Goal: Task Accomplishment & Management: Complete application form

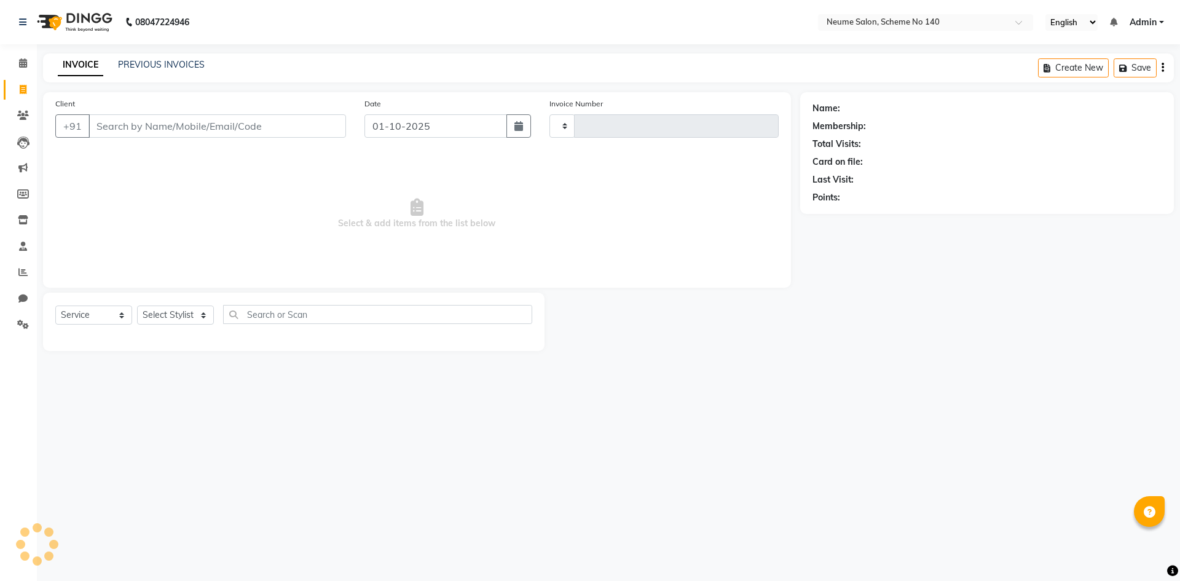
select select "service"
type input "3195"
select select "8098"
click at [130, 122] on input "Client" at bounding box center [216, 125] width 257 height 23
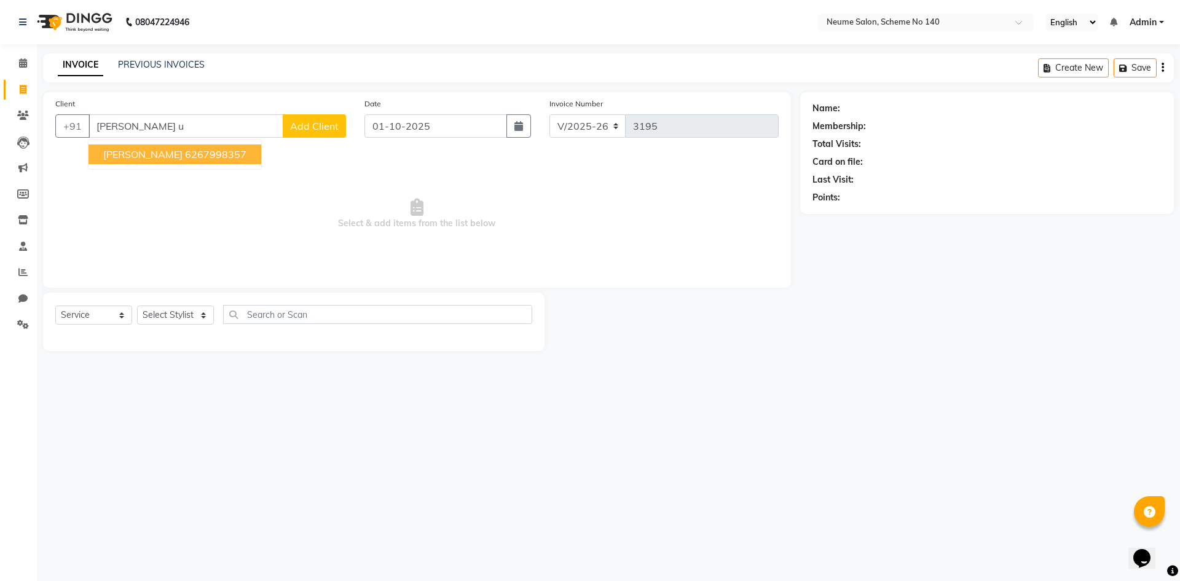
drag, startPoint x: 187, startPoint y: 161, endPoint x: 179, endPoint y: 175, distance: 16.2
click at [187, 160] on button "Sahil Utradhi 6267998357" at bounding box center [174, 154] width 173 height 20
type input "6267998357"
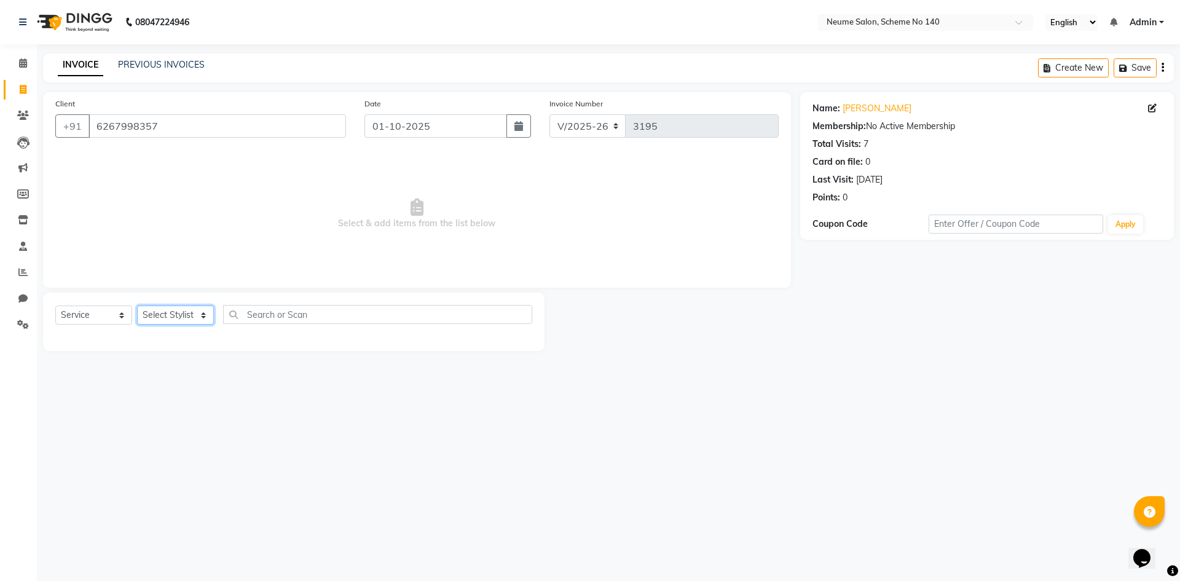
click at [162, 315] on select "Select Stylist Alfaiz Anil Ashvina Bunty Idris Kartik Khushal Mahi Mona Munmun …" at bounding box center [175, 314] width 77 height 19
select select "75326"
click at [137, 305] on select "Select Stylist Alfaiz Anil Ashvina Bunty Idris Kartik Khushal Mahi Mona Munmun …" at bounding box center [175, 314] width 77 height 19
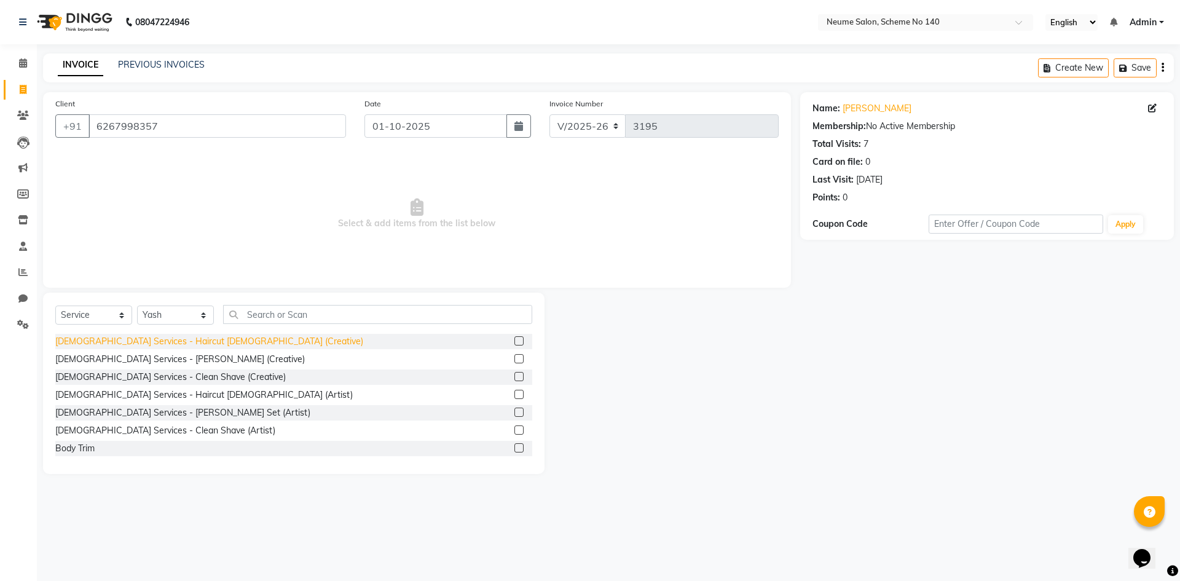
click at [189, 339] on div "Male Services - Haircut Male (Creative)" at bounding box center [209, 341] width 308 height 13
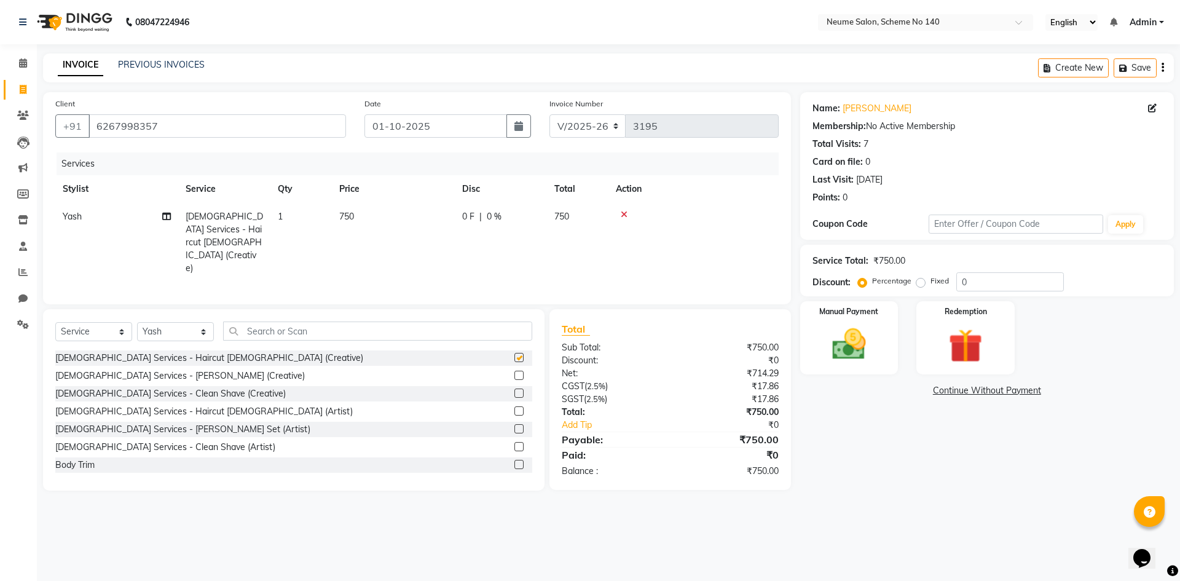
checkbox input "false"
click at [179, 369] on div "[DEMOGRAPHIC_DATA] Services - [PERSON_NAME] (Creative)" at bounding box center [179, 375] width 249 height 13
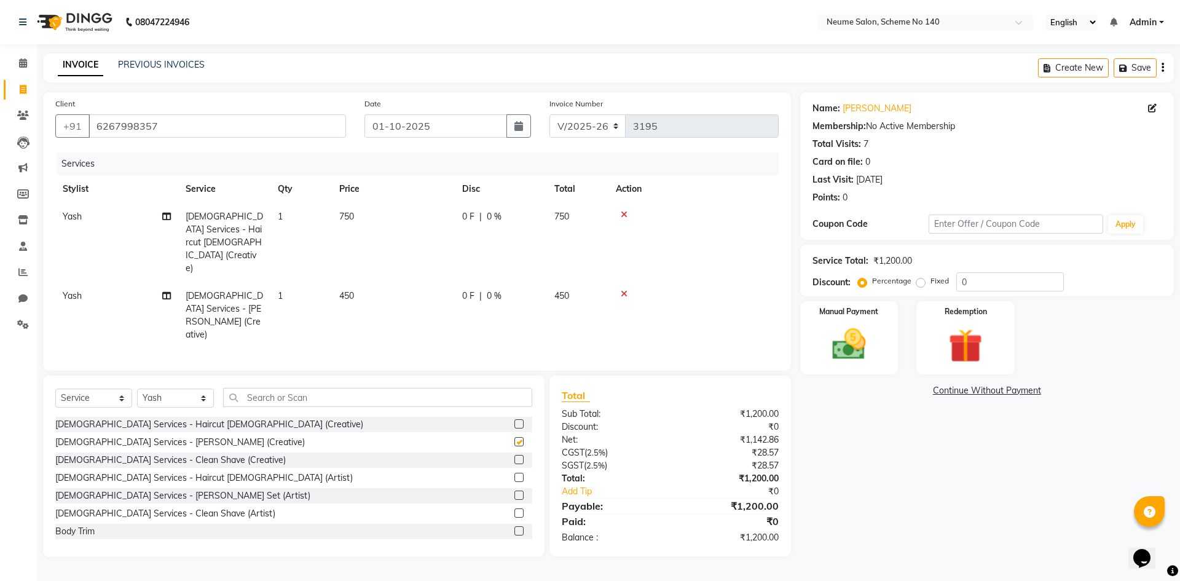
checkbox input "false"
click at [183, 388] on select "Select Stylist [PERSON_NAME] Ashvina [PERSON_NAME] [DATE][PERSON_NAME] Mahi [PE…" at bounding box center [175, 397] width 77 height 19
click at [377, 216] on td "750" at bounding box center [393, 242] width 123 height 79
select select "75326"
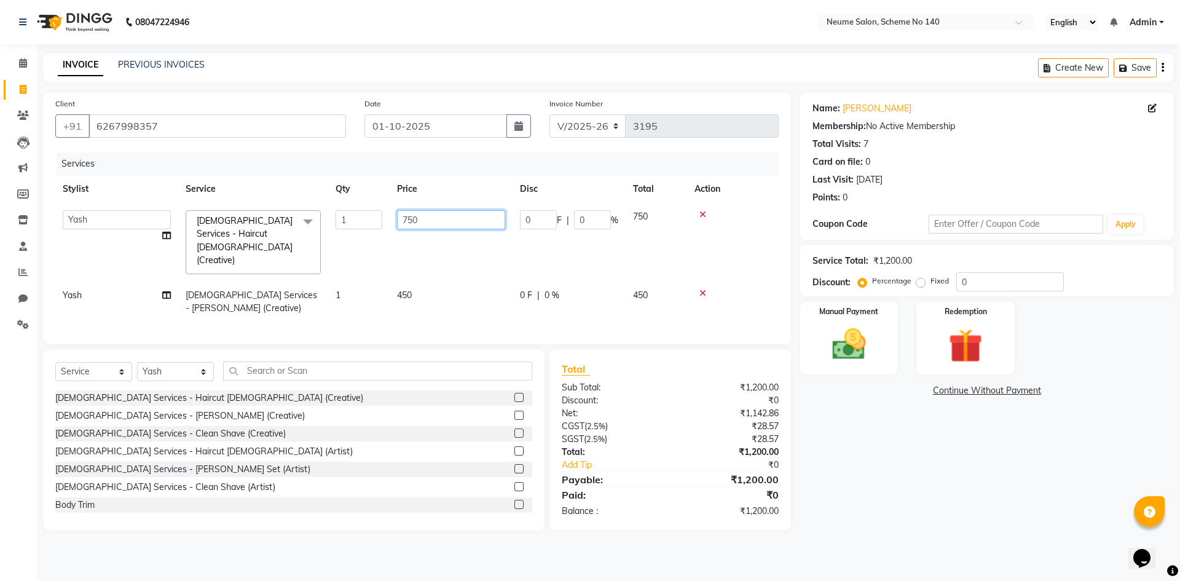
click at [412, 220] on input "750" at bounding box center [451, 219] width 108 height 19
type input "600"
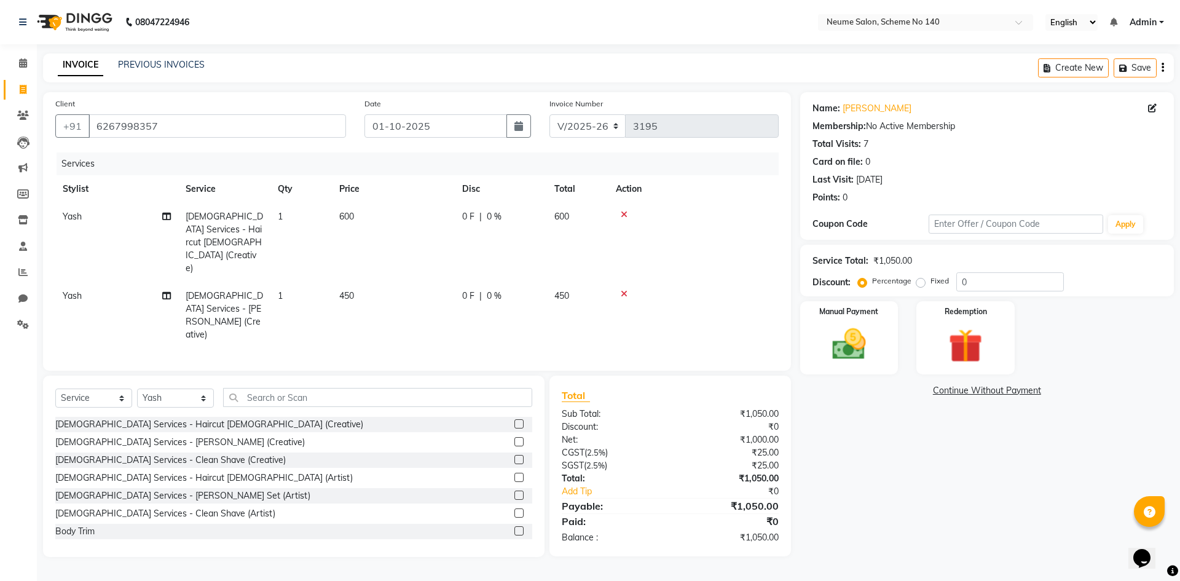
click at [412, 253] on tbody "Yash Male Services - Haircut Male (Creative) 1 600 0 F | 0 % 600 Yash Male Serv…" at bounding box center [416, 276] width 723 height 146
click at [346, 290] on span "450" at bounding box center [346, 295] width 15 height 11
select select "75326"
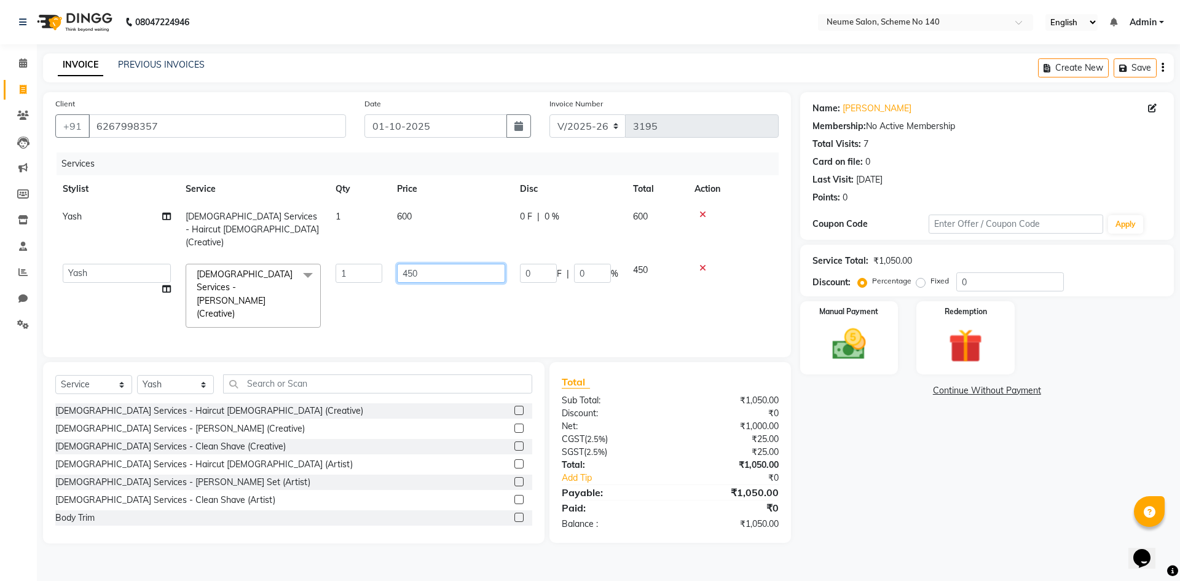
click at [412, 264] on input "450" at bounding box center [451, 273] width 108 height 19
type input "400"
click at [204, 375] on select "Select Stylist [PERSON_NAME] Ashvina [PERSON_NAME] [DATE][PERSON_NAME] Mahi [PE…" at bounding box center [175, 384] width 77 height 19
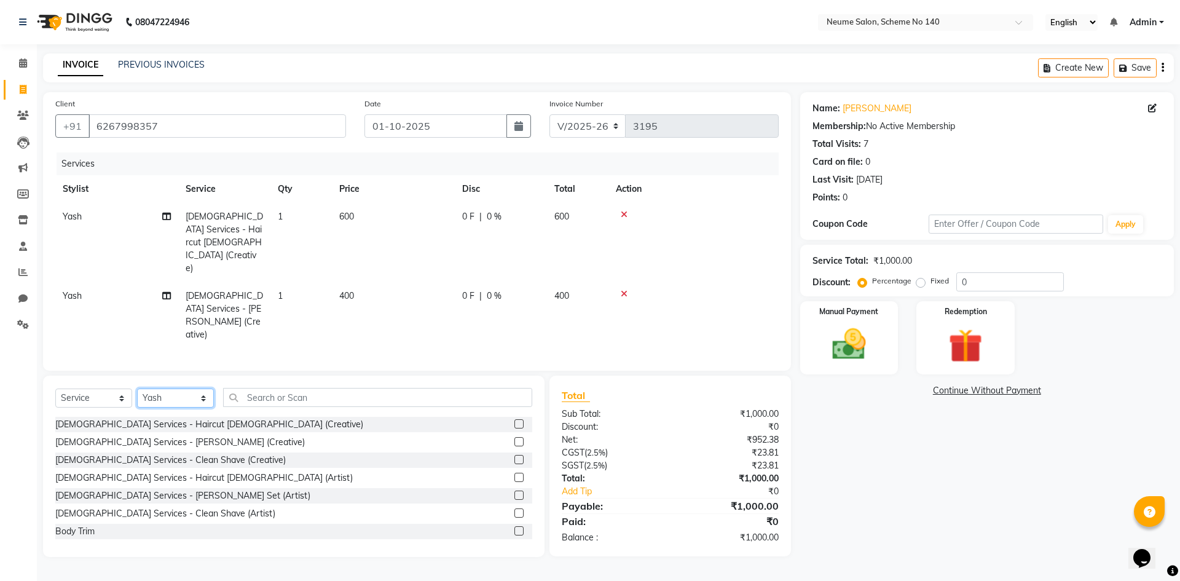
select select "90991"
click at [137, 388] on select "Select Stylist [PERSON_NAME] Ashvina [PERSON_NAME] [DATE][PERSON_NAME] Mahi [PE…" at bounding box center [175, 397] width 77 height 19
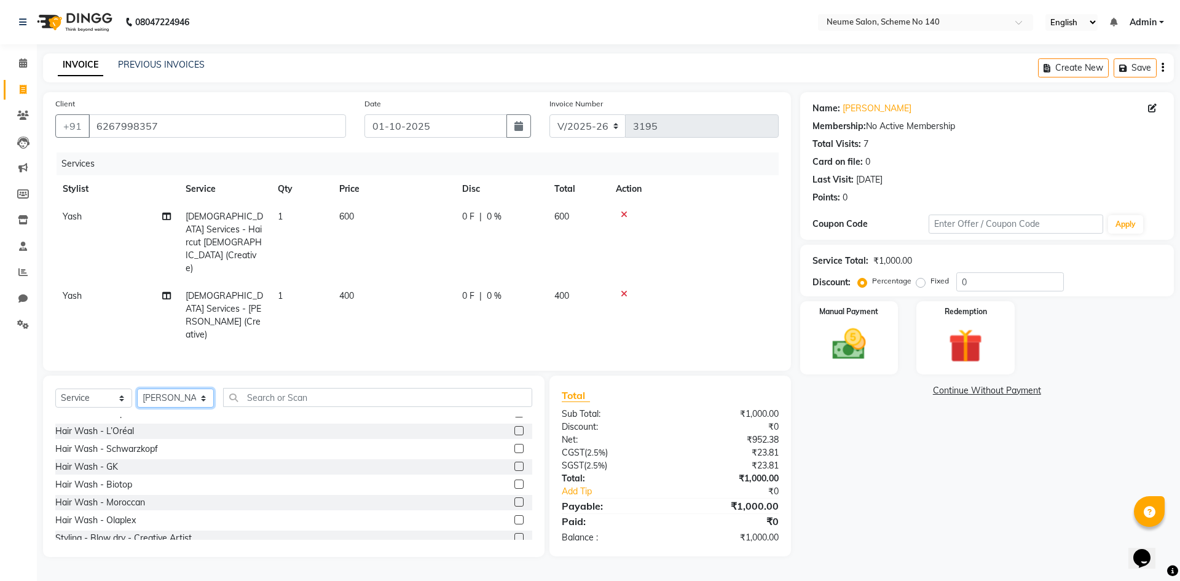
scroll to position [246, 0]
click at [122, 422] on div "Hair Wash - L’Oréal" at bounding box center [94, 428] width 79 height 13
checkbox input "false"
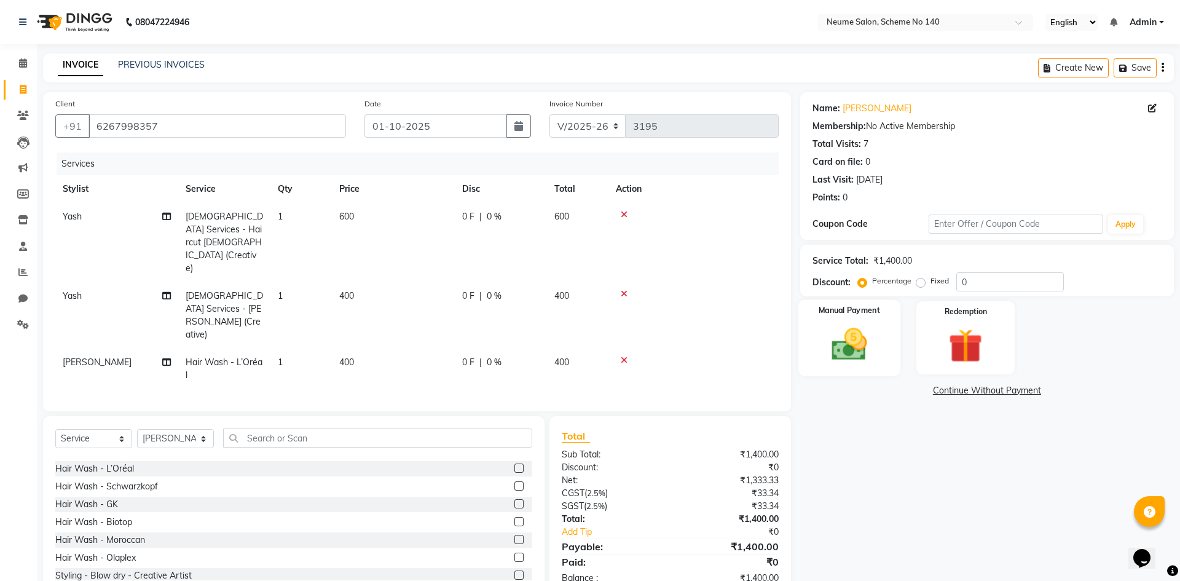
click at [855, 312] on label "Manual Payment" at bounding box center [849, 311] width 61 height 12
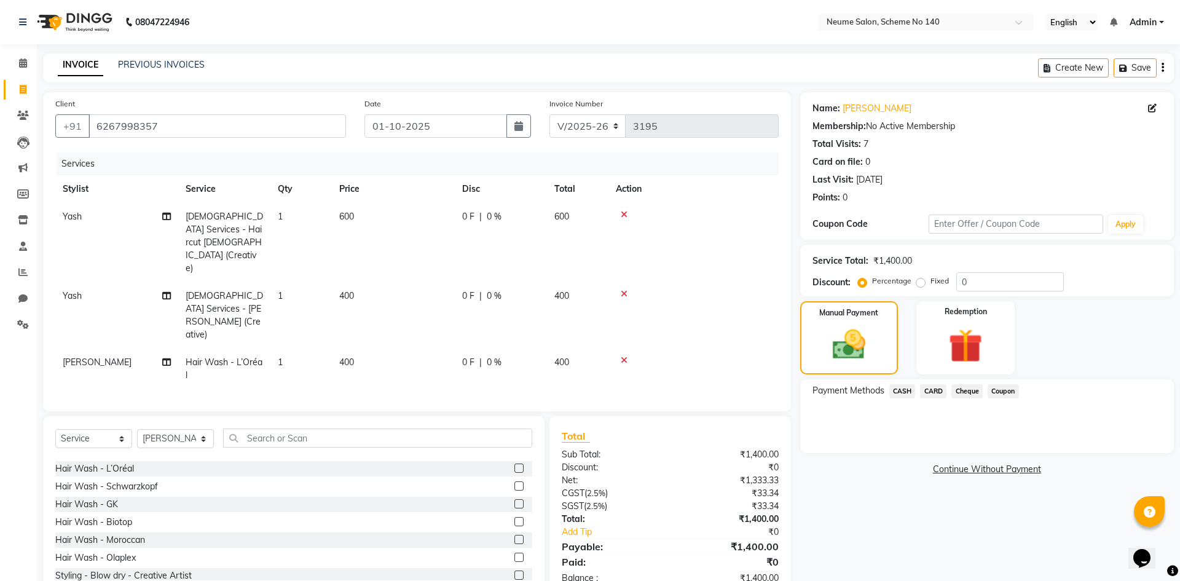
click at [893, 391] on span "CASH" at bounding box center [902, 391] width 26 height 14
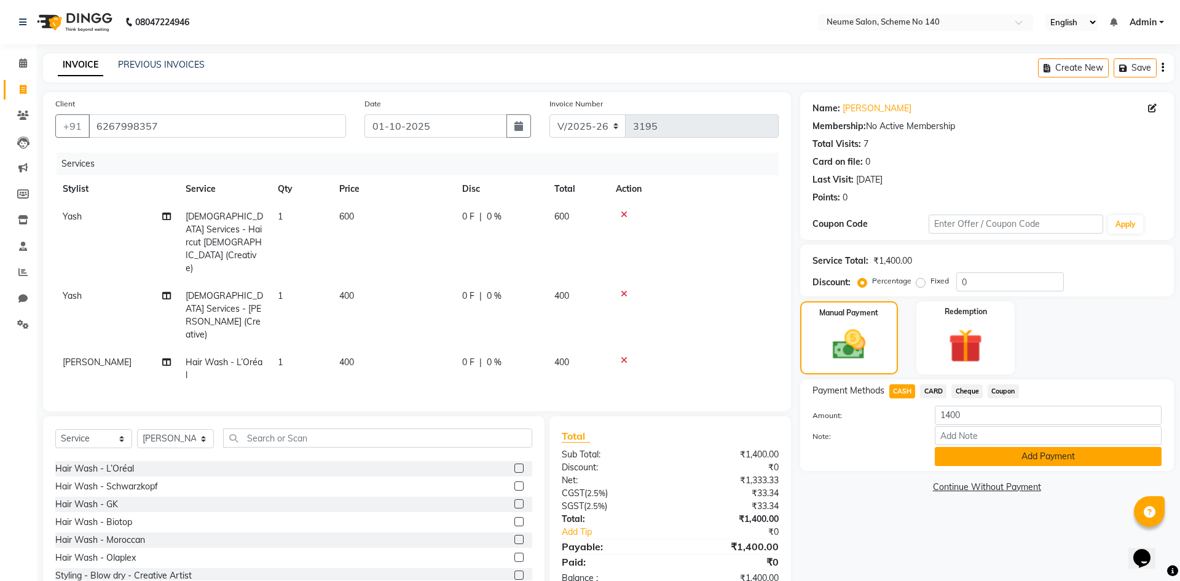
click at [955, 461] on button "Add Payment" at bounding box center [1048, 456] width 227 height 19
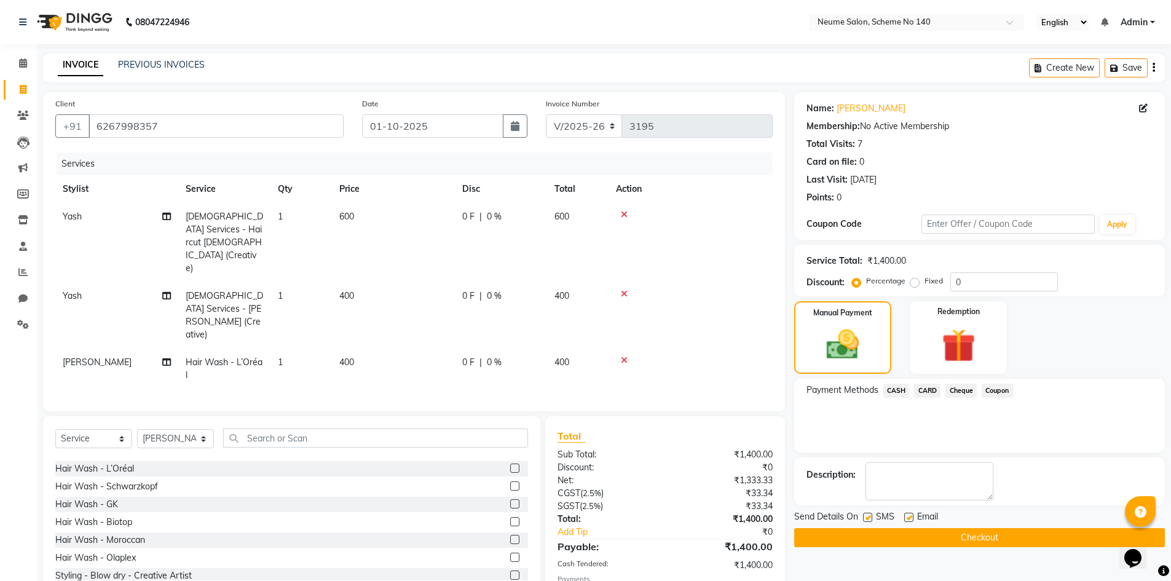
click at [961, 540] on button "Checkout" at bounding box center [979, 537] width 371 height 19
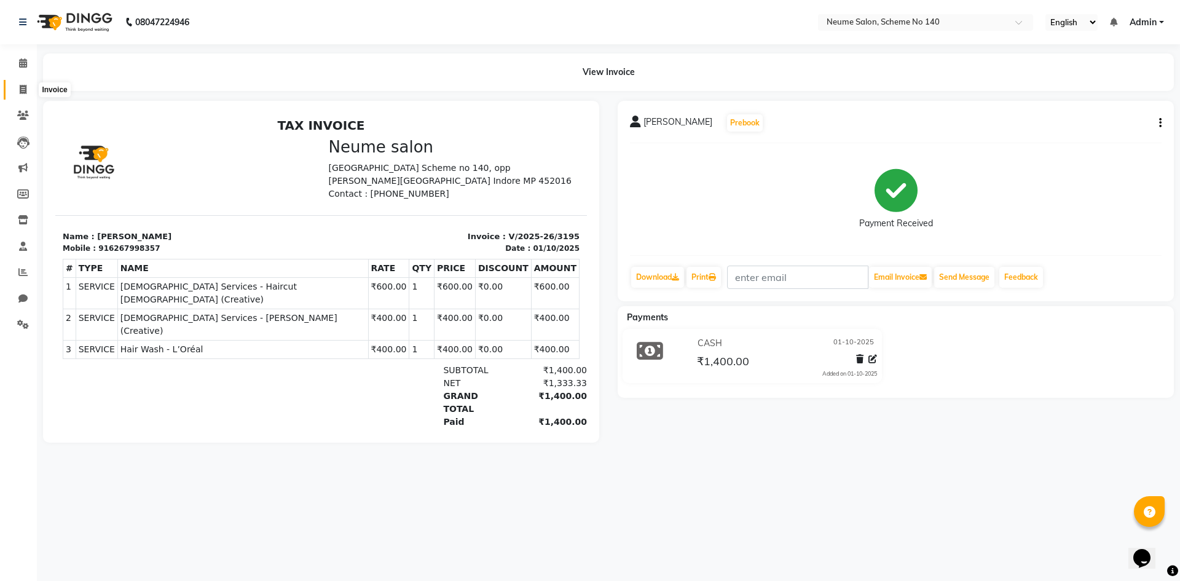
drag, startPoint x: 23, startPoint y: 90, endPoint x: 47, endPoint y: 89, distance: 24.0
click at [23, 90] on icon at bounding box center [23, 89] width 7 height 9
select select "service"
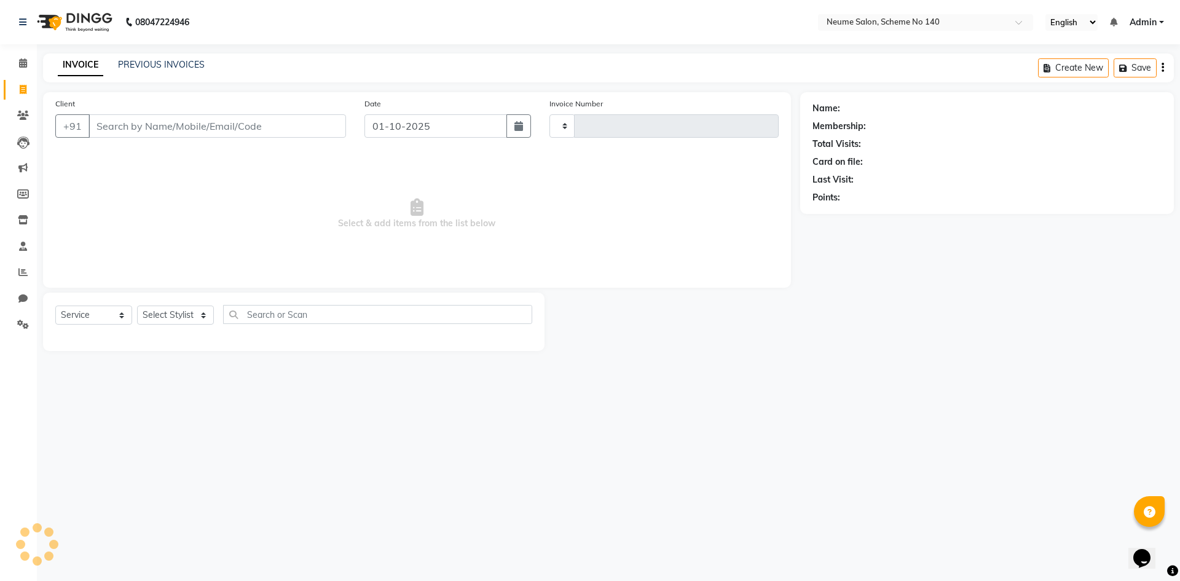
type input "3196"
select select "8098"
click at [156, 132] on input "Client" at bounding box center [216, 125] width 257 height 23
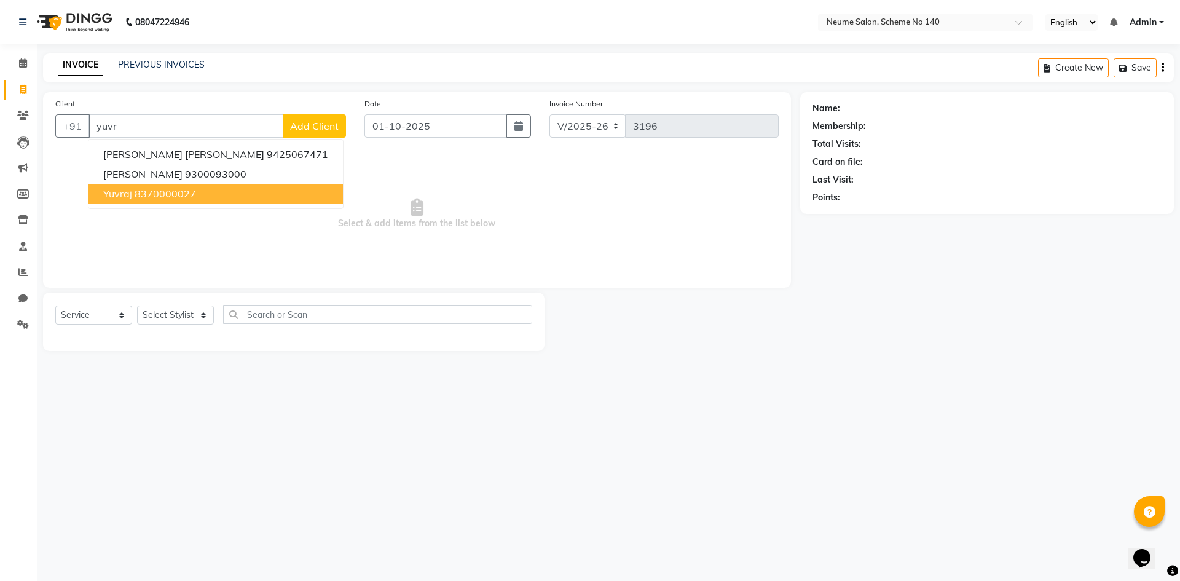
click at [179, 190] on ngb-highlight "8370000027" at bounding box center [165, 193] width 61 height 12
type input "8370000027"
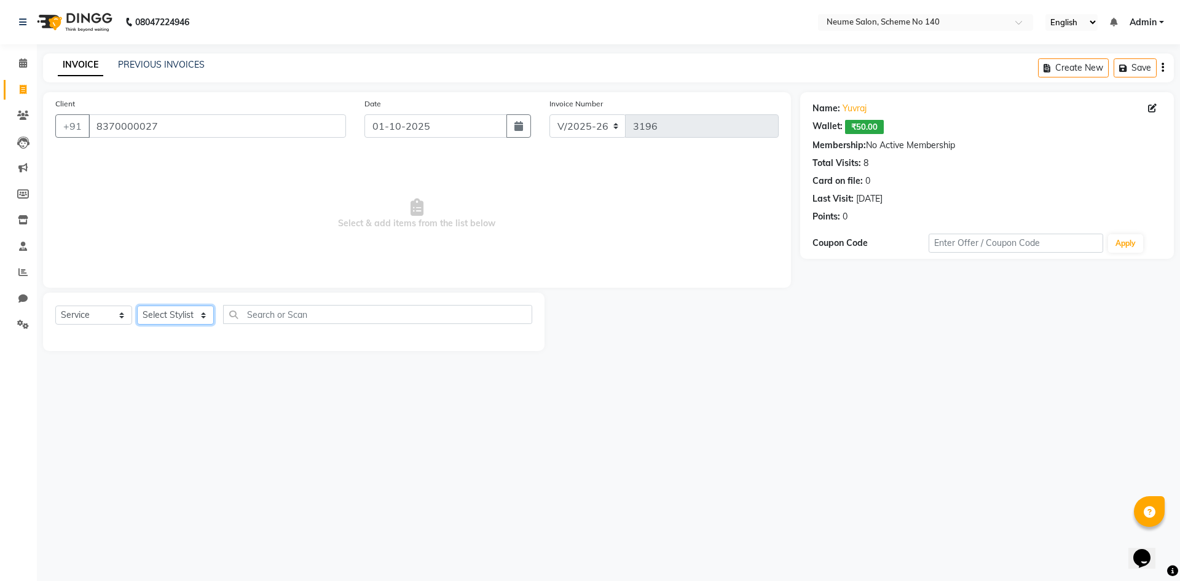
click at [159, 315] on select "Select Stylist [PERSON_NAME] Ashvina [PERSON_NAME] [DATE][PERSON_NAME] Mahi [PE…" at bounding box center [175, 314] width 77 height 19
select select "75325"
click at [137, 305] on select "Select Stylist [PERSON_NAME] Ashvina [PERSON_NAME] [DATE][PERSON_NAME] Mahi [PE…" at bounding box center [175, 314] width 77 height 19
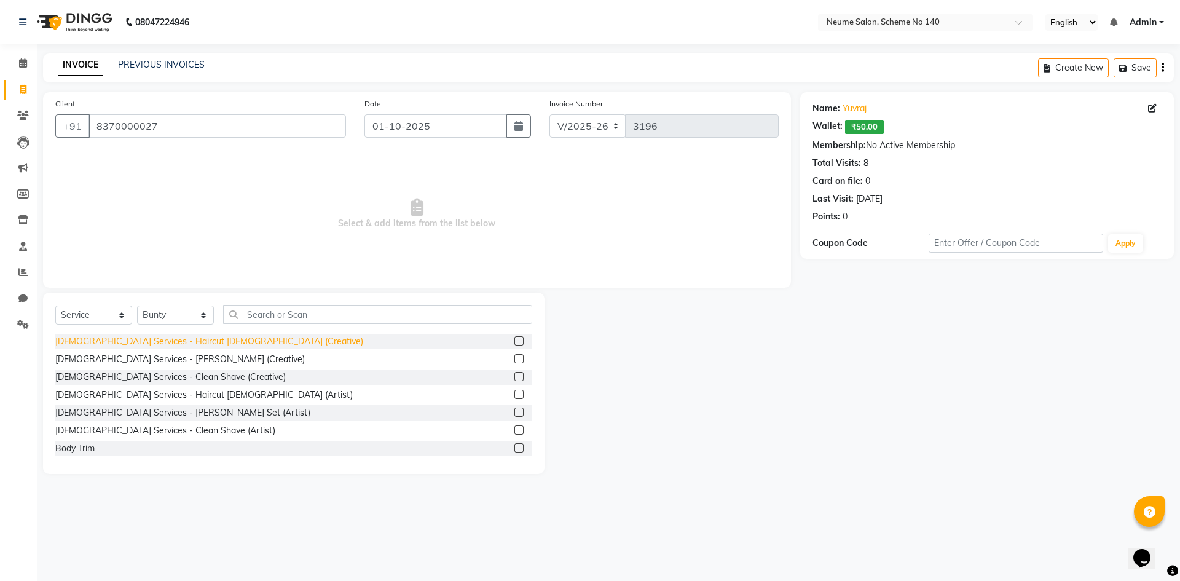
click at [168, 341] on div "[DEMOGRAPHIC_DATA] Services - Haircut [DEMOGRAPHIC_DATA] (Creative)" at bounding box center [209, 341] width 308 height 13
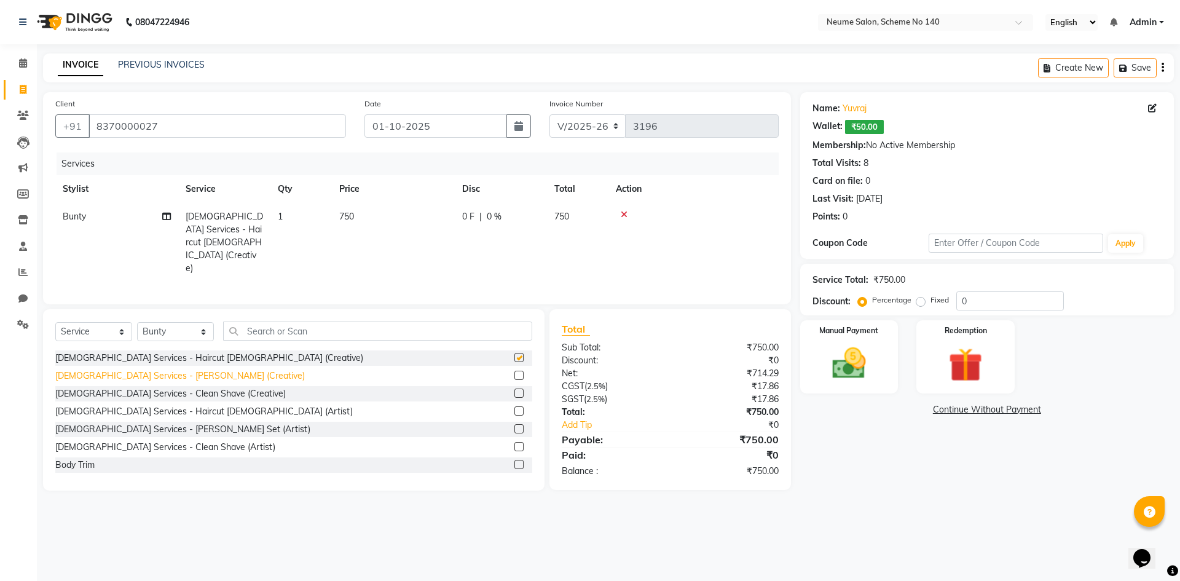
checkbox input "false"
click at [274, 321] on input "text" at bounding box center [377, 330] width 309 height 19
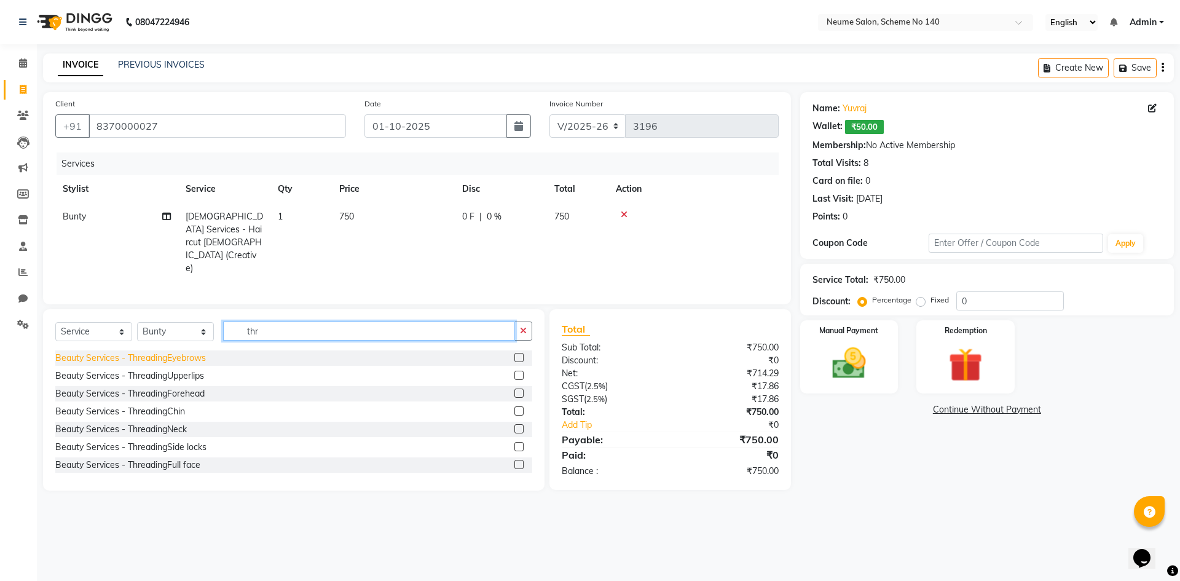
type input "thr"
click at [190, 351] on div "Beauty Services - ThreadingEyebrows" at bounding box center [130, 357] width 151 height 13
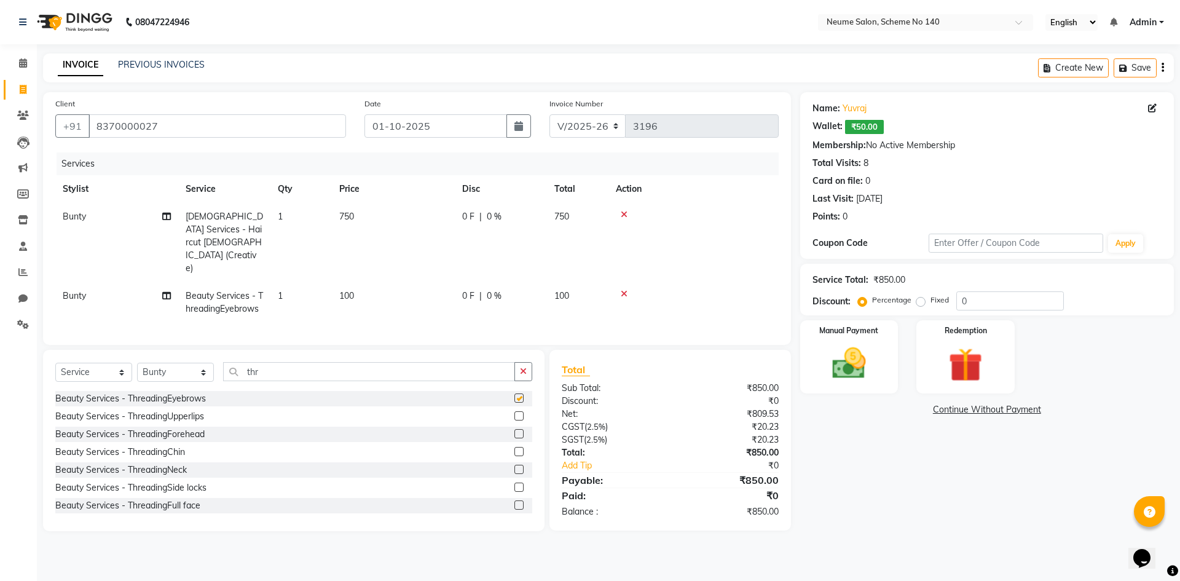
checkbox input "false"
click at [855, 355] on img at bounding box center [848, 363] width 57 height 41
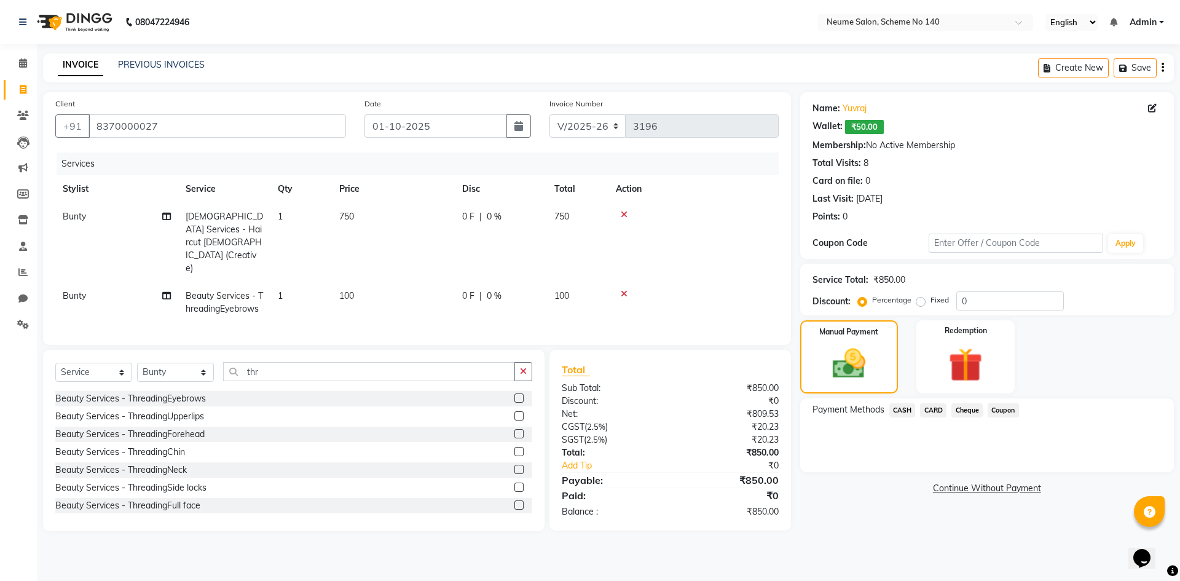
click at [936, 409] on span "CARD" at bounding box center [933, 410] width 26 height 14
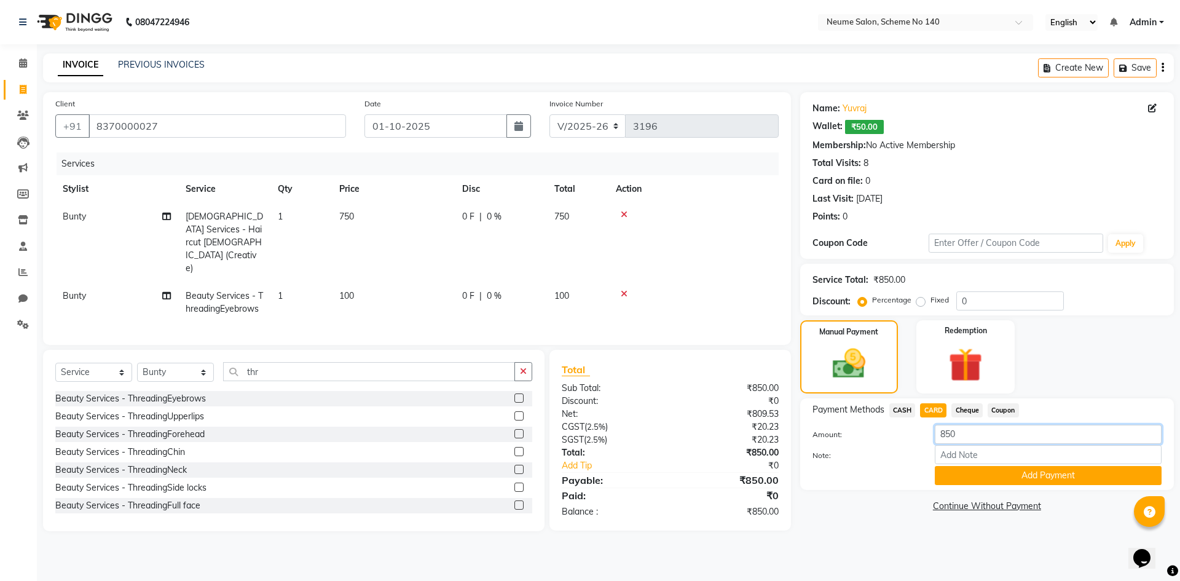
click at [949, 437] on input "850" at bounding box center [1048, 434] width 227 height 19
type input "800"
click at [981, 380] on img at bounding box center [965, 365] width 57 height 44
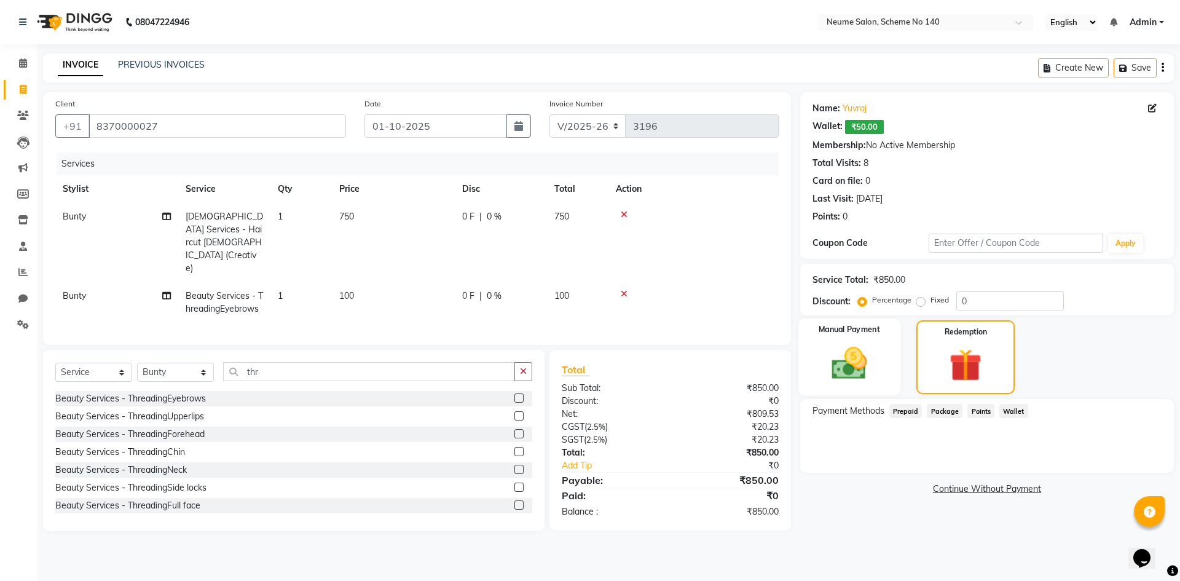
click at [856, 375] on img at bounding box center [848, 363] width 57 height 41
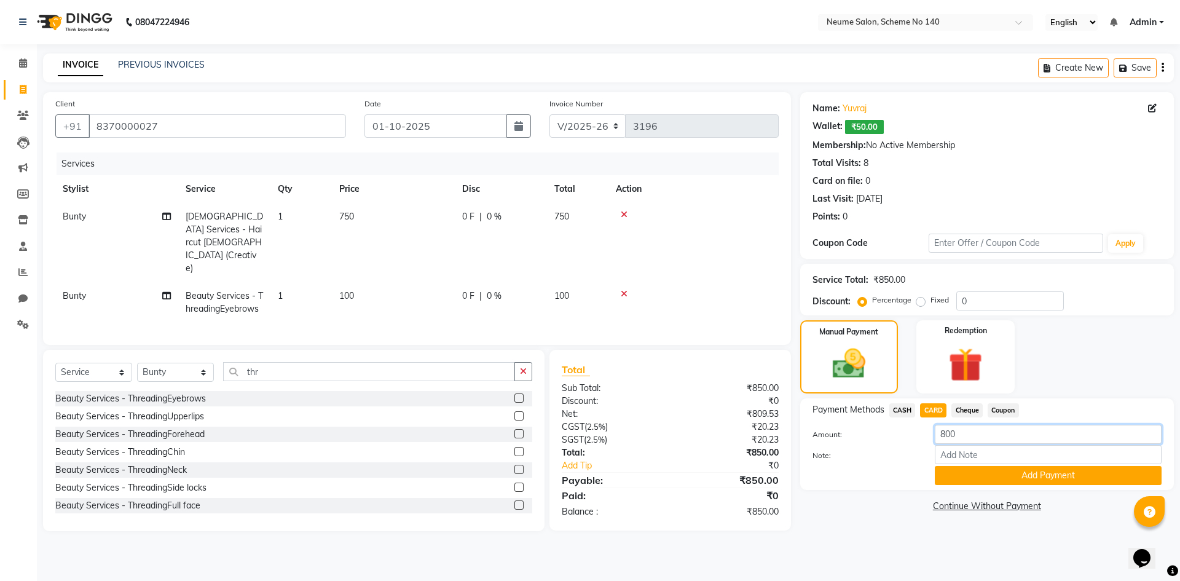
drag, startPoint x: 957, startPoint y: 436, endPoint x: 900, endPoint y: 445, distance: 57.2
click at [900, 445] on div "Amount: 800 Note: Add Payment" at bounding box center [986, 455] width 349 height 60
click at [936, 340] on div "Redemption" at bounding box center [965, 357] width 102 height 76
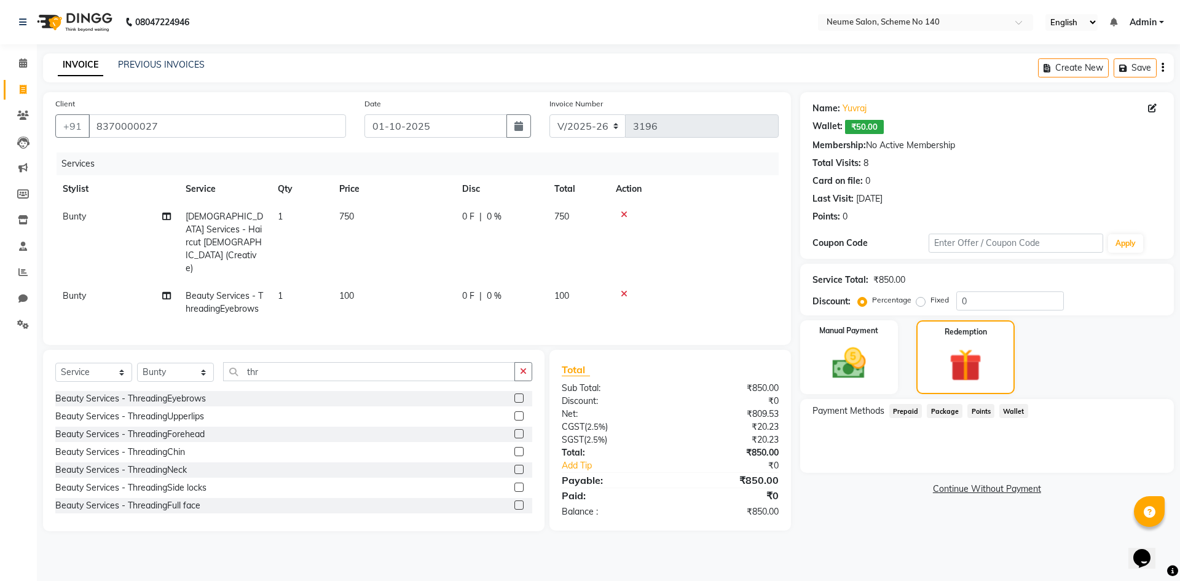
click at [1008, 411] on span "Wallet" at bounding box center [1013, 411] width 29 height 14
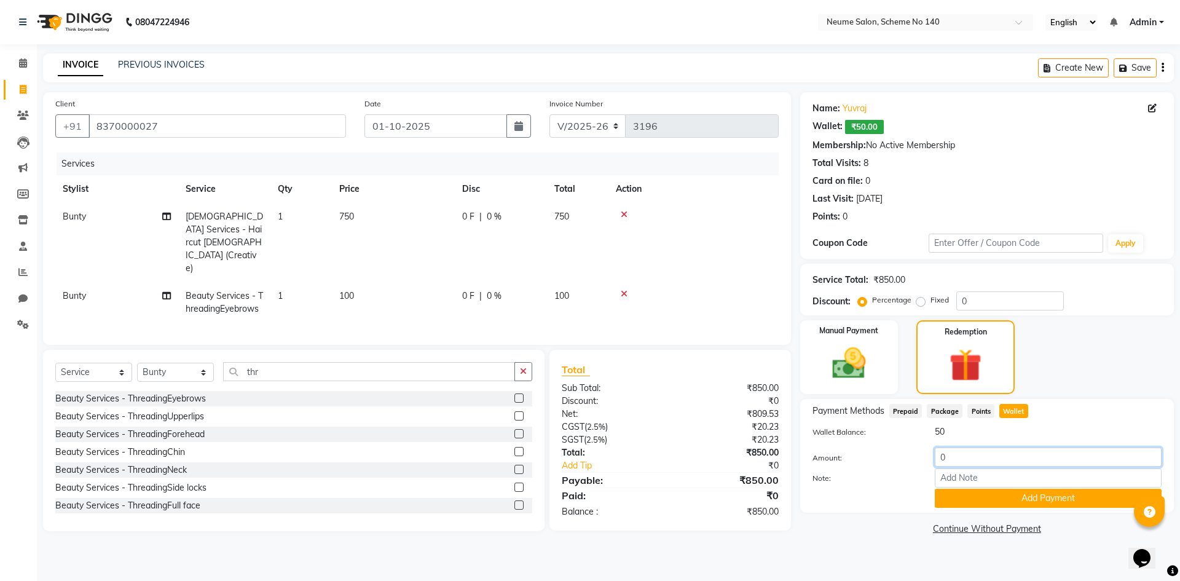
click at [937, 454] on input "0" at bounding box center [1048, 456] width 227 height 19
type input "50"
click at [956, 495] on button "Add Payment" at bounding box center [1048, 498] width 227 height 19
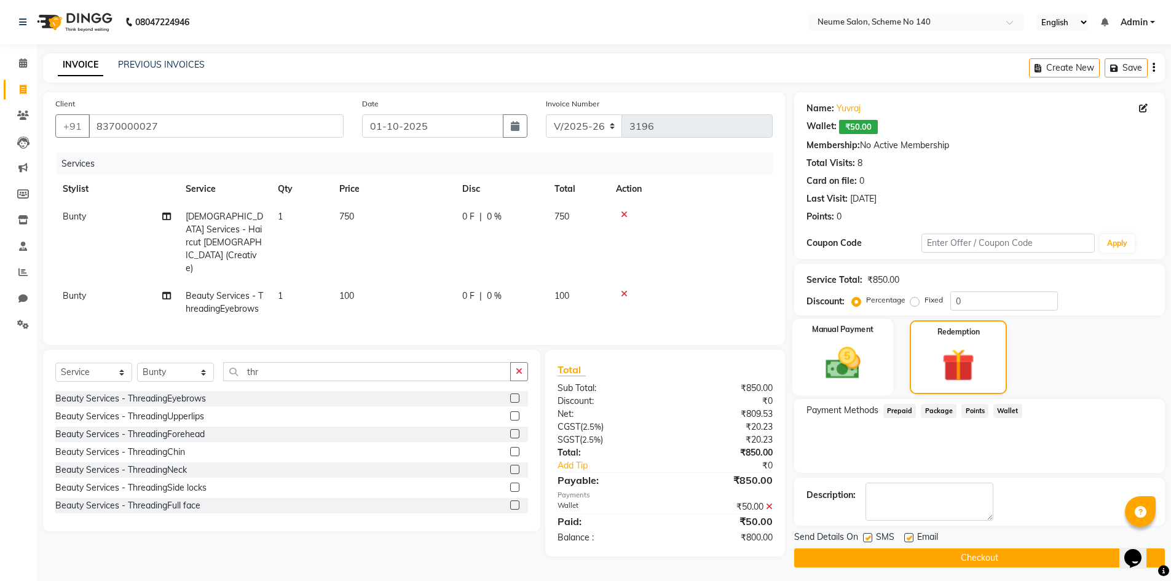
click at [828, 347] on img at bounding box center [842, 363] width 57 height 40
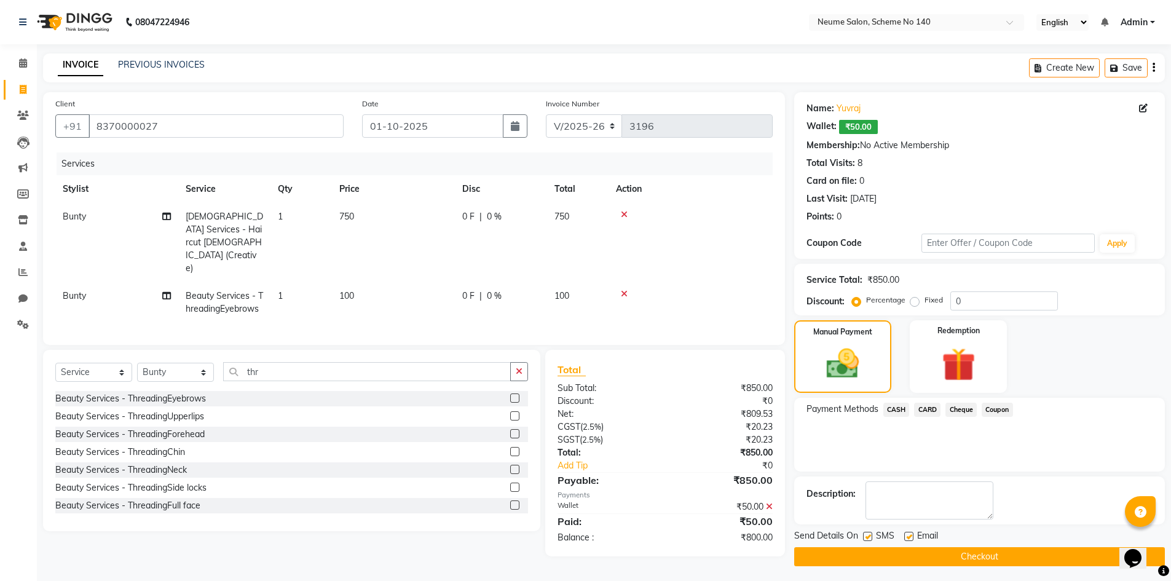
click at [921, 412] on span "CARD" at bounding box center [927, 409] width 26 height 14
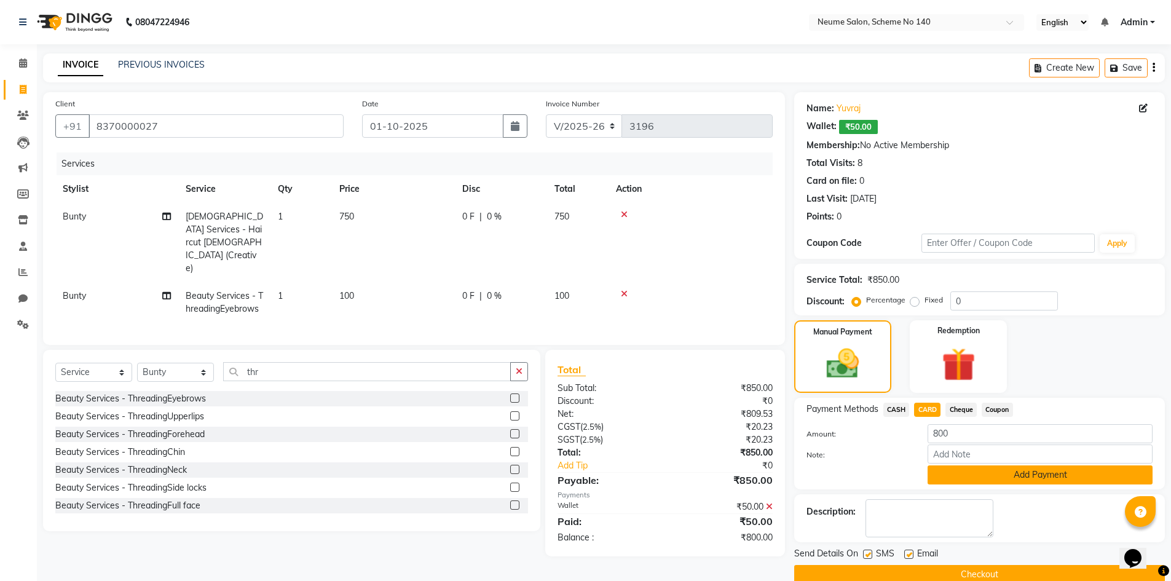
click at [968, 471] on button "Add Payment" at bounding box center [1039, 474] width 225 height 19
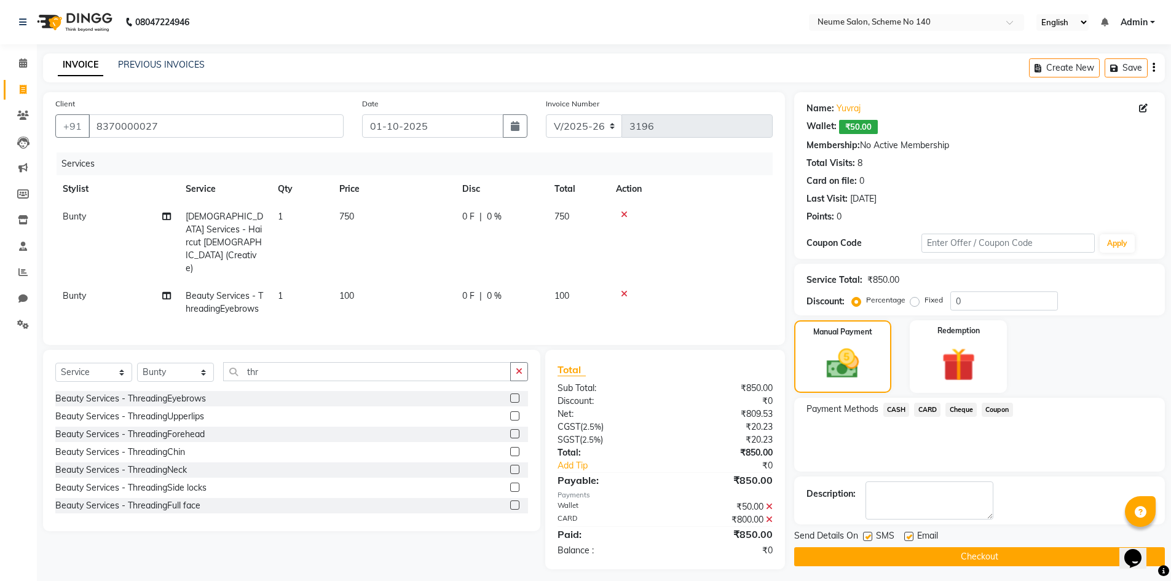
click at [924, 562] on button "Checkout" at bounding box center [979, 556] width 371 height 19
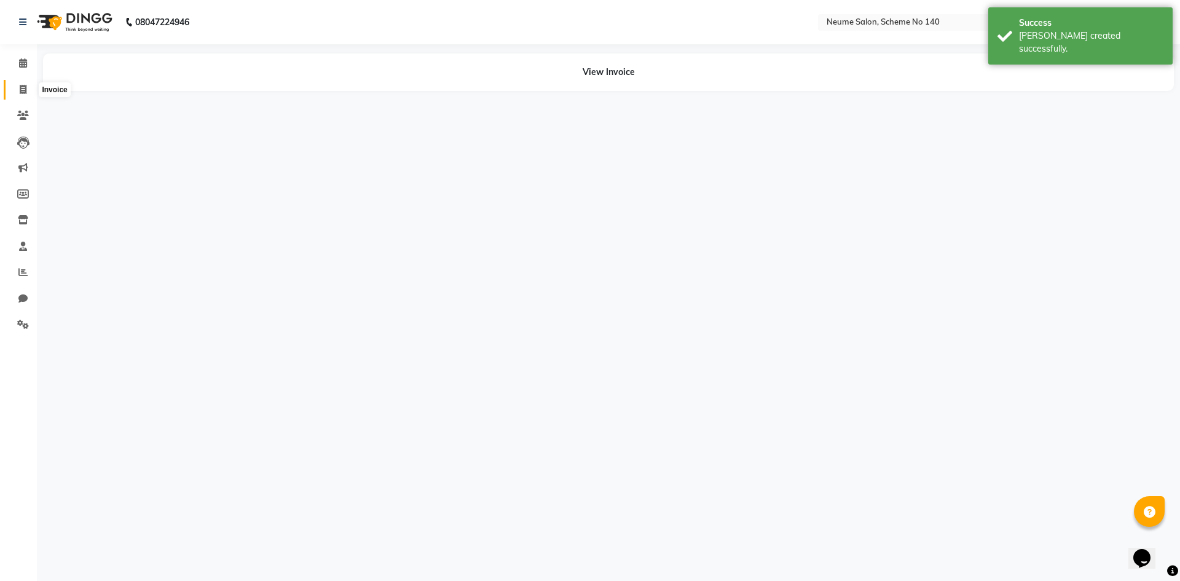
click at [26, 95] on span at bounding box center [23, 90] width 22 height 14
select select "8098"
select select "service"
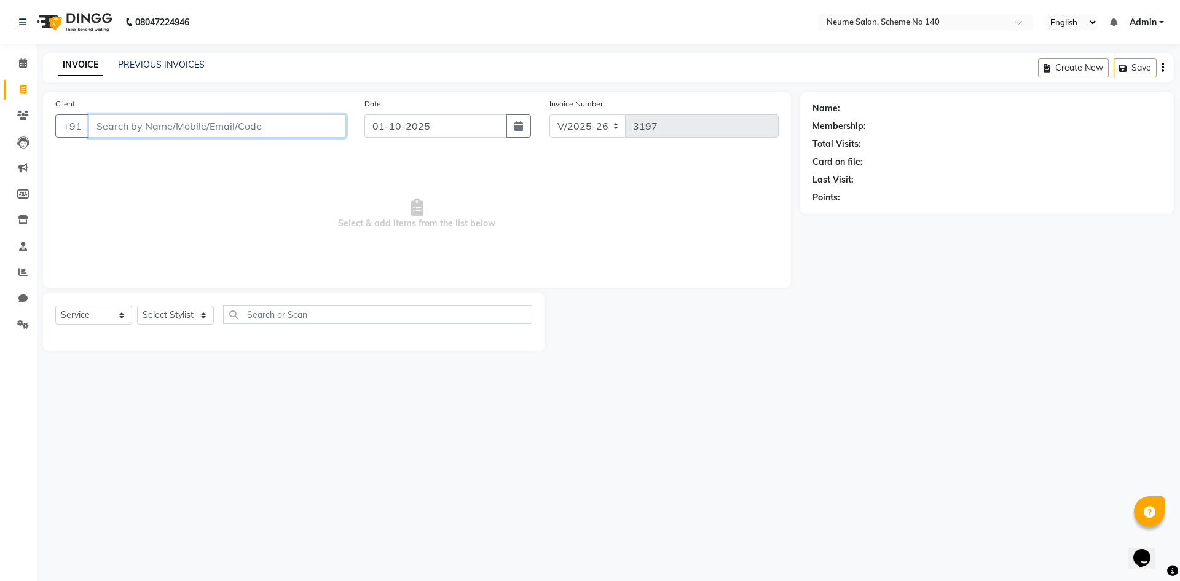
click at [176, 135] on input "Client" at bounding box center [216, 125] width 257 height 23
type input "v"
type input "7000382866"
click at [303, 122] on span "Add Client" at bounding box center [314, 126] width 49 height 12
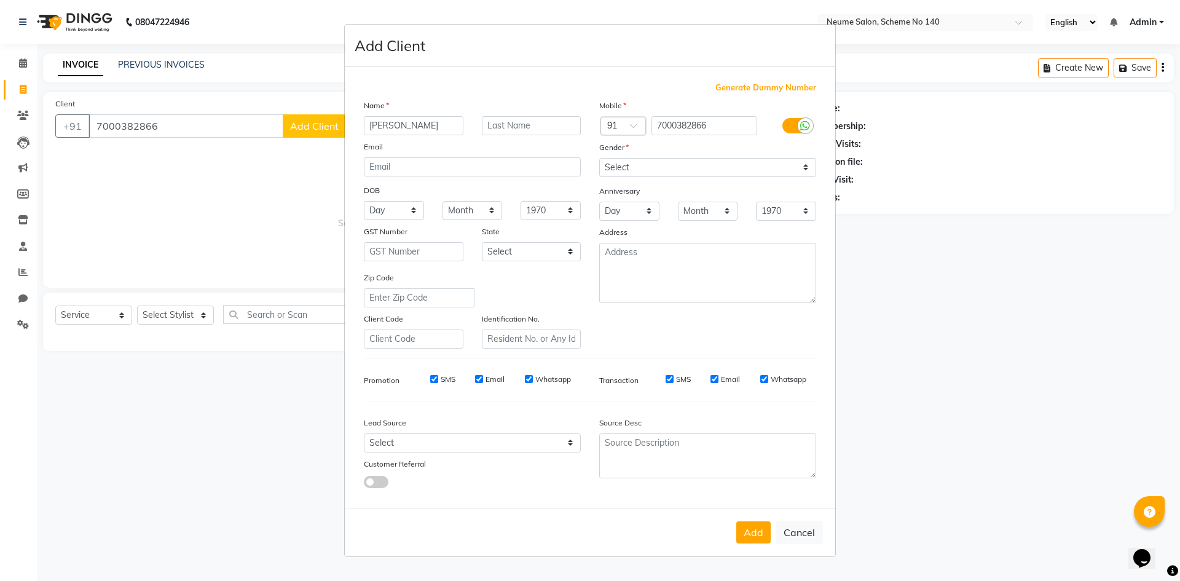
type input "[PERSON_NAME]"
type input "Agrawal"
click at [615, 173] on select "Select [DEMOGRAPHIC_DATA] [DEMOGRAPHIC_DATA] Other Prefer Not To Say" at bounding box center [707, 167] width 217 height 19
click at [599, 158] on select "Select [DEMOGRAPHIC_DATA] [DEMOGRAPHIC_DATA] Other Prefer Not To Say" at bounding box center [707, 167] width 217 height 19
drag, startPoint x: 627, startPoint y: 167, endPoint x: 630, endPoint y: 176, distance: 10.3
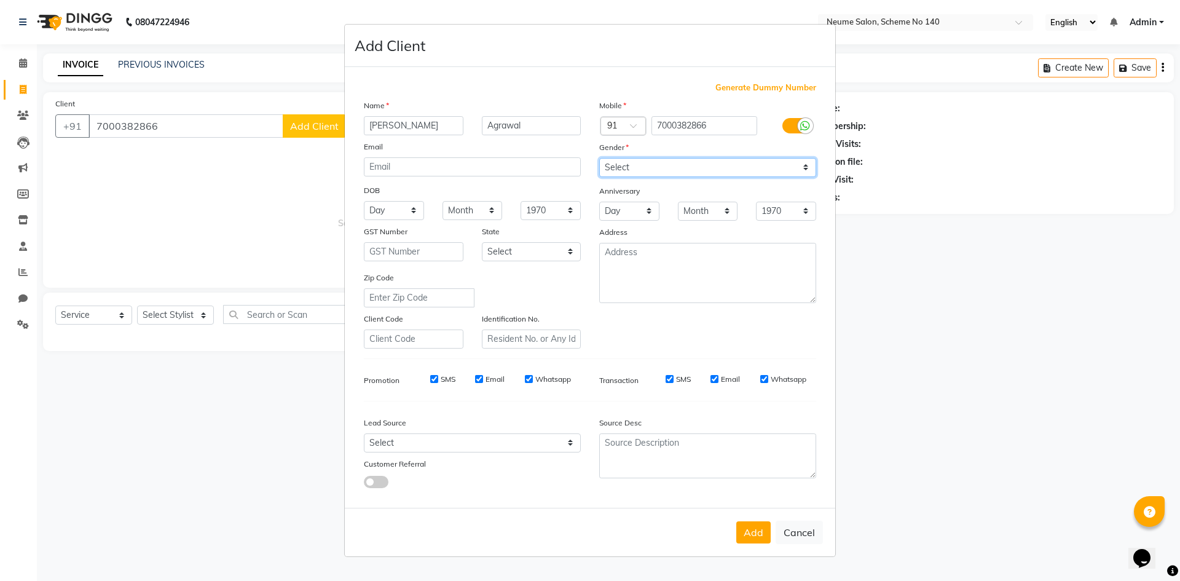
click at [629, 173] on select "Select [DEMOGRAPHIC_DATA] [DEMOGRAPHIC_DATA] Other Prefer Not To Say" at bounding box center [707, 167] width 217 height 19
select select "[DEMOGRAPHIC_DATA]"
click at [599, 158] on select "Select [DEMOGRAPHIC_DATA] [DEMOGRAPHIC_DATA] Other Prefer Not To Say" at bounding box center [707, 167] width 217 height 19
click at [745, 533] on button "Add" at bounding box center [753, 532] width 34 height 22
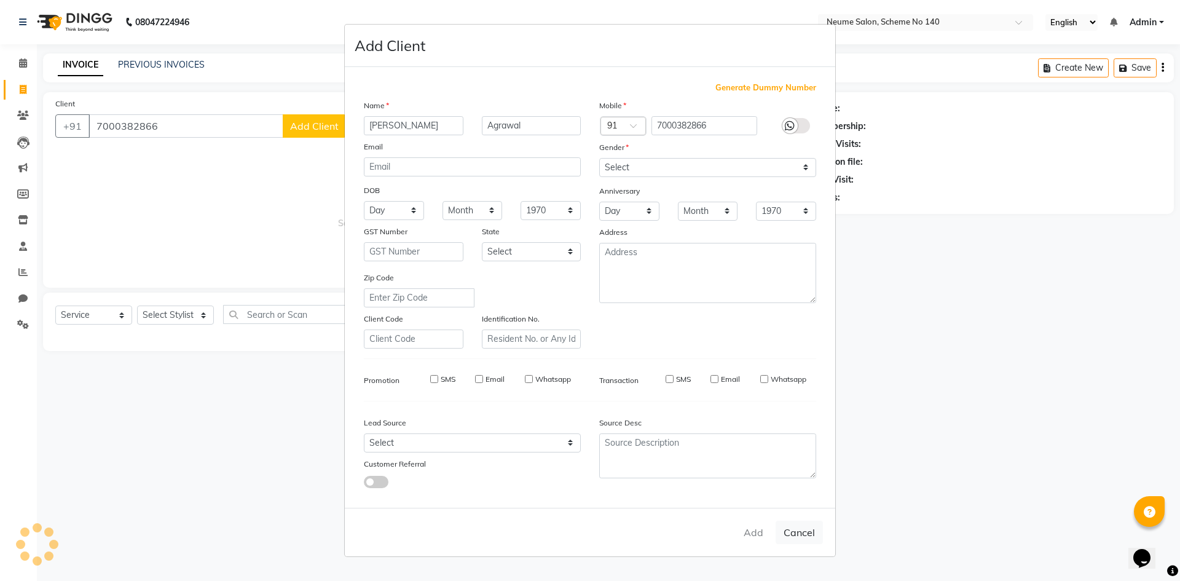
select select
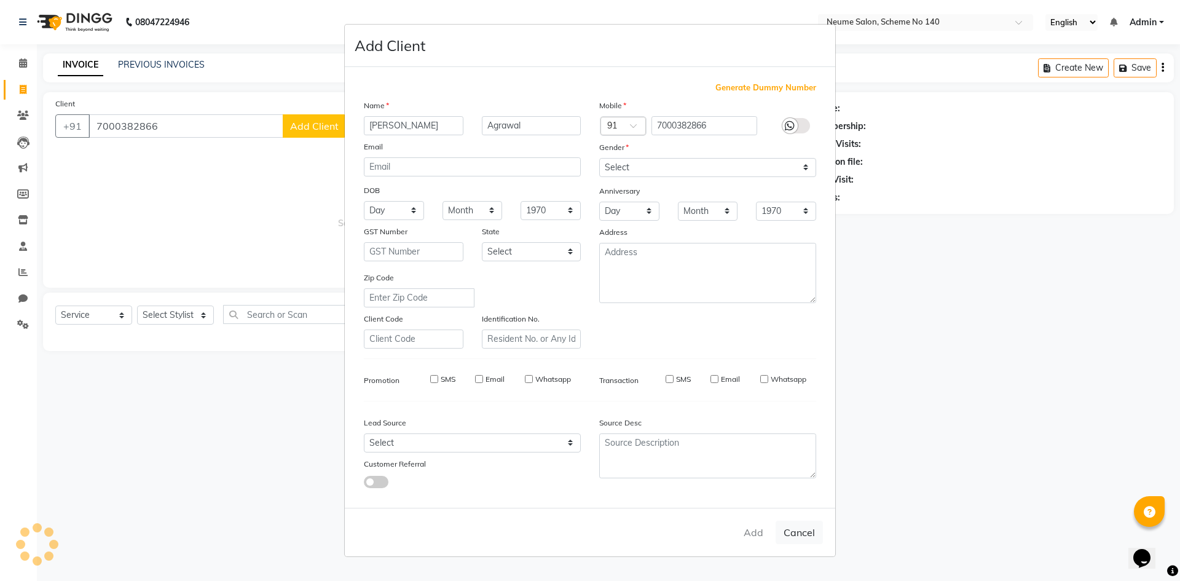
select select
checkbox input "false"
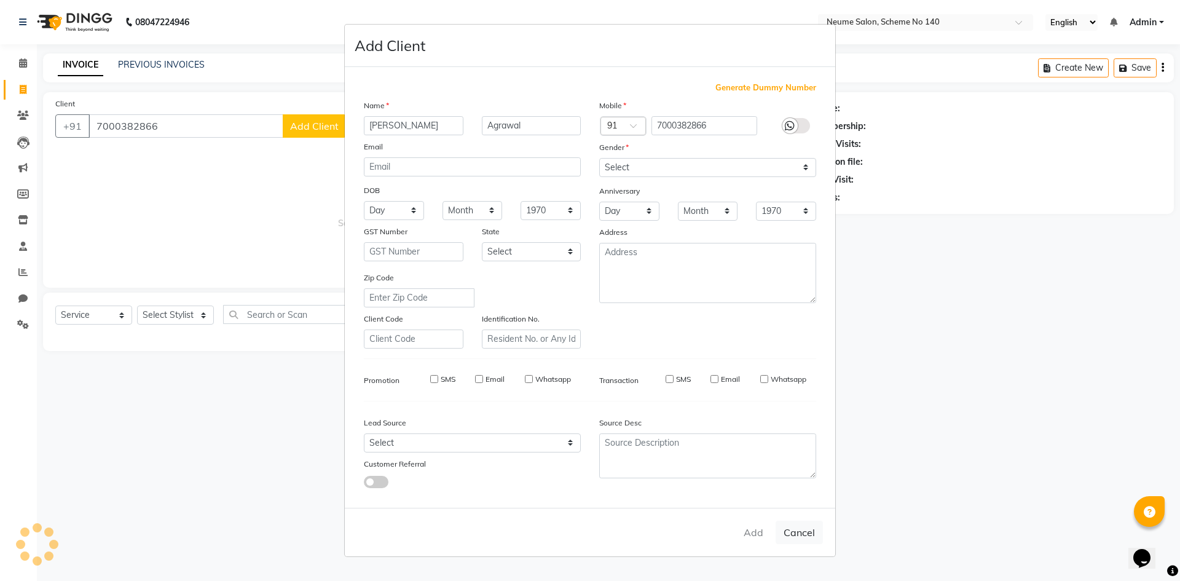
checkbox input "false"
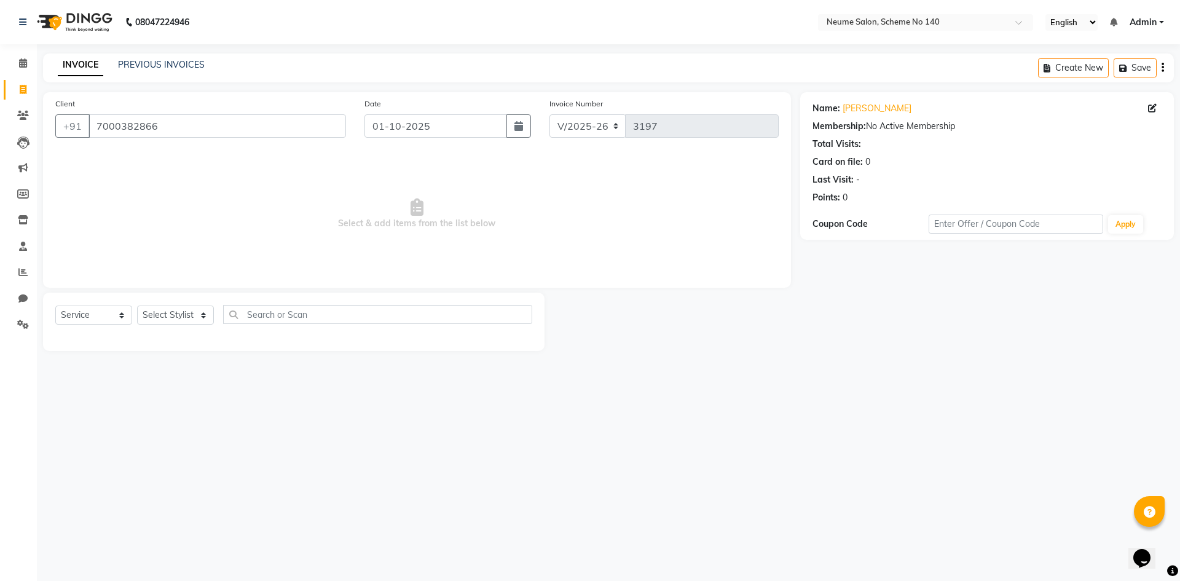
click at [158, 327] on div "Select Service Product Membership Package Voucher Prepaid Gift Card Select Styl…" at bounding box center [293, 319] width 477 height 29
drag, startPoint x: 160, startPoint y: 307, endPoint x: 160, endPoint y: 313, distance: 6.2
click at [160, 307] on select "Select Stylist [PERSON_NAME] Ashvina [PERSON_NAME] [DATE][PERSON_NAME] Mahi [PE…" at bounding box center [175, 314] width 77 height 19
select select "90991"
click at [137, 305] on select "Select Stylist [PERSON_NAME] Ashvina [PERSON_NAME] [DATE][PERSON_NAME] Mahi [PE…" at bounding box center [175, 314] width 77 height 19
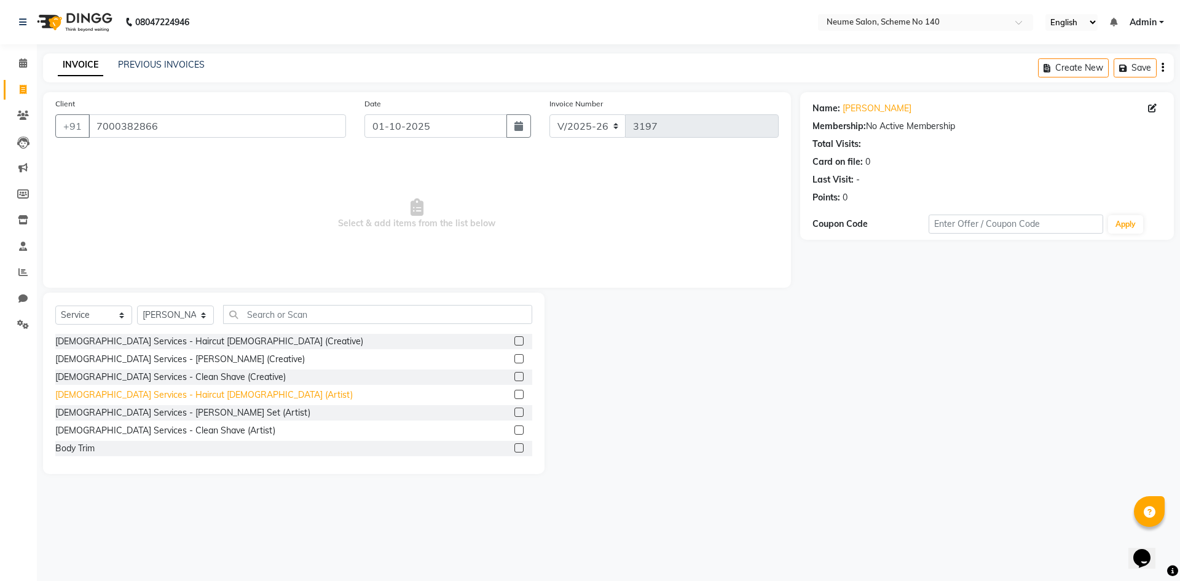
click at [164, 396] on div "[DEMOGRAPHIC_DATA] Services - Haircut [DEMOGRAPHIC_DATA] (Artist)" at bounding box center [203, 394] width 297 height 13
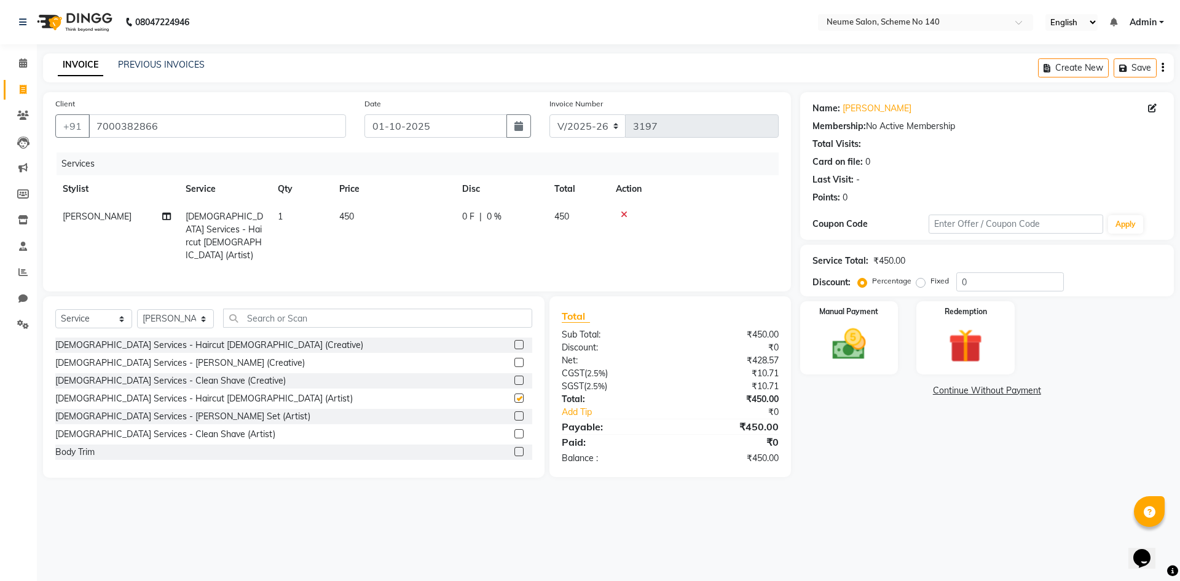
checkbox input "false"
click at [849, 332] on img at bounding box center [848, 344] width 57 height 41
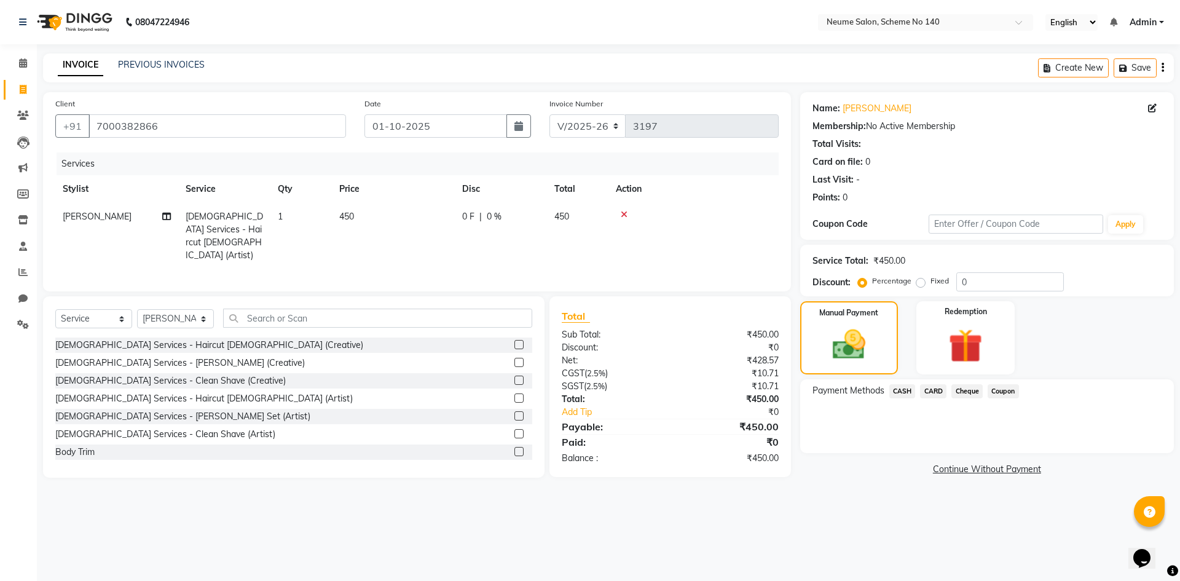
click at [903, 391] on span "CASH" at bounding box center [902, 391] width 26 height 14
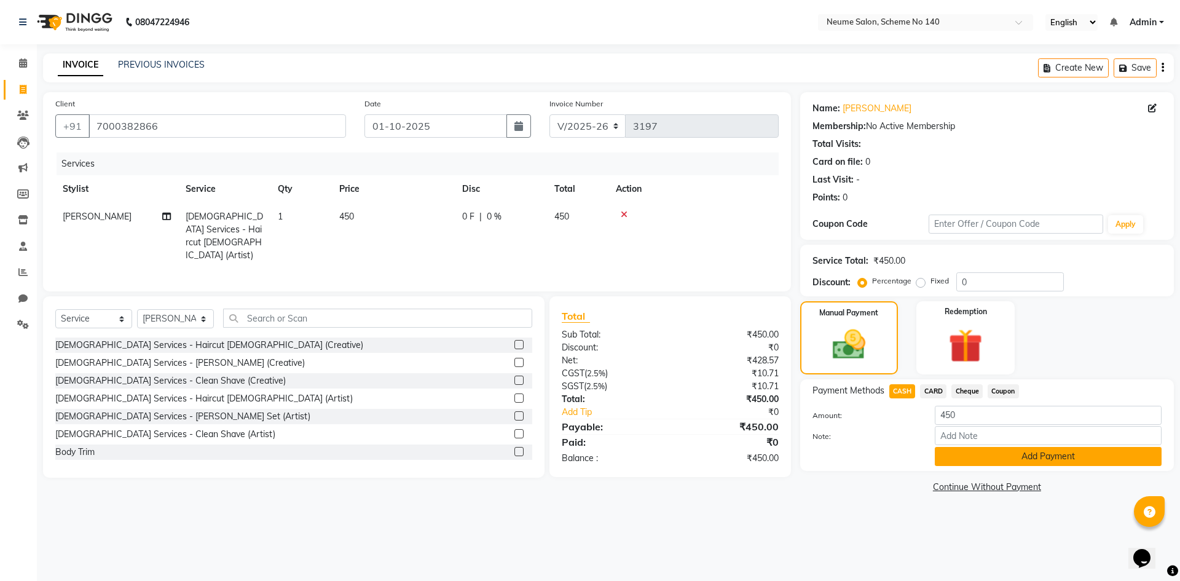
click at [949, 454] on button "Add Payment" at bounding box center [1048, 456] width 227 height 19
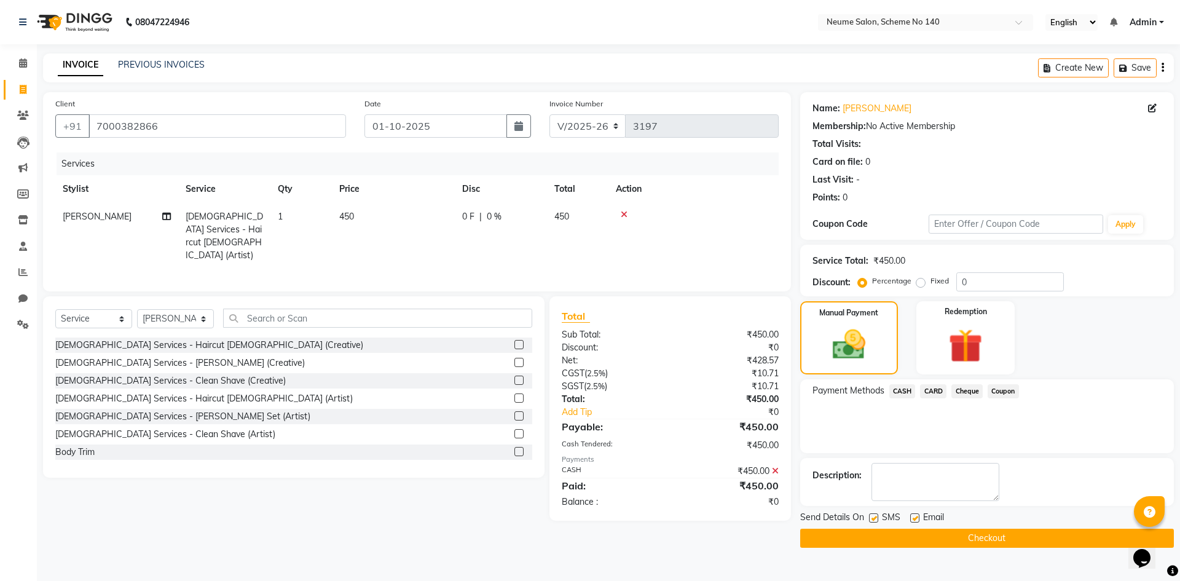
drag, startPoint x: 966, startPoint y: 538, endPoint x: 959, endPoint y: 533, distance: 8.0
click at [966, 537] on button "Checkout" at bounding box center [987, 537] width 374 height 19
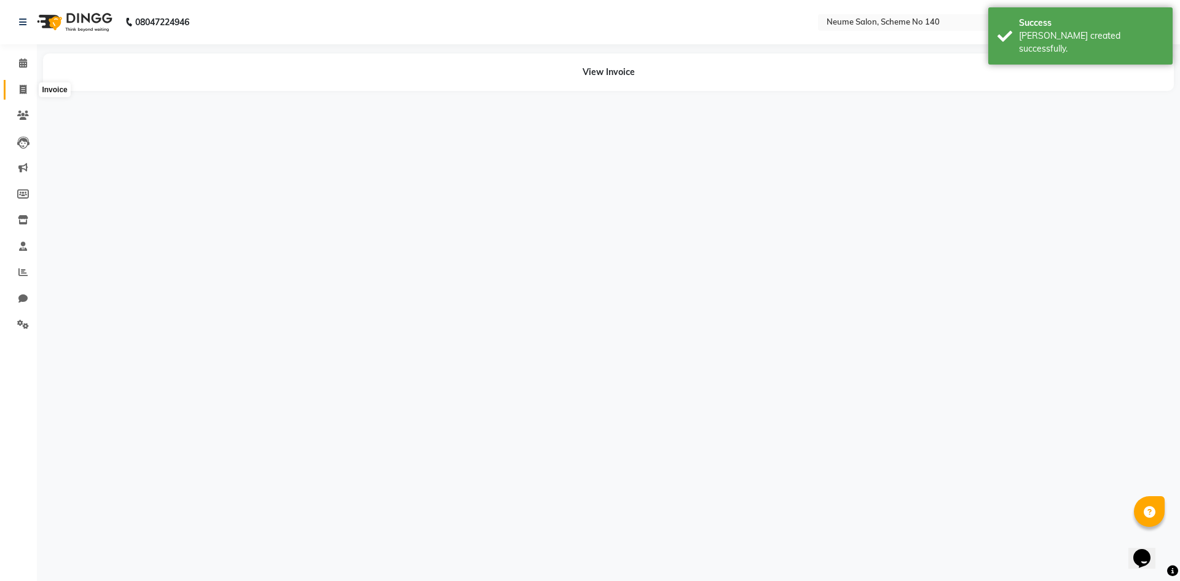
click at [22, 85] on icon at bounding box center [23, 89] width 7 height 9
select select "service"
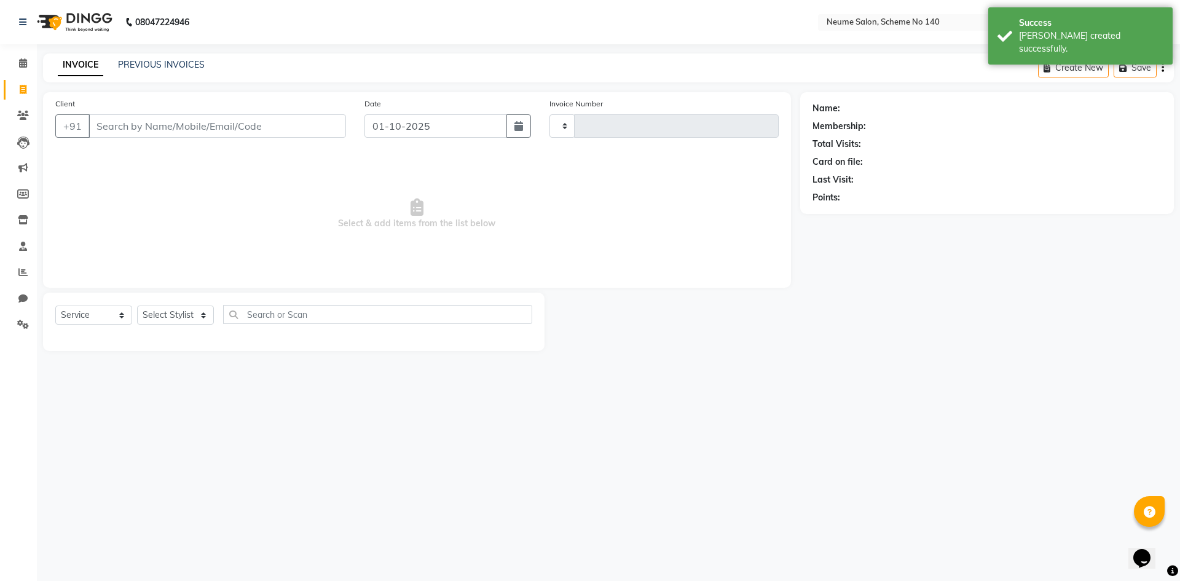
type input "3198"
select select "8098"
click at [142, 124] on input "Client" at bounding box center [216, 125] width 257 height 23
click at [151, 63] on link "PREVIOUS INVOICES" at bounding box center [161, 64] width 87 height 11
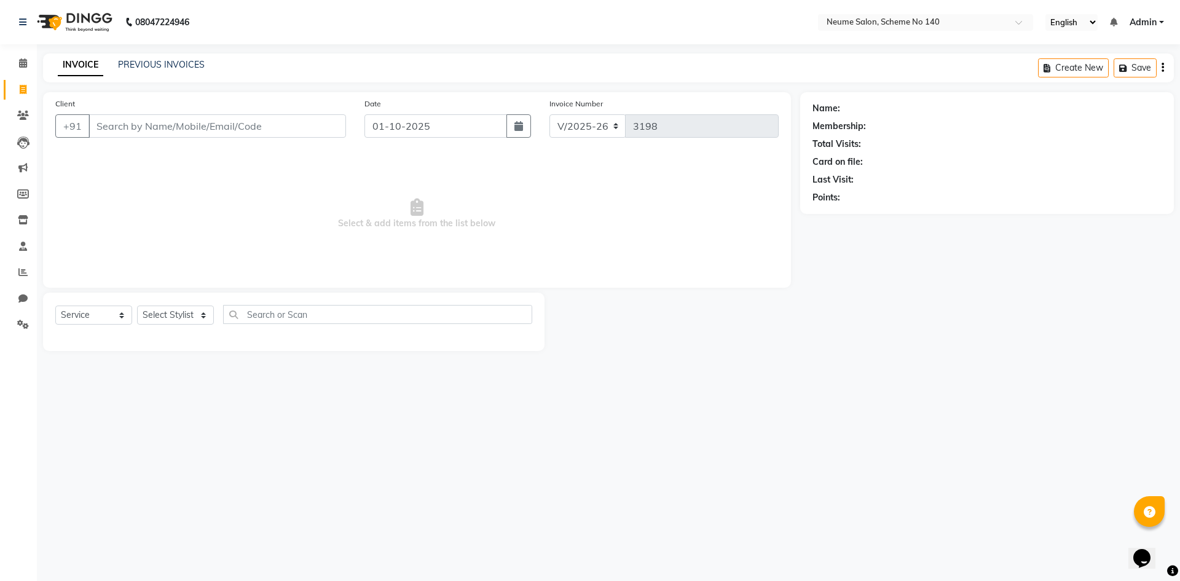
click at [155, 79] on div "INVOICE PREVIOUS INVOICES Create New Save" at bounding box center [608, 67] width 1131 height 29
click at [165, 68] on link "PREVIOUS INVOICES" at bounding box center [161, 64] width 87 height 11
click at [23, 65] on icon at bounding box center [23, 62] width 8 height 9
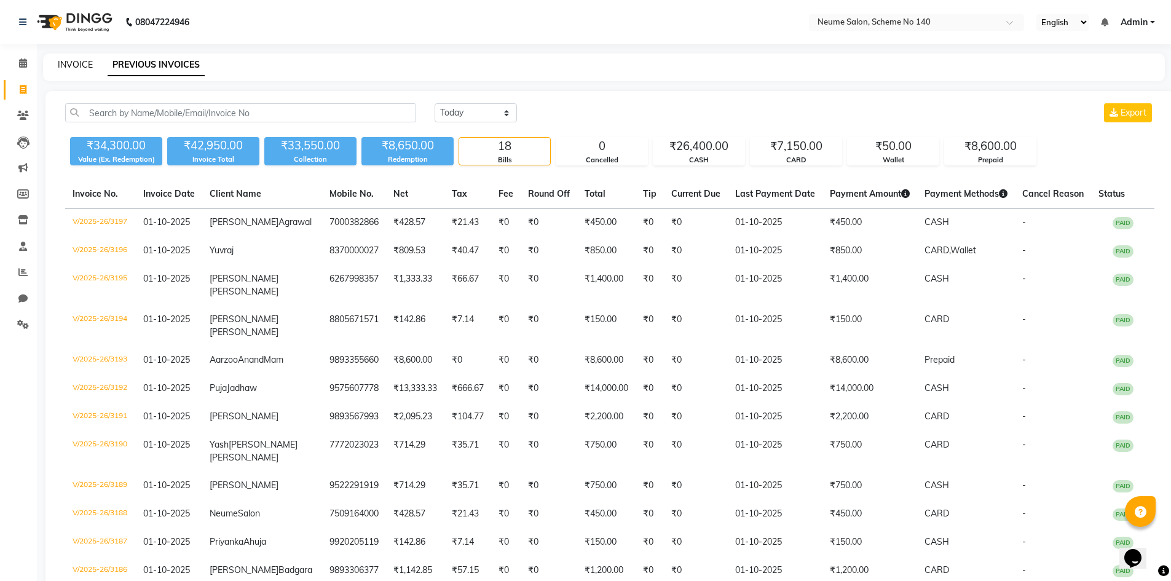
click at [87, 66] on link "INVOICE" at bounding box center [75, 64] width 35 height 11
click at [34, 65] on li "Calendar" at bounding box center [18, 63] width 37 height 26
click at [21, 64] on icon at bounding box center [23, 62] width 8 height 9
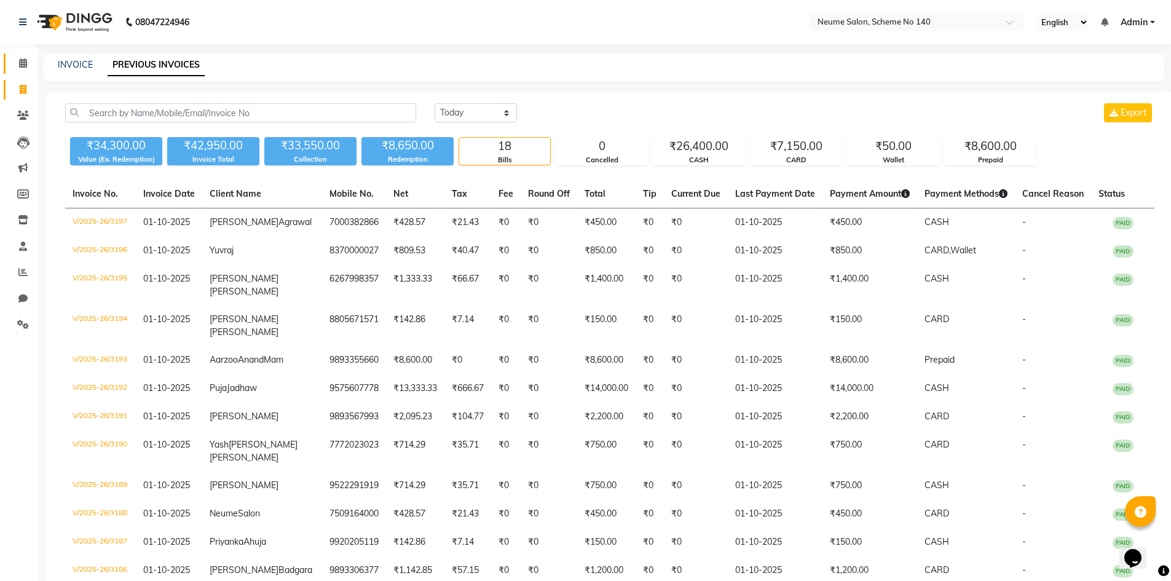
click at [21, 64] on icon at bounding box center [23, 62] width 8 height 9
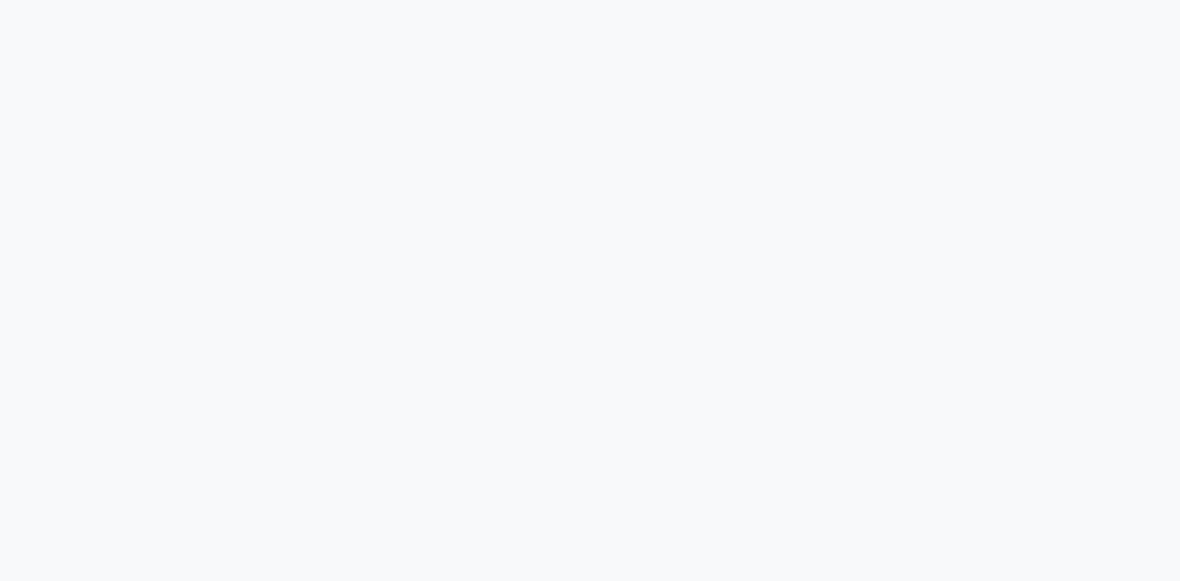
select select "8098"
select select "service"
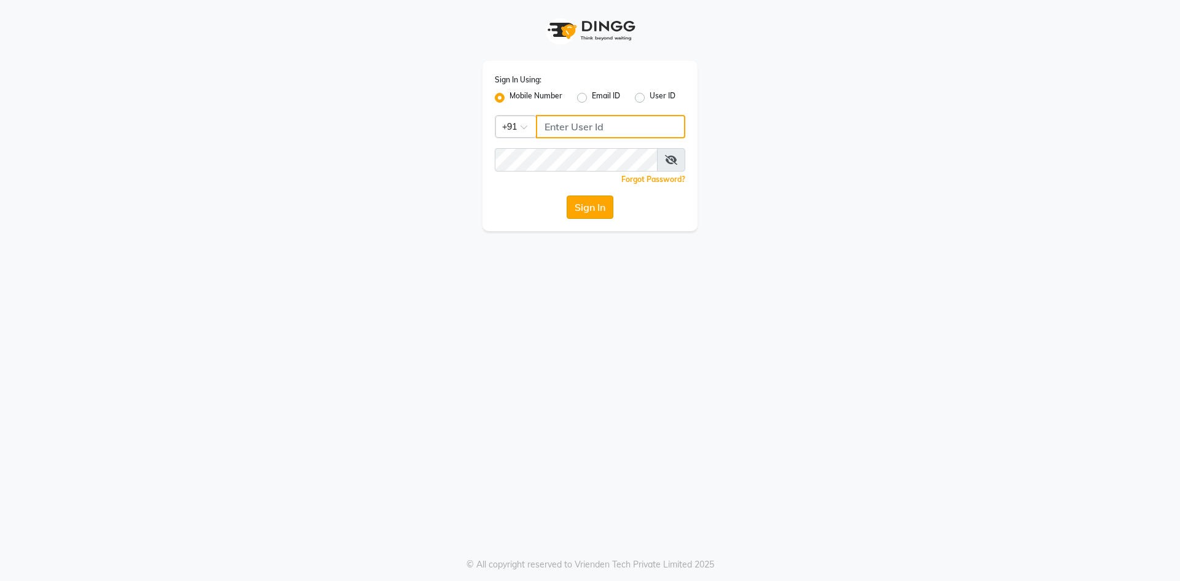
type input "7509164000"
click at [576, 209] on button "Sign In" at bounding box center [590, 206] width 47 height 23
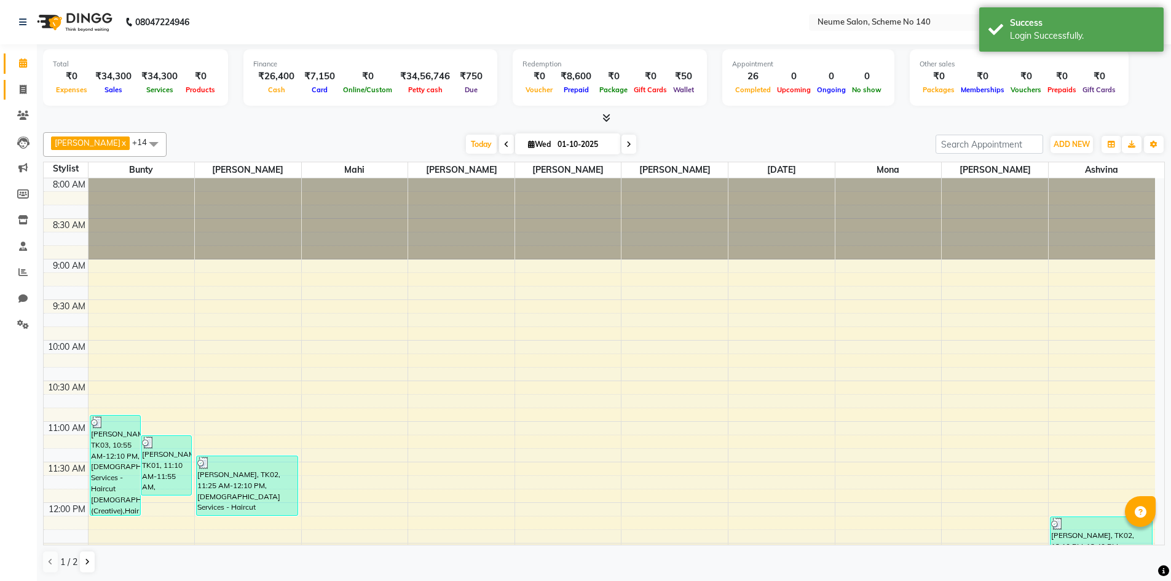
click at [25, 83] on span at bounding box center [23, 90] width 22 height 14
select select "service"
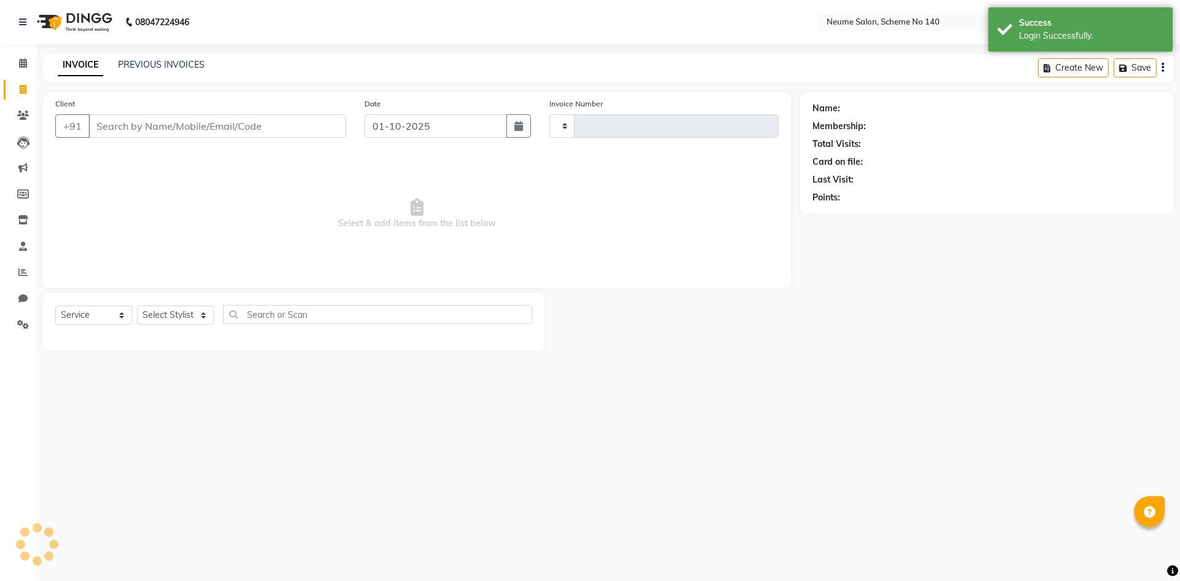
type input "3198"
select select "8098"
click at [167, 74] on div "INVOICE PREVIOUS INVOICES Create New Save" at bounding box center [608, 67] width 1131 height 29
click at [170, 69] on link "PREVIOUS INVOICES" at bounding box center [161, 64] width 87 height 11
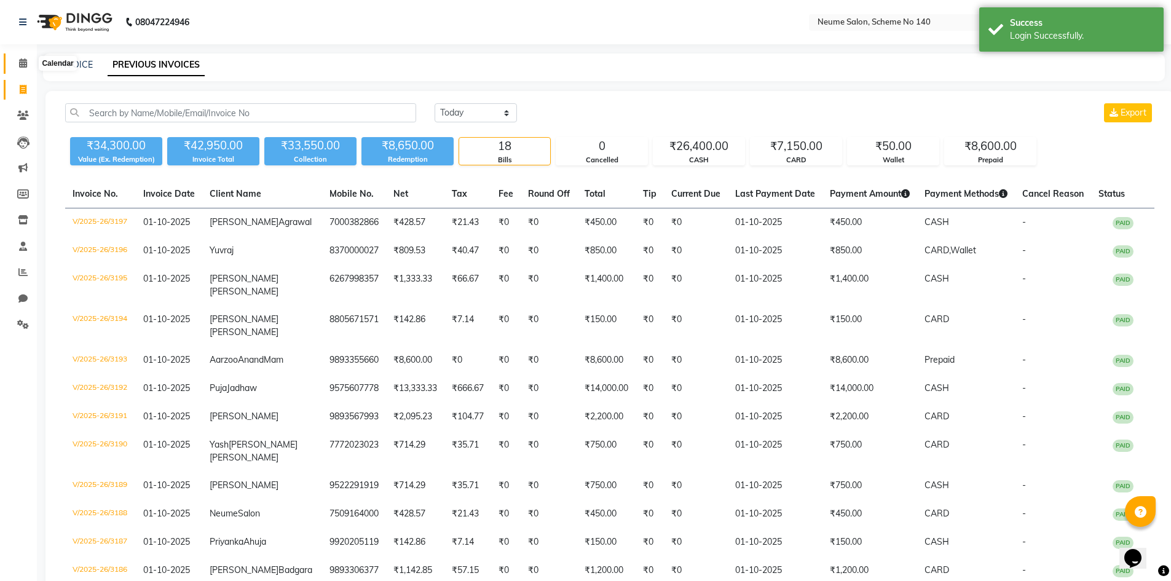
click at [22, 67] on icon at bounding box center [23, 62] width 8 height 9
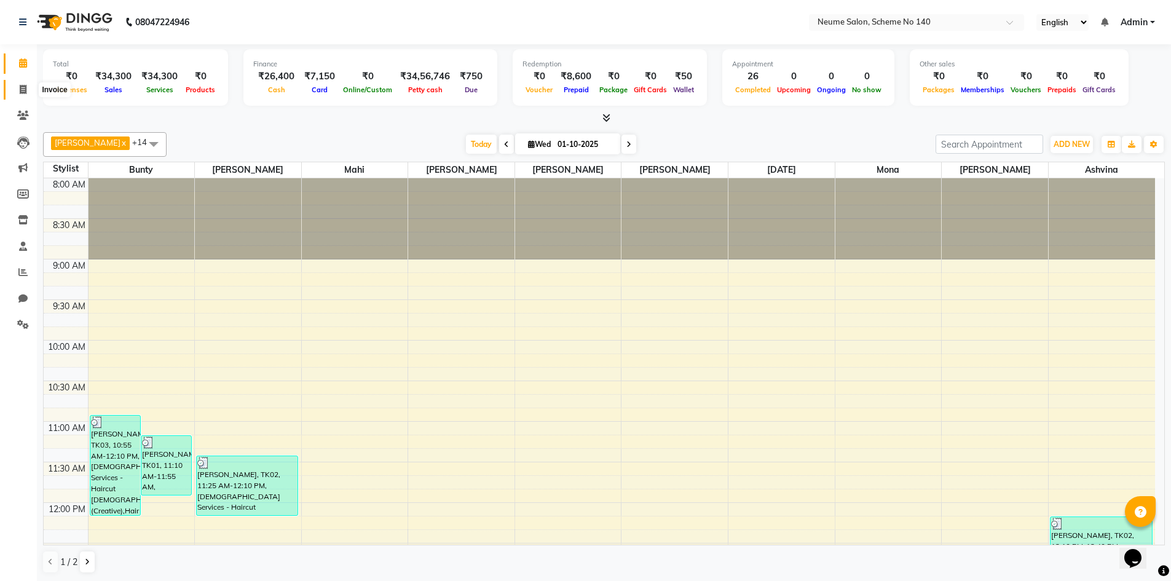
click at [26, 89] on icon at bounding box center [23, 89] width 7 height 9
select select "service"
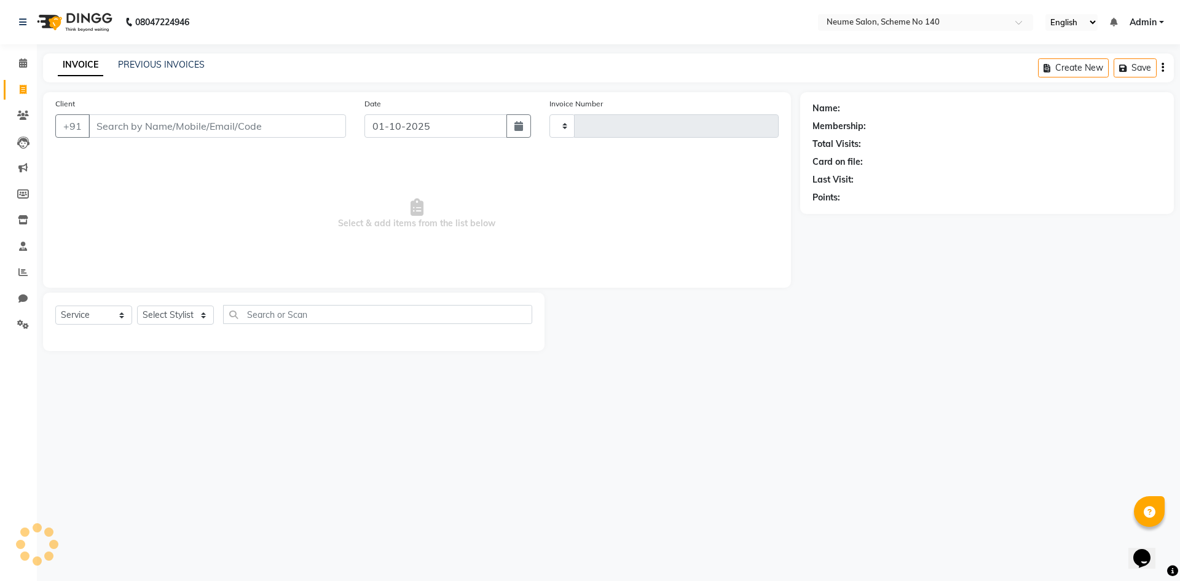
type input "3198"
select select "8098"
click at [157, 138] on div "Client +91" at bounding box center [200, 122] width 309 height 50
click at [149, 119] on input "Client" at bounding box center [216, 125] width 257 height 23
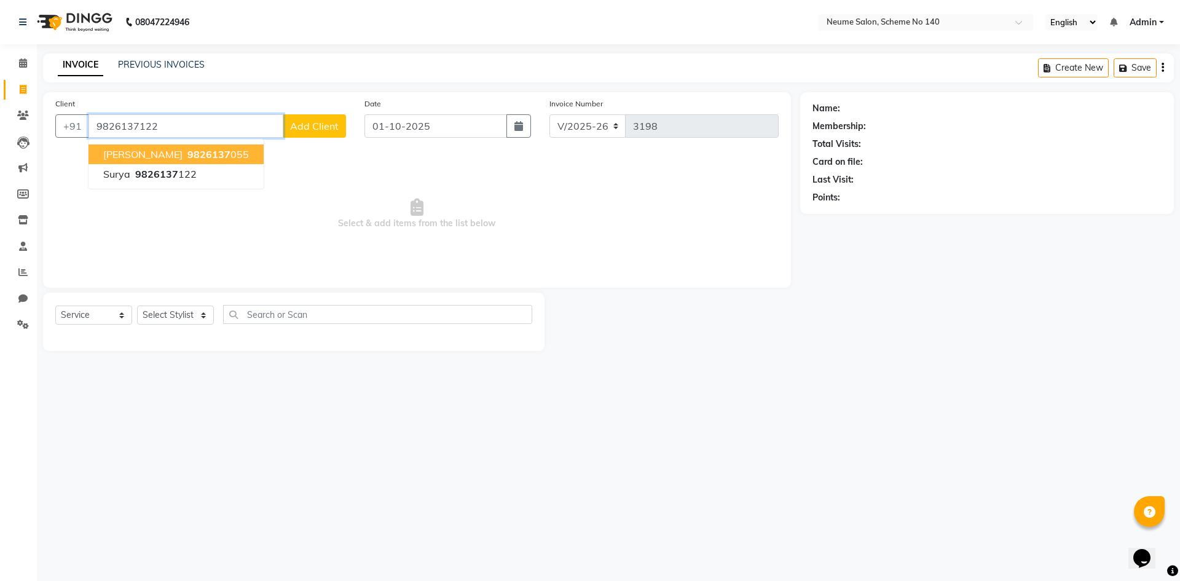
type input "9826137122"
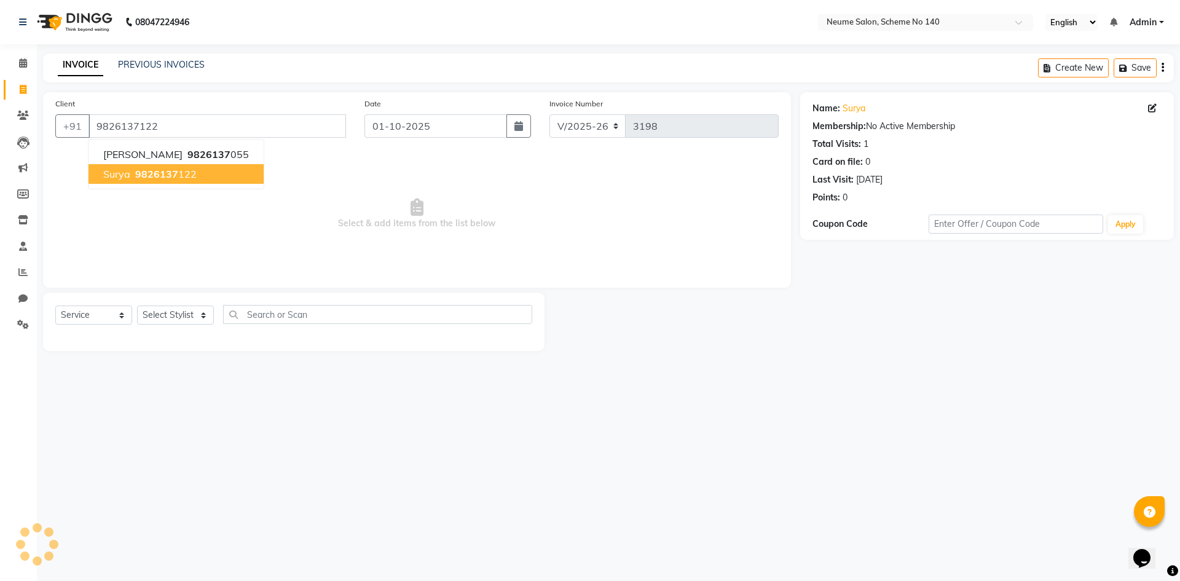
click at [188, 180] on button "Surya 9826137 122" at bounding box center [175, 174] width 175 height 20
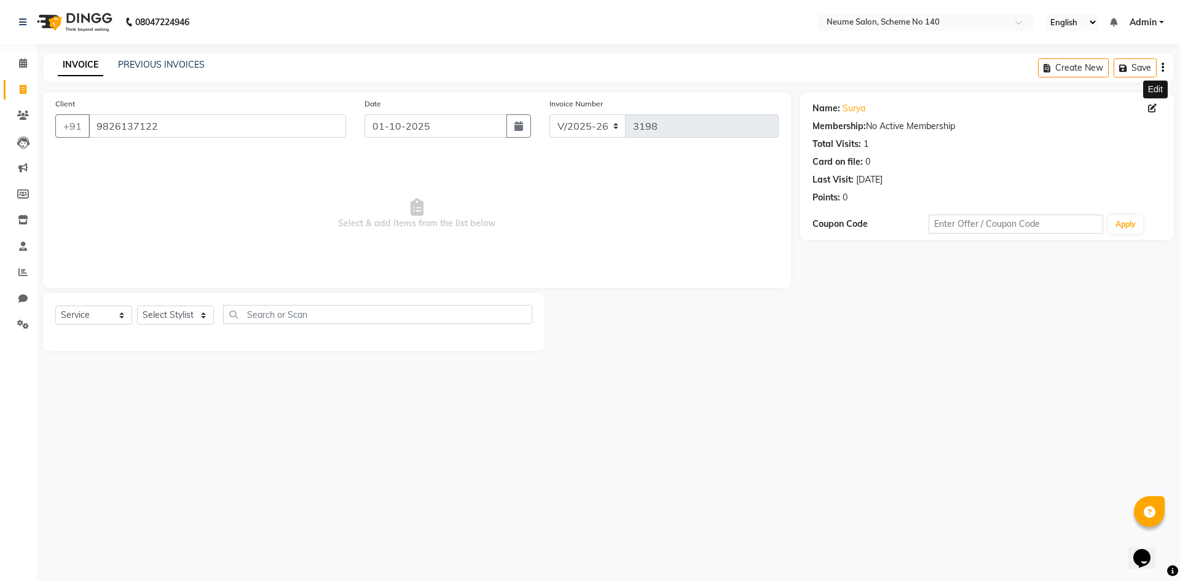
click at [1155, 105] on icon at bounding box center [1152, 108] width 9 height 9
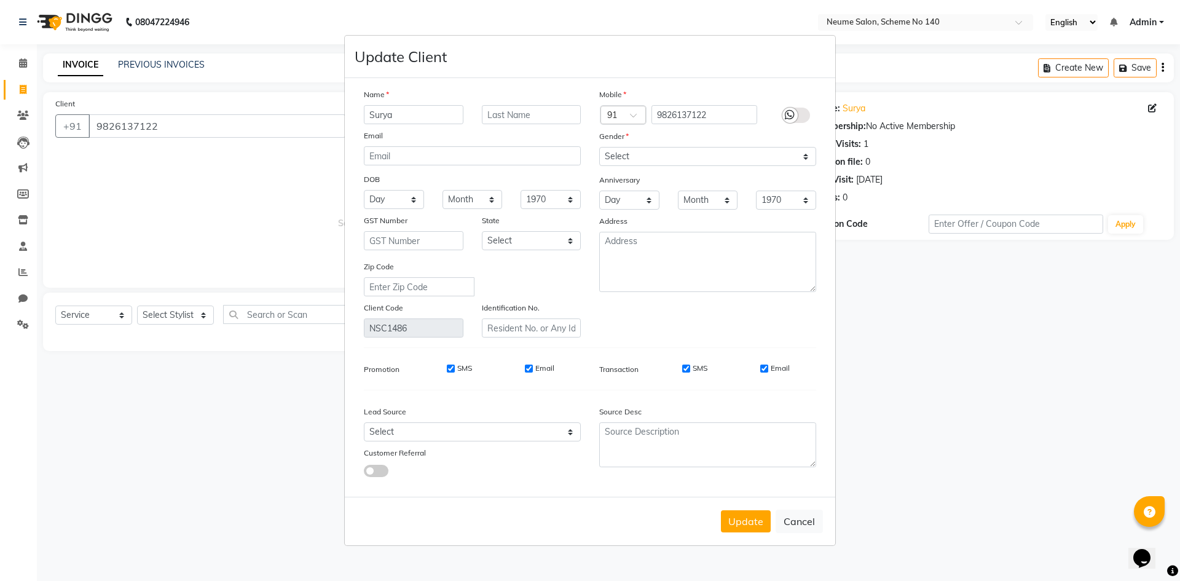
drag, startPoint x: 423, startPoint y: 113, endPoint x: 380, endPoint y: 119, distance: 43.4
click at [381, 119] on input "Surya" at bounding box center [414, 114] width 100 height 19
type input "S"
type input "a"
type input "[DEMOGRAPHIC_DATA]"
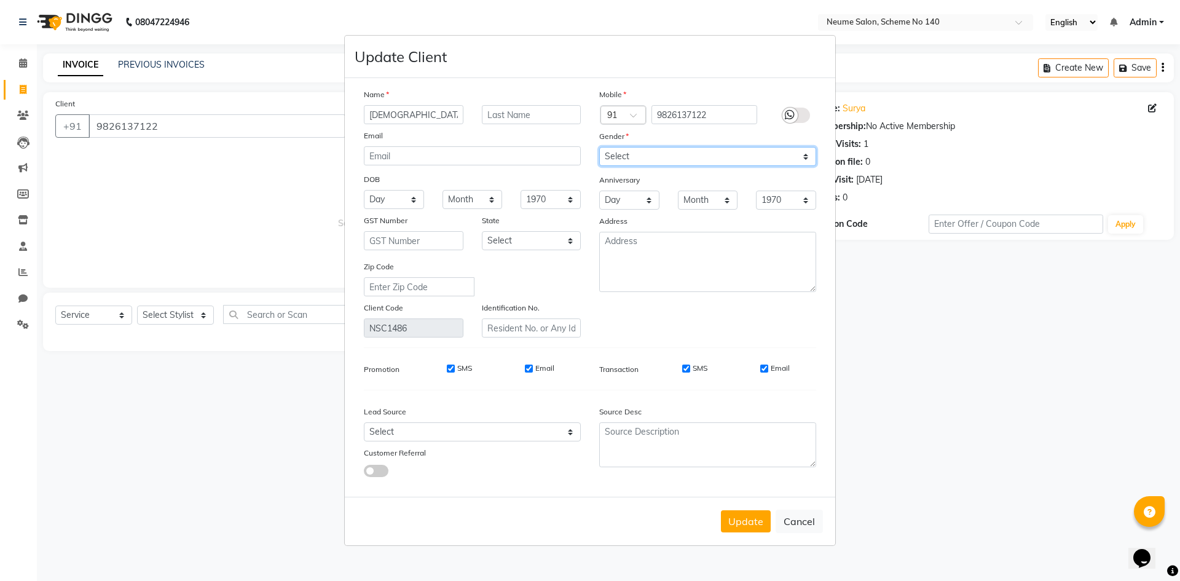
drag, startPoint x: 632, startPoint y: 149, endPoint x: 633, endPoint y: 162, distance: 12.9
click at [633, 150] on select "Select [DEMOGRAPHIC_DATA] [DEMOGRAPHIC_DATA] Other Prefer Not To Say" at bounding box center [707, 156] width 217 height 19
select select "[DEMOGRAPHIC_DATA]"
click at [599, 147] on select "Select [DEMOGRAPHIC_DATA] [DEMOGRAPHIC_DATA] Other Prefer Not To Say" at bounding box center [707, 156] width 217 height 19
click at [761, 523] on button "Update" at bounding box center [746, 521] width 50 height 22
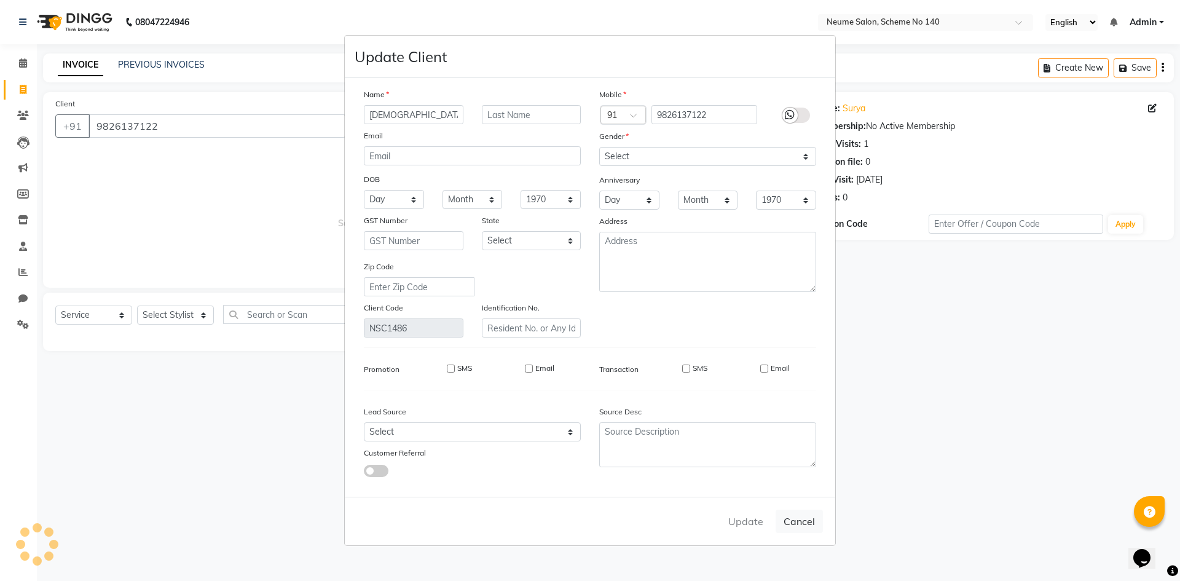
select select
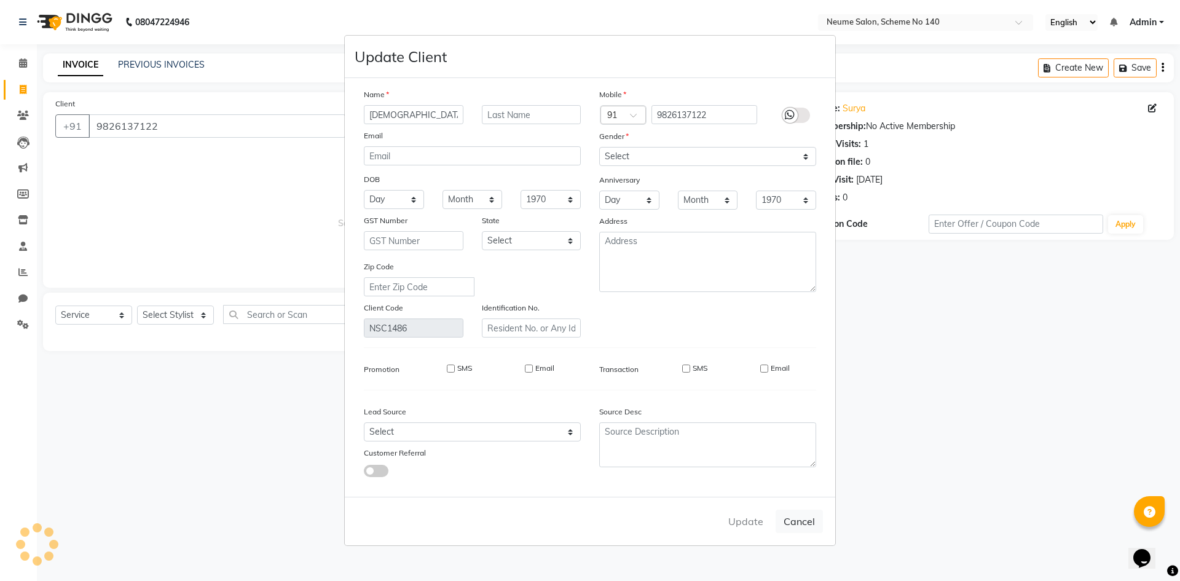
select select
checkbox input "false"
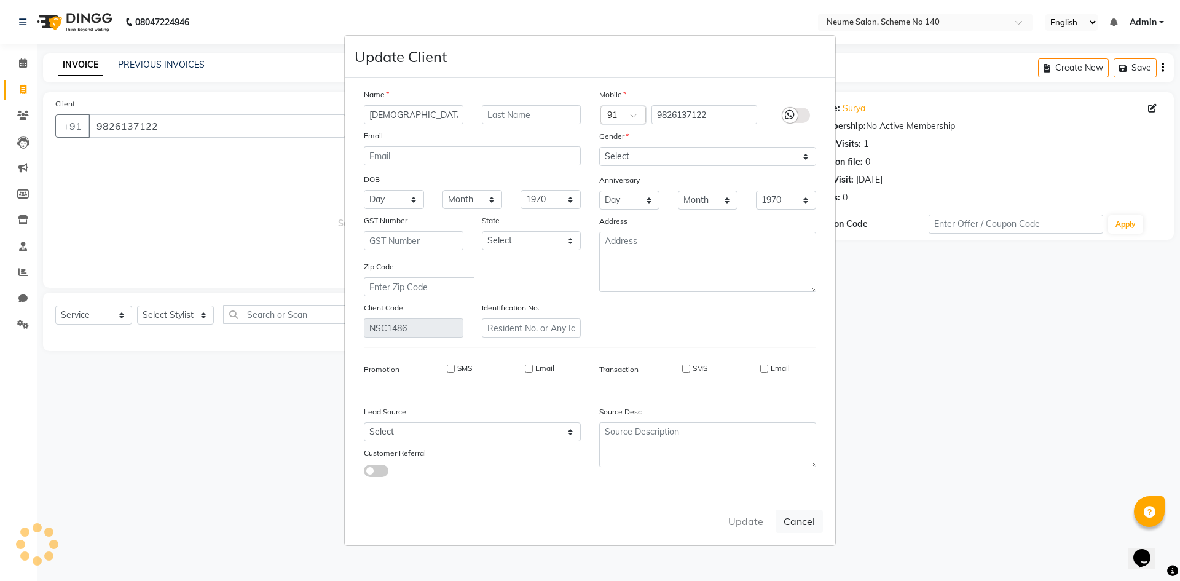
checkbox input "false"
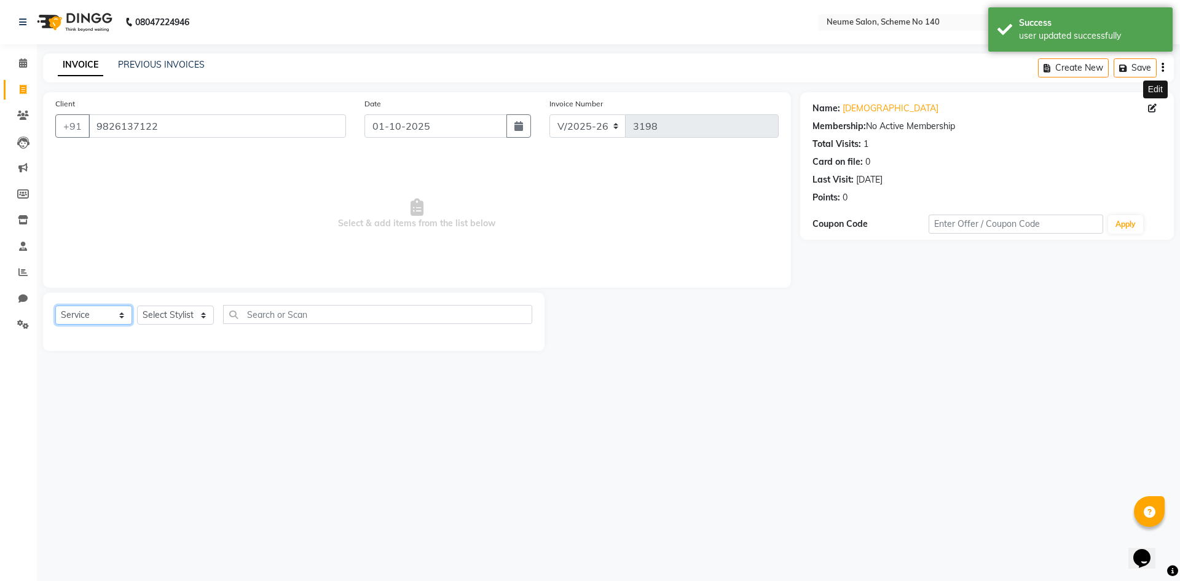
click at [111, 313] on select "Select Service Product Membership Package Voucher Prepaid Gift Card" at bounding box center [93, 314] width 77 height 19
click at [55, 305] on select "Select Service Product Membership Package Voucher Prepaid Gift Card" at bounding box center [93, 314] width 77 height 19
click at [139, 318] on select "Select Stylist [PERSON_NAME] Ashvina [PERSON_NAME] [DATE][PERSON_NAME] Mahi [PE…" at bounding box center [175, 314] width 77 height 19
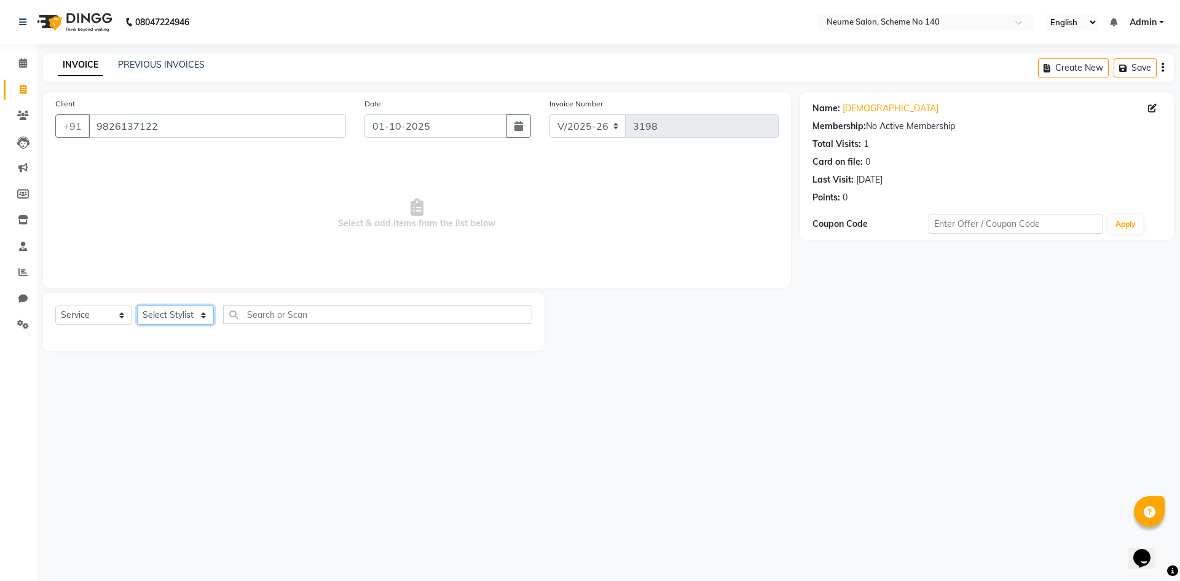
click at [186, 318] on select "Select Stylist [PERSON_NAME] Ashvina [PERSON_NAME] [DATE][PERSON_NAME] Mahi [PE…" at bounding box center [175, 314] width 77 height 19
select select "91525"
click at [137, 305] on select "Select Stylist [PERSON_NAME] Ashvina [PERSON_NAME] [DATE][PERSON_NAME] Mahi [PE…" at bounding box center [175, 314] width 77 height 19
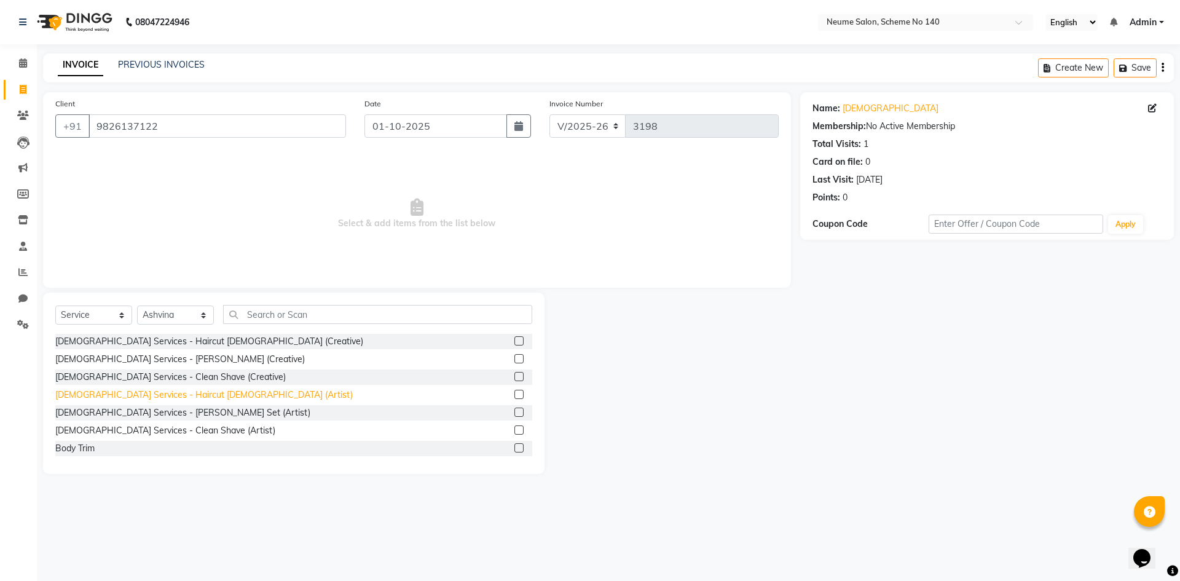
click at [184, 397] on div "[DEMOGRAPHIC_DATA] Services - Haircut [DEMOGRAPHIC_DATA] (Artist)" at bounding box center [203, 394] width 297 height 13
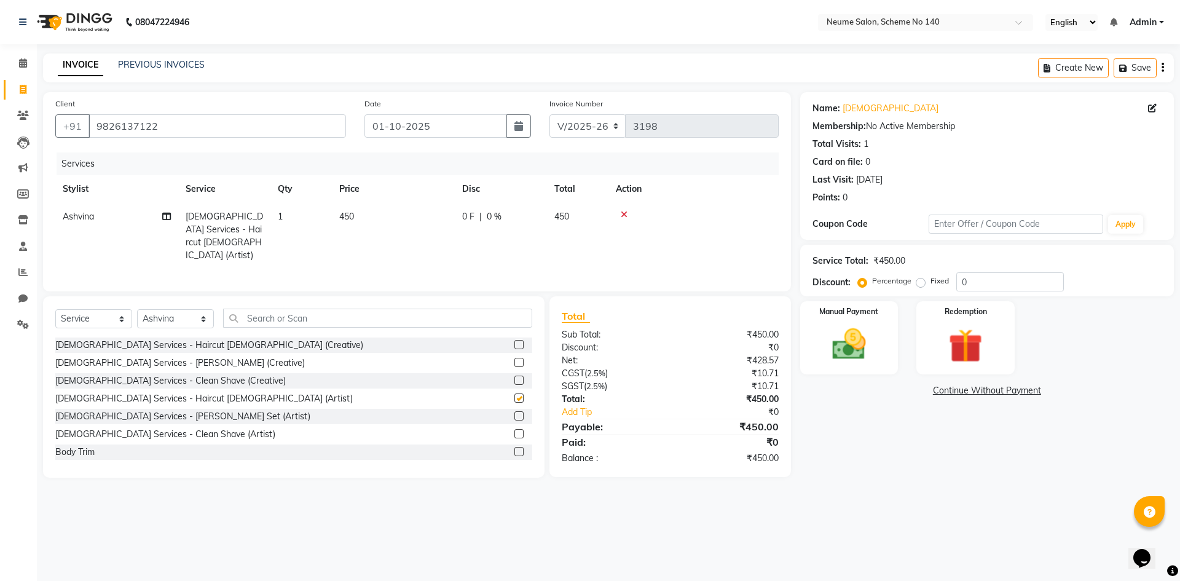
checkbox input "false"
click at [846, 342] on img at bounding box center [848, 344] width 57 height 41
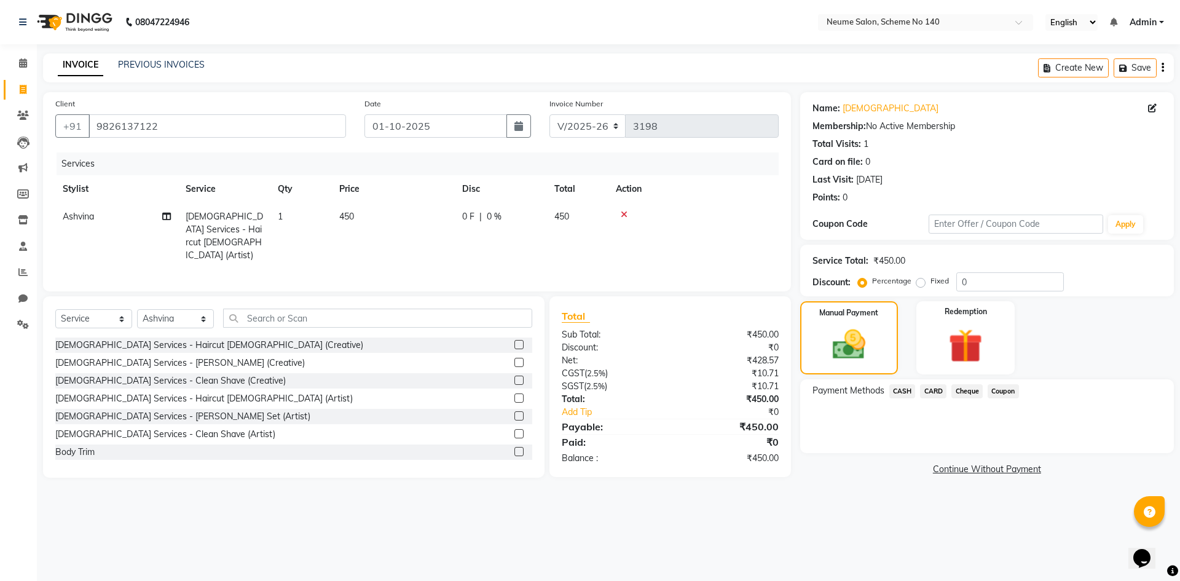
click at [913, 390] on span "CASH" at bounding box center [902, 391] width 26 height 14
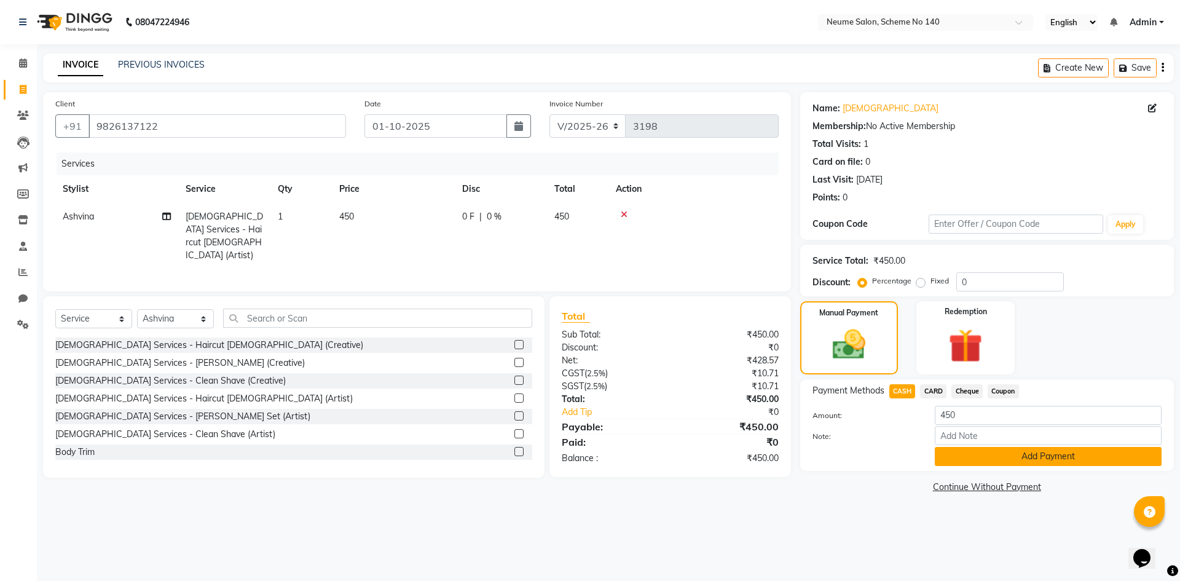
click at [968, 447] on button "Add Payment" at bounding box center [1048, 456] width 227 height 19
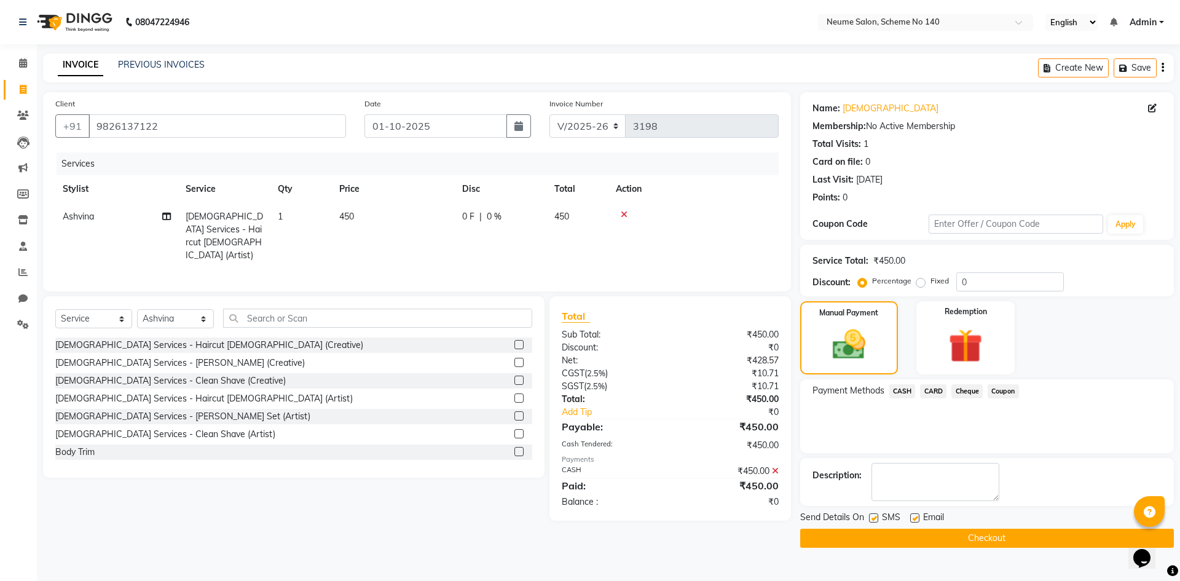
click at [979, 529] on button "Checkout" at bounding box center [987, 537] width 374 height 19
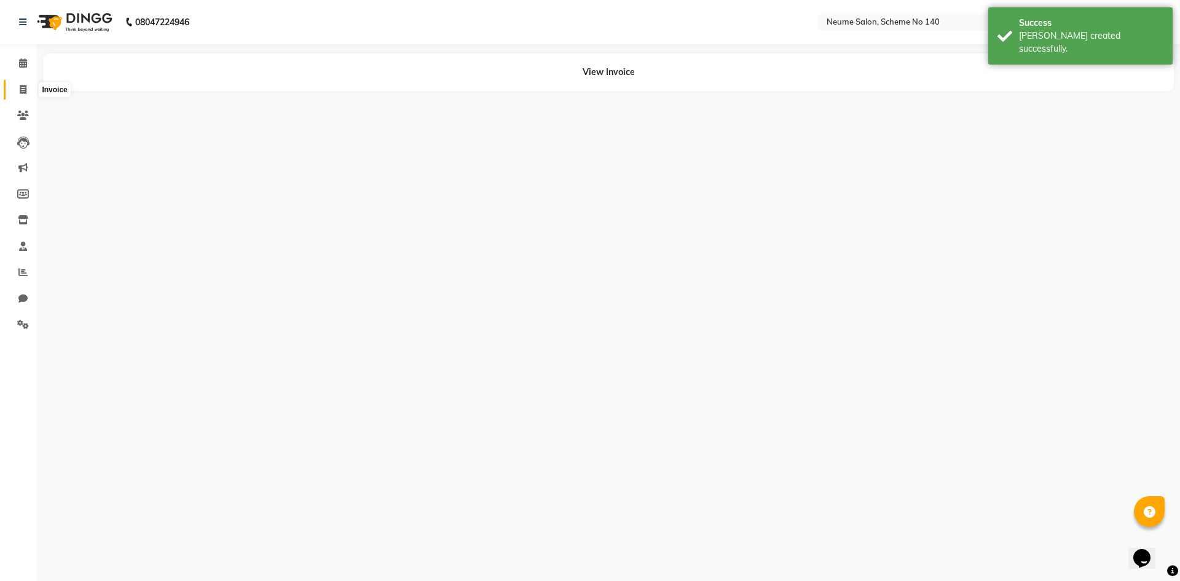
click at [20, 90] on icon at bounding box center [23, 89] width 7 height 9
select select "service"
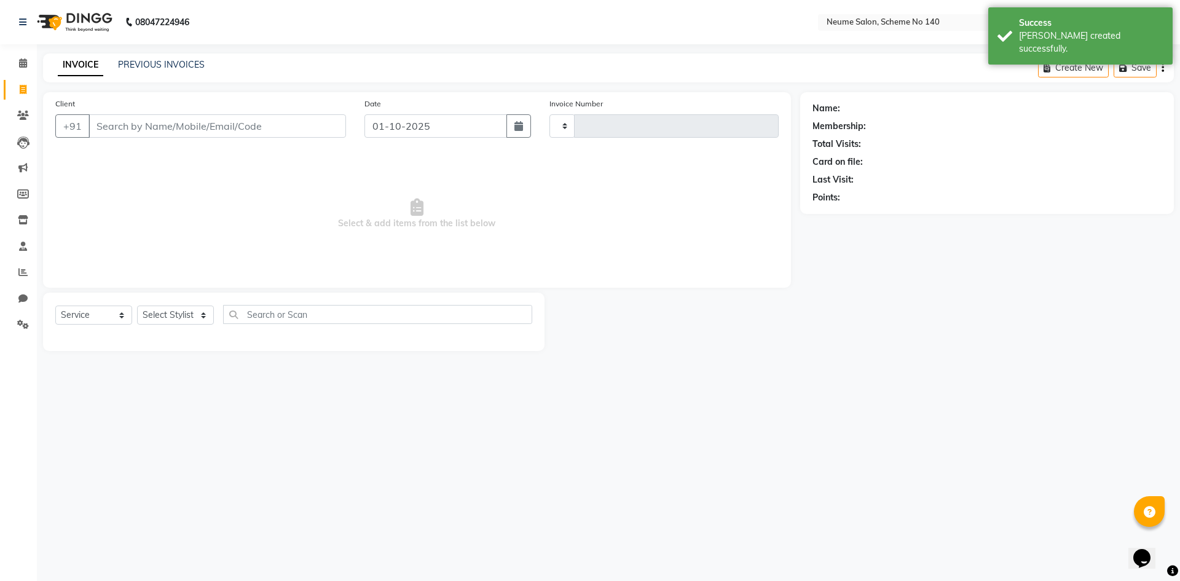
type input "3199"
select select "8098"
click at [14, 69] on span at bounding box center [23, 64] width 22 height 14
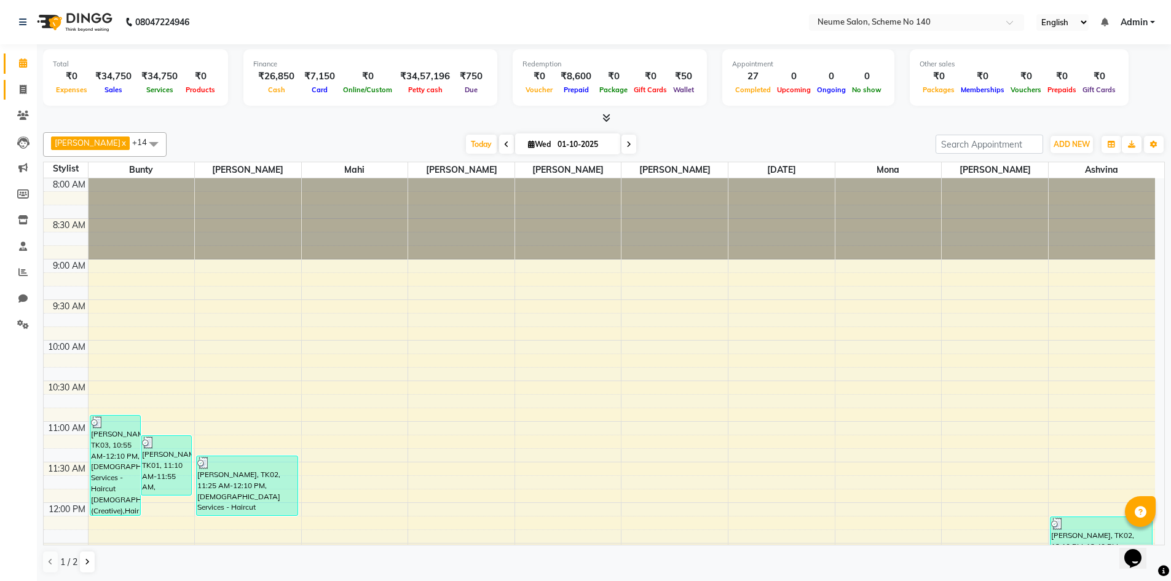
click at [21, 96] on link "Invoice" at bounding box center [18, 90] width 29 height 20
select select "service"
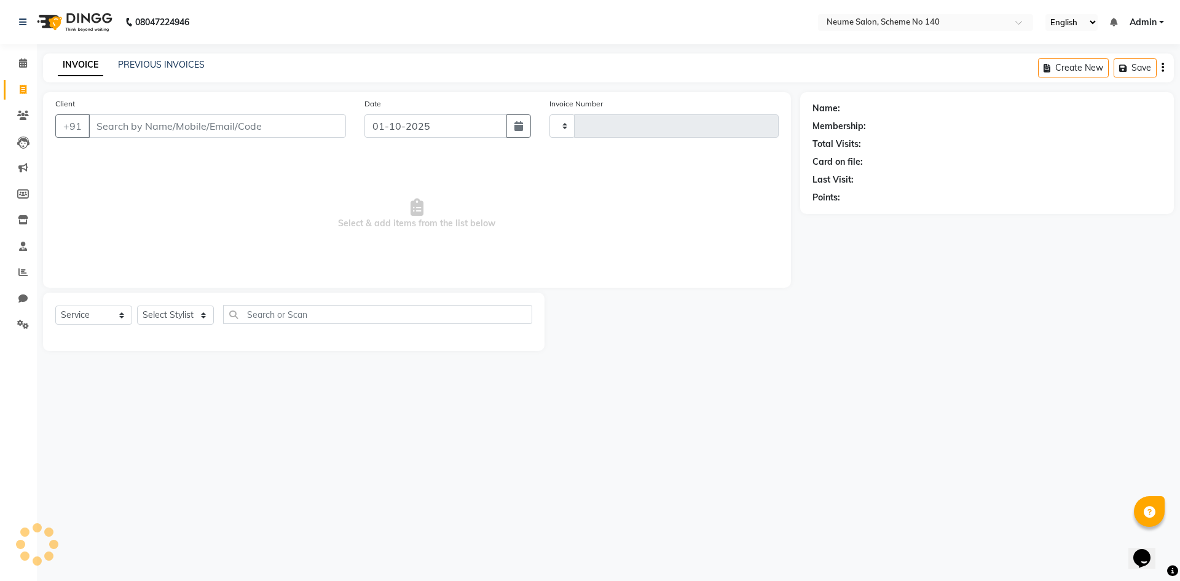
type input "3199"
select select "8098"
click at [142, 133] on input "Client" at bounding box center [216, 125] width 257 height 23
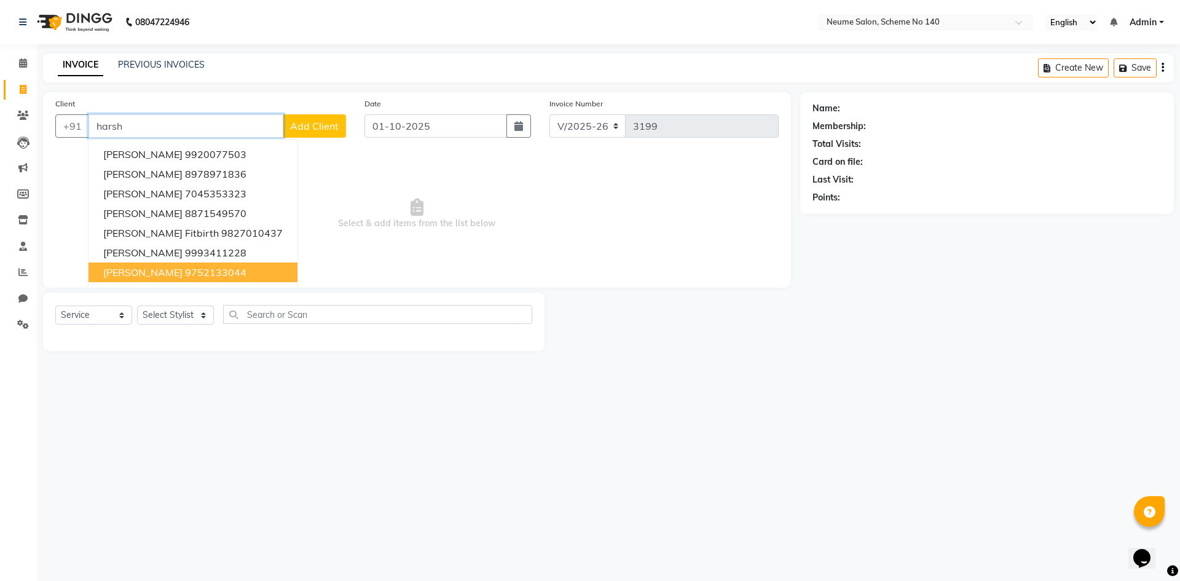
click at [152, 262] on button "[PERSON_NAME] 9752133044" at bounding box center [192, 272] width 209 height 20
type input "9752133044"
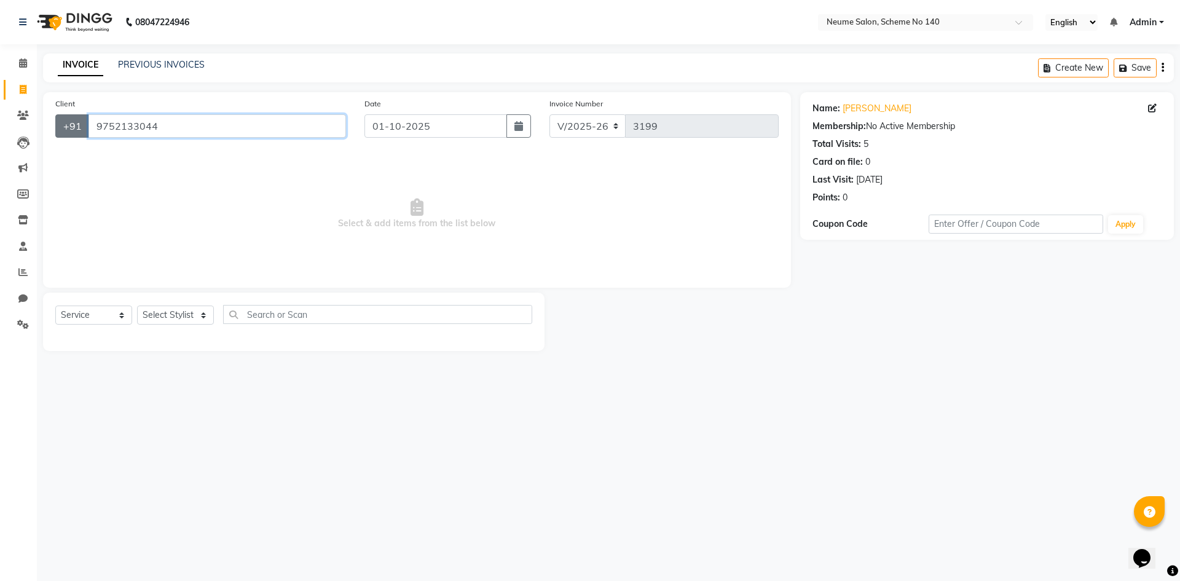
drag, startPoint x: 187, startPoint y: 137, endPoint x: 79, endPoint y: 133, distance: 108.2
click at [79, 133] on div "[PHONE_NUMBER]" at bounding box center [200, 125] width 291 height 23
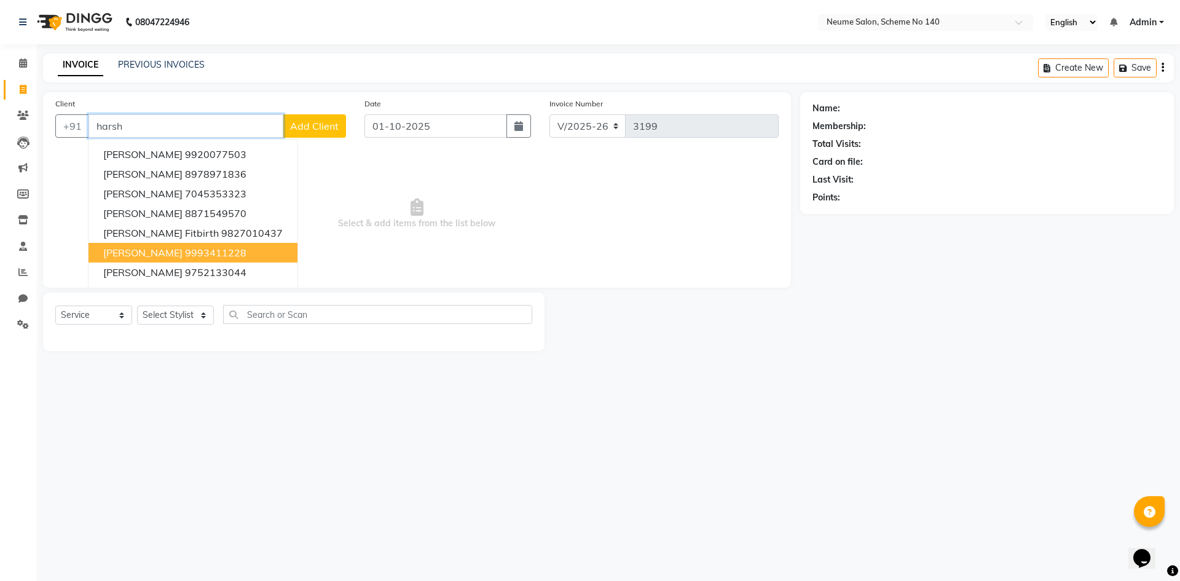
click at [168, 253] on span "[PERSON_NAME]" at bounding box center [142, 252] width 79 height 12
type input "9993411228"
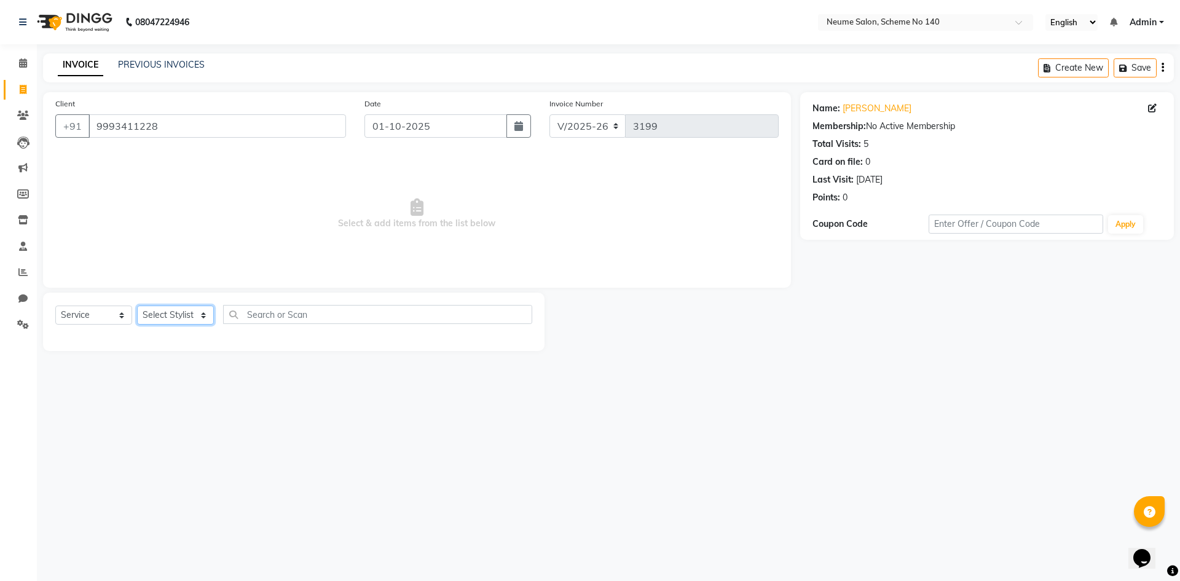
click at [196, 318] on select "Select Stylist [PERSON_NAME] Ashvina [PERSON_NAME] [DATE][PERSON_NAME] Mahi [PE…" at bounding box center [175, 314] width 77 height 19
select select "90991"
click at [137, 305] on select "Select Stylist [PERSON_NAME] Ashvina [PERSON_NAME] [DATE][PERSON_NAME] Mahi [PE…" at bounding box center [175, 314] width 77 height 19
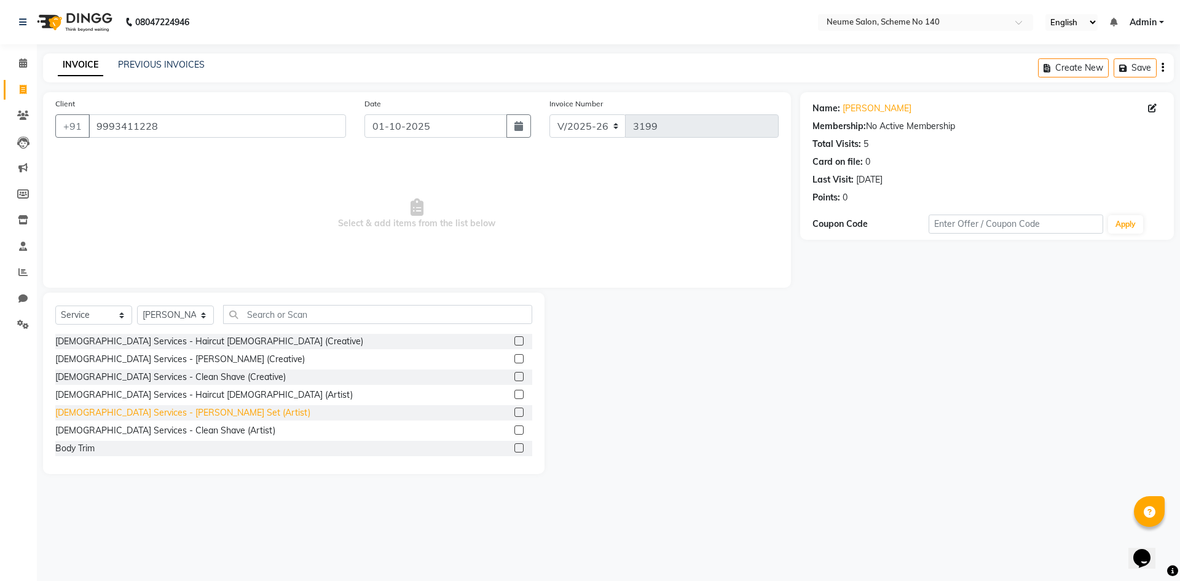
click at [139, 410] on div "[DEMOGRAPHIC_DATA] Services - [PERSON_NAME] Set (Artist)" at bounding box center [182, 412] width 255 height 13
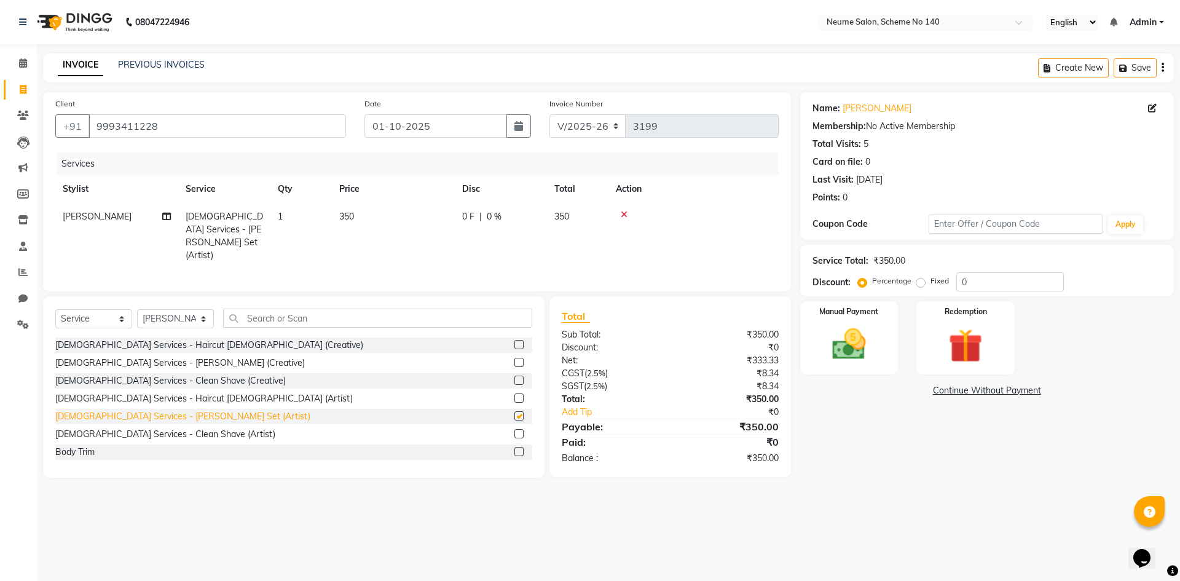
checkbox input "false"
click at [849, 353] on img at bounding box center [848, 344] width 57 height 41
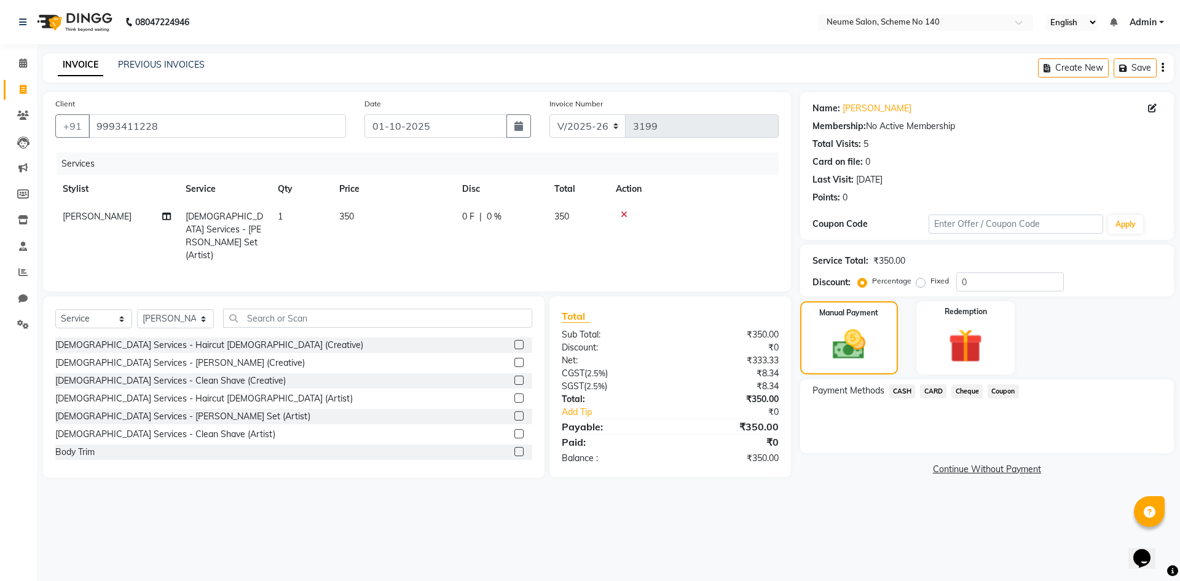
click at [900, 388] on span "CASH" at bounding box center [902, 391] width 26 height 14
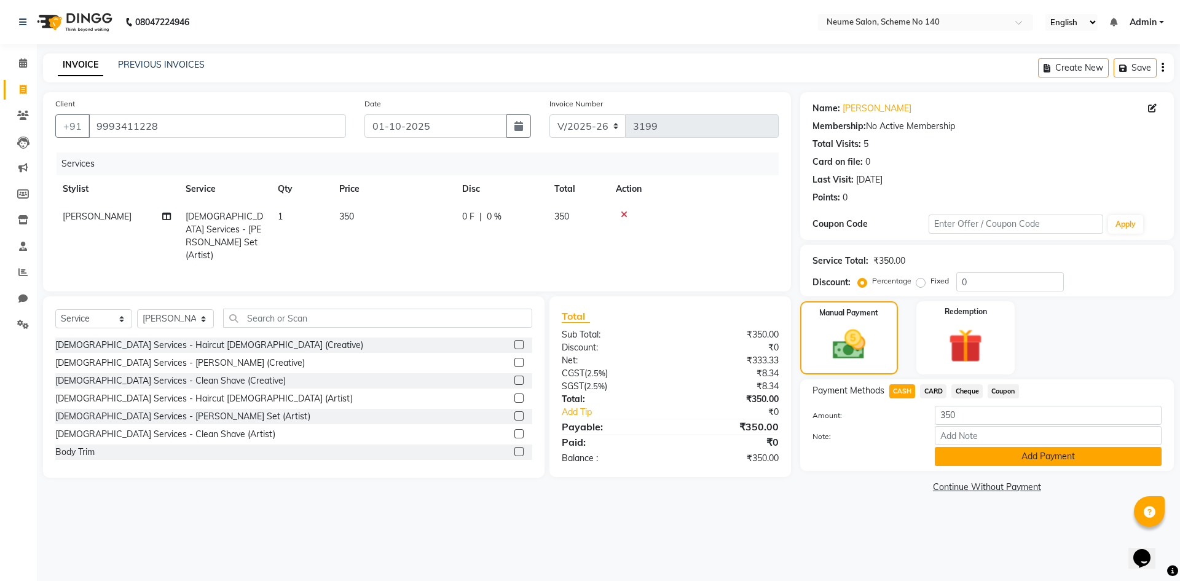
click at [975, 450] on button "Add Payment" at bounding box center [1048, 456] width 227 height 19
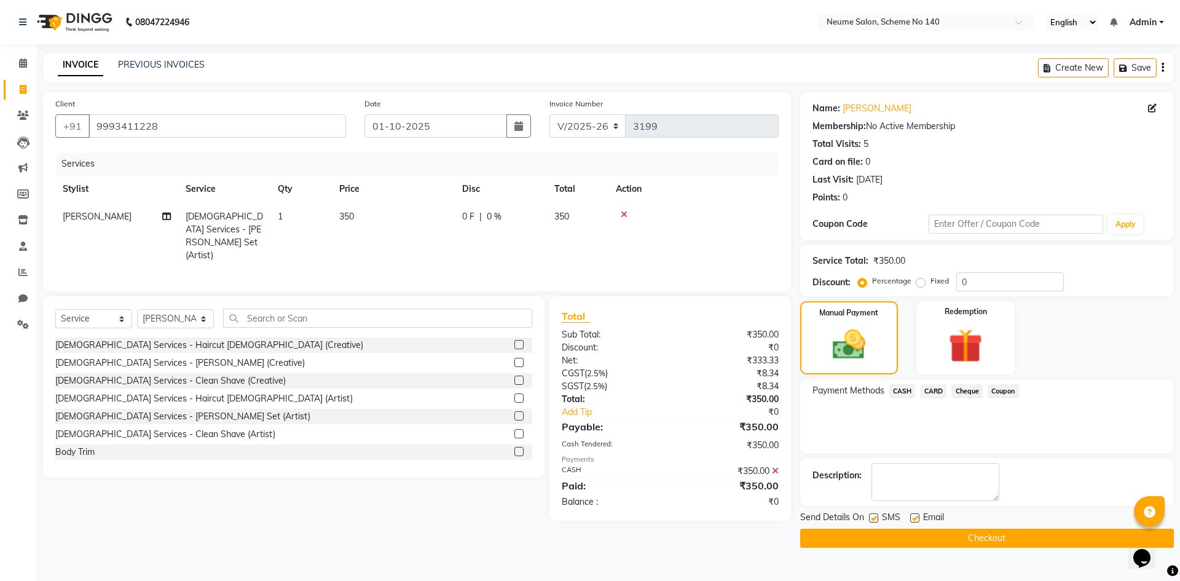
click at [996, 529] on button "Checkout" at bounding box center [987, 537] width 374 height 19
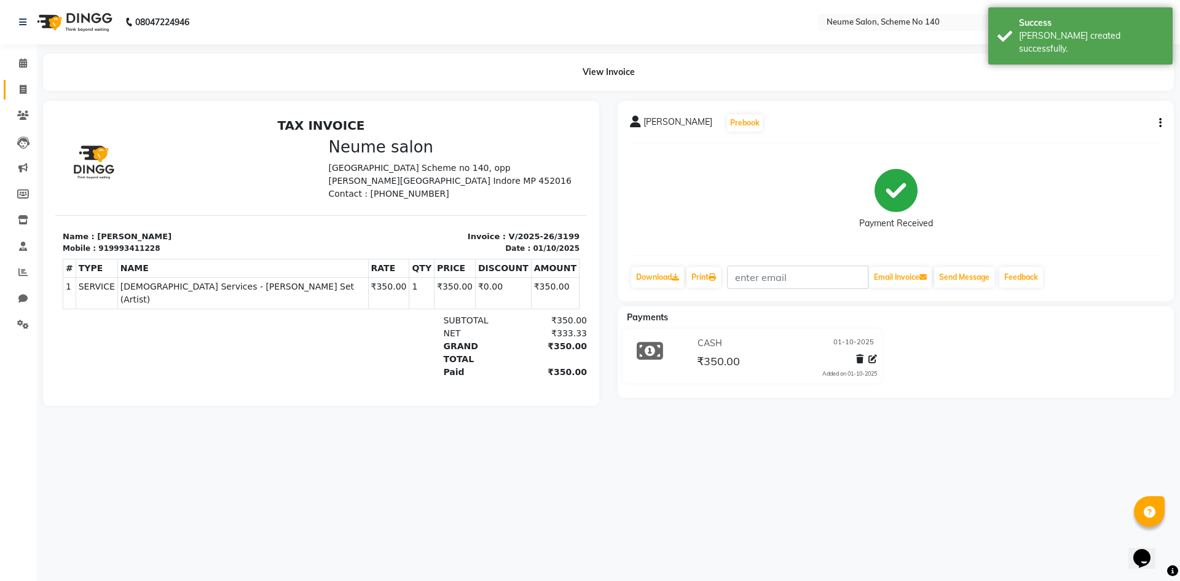
drag, startPoint x: 10, startPoint y: 91, endPoint x: 25, endPoint y: 90, distance: 14.8
click at [10, 91] on link "Invoice" at bounding box center [18, 90] width 29 height 20
select select "8098"
select select "service"
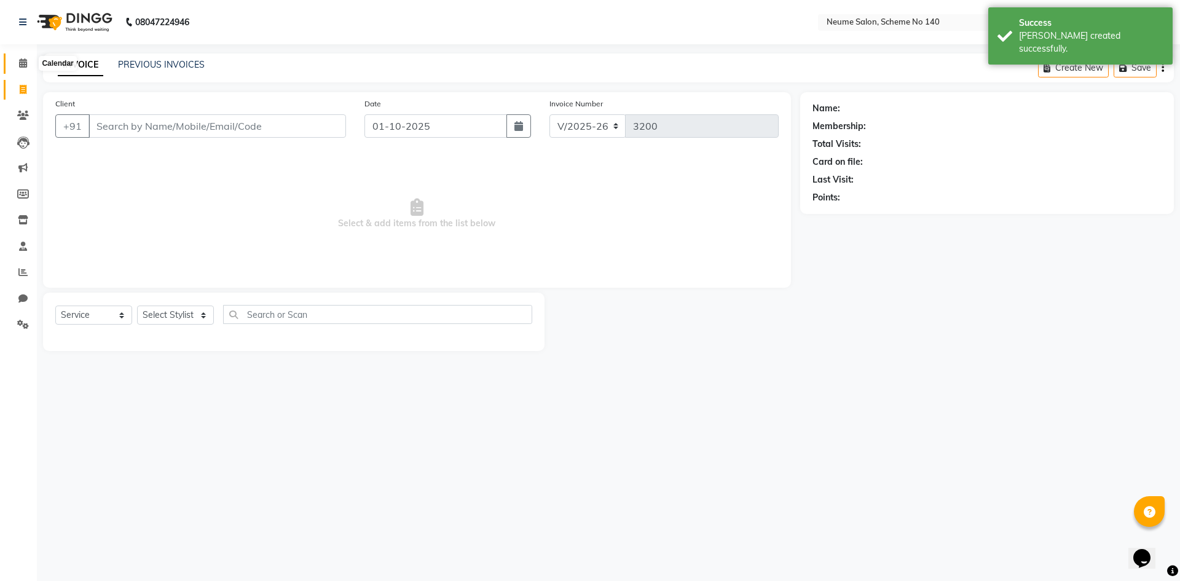
click at [27, 69] on span at bounding box center [23, 64] width 22 height 14
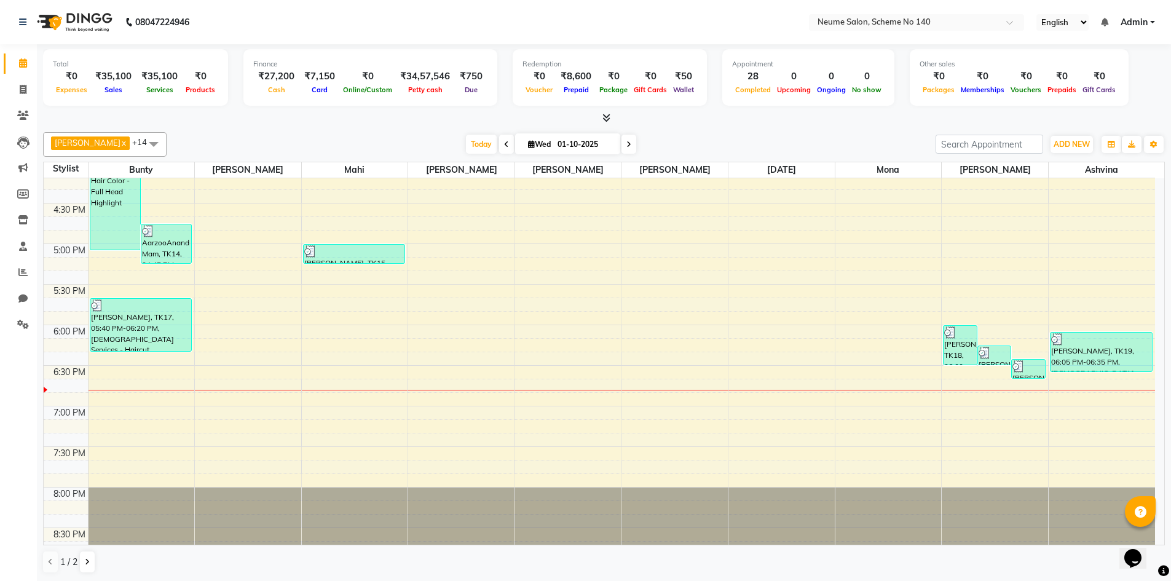
scroll to position [1, 0]
click at [17, 93] on span at bounding box center [23, 89] width 22 height 14
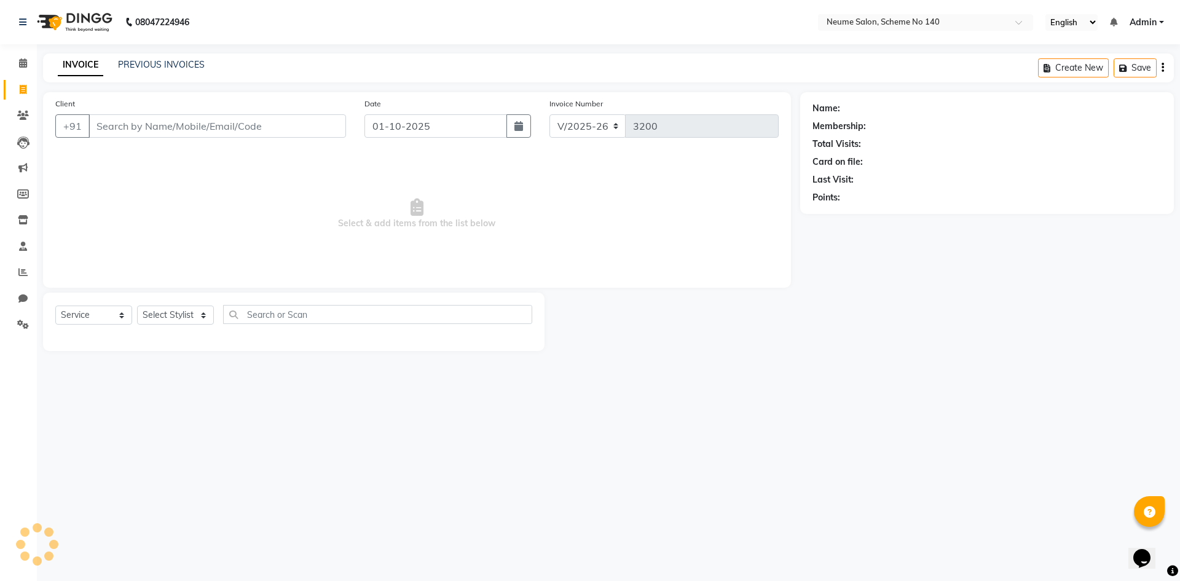
click at [18, 93] on span at bounding box center [23, 90] width 22 height 14
select select "8098"
select select "service"
click at [124, 125] on input "Client" at bounding box center [216, 125] width 257 height 23
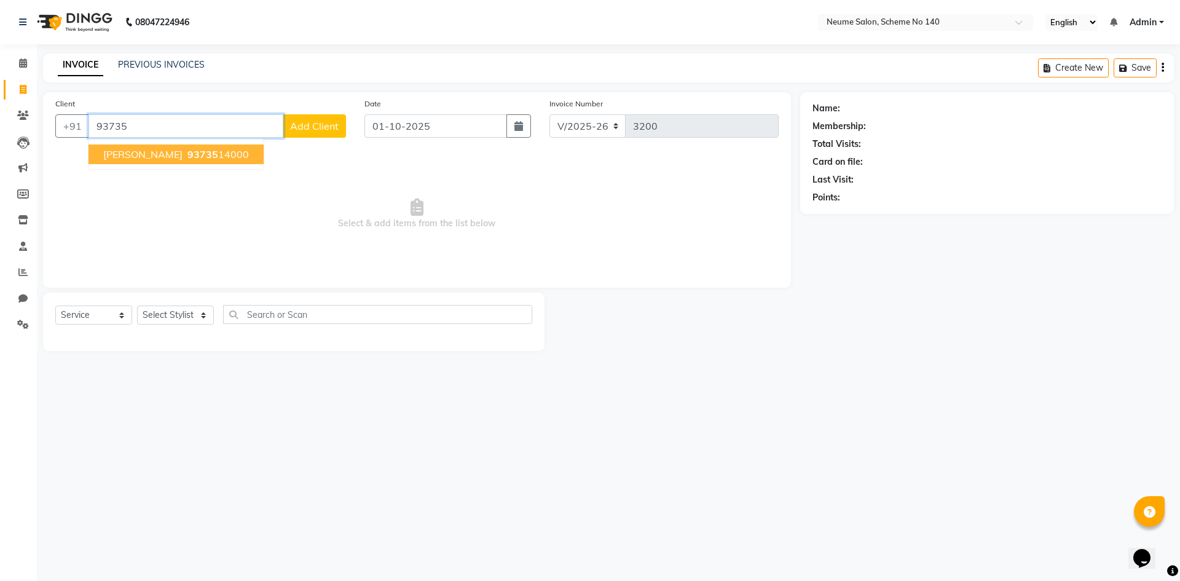
click at [185, 155] on ngb-highlight "93735 14000" at bounding box center [217, 154] width 64 height 12
type input "9373514000"
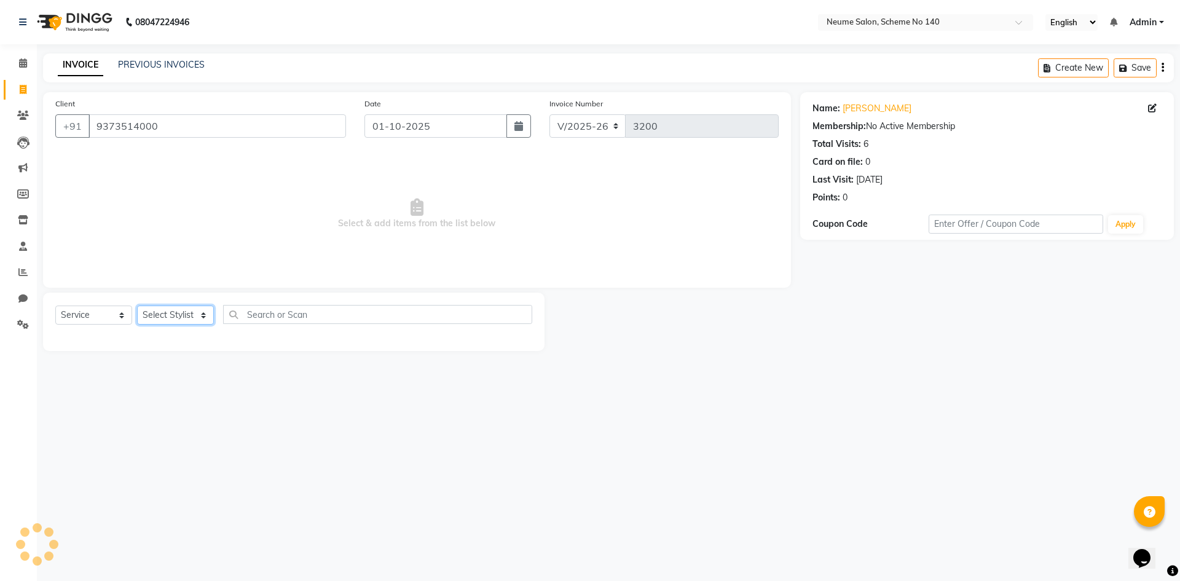
click at [177, 313] on select "Select Stylist [PERSON_NAME] Ashvina [PERSON_NAME] [DATE][PERSON_NAME] Mahi [PE…" at bounding box center [175, 314] width 77 height 19
click at [137, 305] on select "Select Stylist [PERSON_NAME] Ashvina [PERSON_NAME] [DATE][PERSON_NAME] Mahi [PE…" at bounding box center [175, 314] width 77 height 19
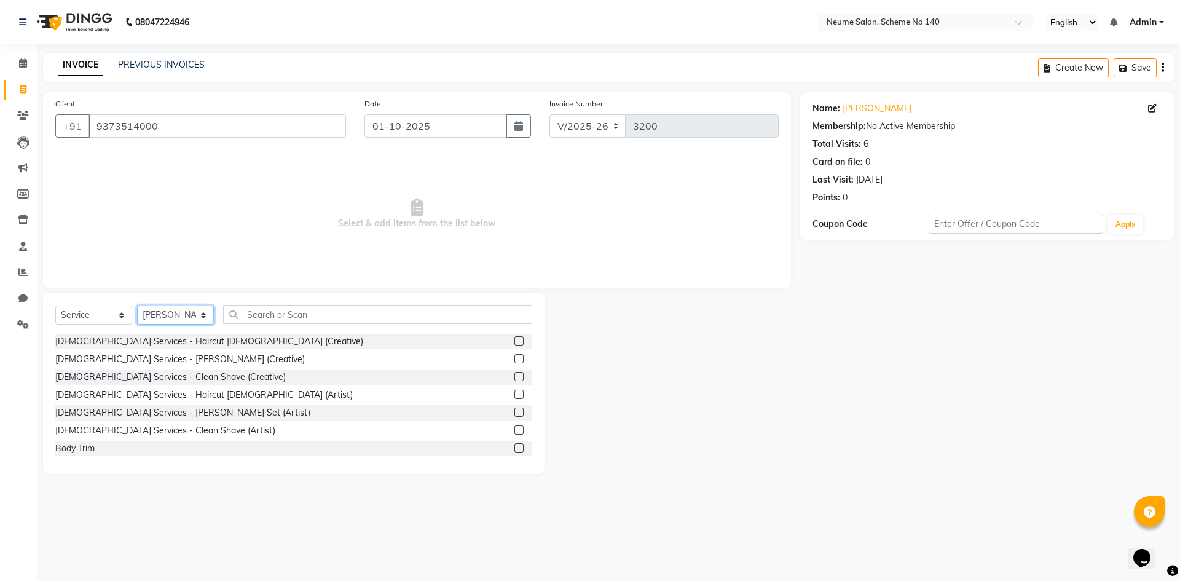
click at [157, 311] on select "Select Stylist [PERSON_NAME] Ashvina [PERSON_NAME] [DATE][PERSON_NAME] Mahi [PE…" at bounding box center [175, 314] width 77 height 19
select select "81118"
click at [137, 305] on select "Select Stylist [PERSON_NAME] Ashvina [PERSON_NAME] [DATE][PERSON_NAME] Mahi [PE…" at bounding box center [175, 314] width 77 height 19
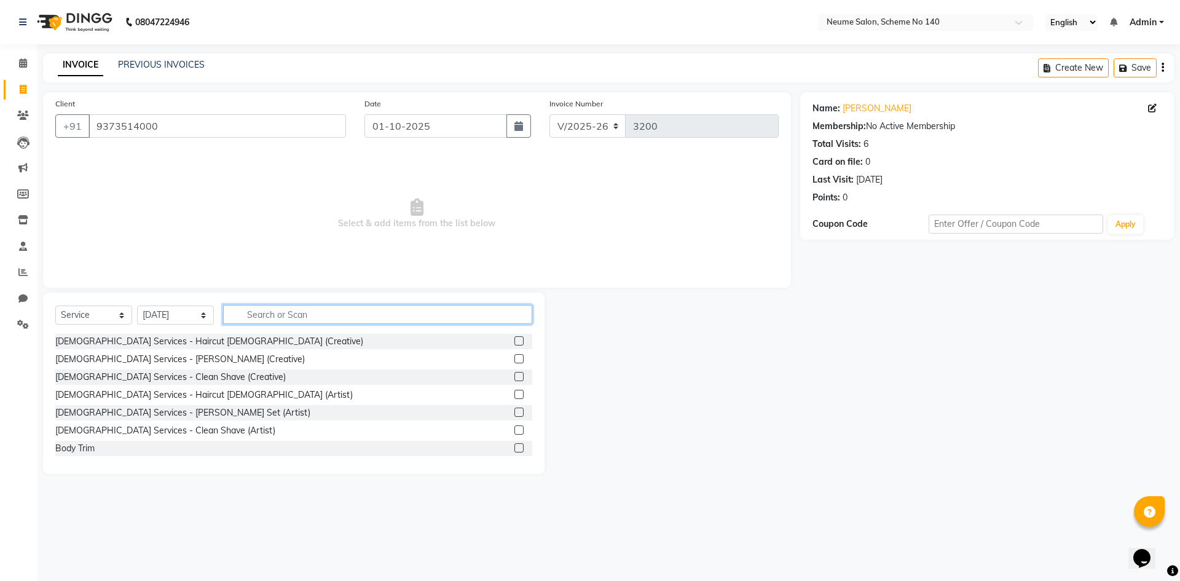
click at [294, 308] on input "text" at bounding box center [377, 314] width 309 height 19
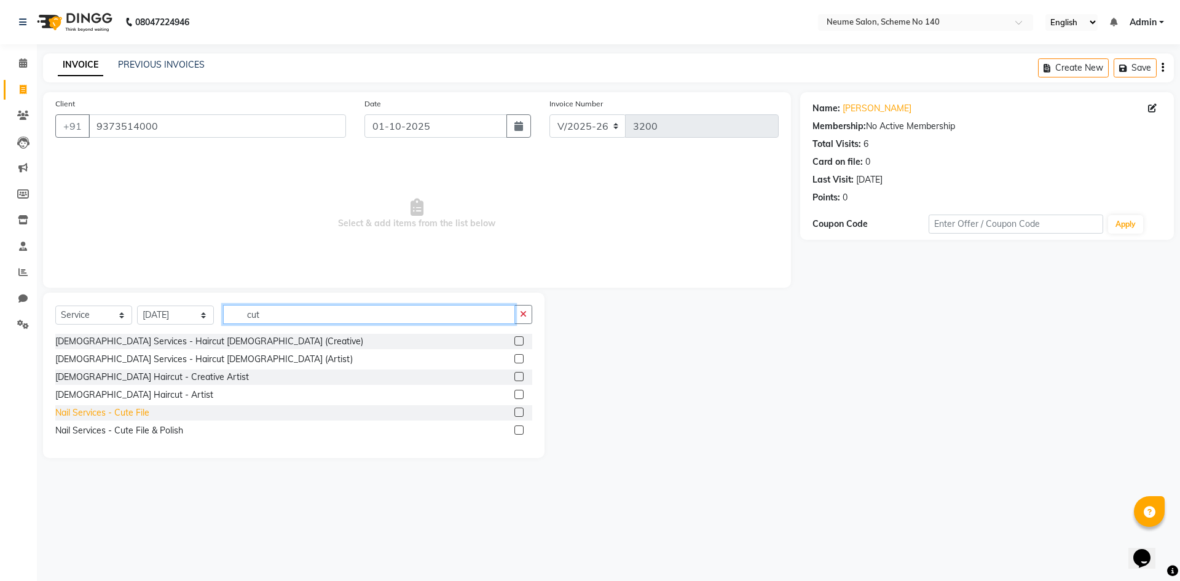
type input "cut"
click at [126, 411] on div "Nail Services - Cute File" at bounding box center [102, 412] width 94 height 13
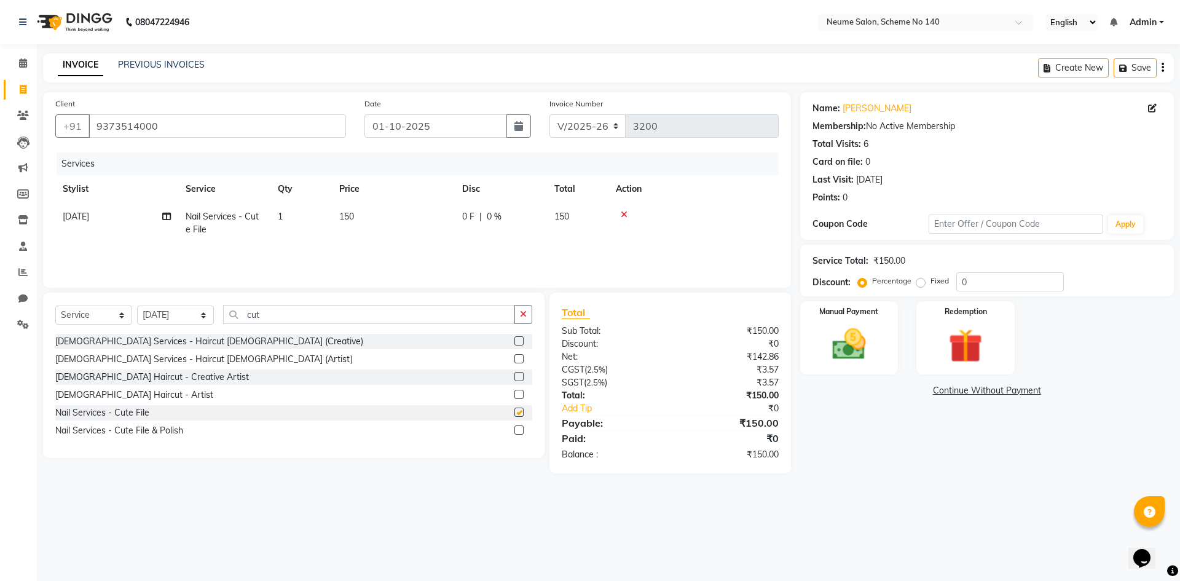
checkbox input "false"
click at [166, 308] on select "Select Stylist [PERSON_NAME] Ashvina [PERSON_NAME] [DATE][PERSON_NAME] Mahi [PE…" at bounding box center [175, 314] width 77 height 19
select select "75330"
click at [137, 305] on select "Select Stylist [PERSON_NAME] Ashvina [PERSON_NAME] [DATE][PERSON_NAME] Mahi [PE…" at bounding box center [175, 314] width 77 height 19
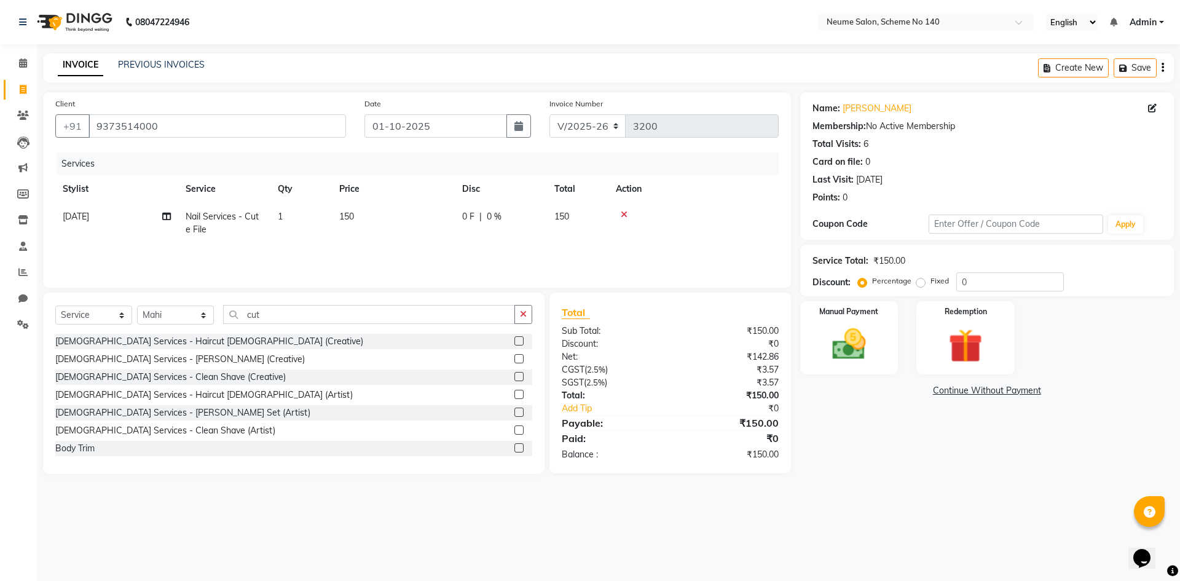
drag, startPoint x: 286, startPoint y: 297, endPoint x: 289, endPoint y: 305, distance: 8.9
click at [288, 302] on div "Select Service Product Membership Package Voucher Prepaid Gift Card Select Styl…" at bounding box center [293, 383] width 501 height 181
click at [291, 308] on input "cut" at bounding box center [369, 314] width 292 height 19
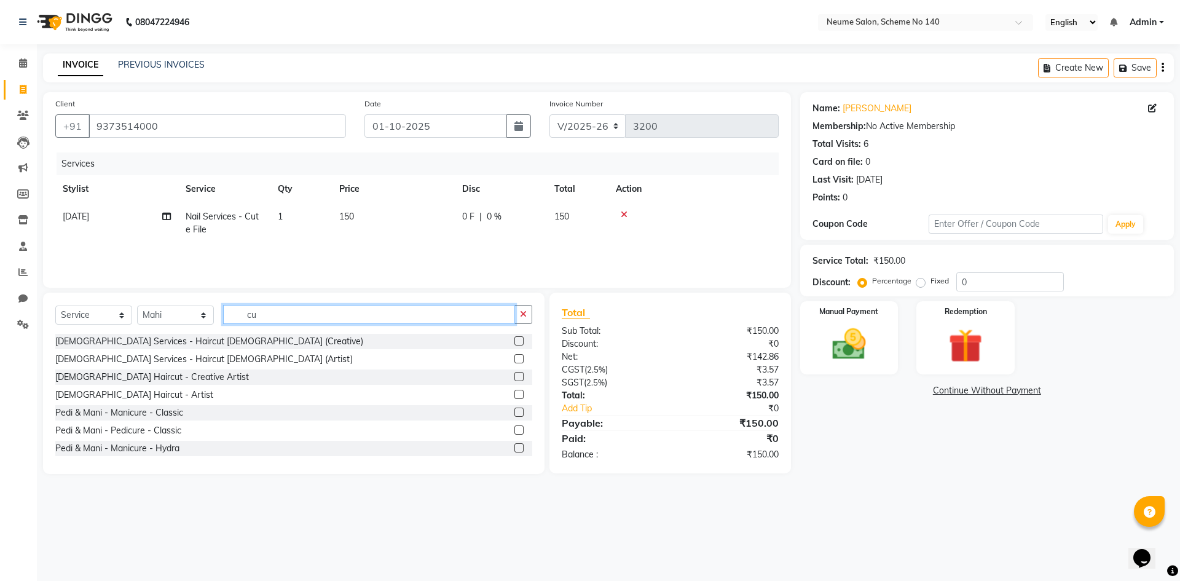
type input "c"
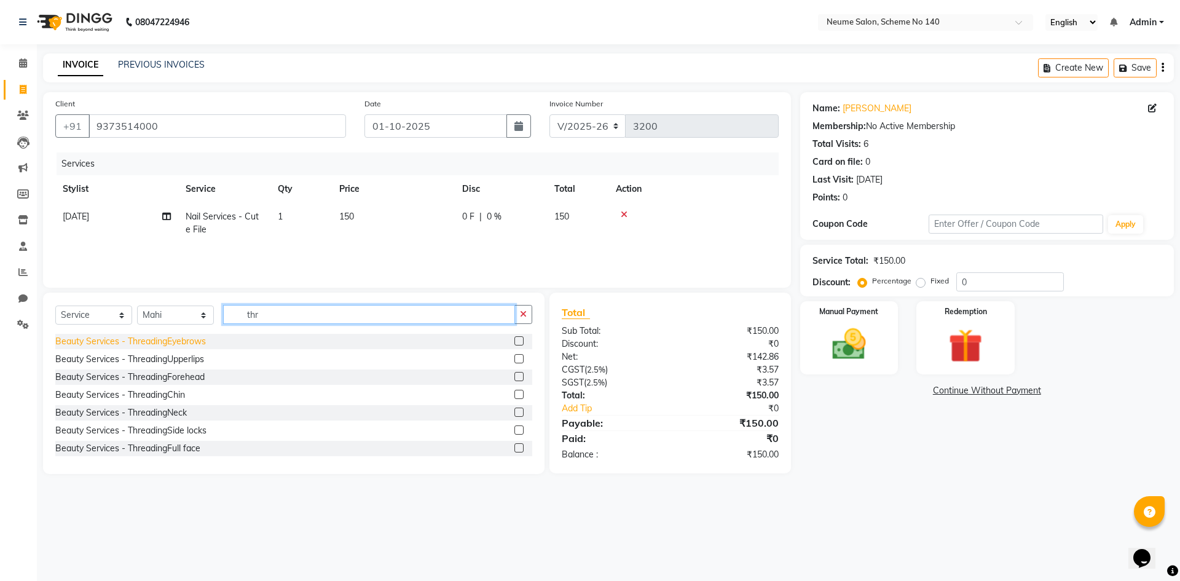
type input "thr"
click at [198, 339] on div "Beauty Services - ThreadingEyebrows" at bounding box center [130, 341] width 151 height 13
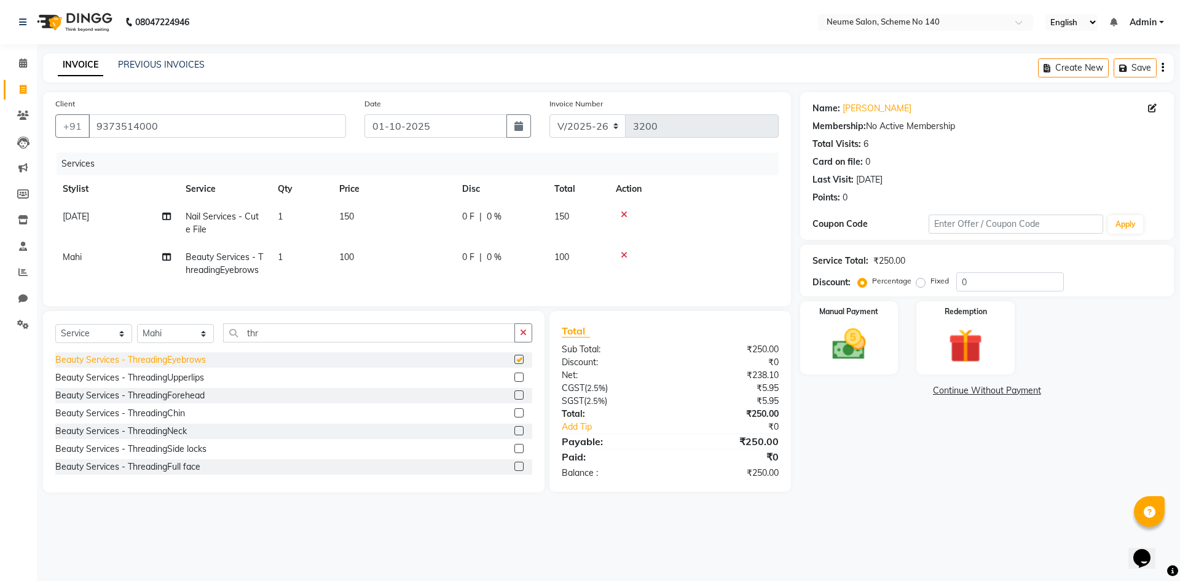
checkbox input "false"
click at [200, 384] on div "Beauty Services - ThreadingUpperlips" at bounding box center [129, 377] width 149 height 13
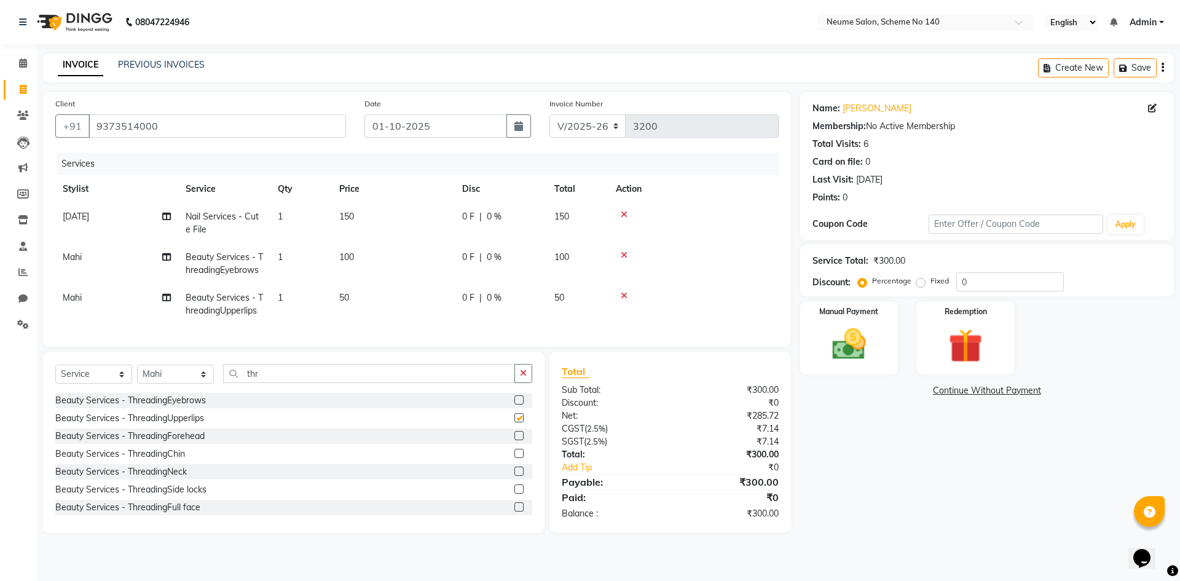
checkbox input "false"
click at [834, 340] on img at bounding box center [848, 344] width 57 height 41
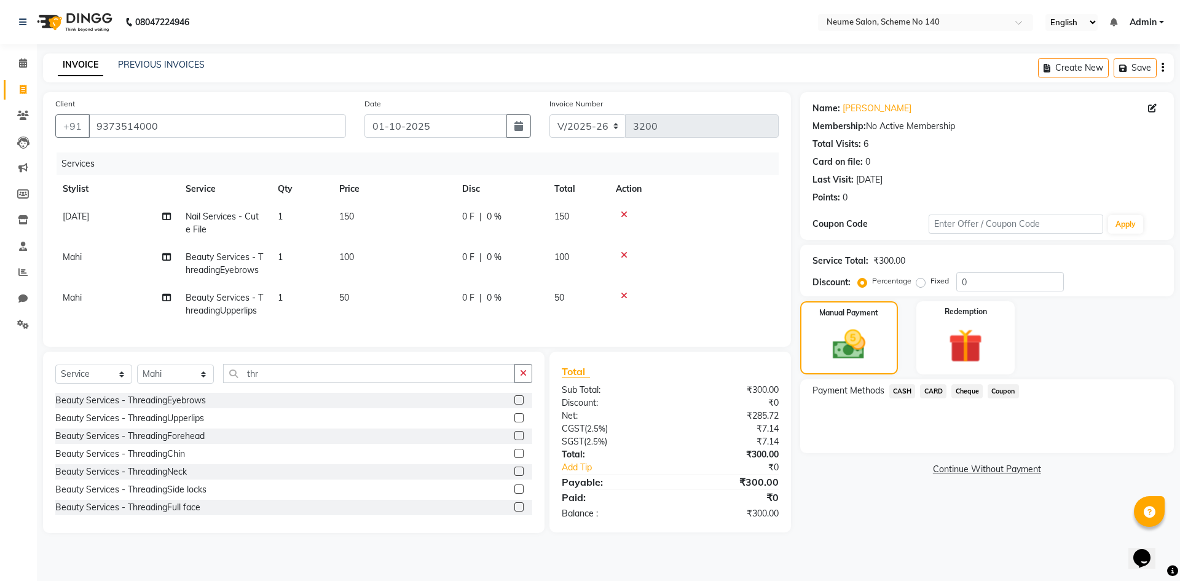
drag, startPoint x: 900, startPoint y: 389, endPoint x: 912, endPoint y: 404, distance: 19.7
click at [900, 389] on span "CASH" at bounding box center [902, 391] width 26 height 14
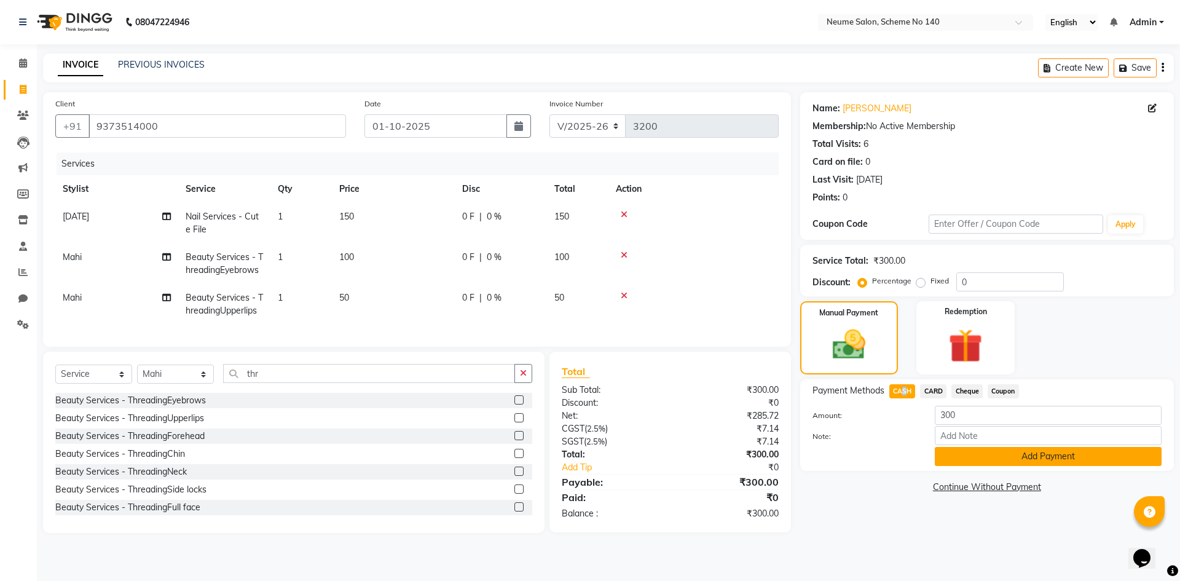
click at [965, 463] on button "Add Payment" at bounding box center [1048, 456] width 227 height 19
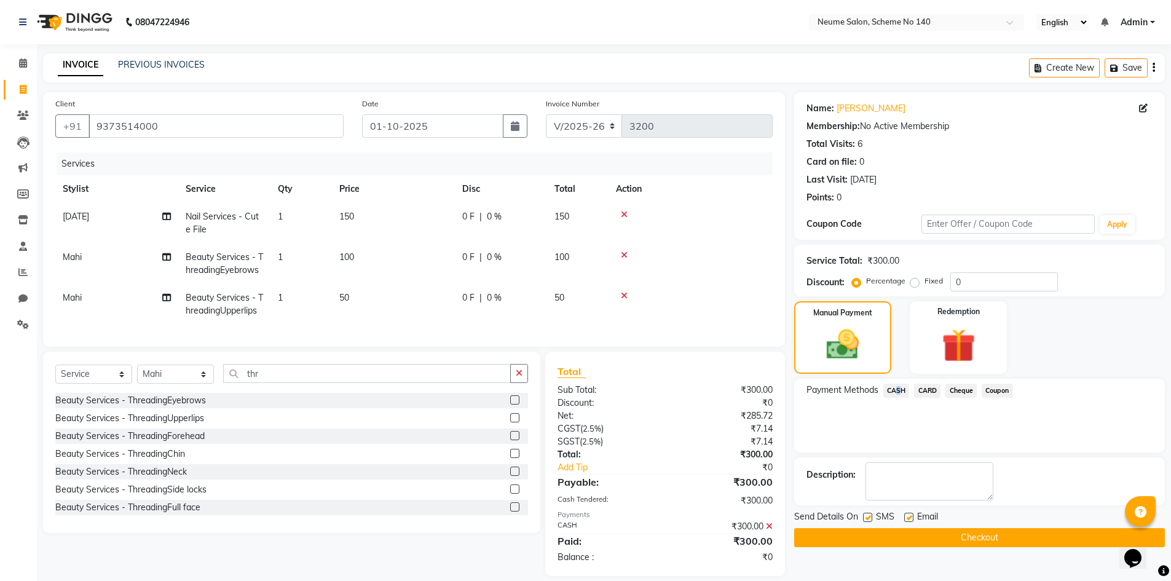
click at [989, 533] on button "Checkout" at bounding box center [979, 537] width 371 height 19
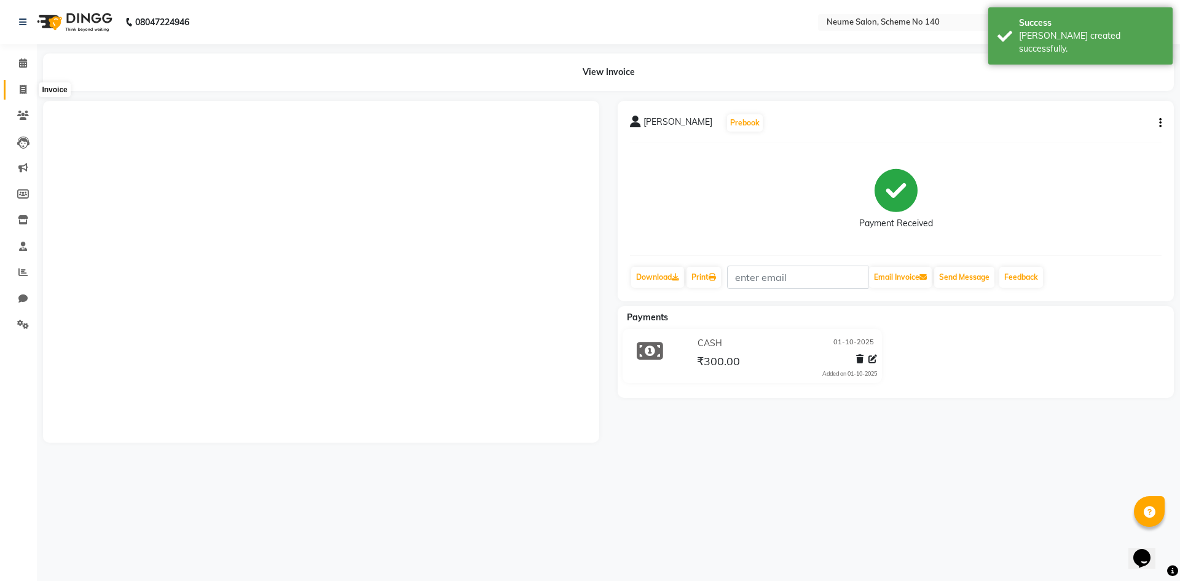
click at [22, 90] on icon at bounding box center [23, 89] width 7 height 9
select select "8098"
select select "service"
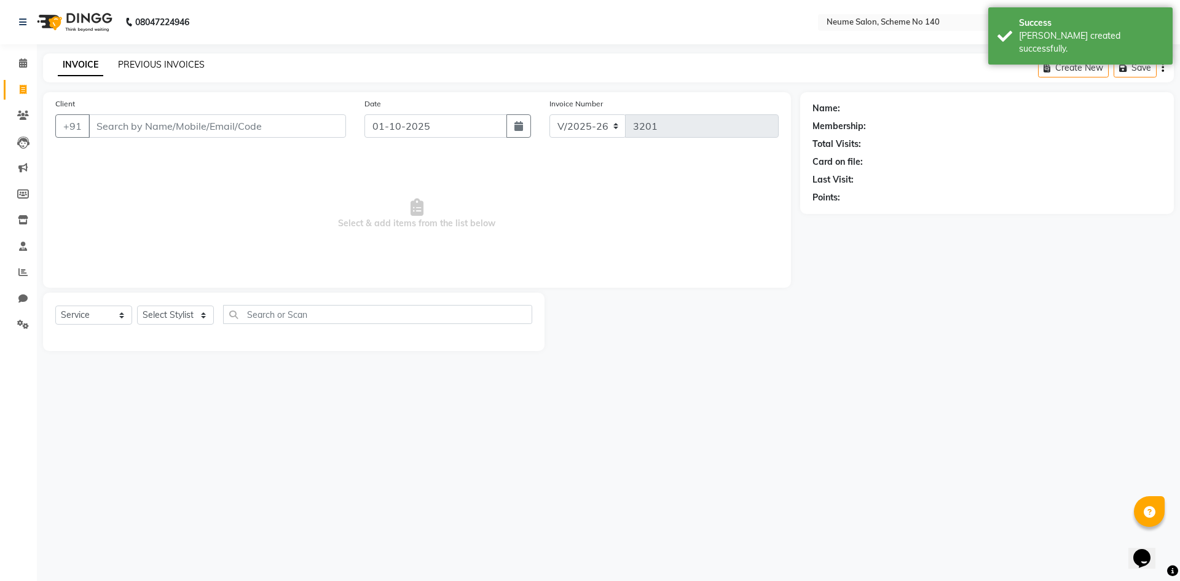
click at [164, 59] on div "PREVIOUS INVOICES" at bounding box center [161, 64] width 87 height 13
click at [165, 65] on link "PREVIOUS INVOICES" at bounding box center [161, 64] width 87 height 11
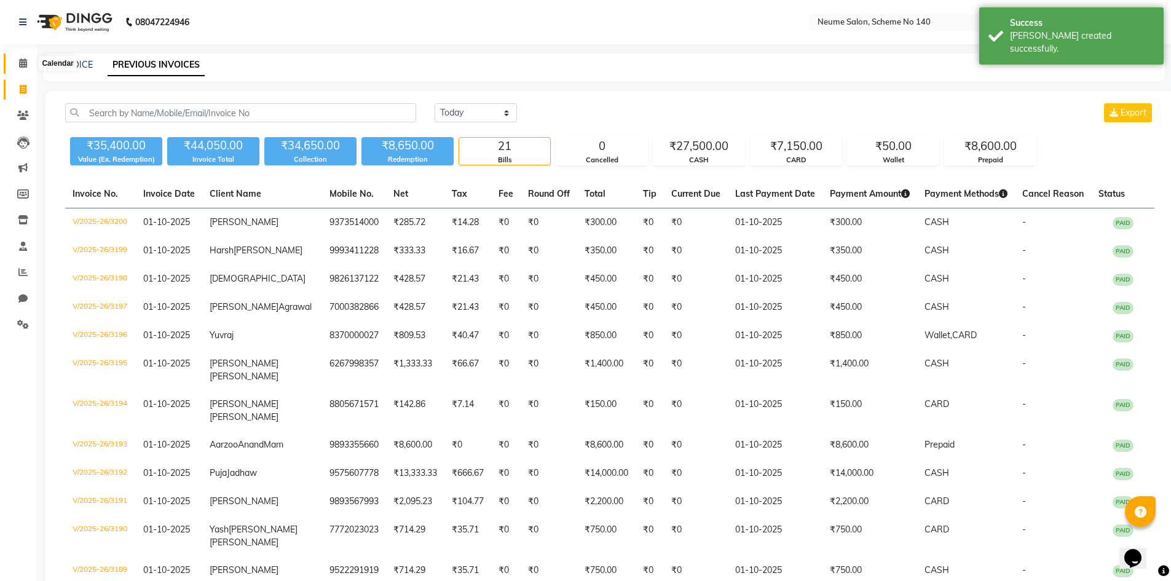
click at [28, 63] on span at bounding box center [23, 64] width 22 height 14
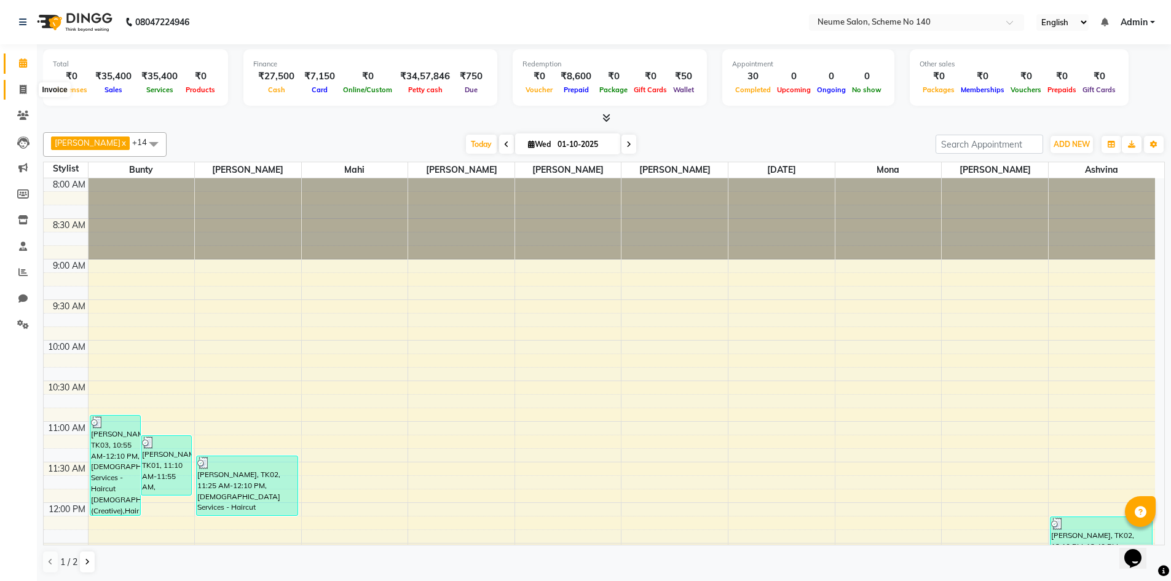
click at [22, 95] on span at bounding box center [23, 90] width 22 height 14
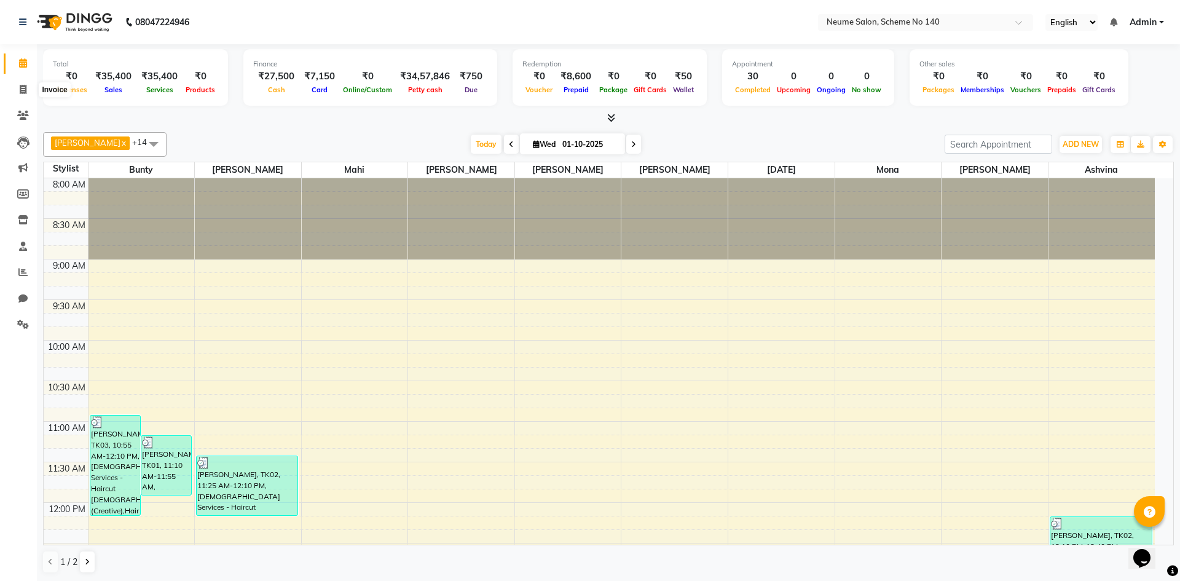
select select "8098"
select select "service"
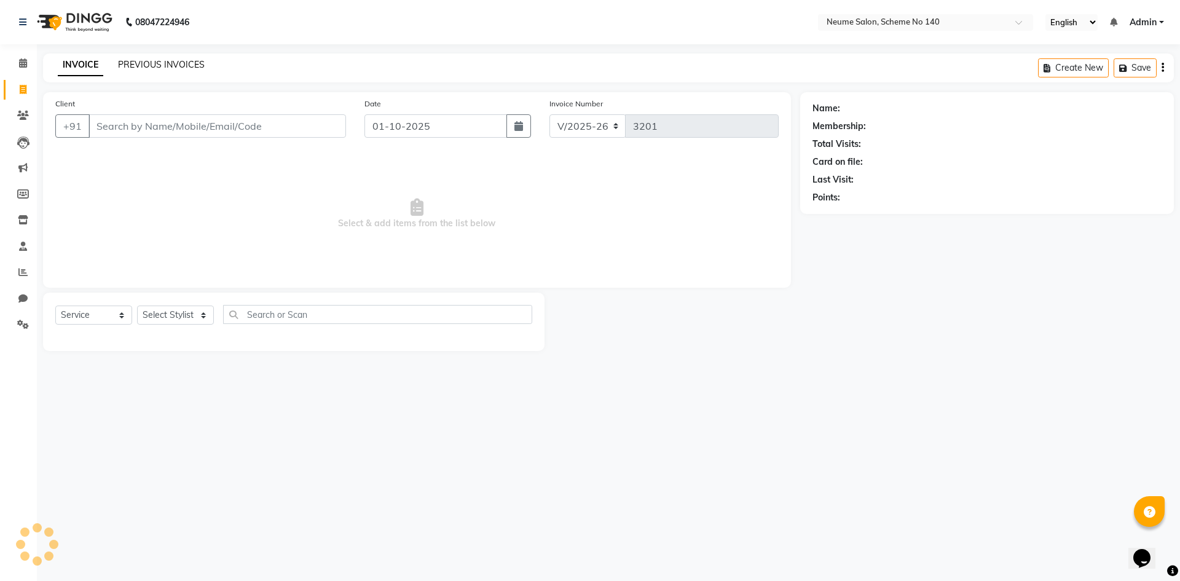
click at [163, 61] on link "PREVIOUS INVOICES" at bounding box center [161, 64] width 87 height 11
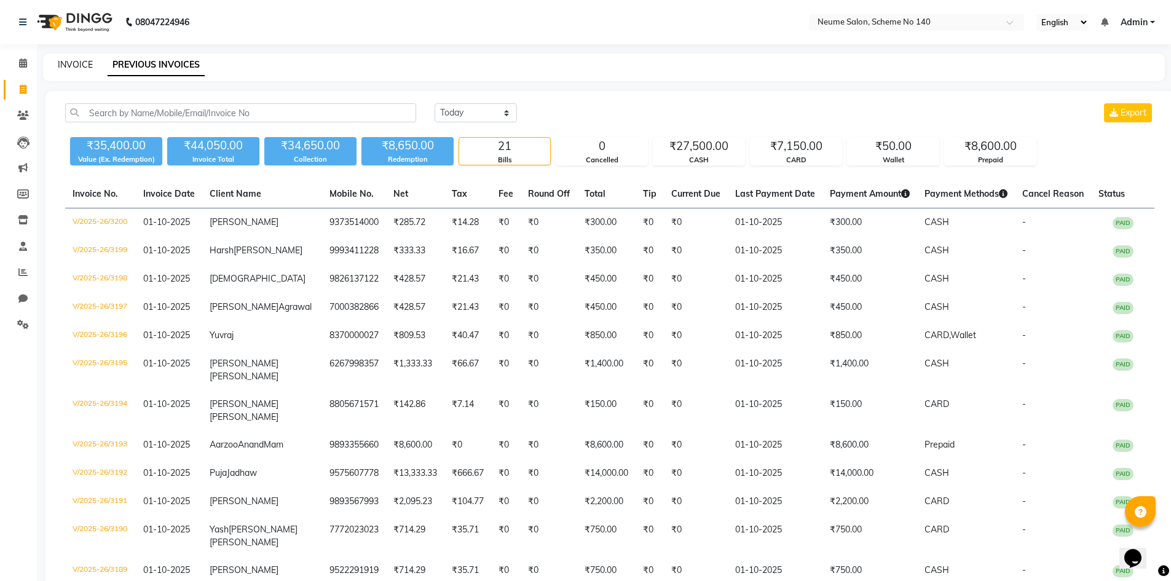
click at [87, 67] on link "INVOICE" at bounding box center [75, 64] width 35 height 11
select select "service"
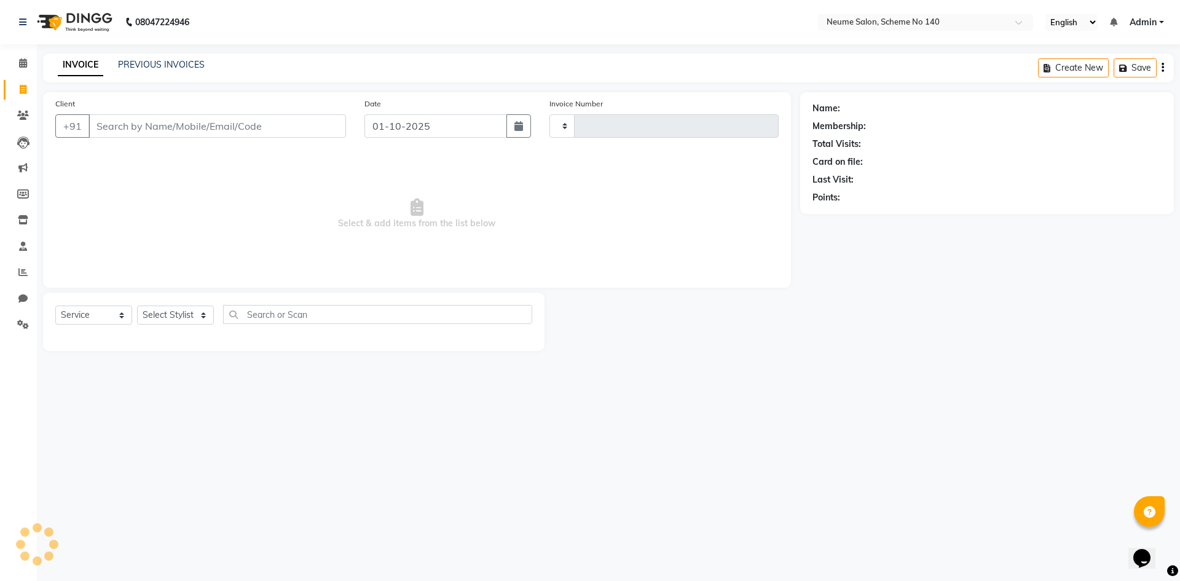
type input "3201"
select select "8098"
click at [131, 127] on input "Client" at bounding box center [216, 125] width 257 height 23
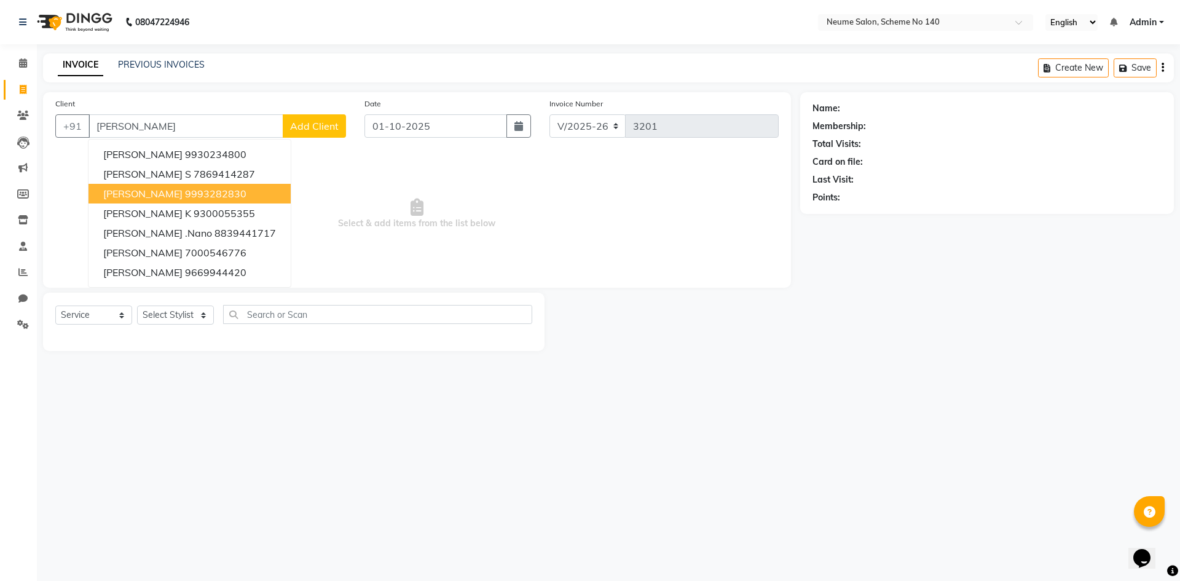
click at [142, 195] on span "[PERSON_NAME]" at bounding box center [142, 193] width 79 height 12
type input "9993282830"
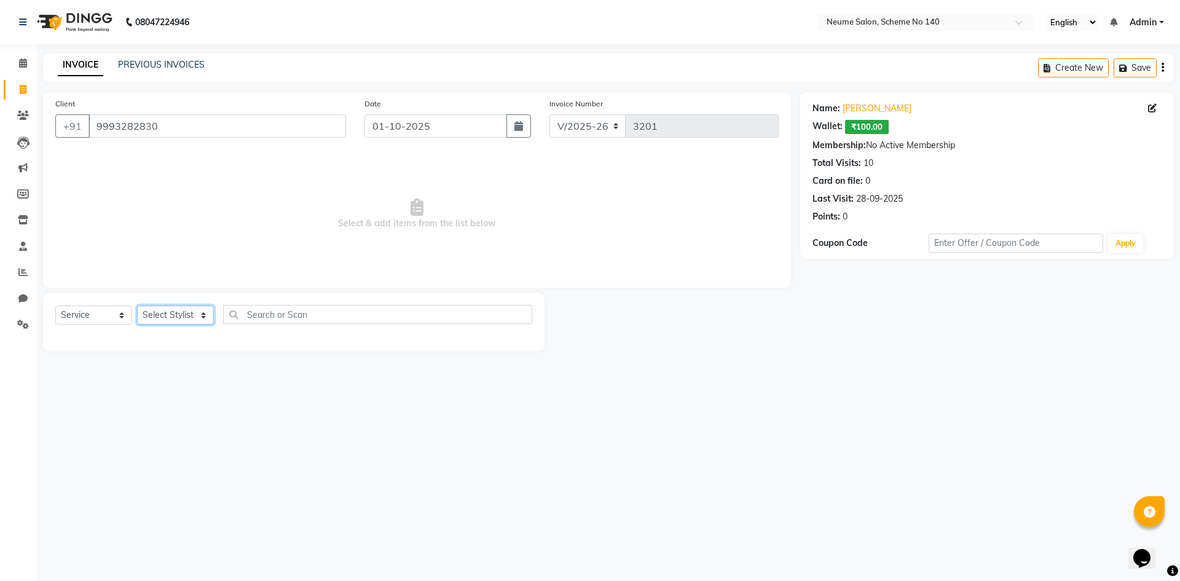
drag, startPoint x: 167, startPoint y: 312, endPoint x: 164, endPoint y: 318, distance: 6.6
click at [165, 313] on select "Select Stylist [PERSON_NAME] Ashvina [PERSON_NAME] [DATE][PERSON_NAME] Mahi [PE…" at bounding box center [175, 314] width 77 height 19
select select "75325"
click at [137, 305] on select "Select Stylist [PERSON_NAME] Ashvina [PERSON_NAME] [DATE][PERSON_NAME] Mahi [PE…" at bounding box center [175, 314] width 77 height 19
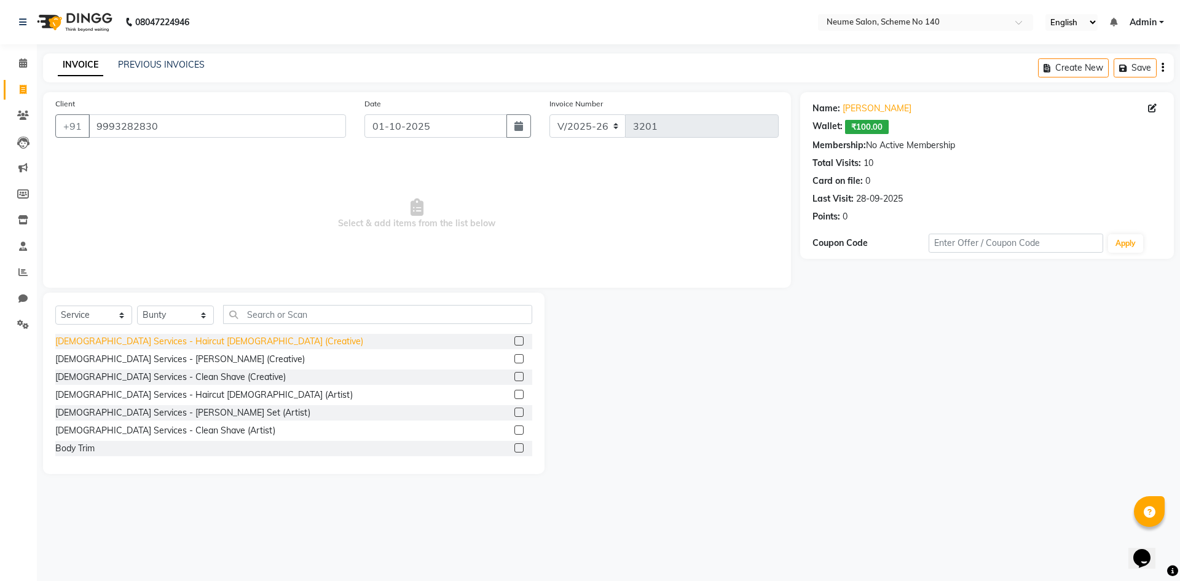
click at [190, 339] on div "[DEMOGRAPHIC_DATA] Services - Haircut [DEMOGRAPHIC_DATA] (Creative)" at bounding box center [209, 341] width 308 height 13
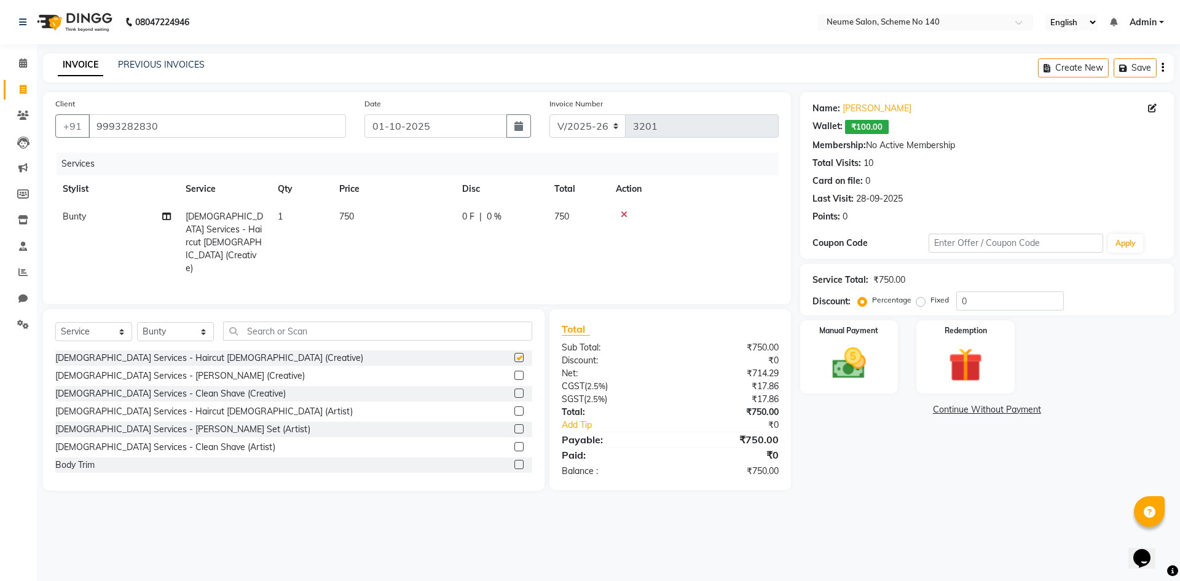
checkbox input "false"
click at [245, 321] on input "text" at bounding box center [377, 330] width 309 height 19
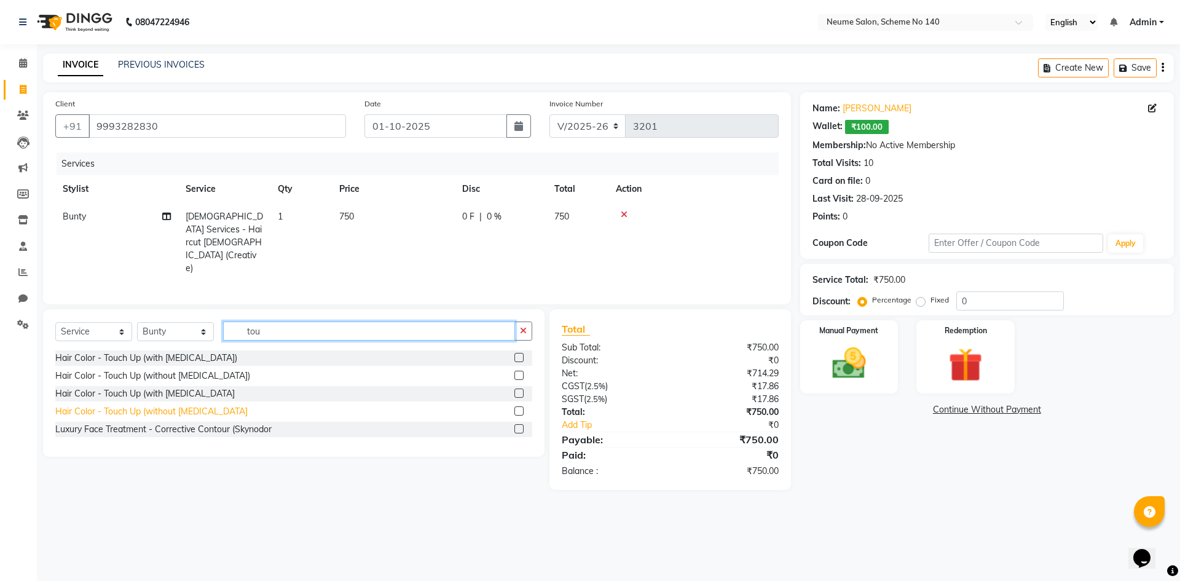
type input "tou"
click at [177, 405] on div "Hair Color - Touch Up (without [MEDICAL_DATA]" at bounding box center [151, 411] width 192 height 13
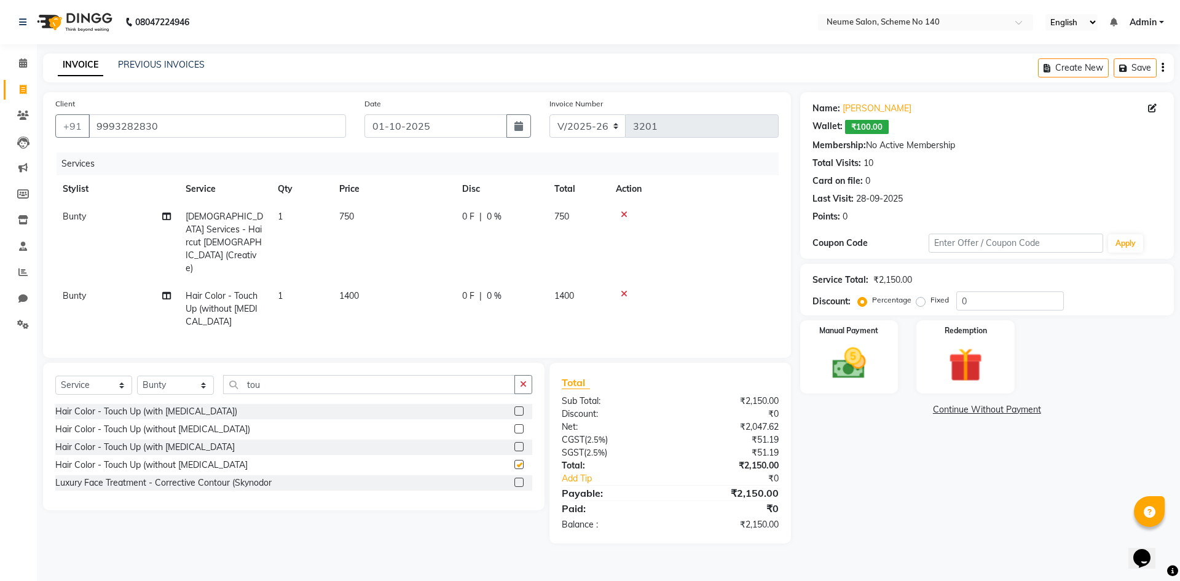
checkbox input "false"
click at [930, 302] on label "Fixed" at bounding box center [939, 299] width 18 height 11
click at [921, 302] on input "Fixed" at bounding box center [923, 300] width 9 height 9
radio input "true"
click at [959, 300] on input "0" at bounding box center [1010, 300] width 108 height 19
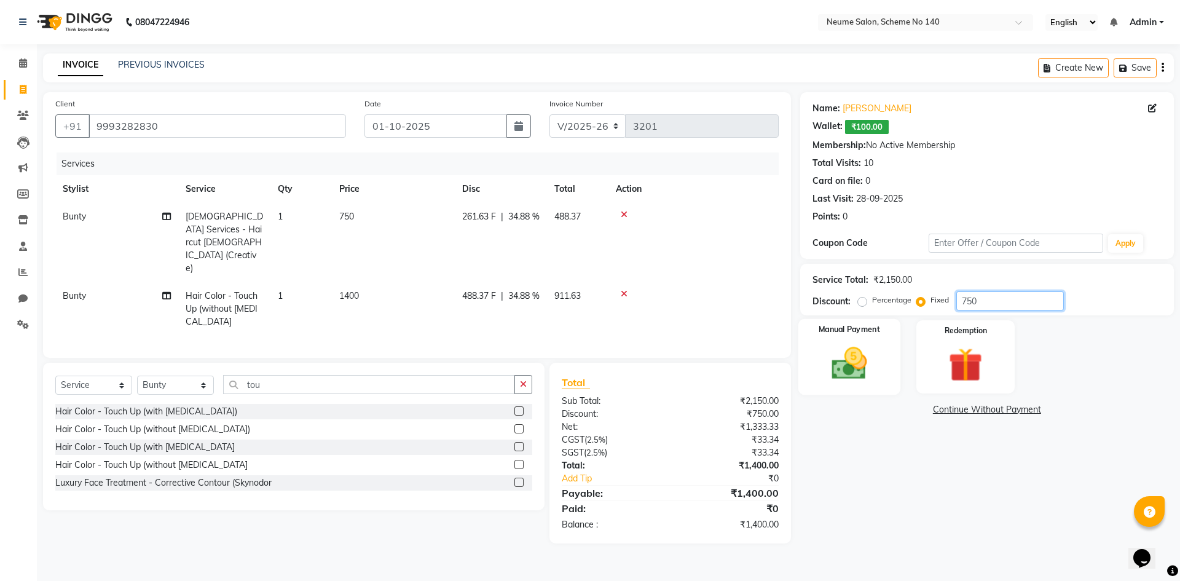
type input "750"
click at [850, 344] on img at bounding box center [848, 363] width 57 height 41
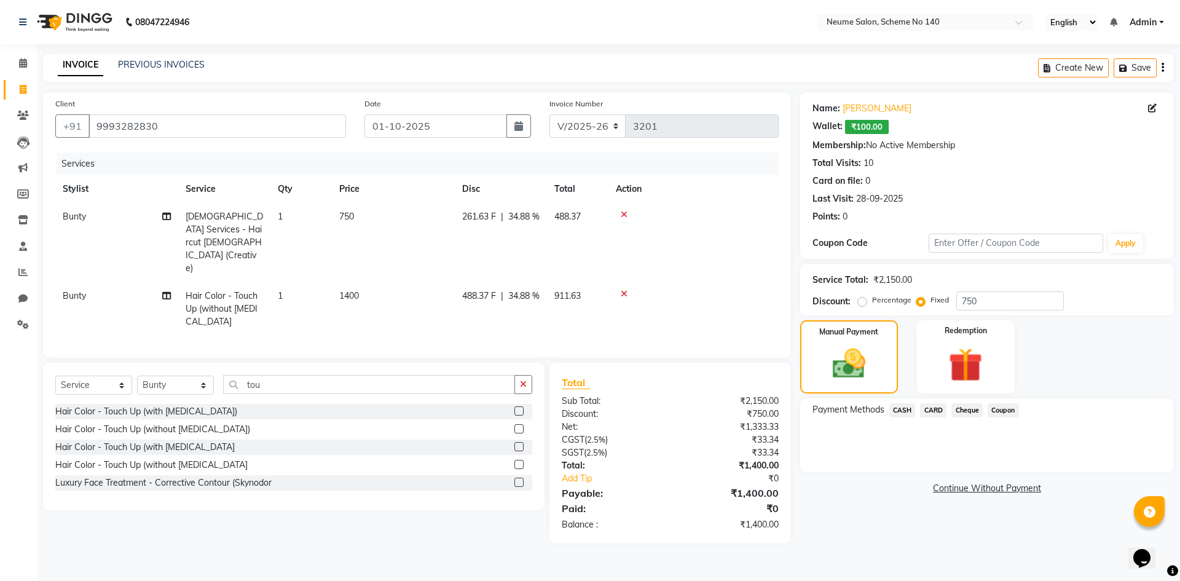
click at [945, 414] on span "CARD" at bounding box center [933, 410] width 26 height 14
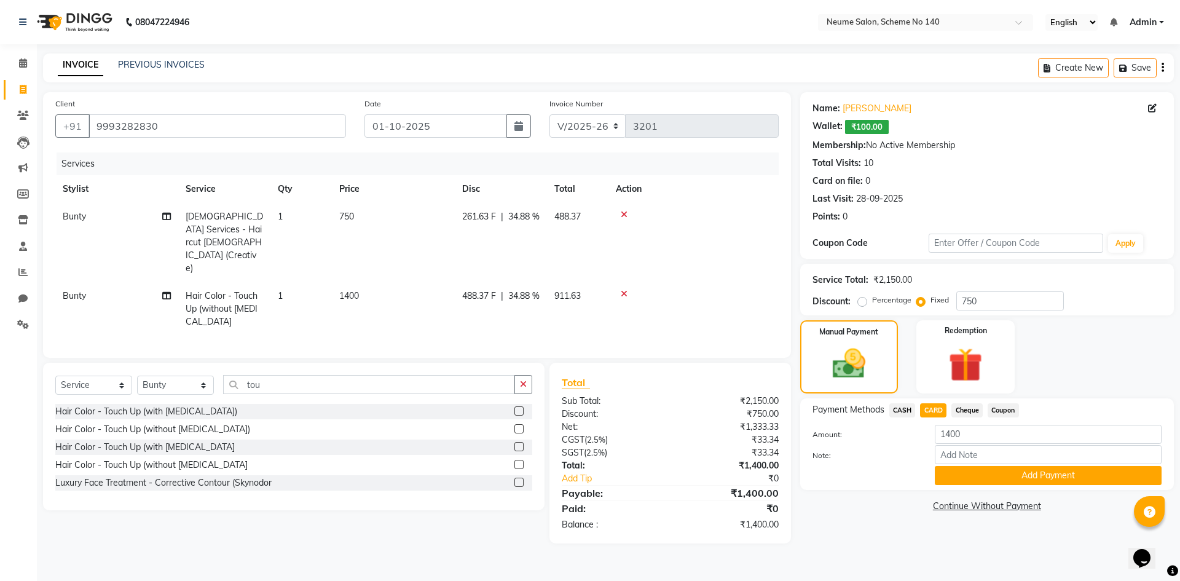
click at [968, 465] on div "Note:" at bounding box center [986, 455] width 367 height 21
click at [972, 479] on button "Add Payment" at bounding box center [1048, 475] width 227 height 19
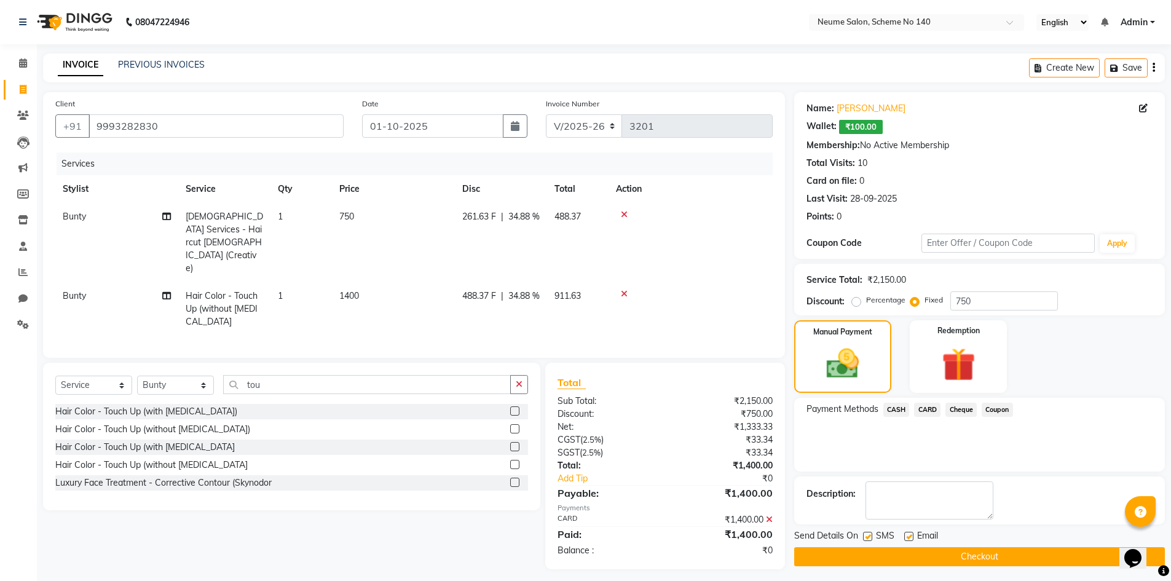
click at [984, 560] on button "Checkout" at bounding box center [979, 556] width 371 height 19
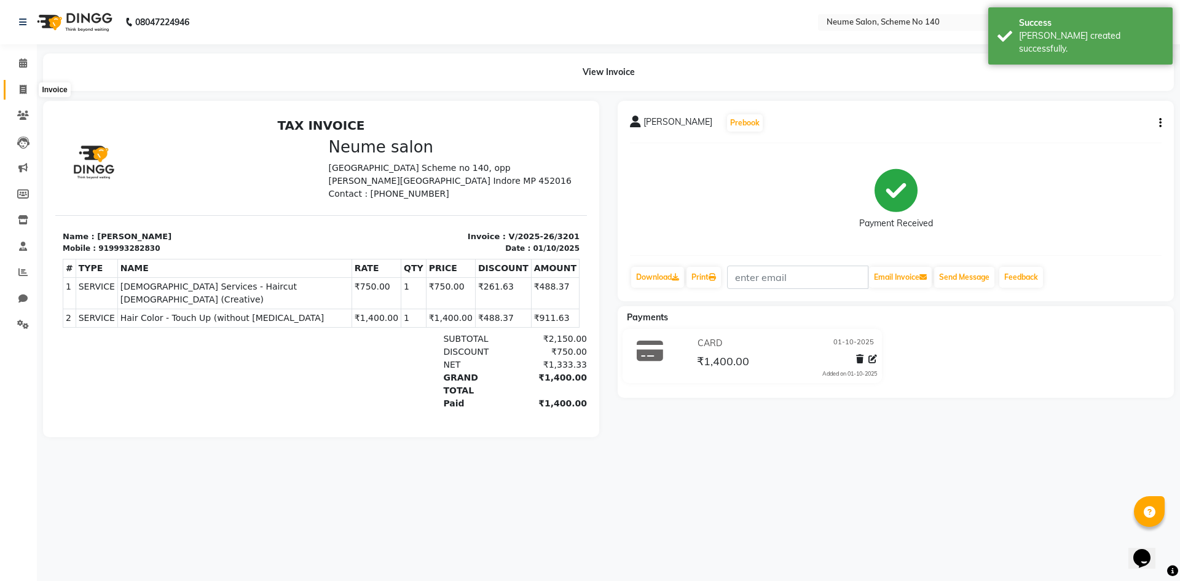
click at [20, 87] on icon at bounding box center [23, 89] width 7 height 9
select select "service"
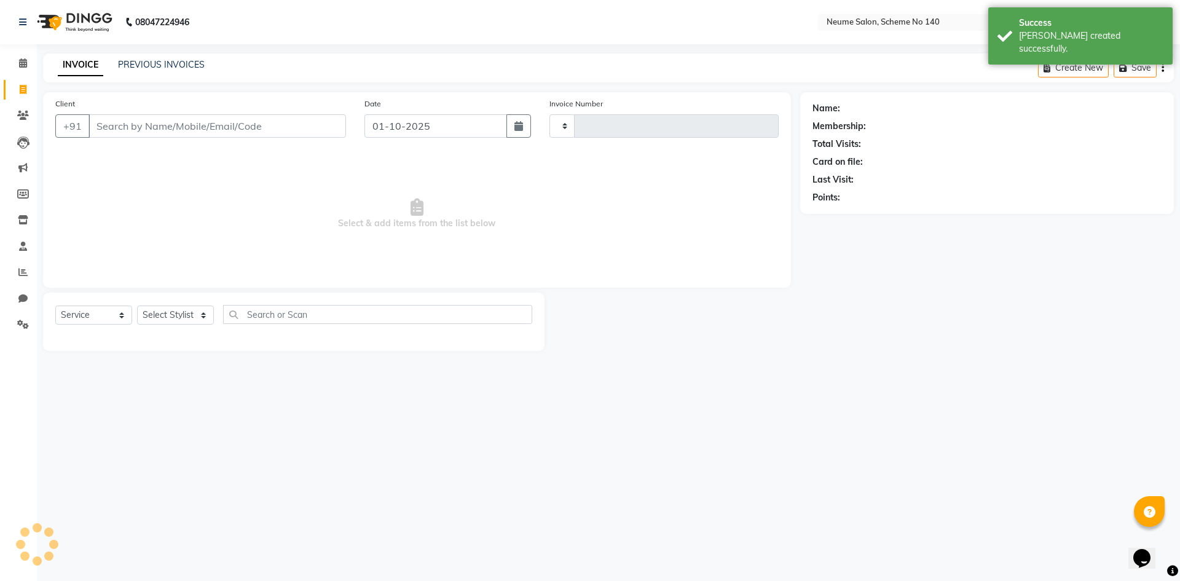
type input "3202"
select select "8098"
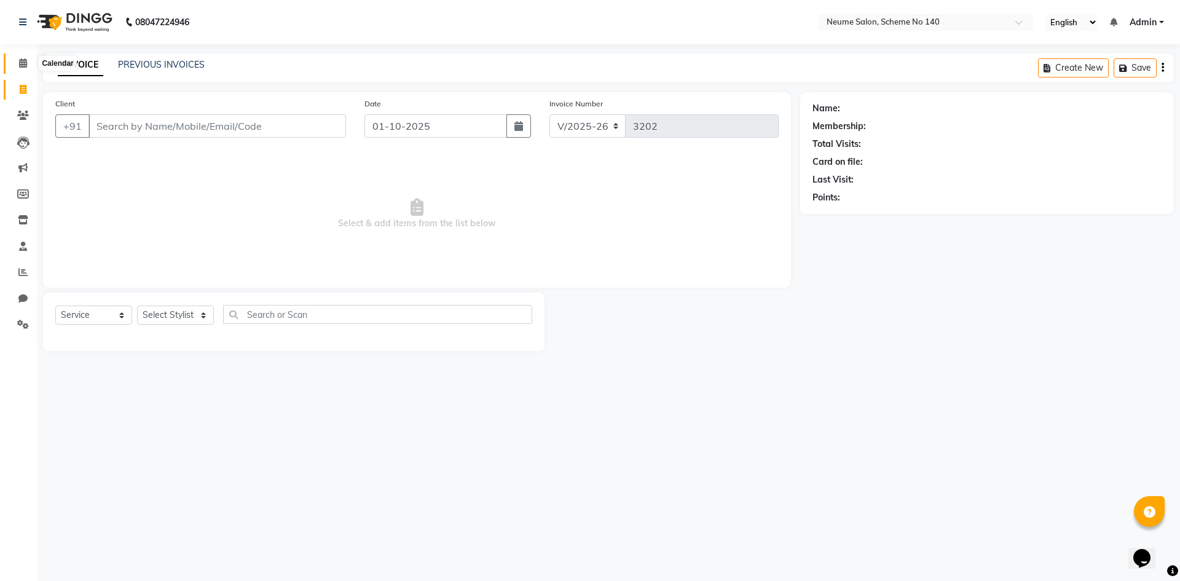
click at [14, 67] on span at bounding box center [23, 64] width 22 height 14
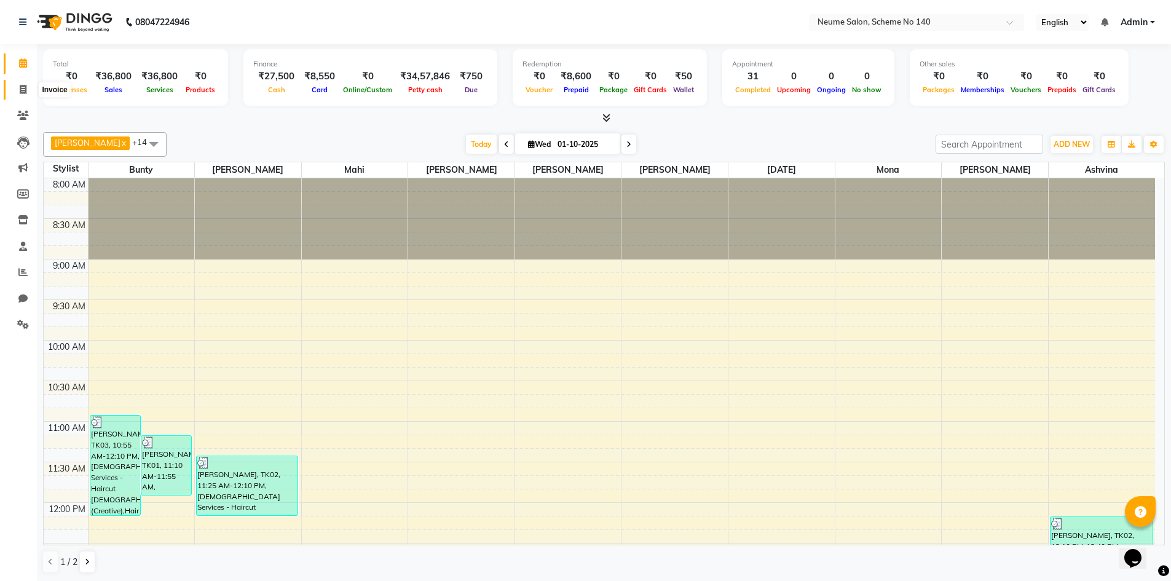
click at [24, 90] on icon at bounding box center [23, 89] width 7 height 9
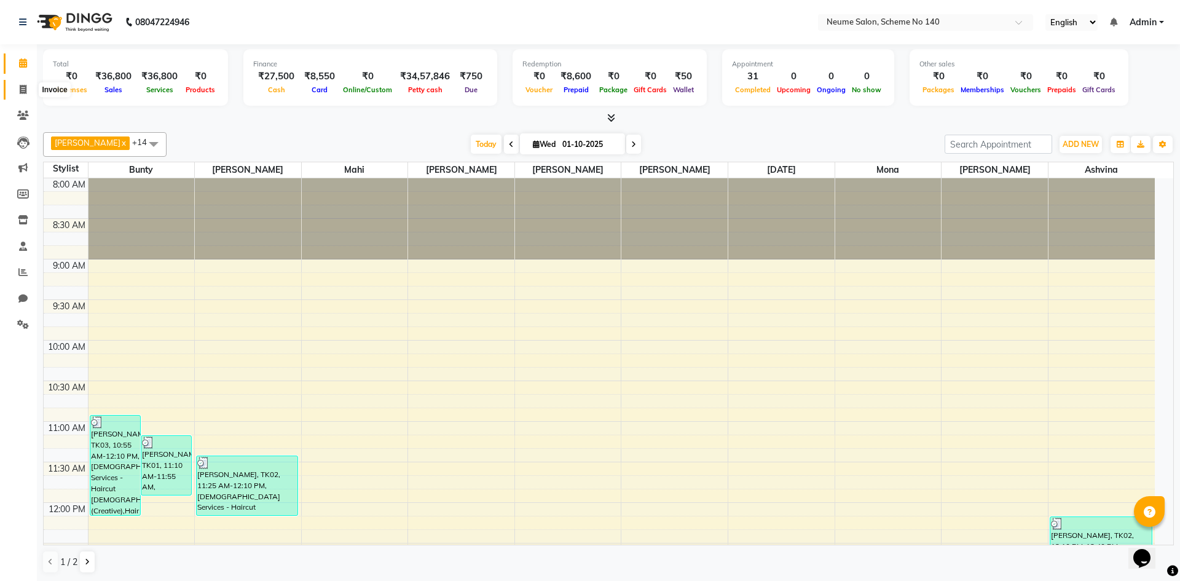
select select "8098"
select select "service"
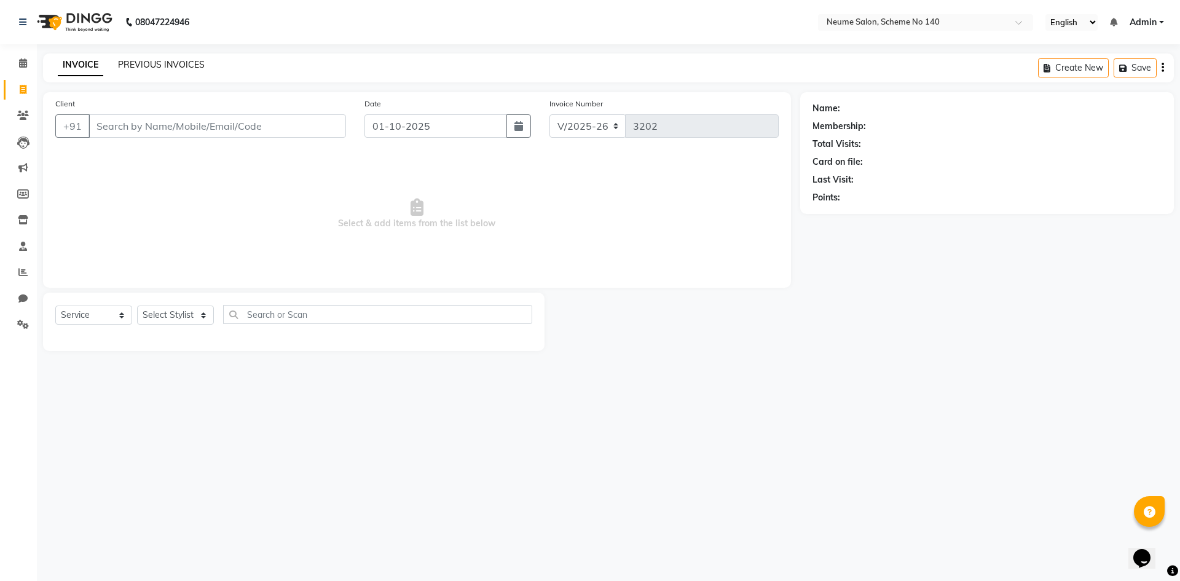
click at [158, 61] on link "PREVIOUS INVOICES" at bounding box center [161, 64] width 87 height 11
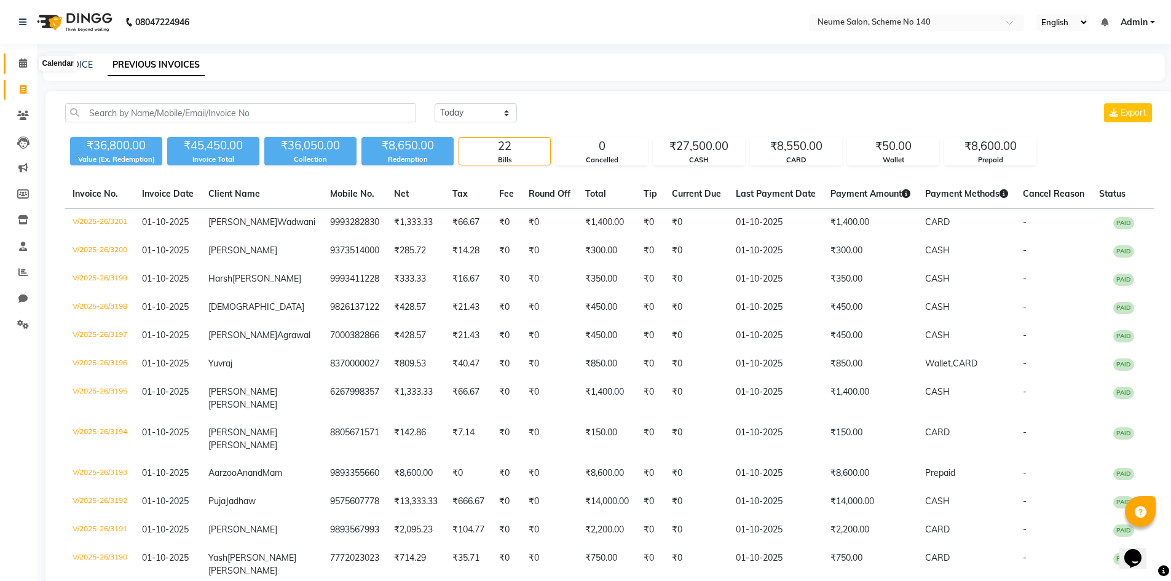
click at [23, 61] on icon at bounding box center [23, 62] width 8 height 9
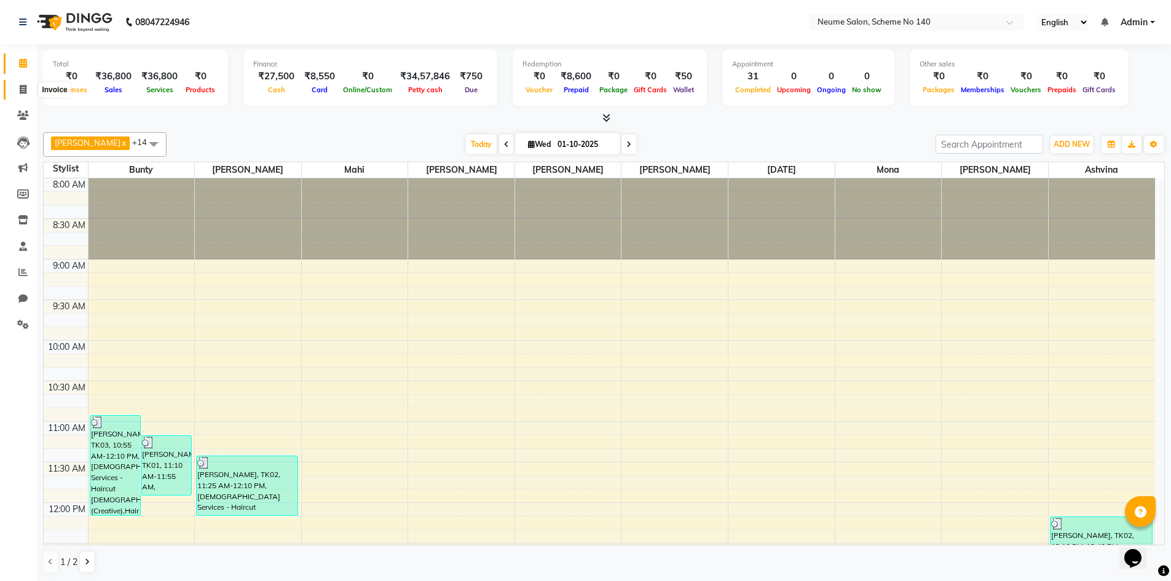
click at [17, 87] on span at bounding box center [23, 90] width 22 height 14
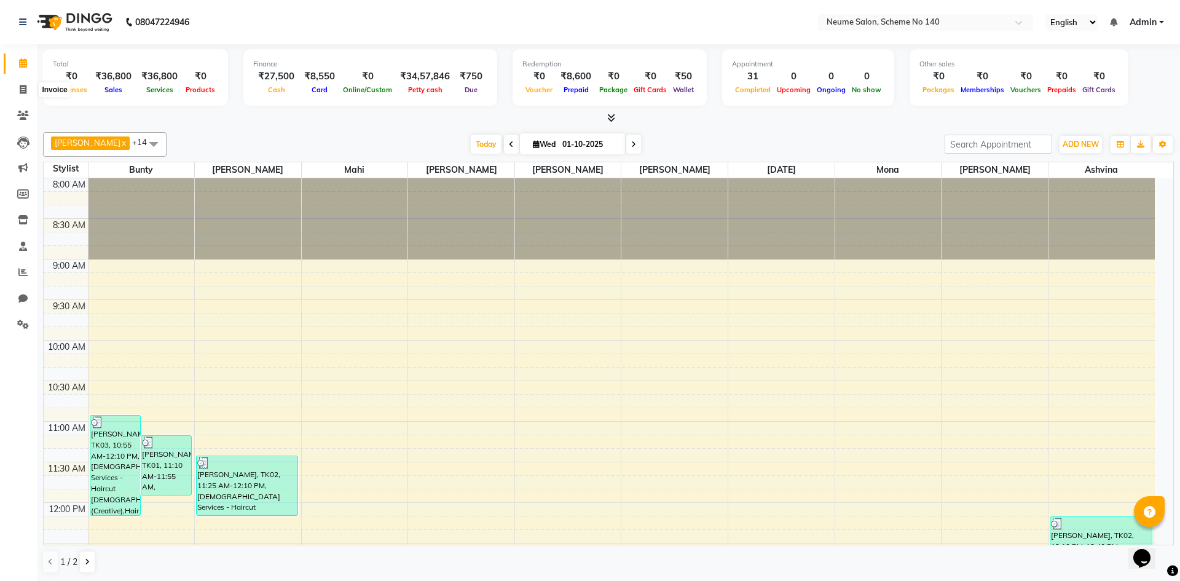
select select "service"
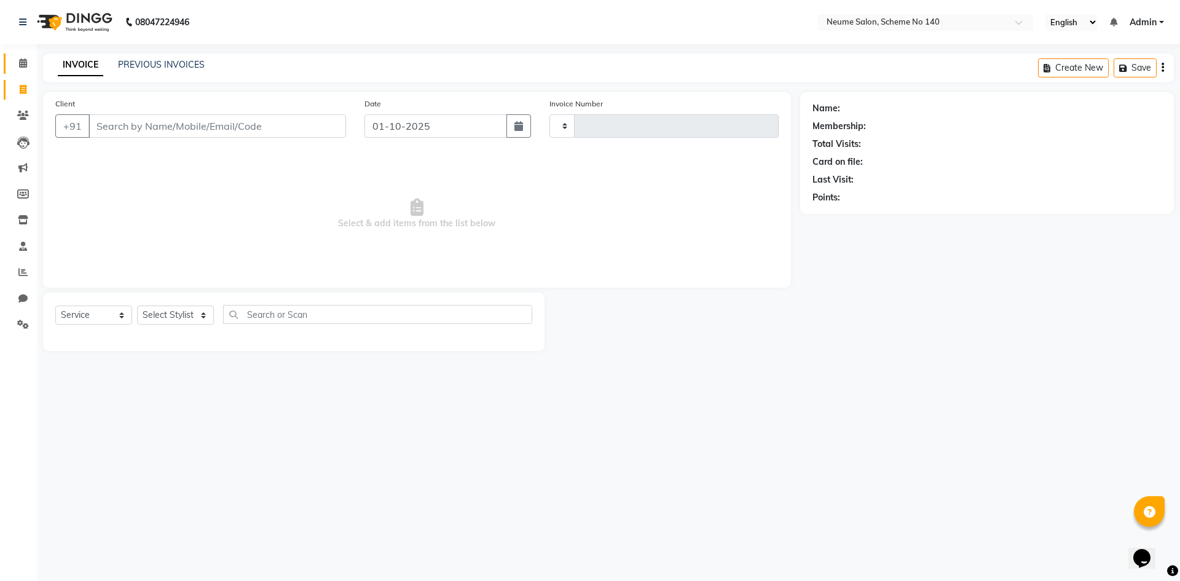
type input "3202"
select select "8098"
click at [176, 63] on link "PREVIOUS INVOICES" at bounding box center [161, 64] width 87 height 11
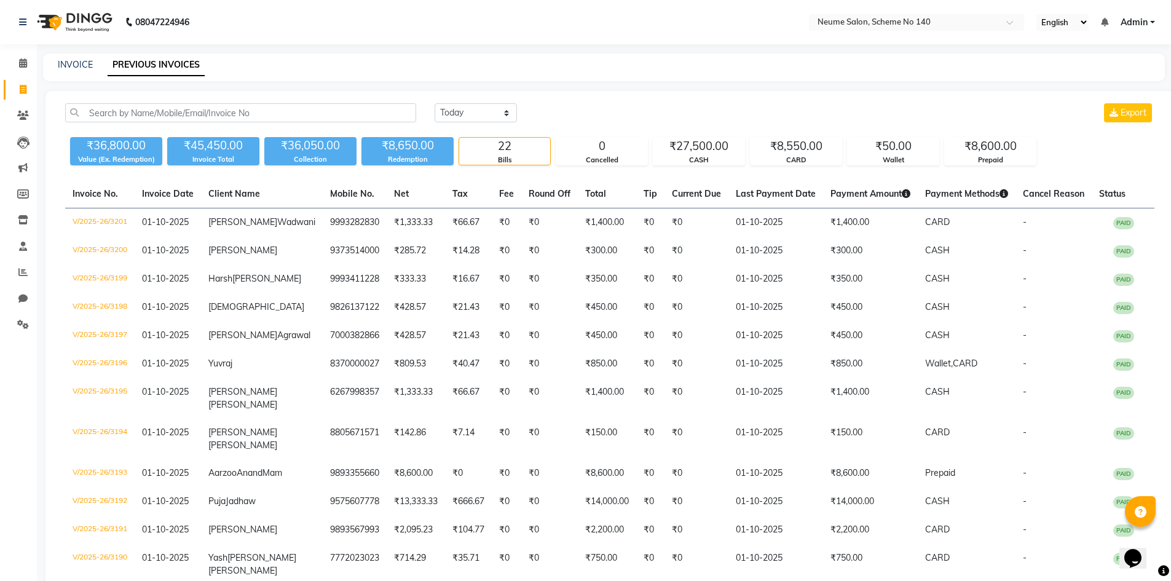
click at [73, 58] on div "INVOICE PREVIOUS INVOICES" at bounding box center [603, 67] width 1121 height 28
click at [49, 47] on div "08047224946 Select Location × Neume Salon, Scheme No 140 English ENGLISH Españo…" at bounding box center [585, 467] width 1171 height 934
click at [98, 66] on div "INVOICE PREVIOUS INVOICES" at bounding box center [596, 64] width 1107 height 13
click at [73, 65] on link "INVOICE" at bounding box center [75, 64] width 35 height 11
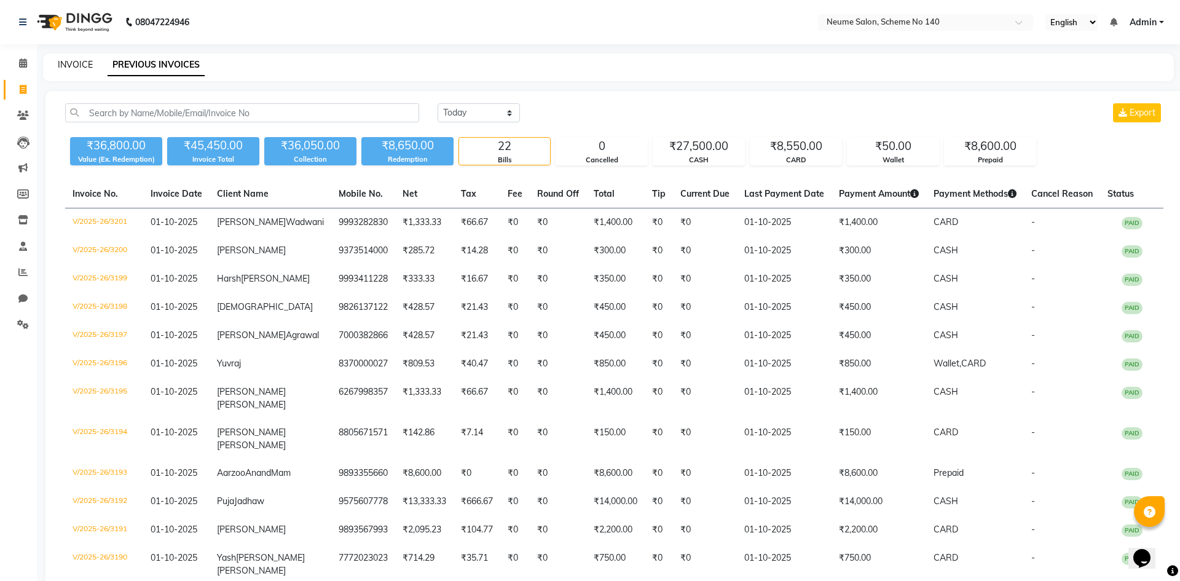
select select "8098"
select select "service"
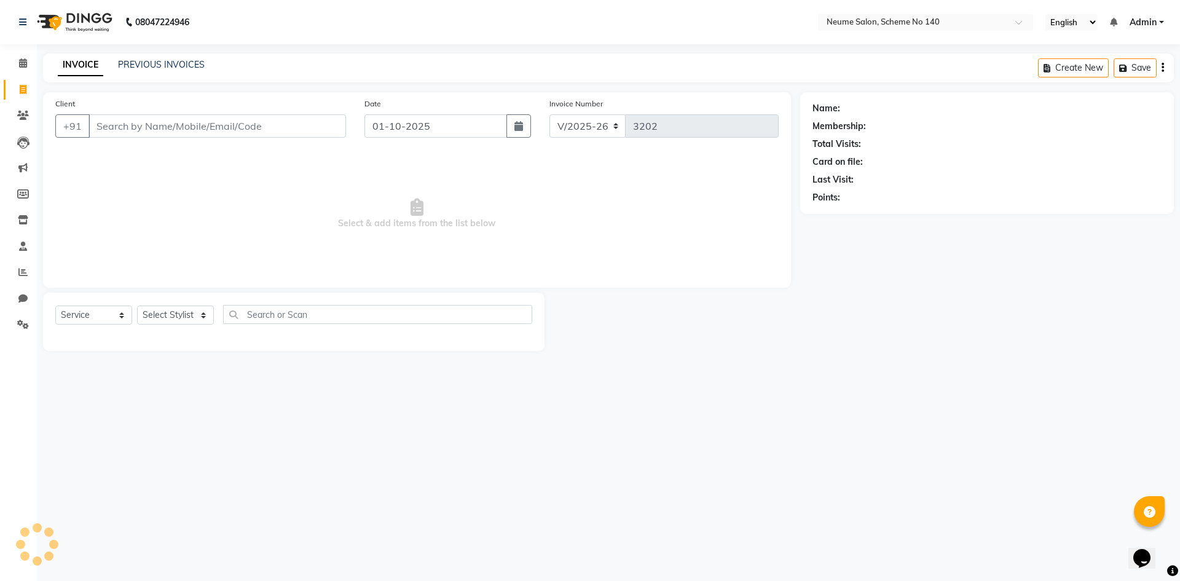
click at [144, 128] on input "Client" at bounding box center [216, 125] width 257 height 23
type input "9770068262"
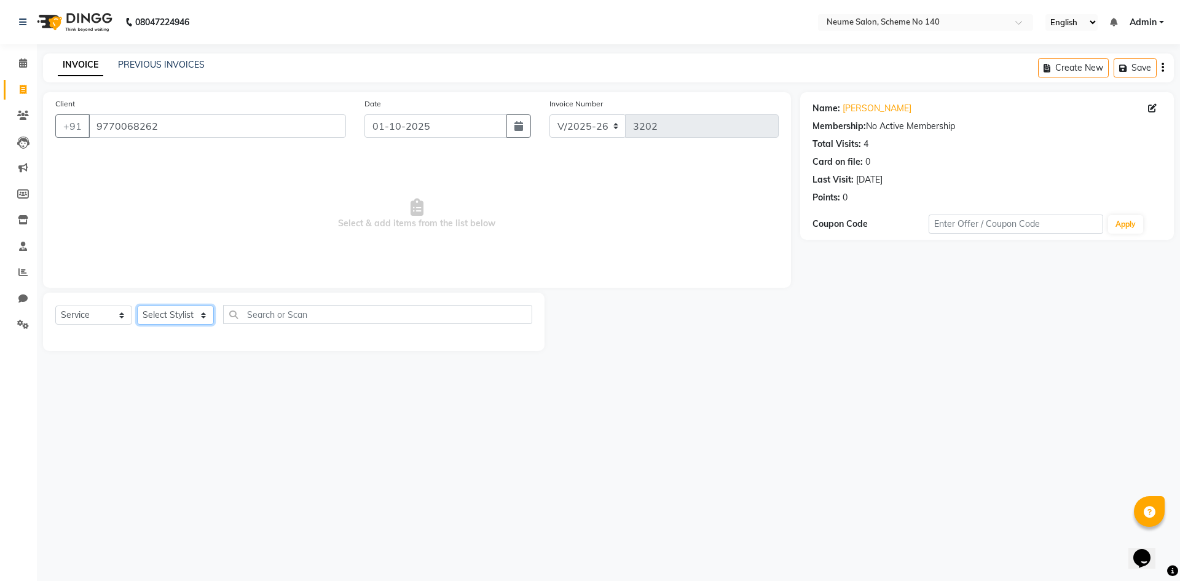
click at [153, 313] on select "Select Stylist [PERSON_NAME] Ashvina [PERSON_NAME] [DATE][PERSON_NAME] Mahi [PE…" at bounding box center [175, 314] width 77 height 19
select select "91525"
click at [137, 305] on select "Select Stylist [PERSON_NAME] Ashvina [PERSON_NAME] [DATE][PERSON_NAME] Mahi [PE…" at bounding box center [175, 314] width 77 height 19
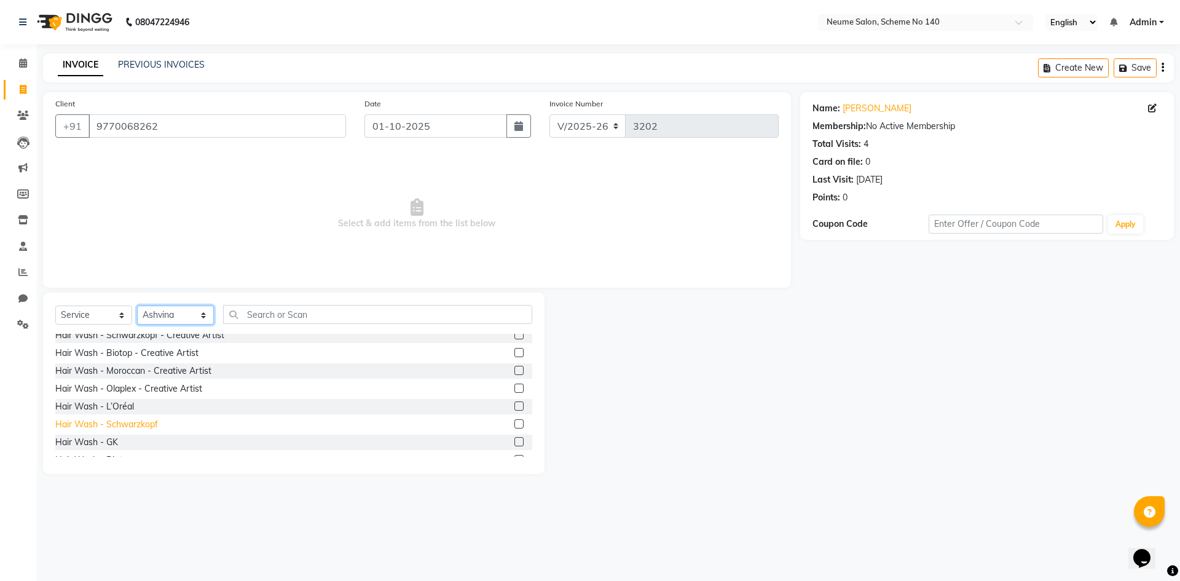
scroll to position [307, 0]
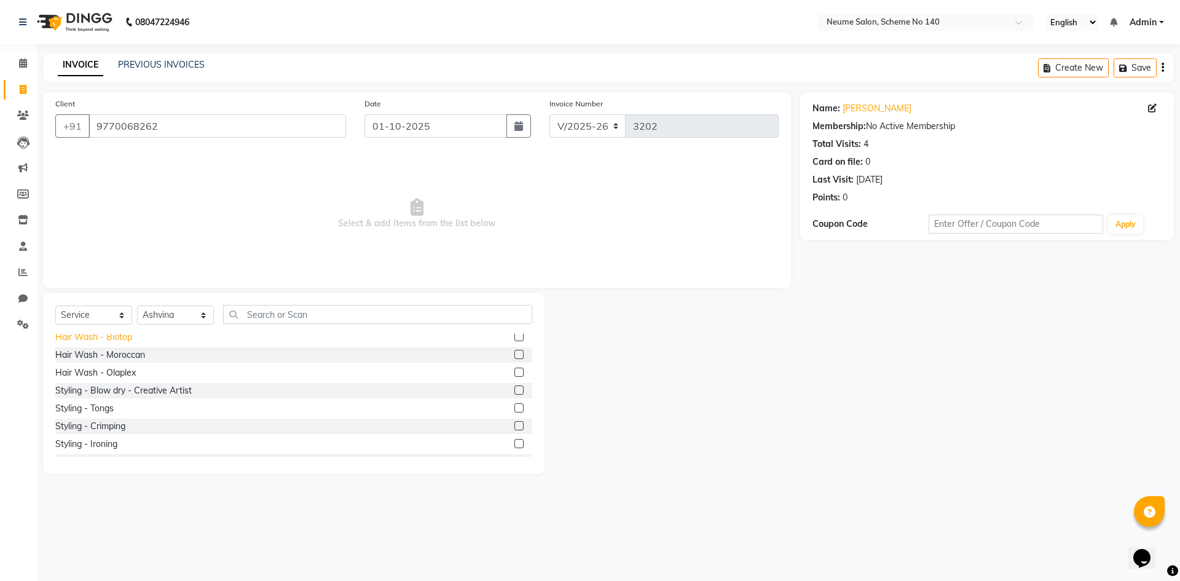
click at [120, 337] on div "Hair Wash - Biotop" at bounding box center [93, 337] width 77 height 13
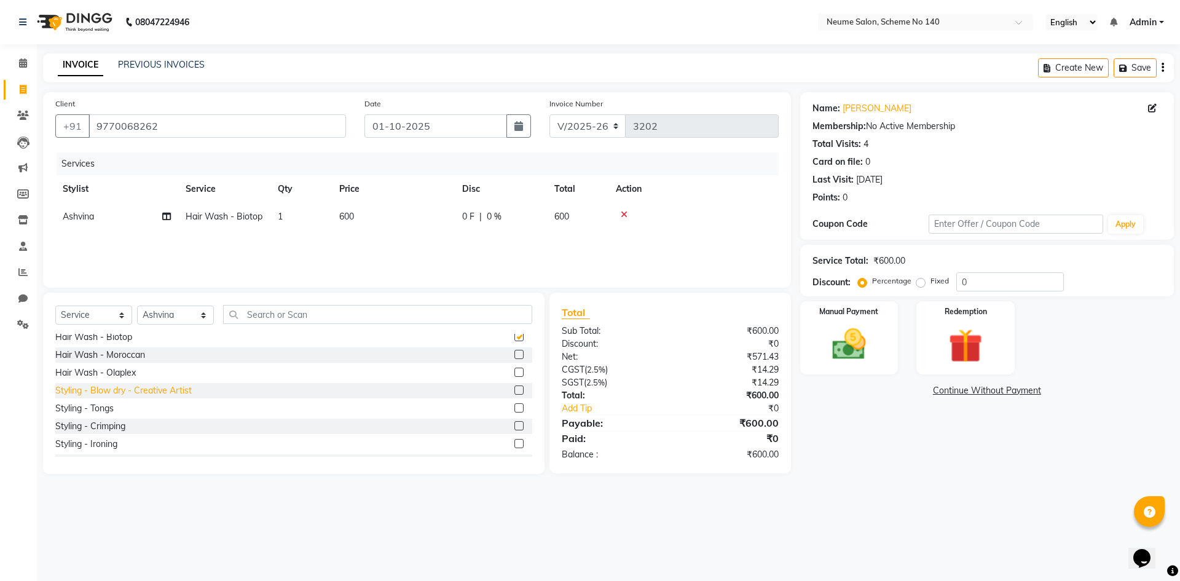
checkbox input "false"
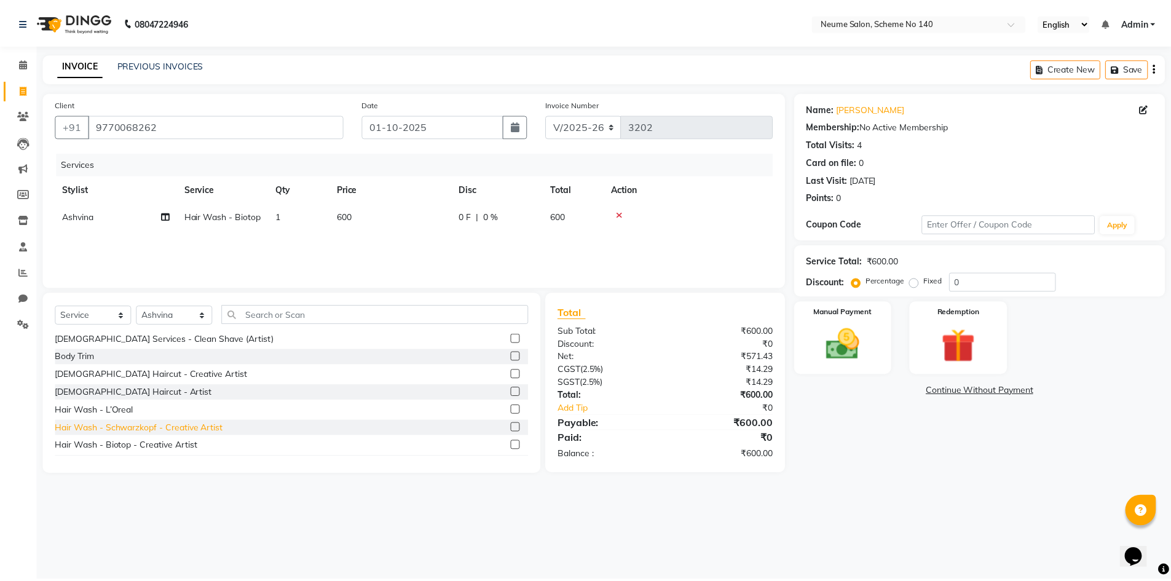
scroll to position [61, 0]
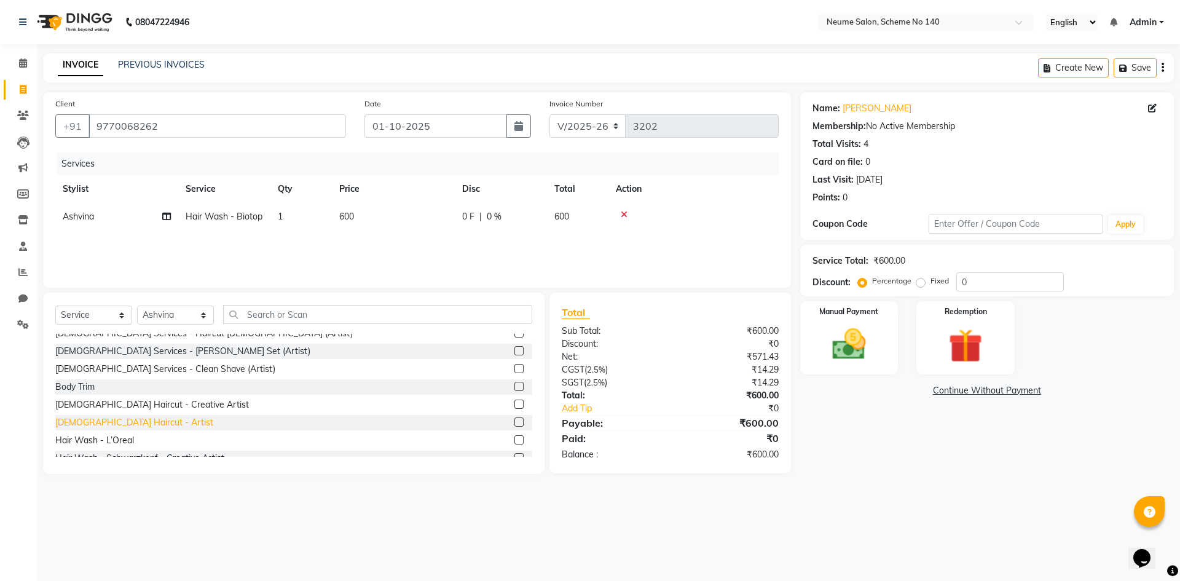
click at [130, 418] on div "[DEMOGRAPHIC_DATA] Haircut - Artist" at bounding box center [134, 422] width 158 height 13
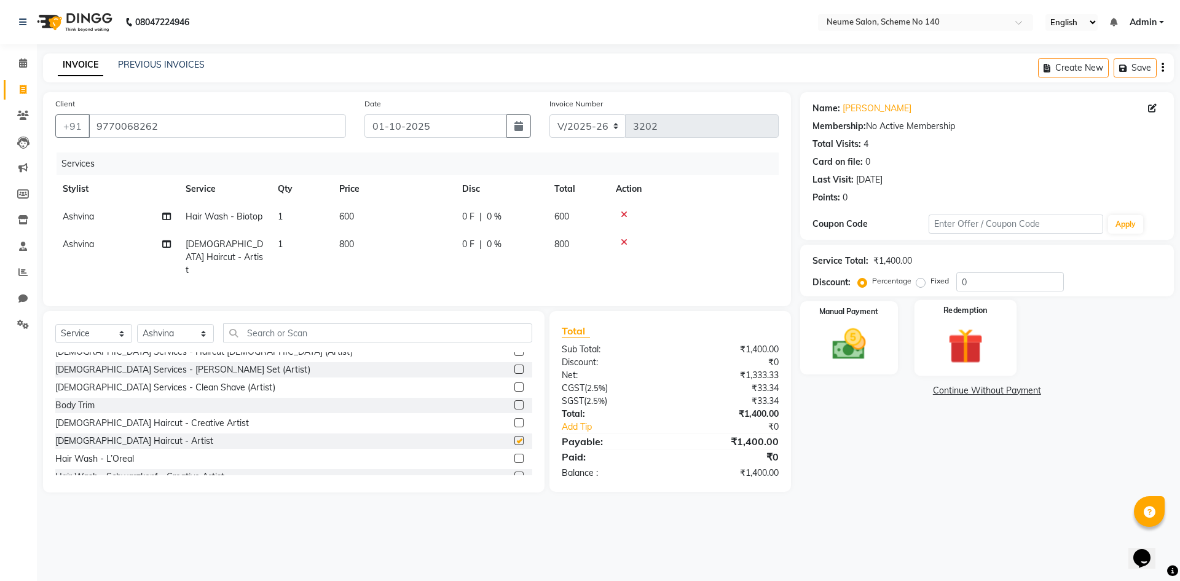
checkbox input "false"
click at [881, 356] on div "Manual Payment" at bounding box center [849, 338] width 102 height 76
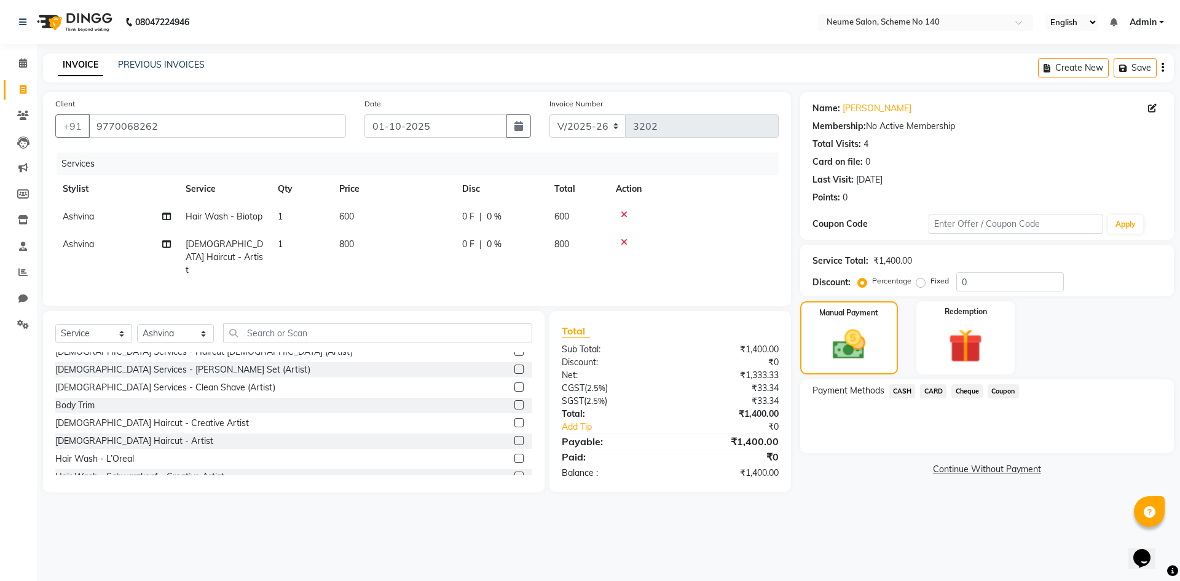
click at [901, 389] on span "CASH" at bounding box center [902, 391] width 26 height 14
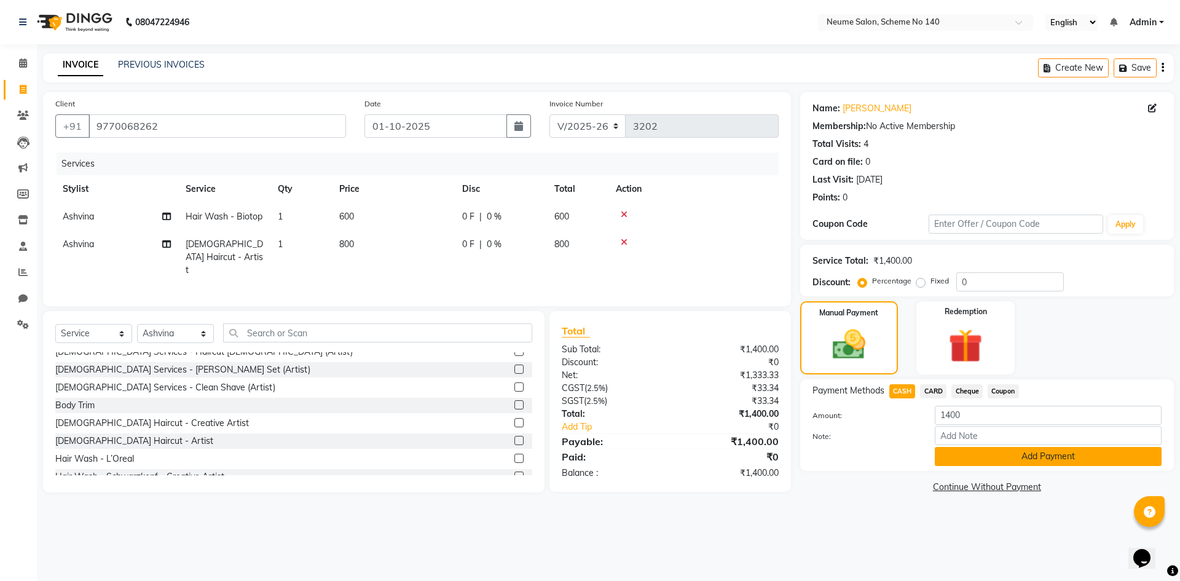
click at [964, 450] on button "Add Payment" at bounding box center [1048, 456] width 227 height 19
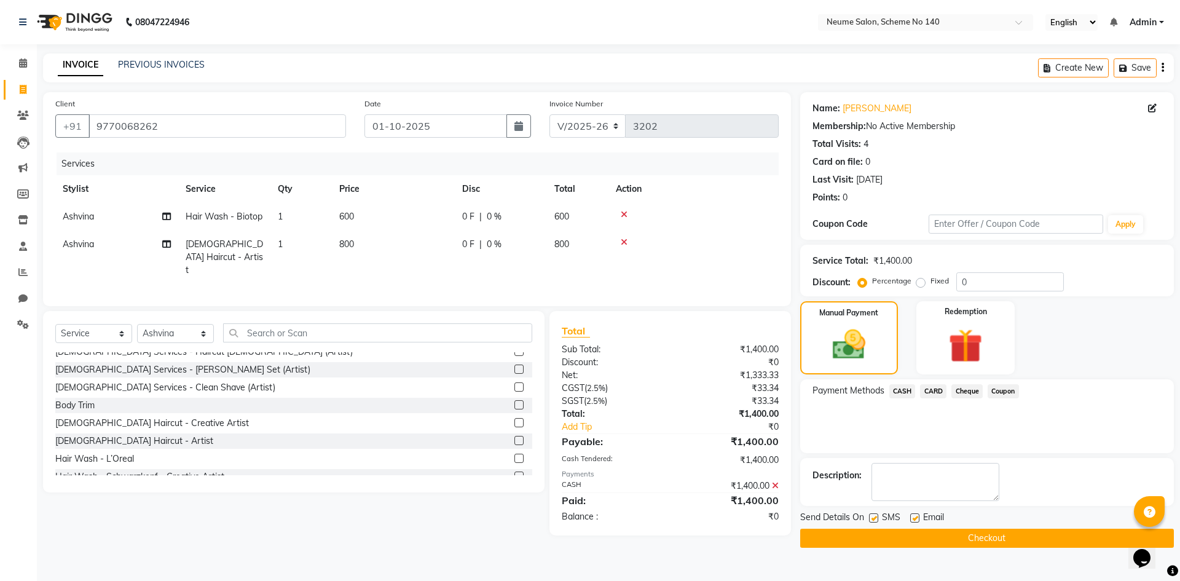
click at [974, 517] on div "Send Details On SMS Email" at bounding box center [987, 518] width 374 height 15
click at [982, 529] on button "Checkout" at bounding box center [987, 537] width 374 height 19
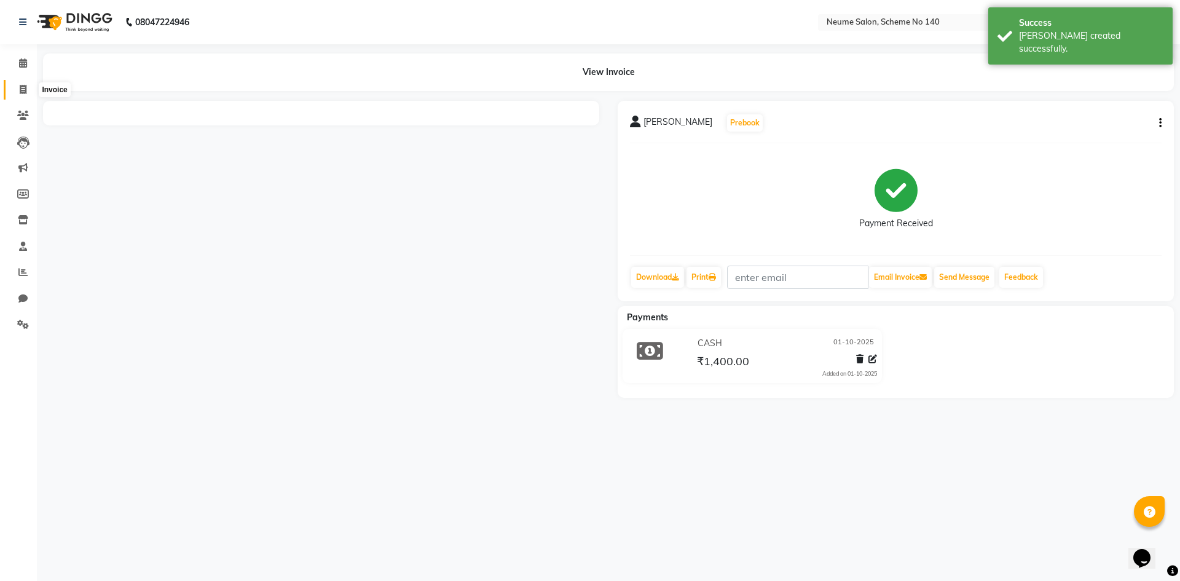
click at [29, 93] on span at bounding box center [23, 90] width 22 height 14
select select "8098"
select select "service"
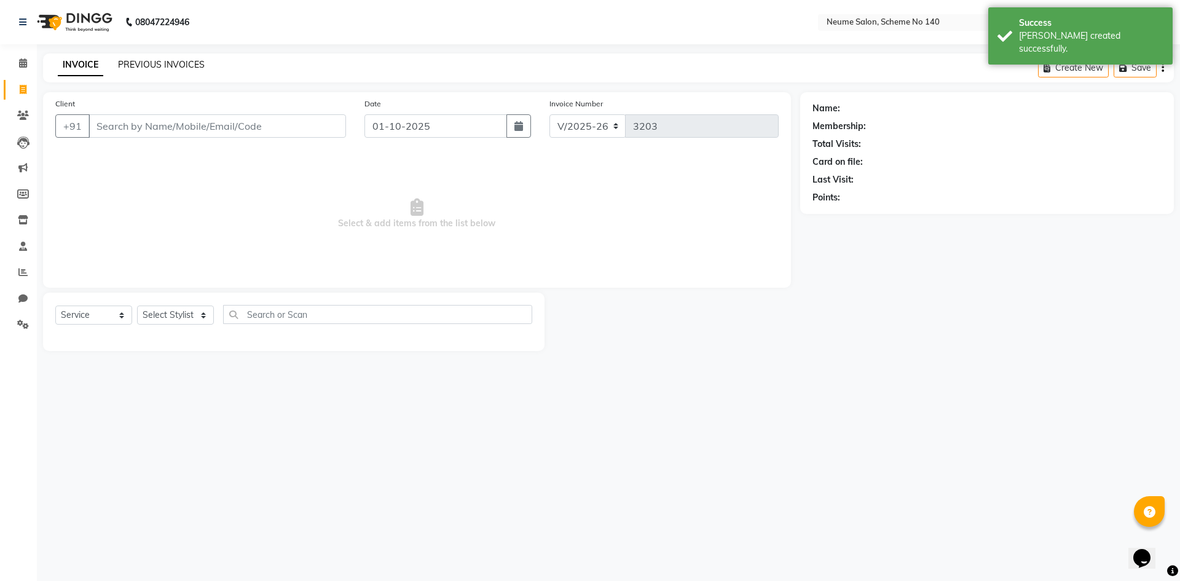
click at [149, 65] on link "PREVIOUS INVOICES" at bounding box center [161, 64] width 87 height 11
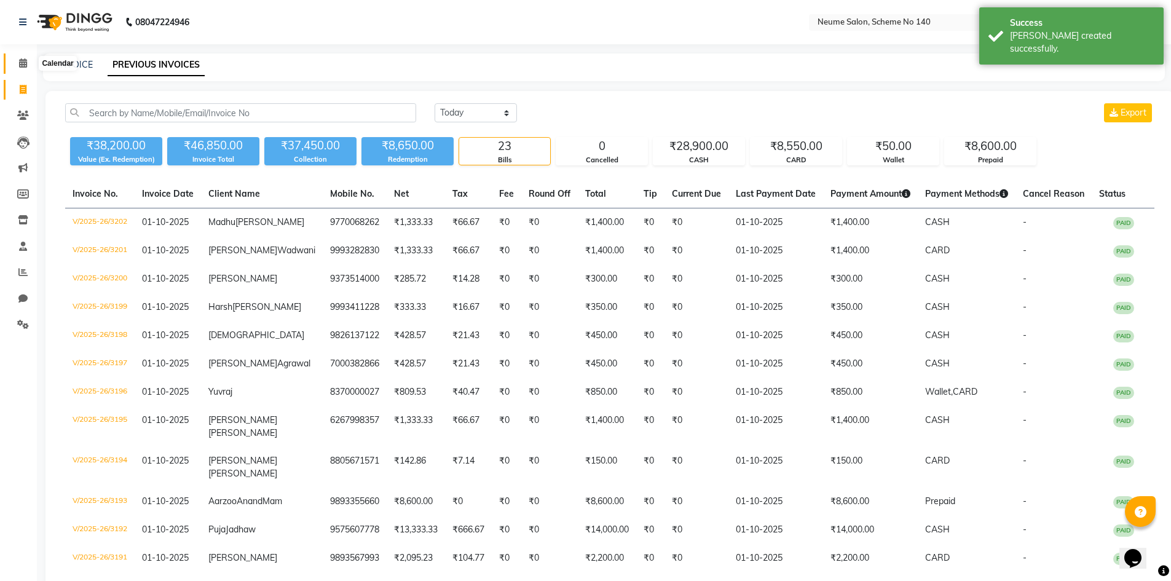
click at [20, 64] on icon at bounding box center [23, 62] width 8 height 9
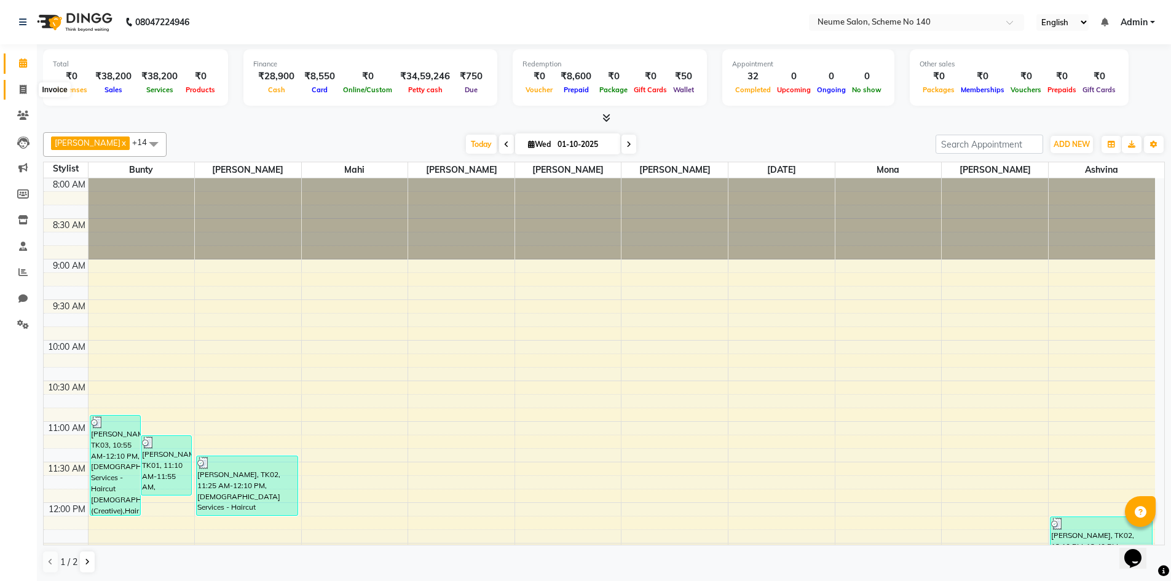
click at [25, 88] on icon at bounding box center [23, 89] width 7 height 9
select select "service"
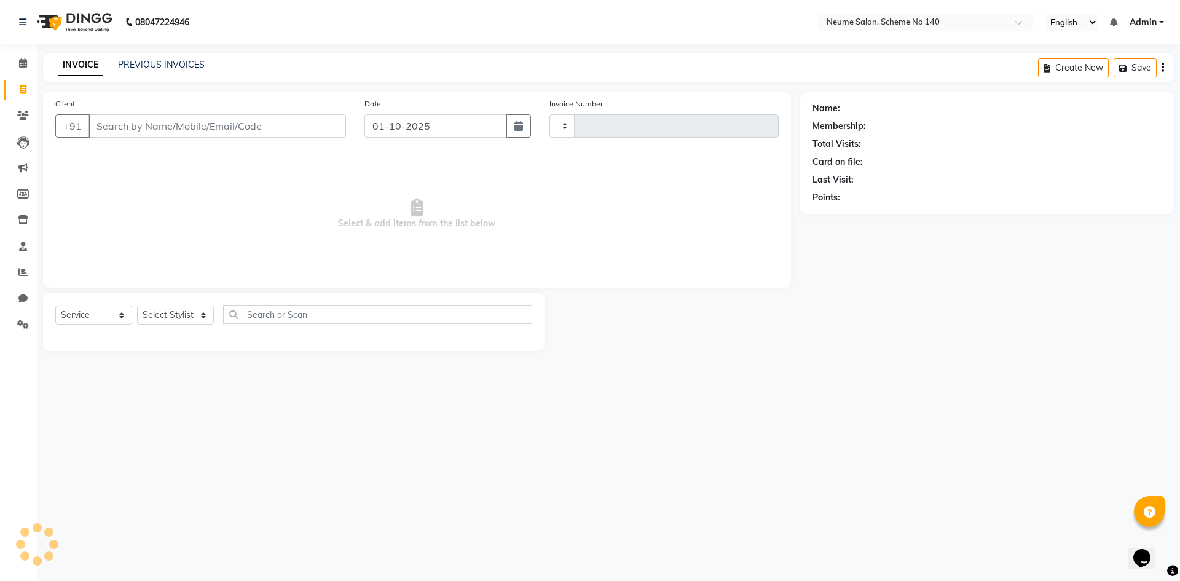
type input "3203"
select select "8098"
click at [130, 136] on input "Client" at bounding box center [216, 125] width 257 height 23
click at [124, 136] on input "Client" at bounding box center [216, 125] width 257 height 23
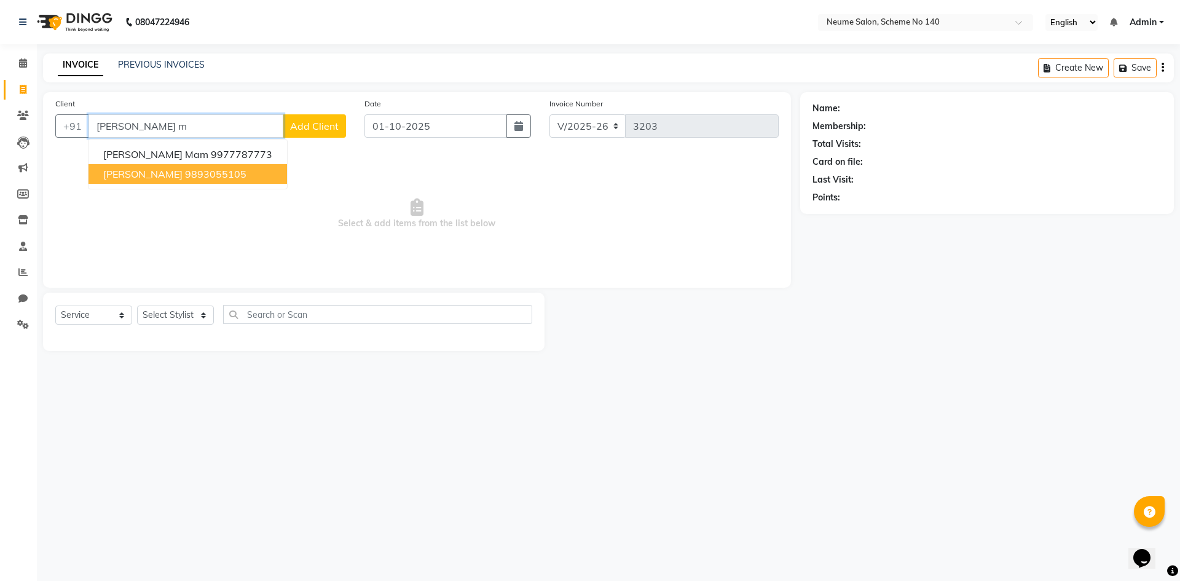
click at [197, 177] on ngb-highlight "9893055105" at bounding box center [215, 174] width 61 height 12
type input "9893055105"
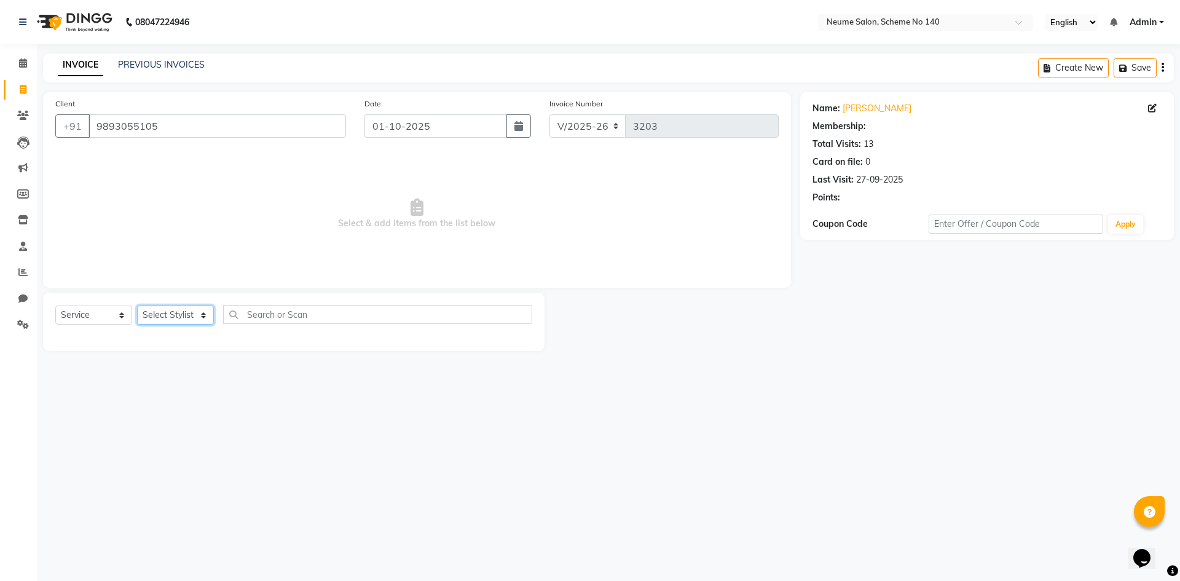
click at [189, 308] on select "Select Stylist [PERSON_NAME] Ashvina [PERSON_NAME] [DATE][PERSON_NAME] Mahi [PE…" at bounding box center [175, 314] width 77 height 19
select select "75325"
click at [137, 305] on select "Select Stylist [PERSON_NAME] Ashvina [PERSON_NAME] [DATE][PERSON_NAME] Mahi [PE…" at bounding box center [175, 314] width 77 height 19
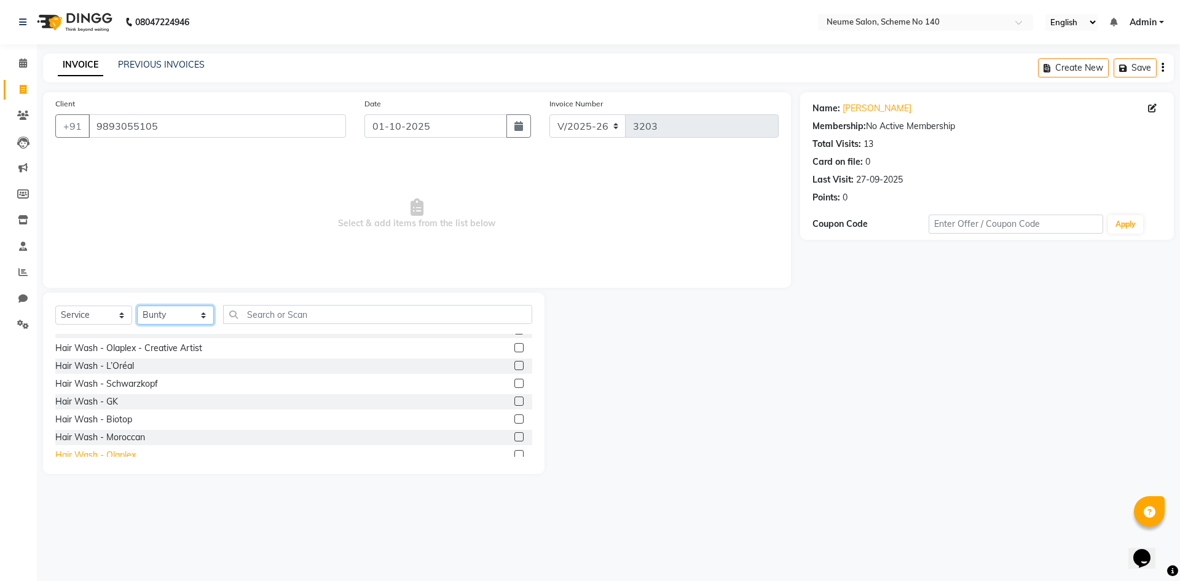
scroll to position [246, 0]
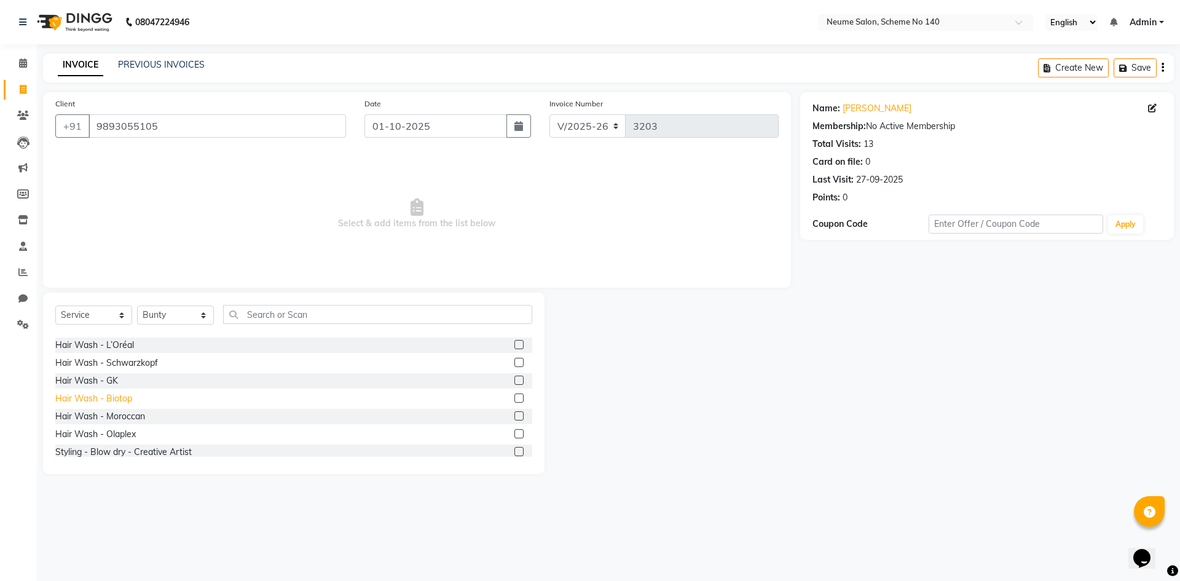
click at [127, 400] on div "Hair Wash - Biotop" at bounding box center [93, 398] width 77 height 13
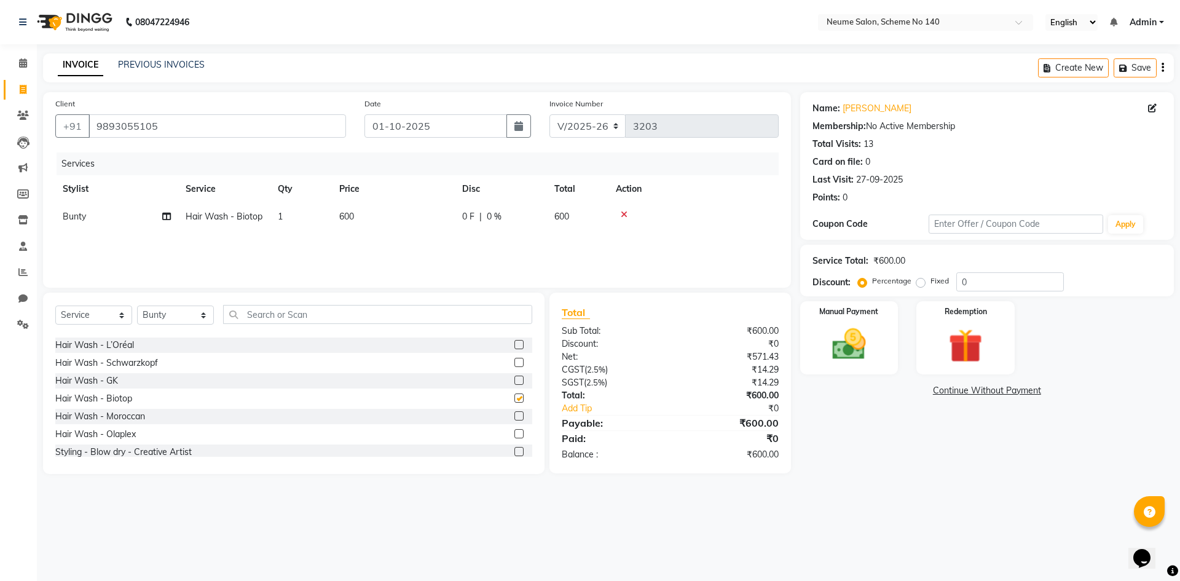
checkbox input "false"
click at [830, 351] on img at bounding box center [848, 344] width 57 height 41
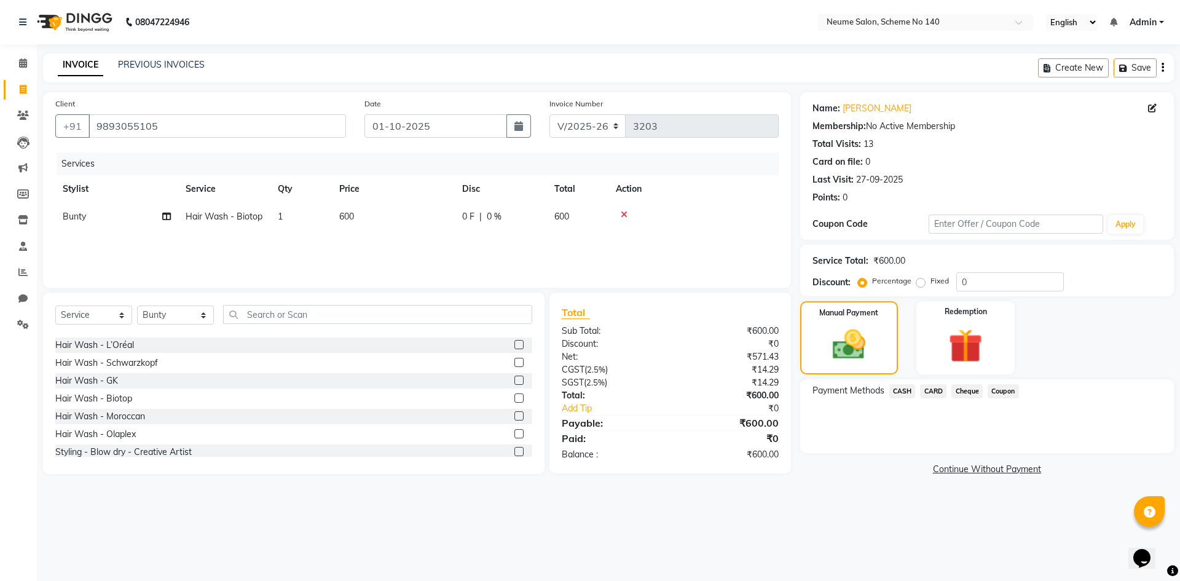
drag, startPoint x: 905, startPoint y: 386, endPoint x: 925, endPoint y: 400, distance: 25.2
click at [905, 387] on span "CASH" at bounding box center [902, 391] width 26 height 14
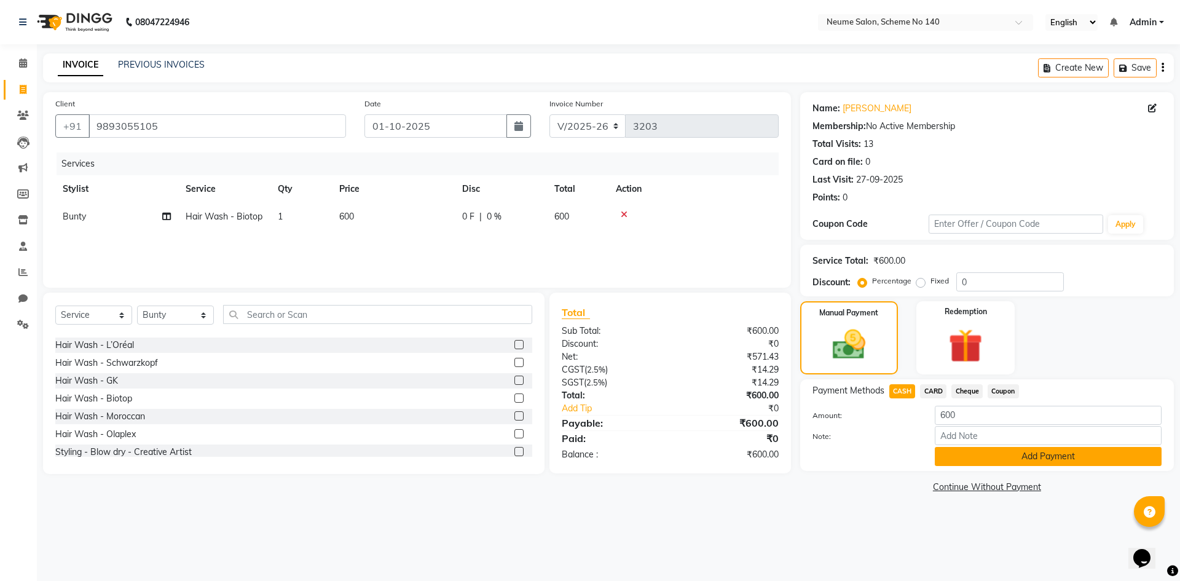
click at [961, 460] on button "Add Payment" at bounding box center [1048, 456] width 227 height 19
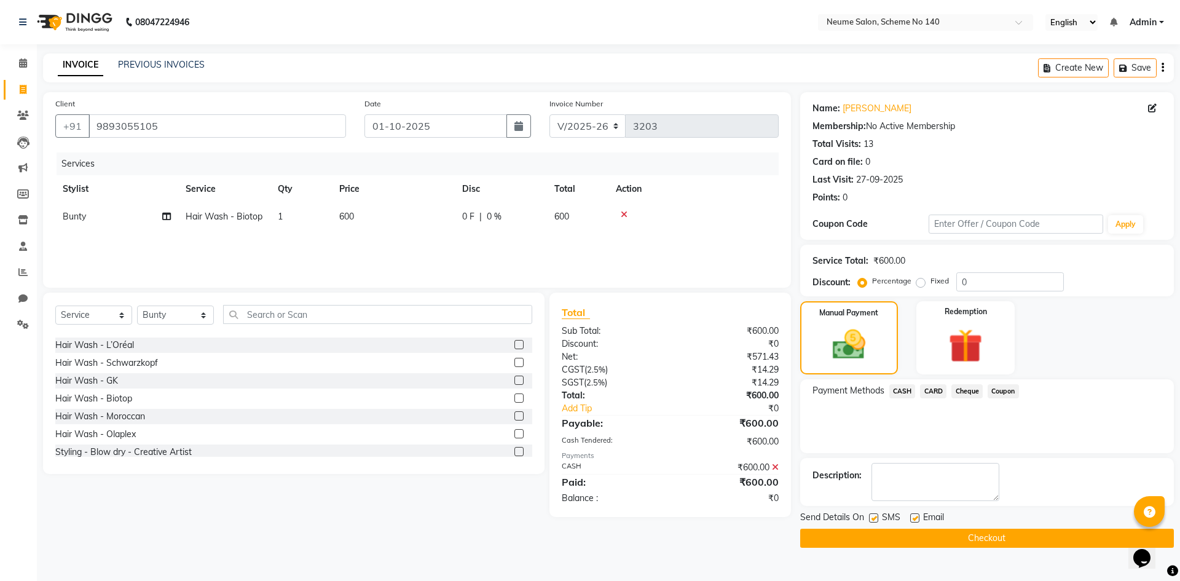
click at [983, 535] on button "Checkout" at bounding box center [987, 537] width 374 height 19
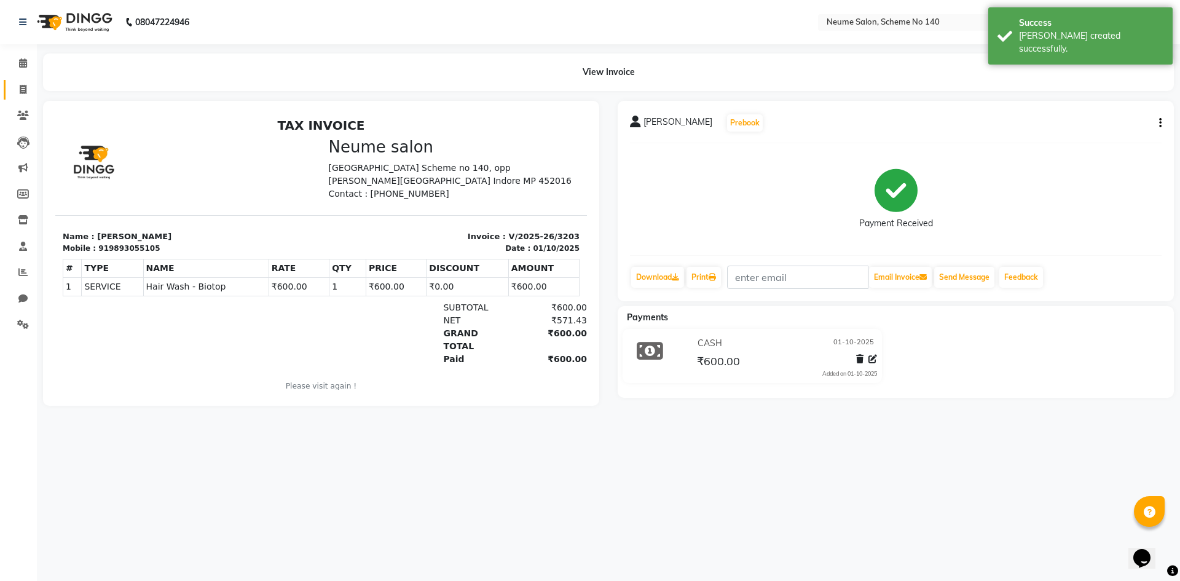
click at [23, 90] on icon at bounding box center [23, 89] width 7 height 9
select select "8098"
select select "service"
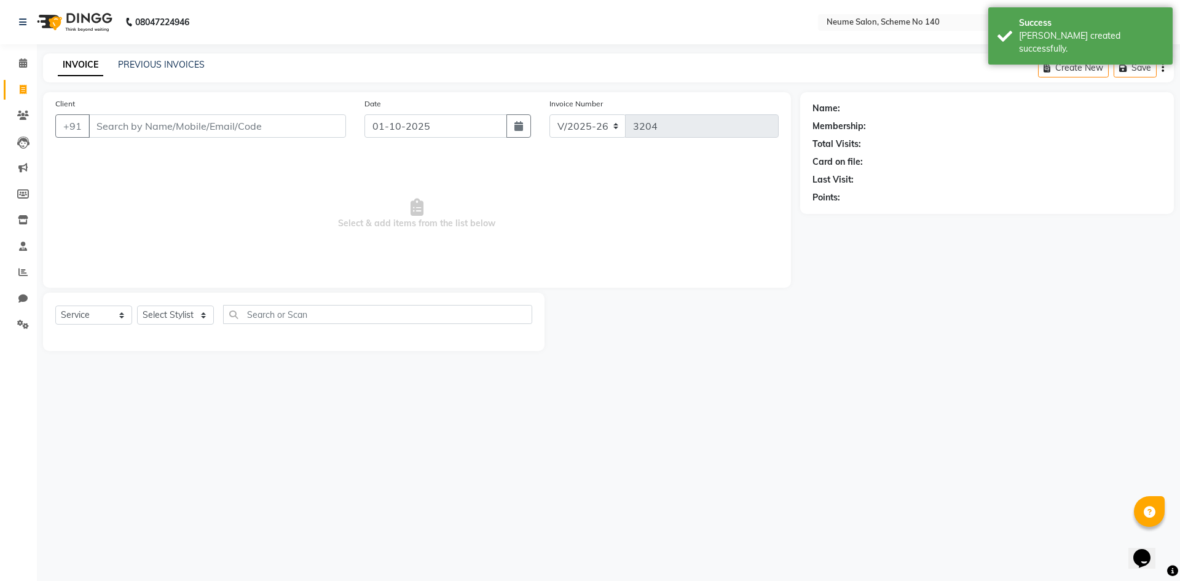
click at [142, 130] on input "Client" at bounding box center [216, 125] width 257 height 23
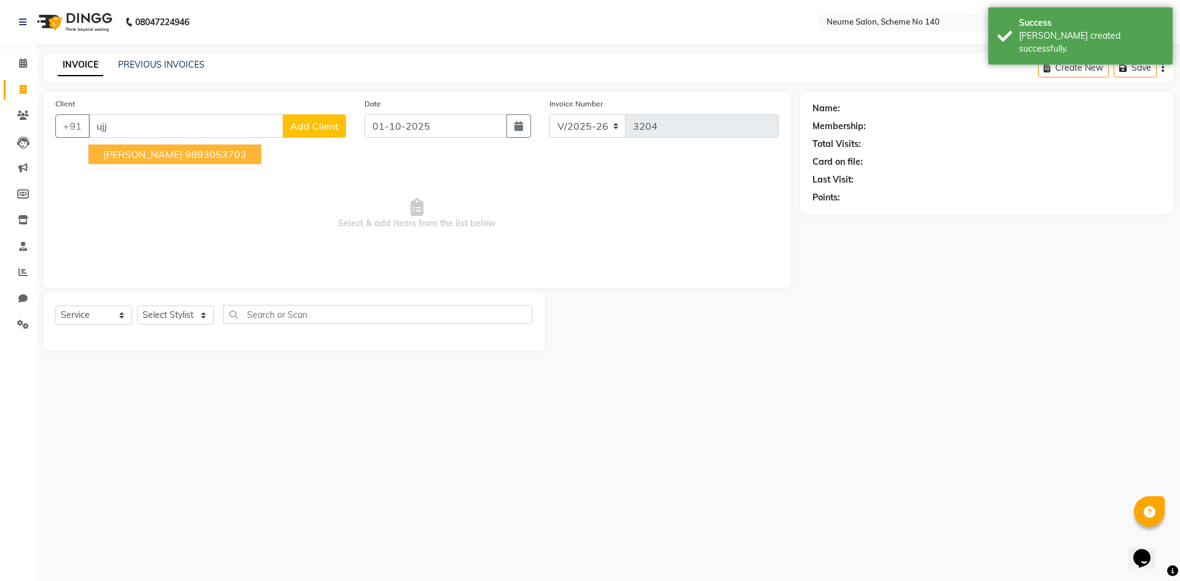
click at [143, 154] on span "[PERSON_NAME]" at bounding box center [142, 154] width 79 height 12
type input "9893053703"
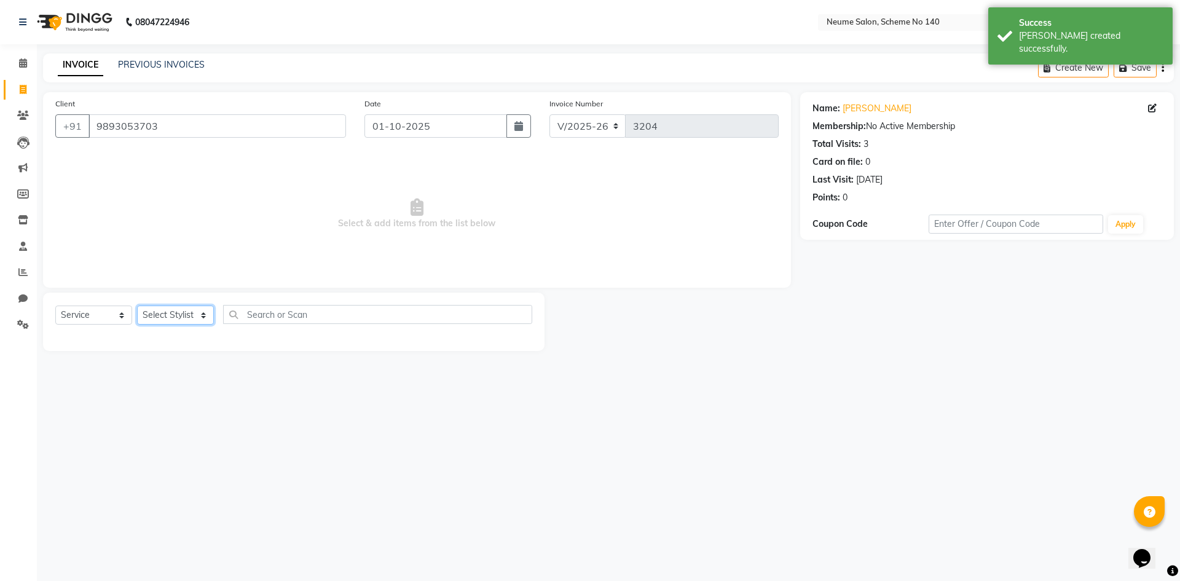
click at [188, 318] on select "Select Stylist [PERSON_NAME] Ashvina [PERSON_NAME] [DATE][PERSON_NAME] Mahi [PE…" at bounding box center [175, 314] width 77 height 19
select select "75329"
click at [137, 305] on select "Select Stylist [PERSON_NAME] Ashvina [PERSON_NAME] [DATE][PERSON_NAME] Mahi [PE…" at bounding box center [175, 314] width 77 height 19
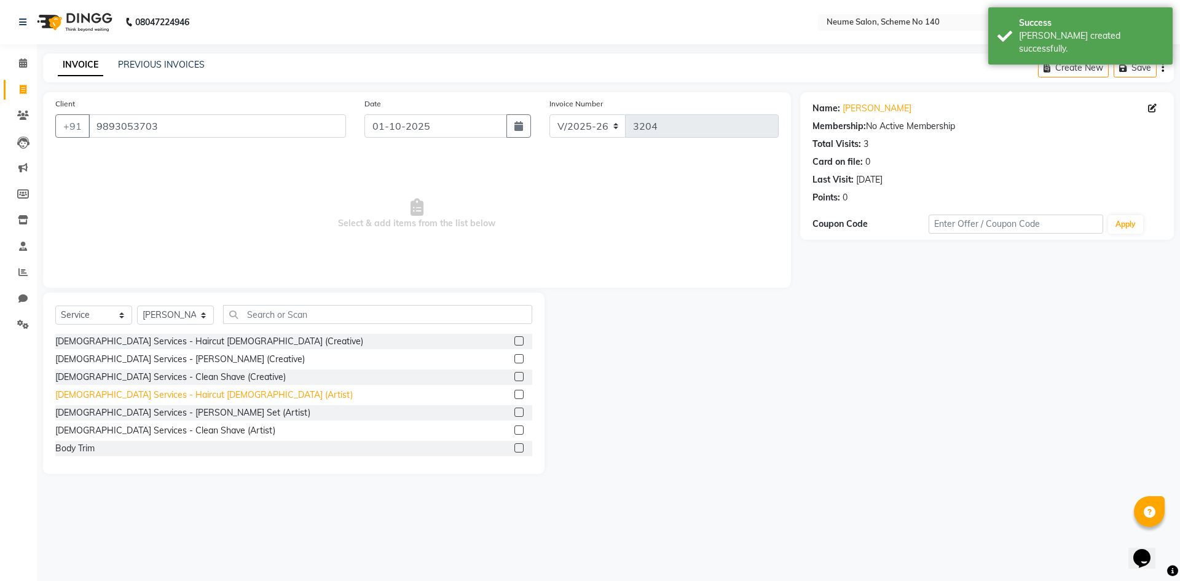
click at [180, 399] on div "[DEMOGRAPHIC_DATA] Services - Haircut [DEMOGRAPHIC_DATA] (Artist)" at bounding box center [203, 394] width 297 height 13
checkbox input "false"
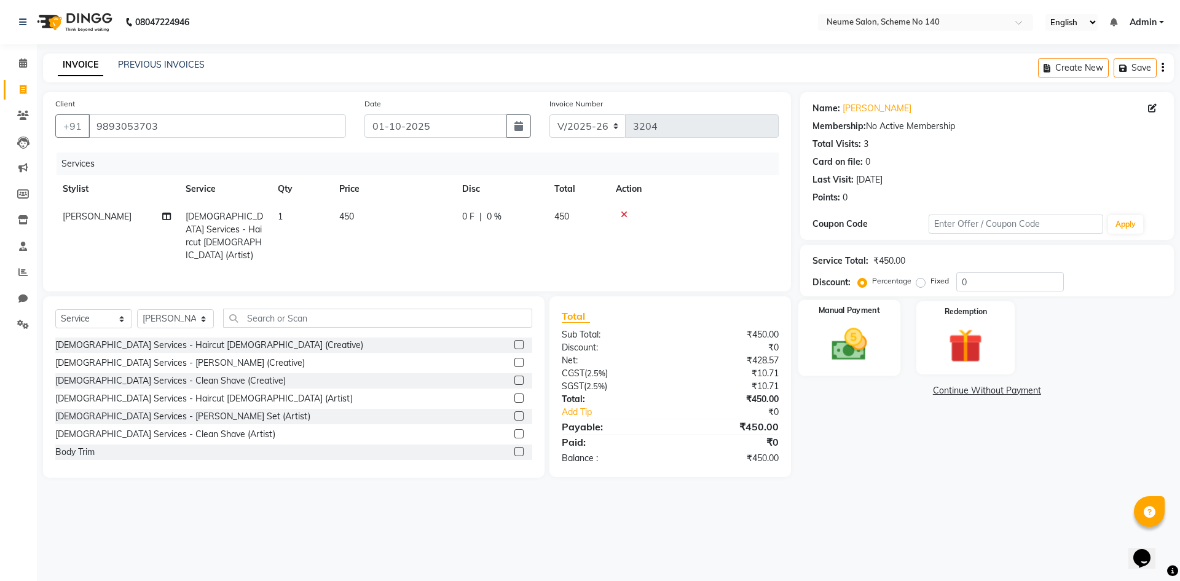
click at [823, 322] on div "Manual Payment" at bounding box center [849, 338] width 102 height 76
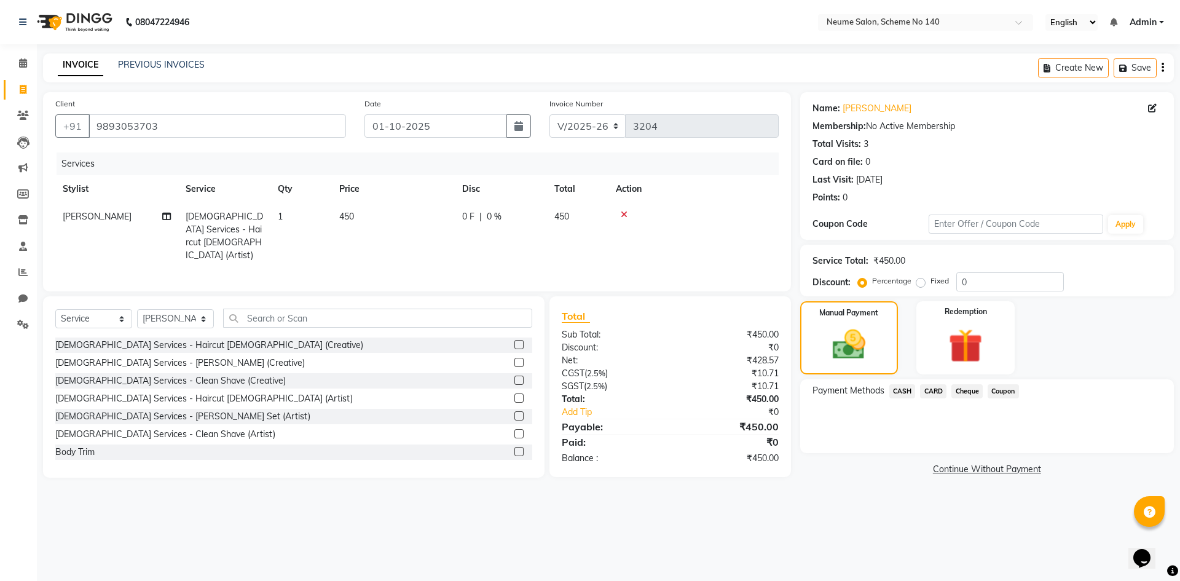
drag, startPoint x: 901, startPoint y: 388, endPoint x: 923, endPoint y: 401, distance: 24.8
click at [902, 389] on span "CASH" at bounding box center [902, 391] width 26 height 14
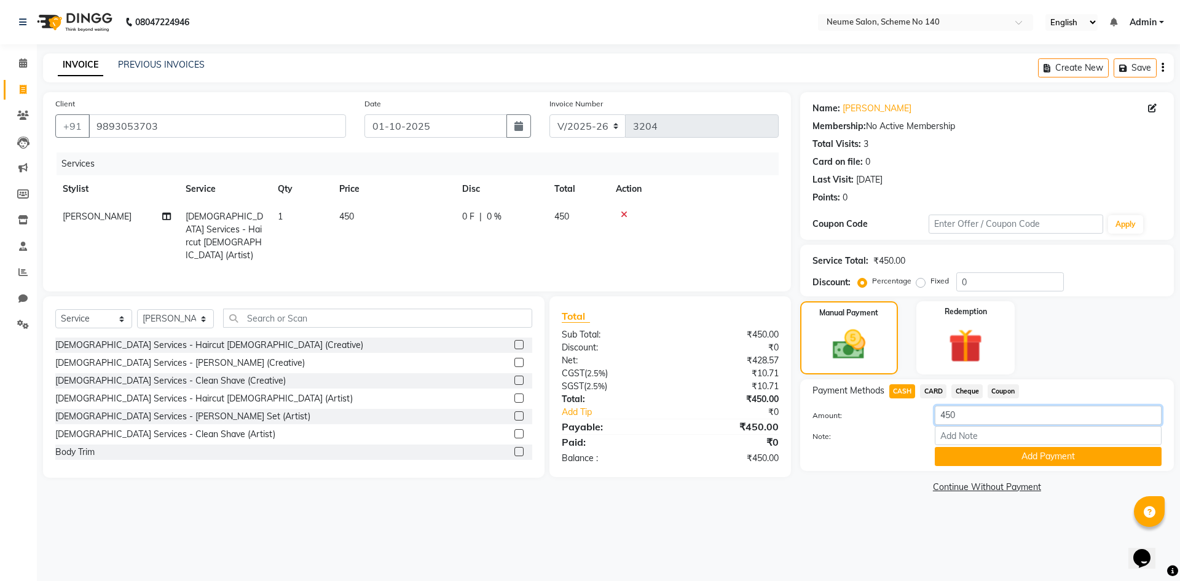
click at [958, 413] on input "450" at bounding box center [1048, 415] width 227 height 19
type input "4"
type input "500"
click at [967, 457] on button "Add Payment" at bounding box center [1048, 456] width 227 height 19
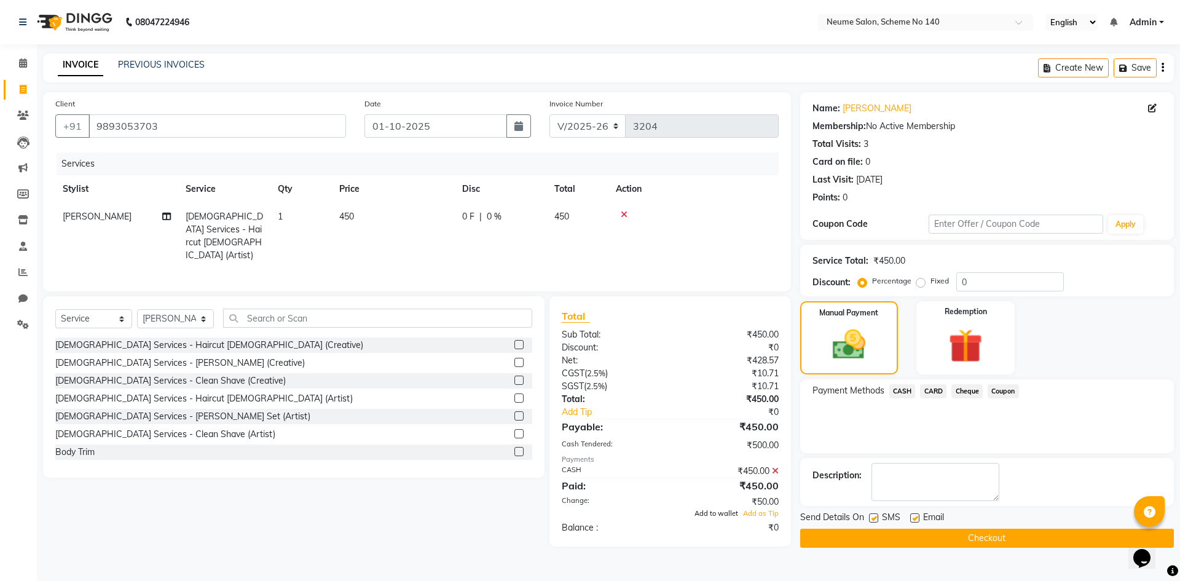
click at [722, 509] on span "Add to wallet" at bounding box center [716, 513] width 44 height 9
click at [898, 525] on span "SMS" at bounding box center [891, 518] width 18 height 15
click at [892, 541] on button "Checkout" at bounding box center [987, 537] width 374 height 19
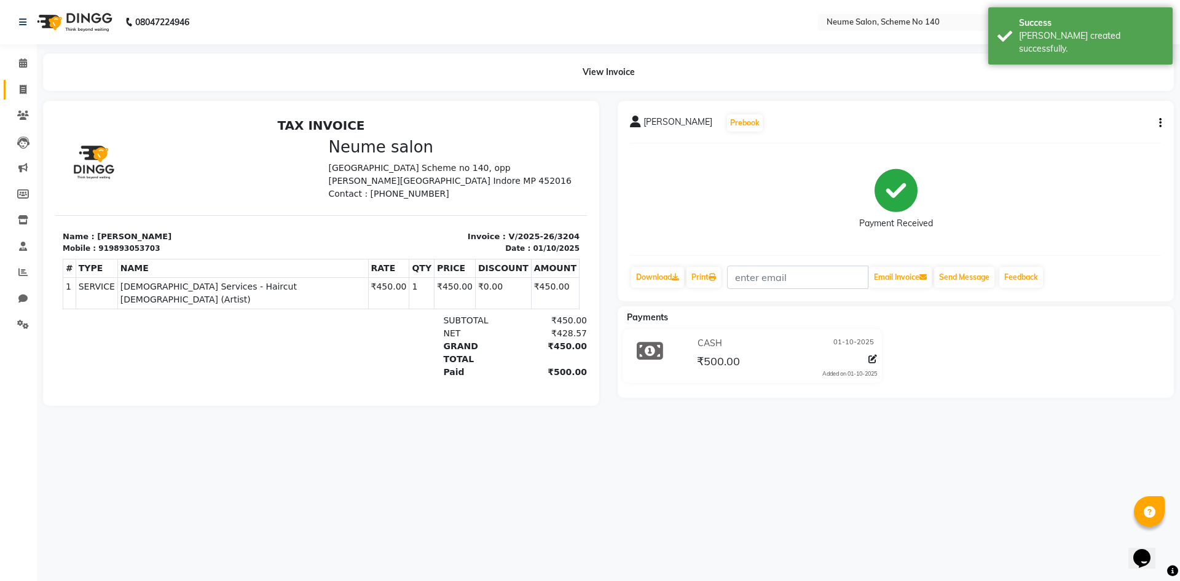
click at [17, 80] on link "Invoice" at bounding box center [18, 90] width 29 height 20
select select "8098"
select select "service"
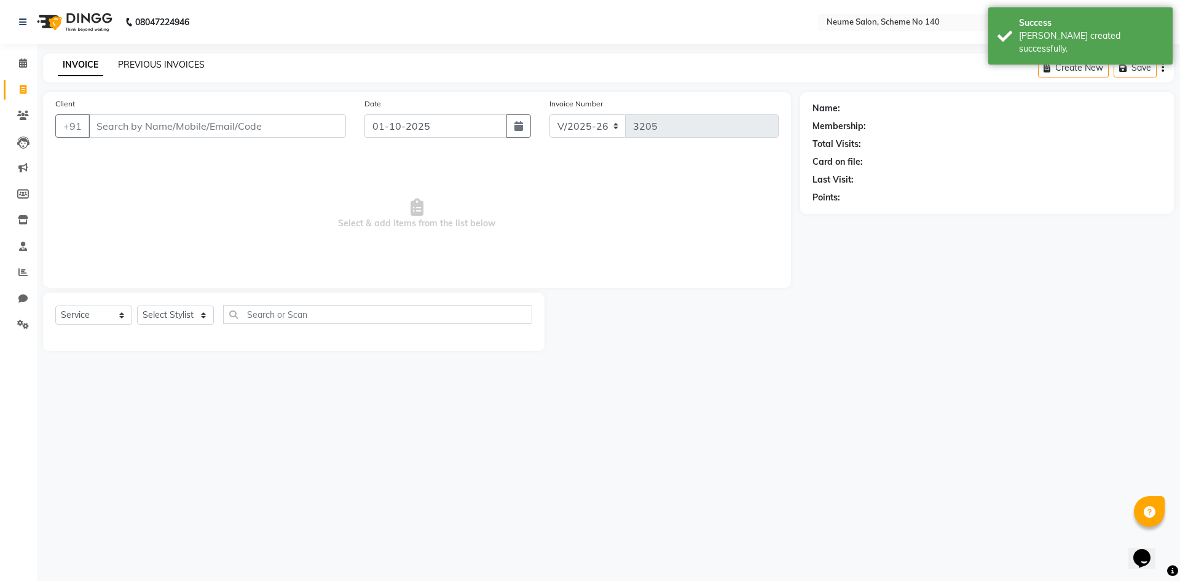
click at [141, 63] on link "PREVIOUS INVOICES" at bounding box center [161, 64] width 87 height 11
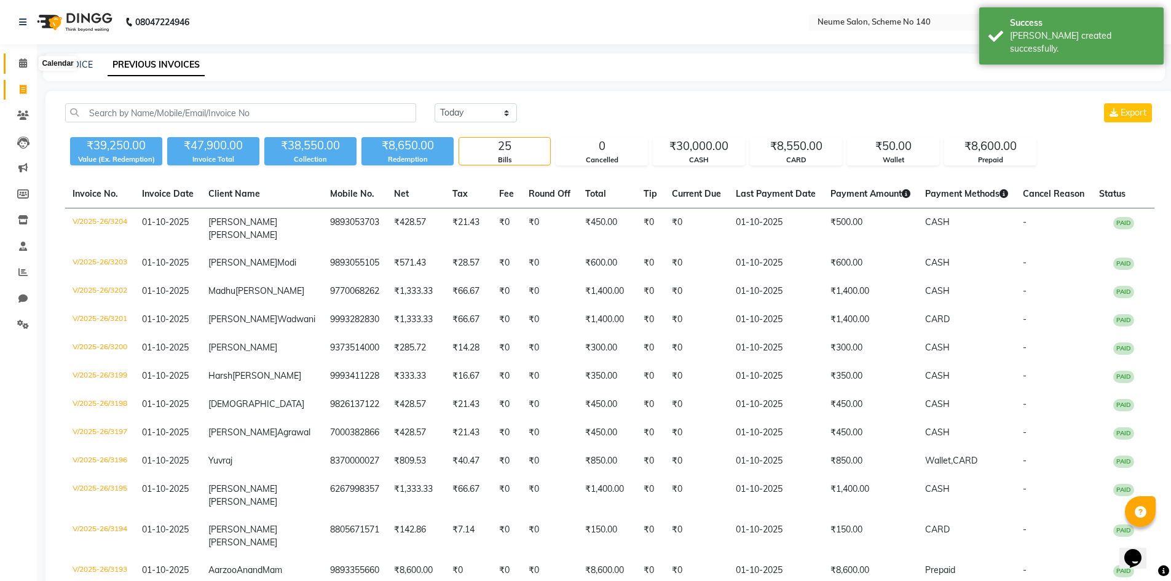
click at [29, 61] on span at bounding box center [23, 64] width 22 height 14
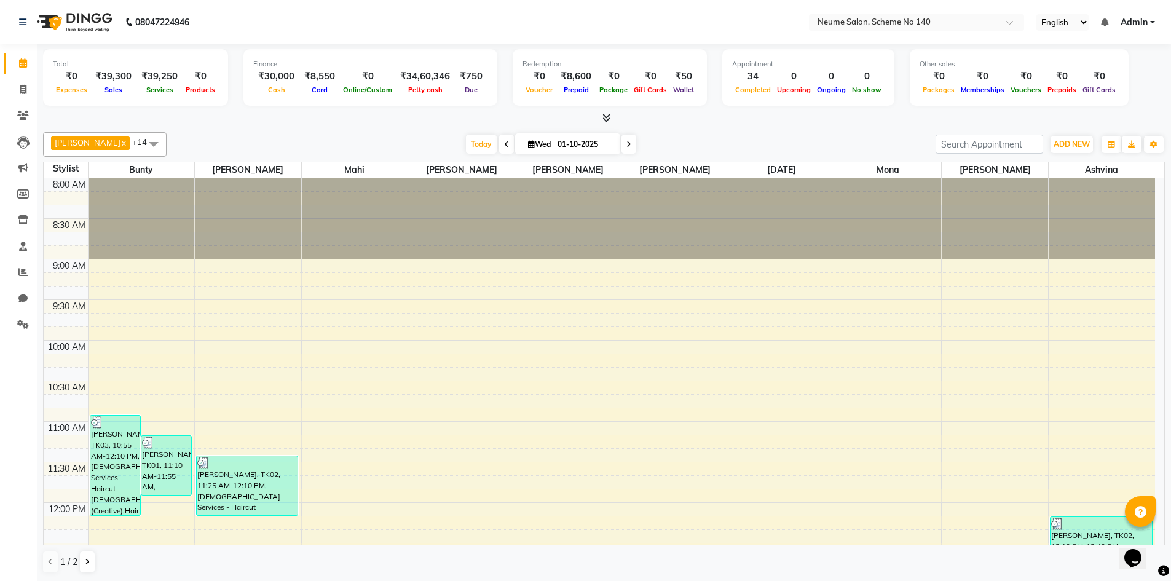
scroll to position [1, 0]
click at [20, 88] on icon at bounding box center [23, 88] width 7 height 9
select select "service"
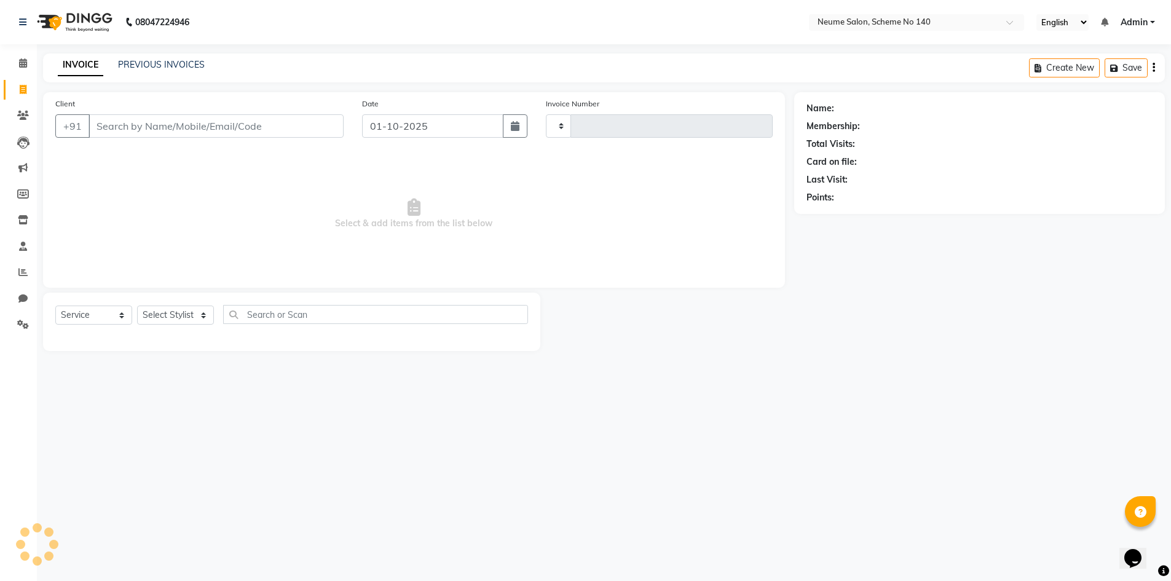
type input "3205"
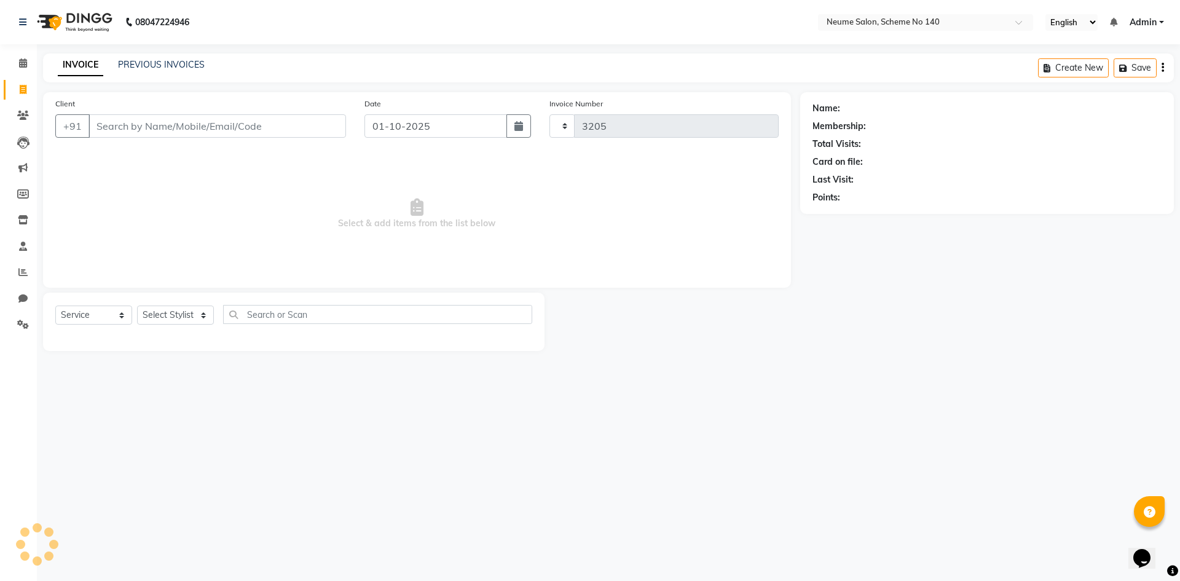
select select "8098"
click at [119, 121] on input "Client" at bounding box center [216, 125] width 257 height 23
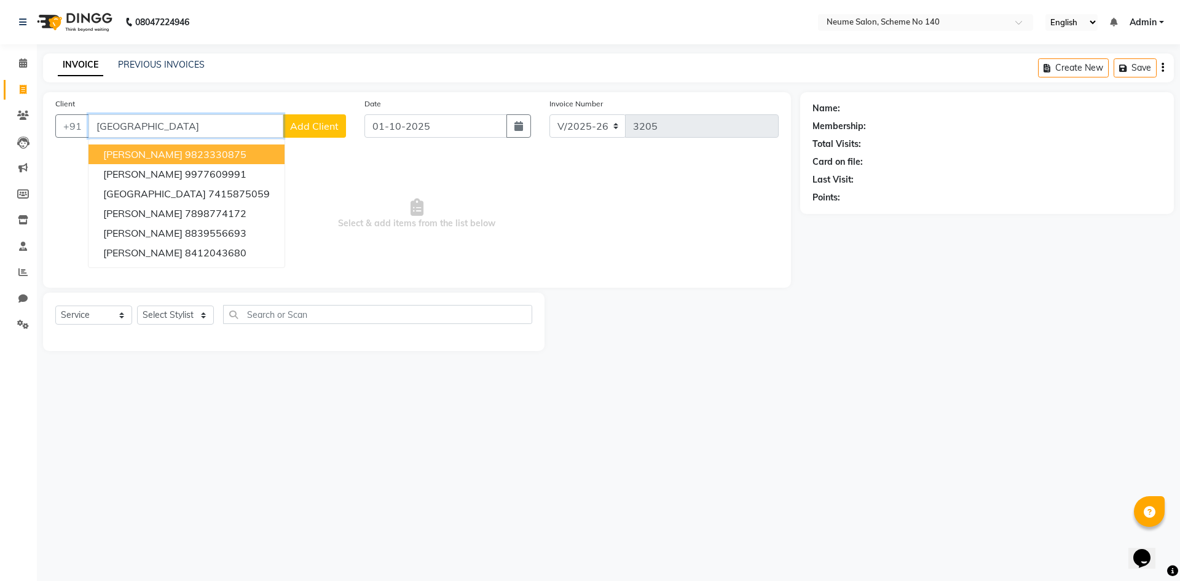
click at [219, 155] on ngb-highlight "9823330875" at bounding box center [215, 154] width 61 height 12
type input "9823330875"
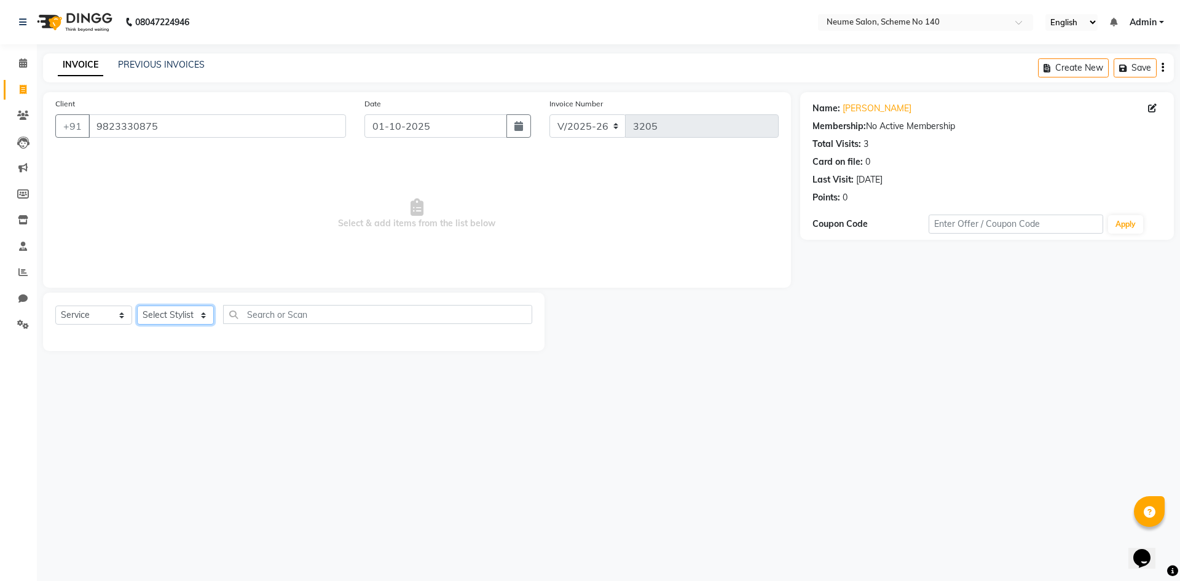
click at [167, 310] on select "Select Stylist [PERSON_NAME] Ashvina [PERSON_NAME] [DATE][PERSON_NAME] Mahi [PE…" at bounding box center [175, 314] width 77 height 19
select select "81118"
click at [137, 305] on select "Select Stylist [PERSON_NAME] Ashvina [PERSON_NAME] [DATE][PERSON_NAME] Mahi [PE…" at bounding box center [175, 314] width 77 height 19
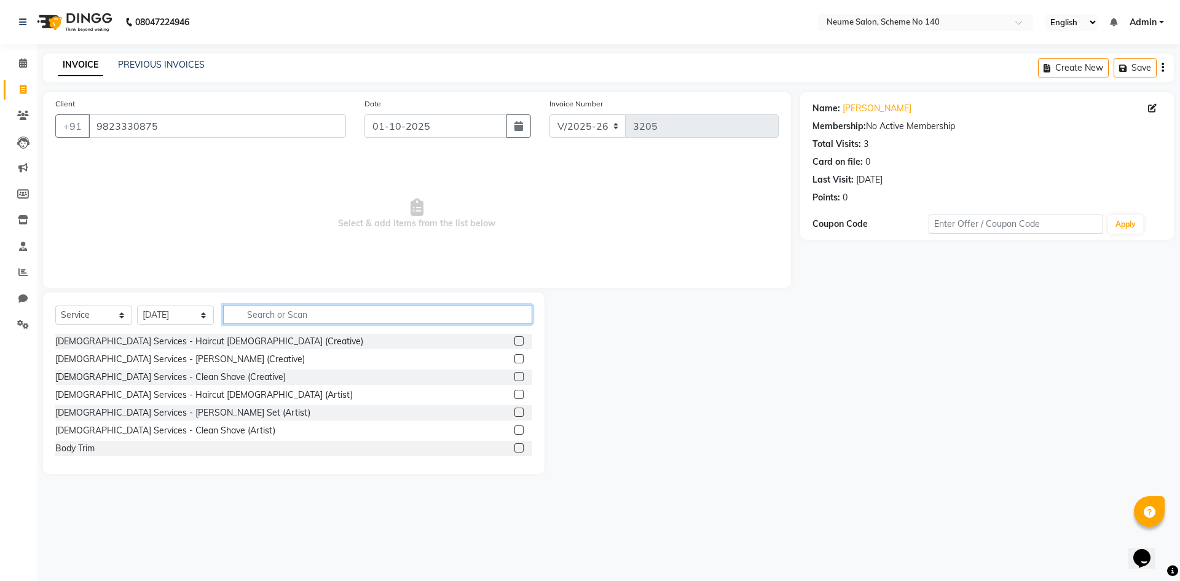
click at [266, 316] on input "text" at bounding box center [377, 314] width 309 height 19
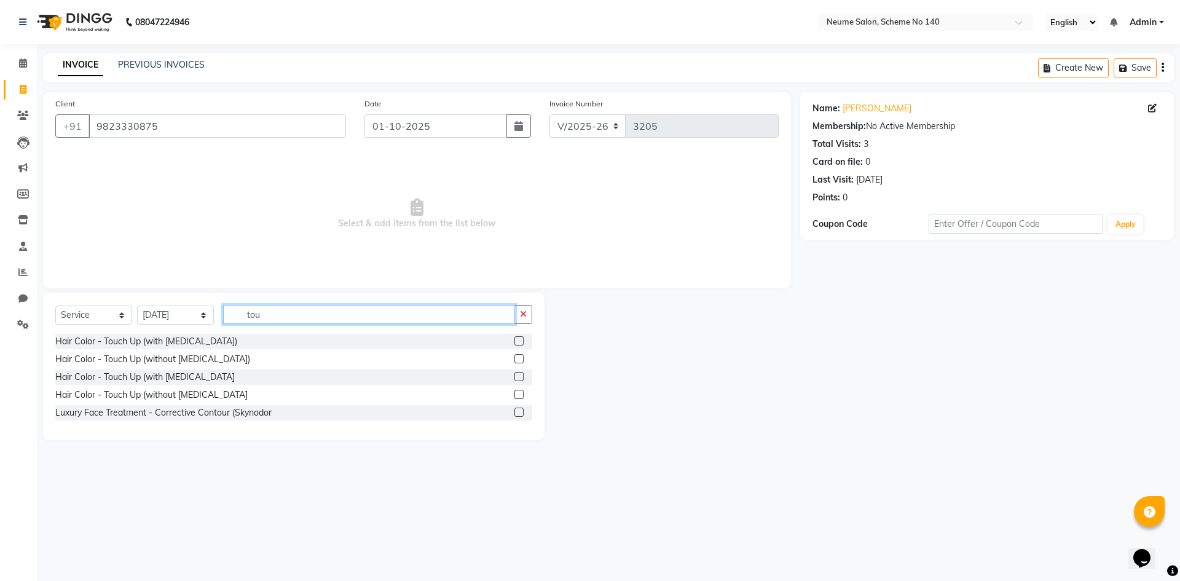
type input "tou"
click at [196, 403] on div "Hair Color - Touch Up (with [MEDICAL_DATA]) Hair Color - Touch Up (without [MED…" at bounding box center [293, 378] width 477 height 89
click at [194, 401] on div "Hair Color - Touch Up (without [MEDICAL_DATA]" at bounding box center [293, 394] width 477 height 15
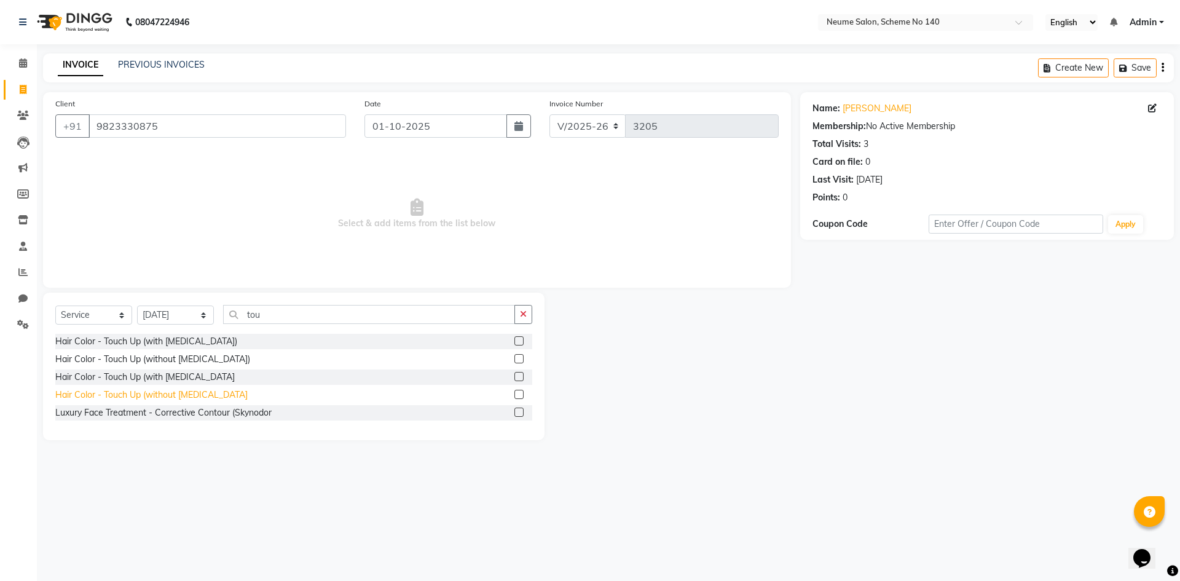
click at [192, 396] on div "Hair Color - Touch Up (without [MEDICAL_DATA]" at bounding box center [151, 394] width 192 height 13
checkbox input "false"
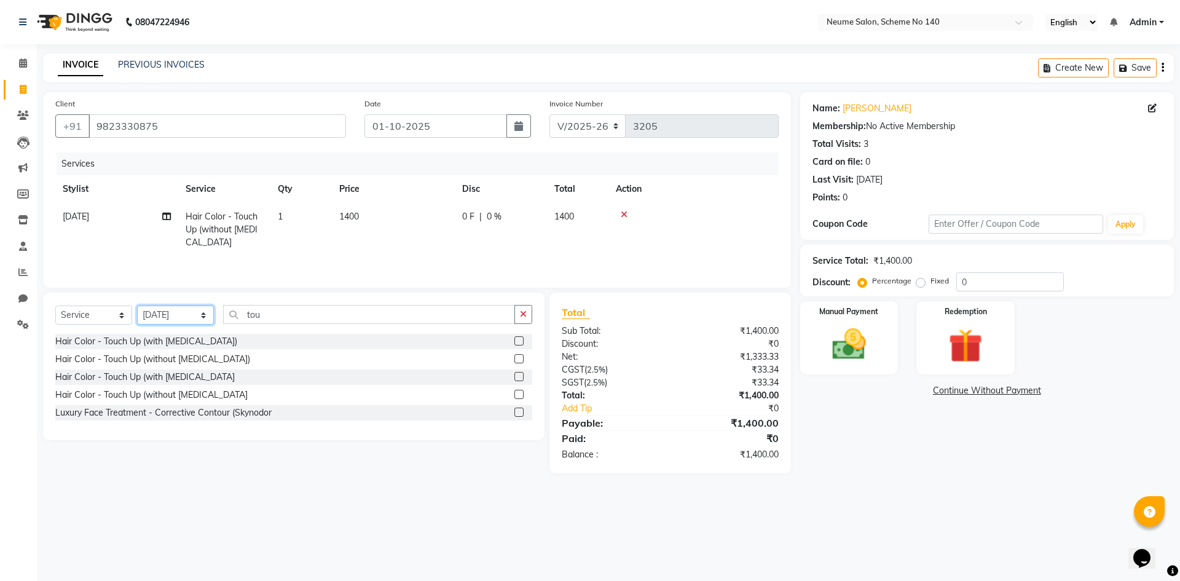
click at [154, 310] on select "Select Stylist [PERSON_NAME] Ashvina [PERSON_NAME] [DATE][PERSON_NAME] Mahi [PE…" at bounding box center [175, 314] width 77 height 19
select select "75330"
click at [137, 305] on select "Select Stylist [PERSON_NAME] Ashvina [PERSON_NAME] [DATE][PERSON_NAME] Mahi [PE…" at bounding box center [175, 314] width 77 height 19
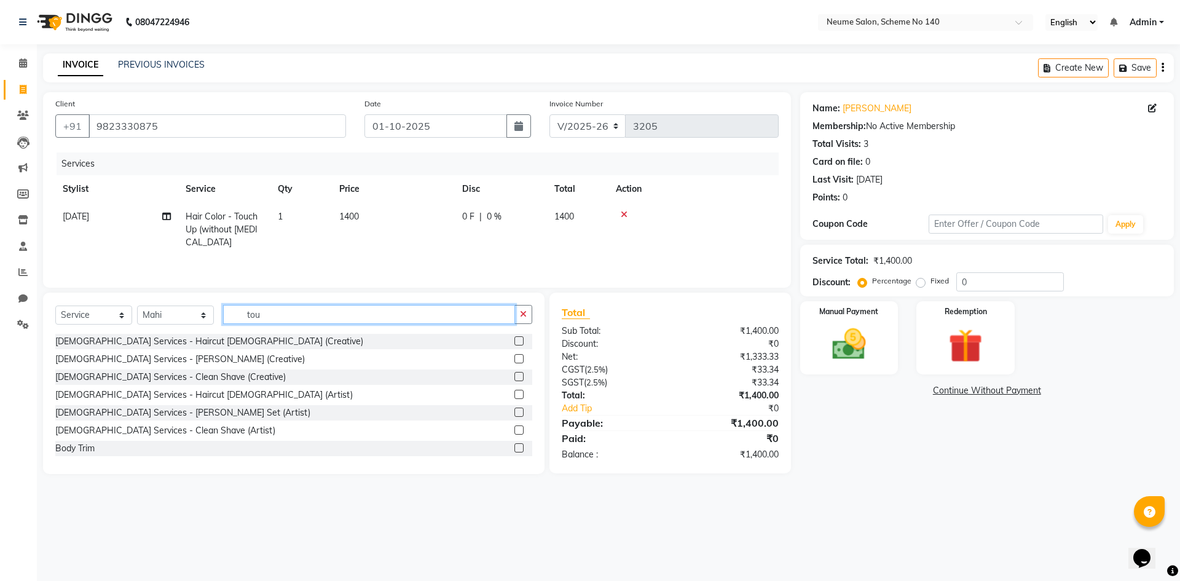
click at [288, 315] on input "tou" at bounding box center [369, 314] width 292 height 19
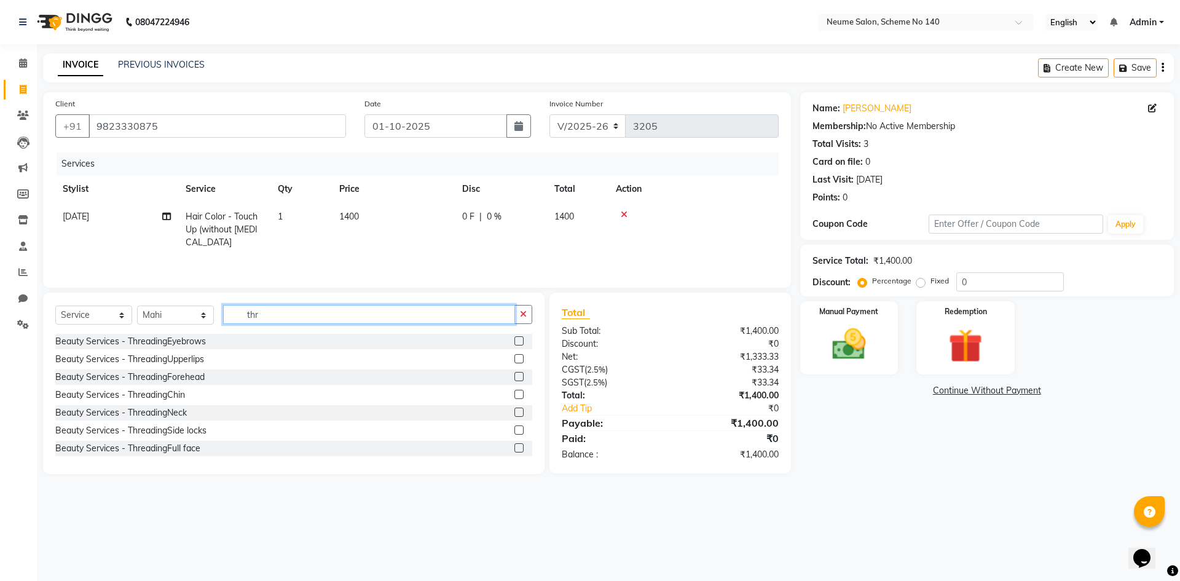
type input "thr"
click at [190, 330] on div "Select Service Product Membership Package Voucher Prepaid Gift Card Select Styl…" at bounding box center [293, 319] width 477 height 29
click at [188, 349] on div "Beauty Services - ThreadingEyebrows Beauty Services - ThreadingUpperlips Beauty…" at bounding box center [293, 395] width 477 height 123
click at [189, 340] on div "Beauty Services - ThreadingEyebrows" at bounding box center [130, 341] width 151 height 13
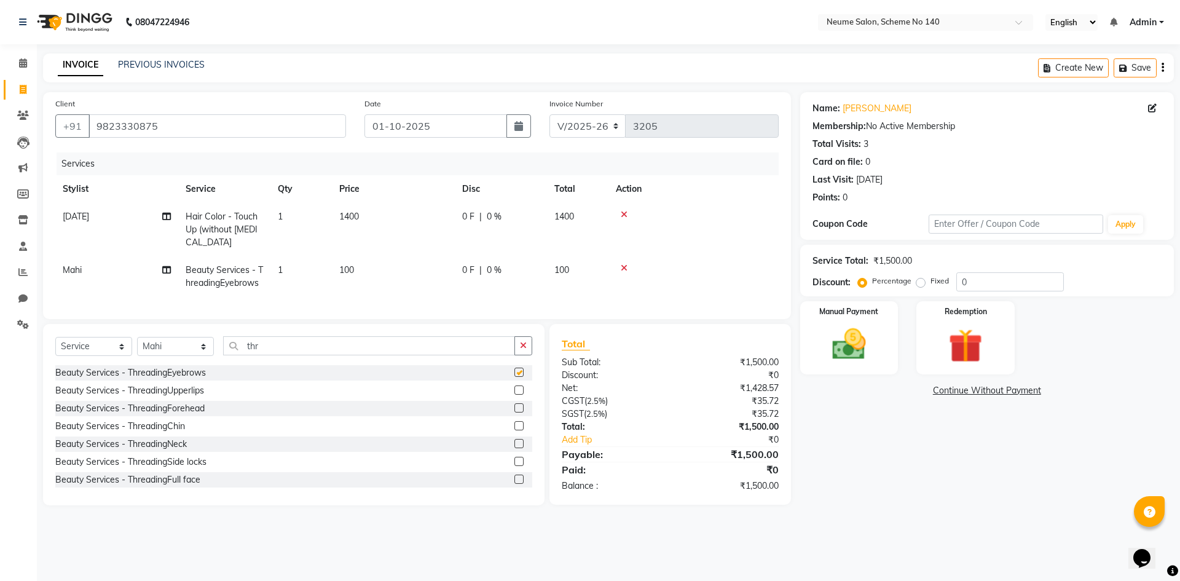
checkbox input "false"
click at [190, 397] on div "Beauty Services - ThreadingUpperlips" at bounding box center [129, 390] width 149 height 13
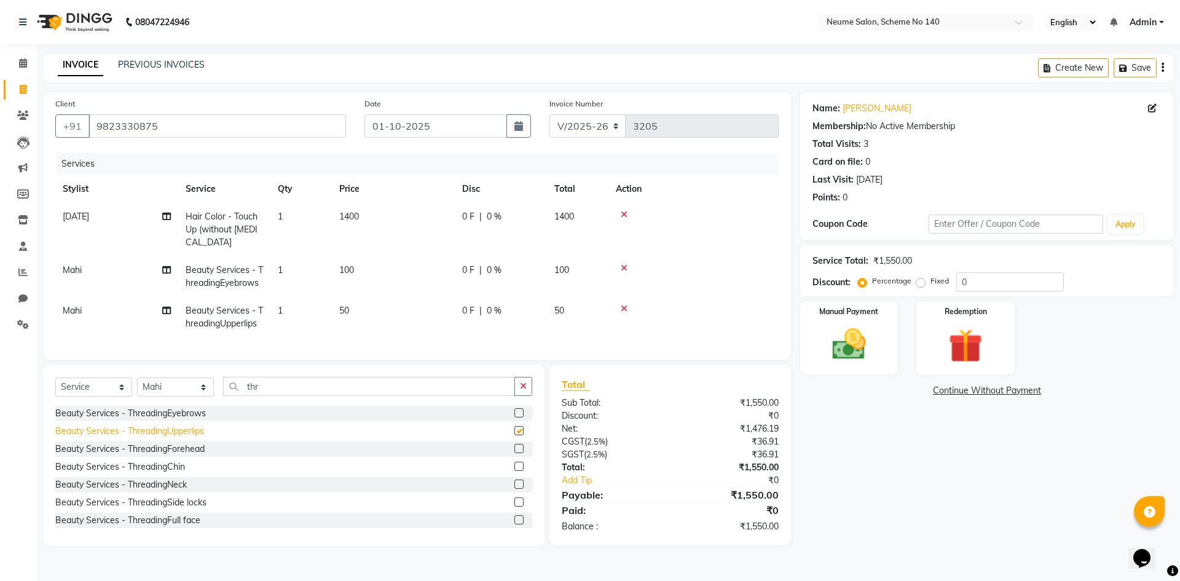
checkbox input "false"
click at [175, 473] on div "Beauty Services - ThreadingChin" at bounding box center [120, 466] width 130 height 13
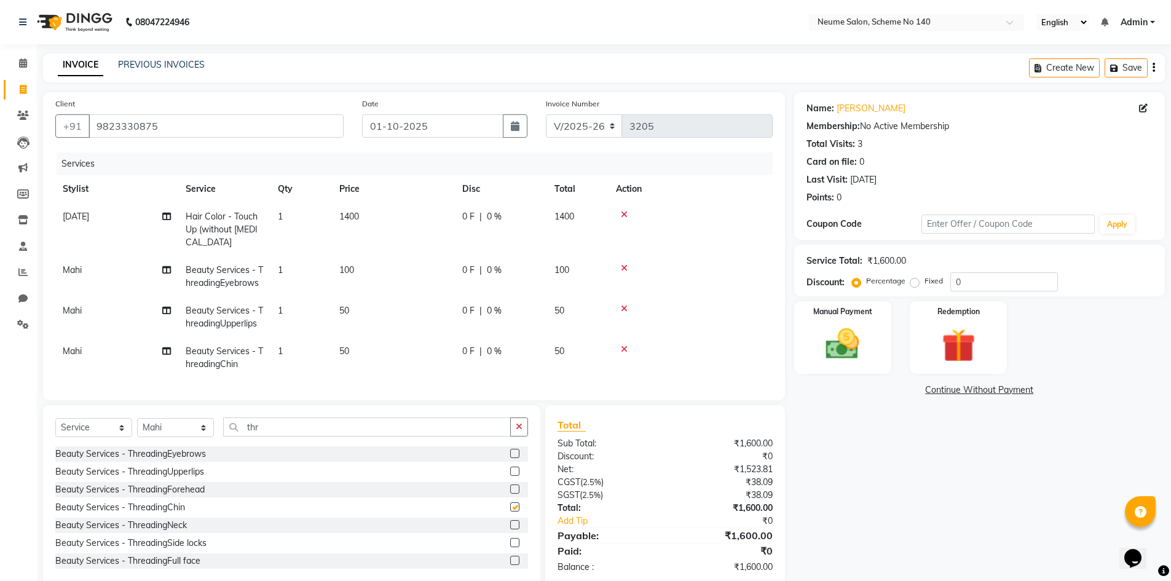
checkbox input "false"
click at [867, 342] on img at bounding box center [842, 344] width 57 height 40
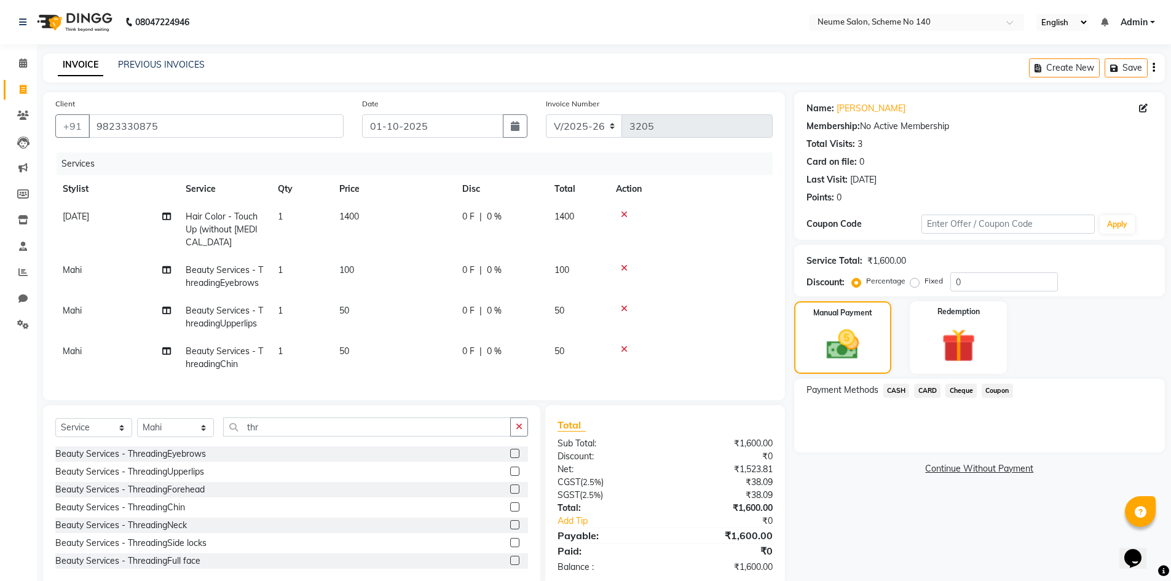
click at [883, 388] on span "CASH" at bounding box center [896, 390] width 26 height 14
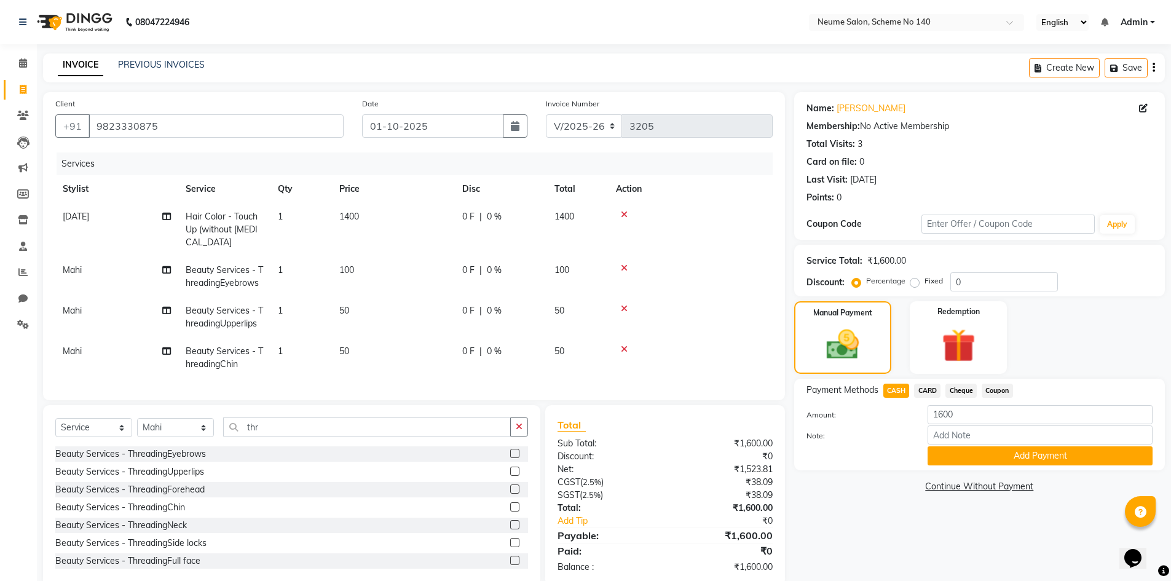
click at [956, 468] on div "Payment Methods CASH CARD Cheque Coupon Amount: 1600 Note: Add Payment" at bounding box center [979, 425] width 371 height 92
click at [957, 458] on button "Add Payment" at bounding box center [1039, 455] width 225 height 19
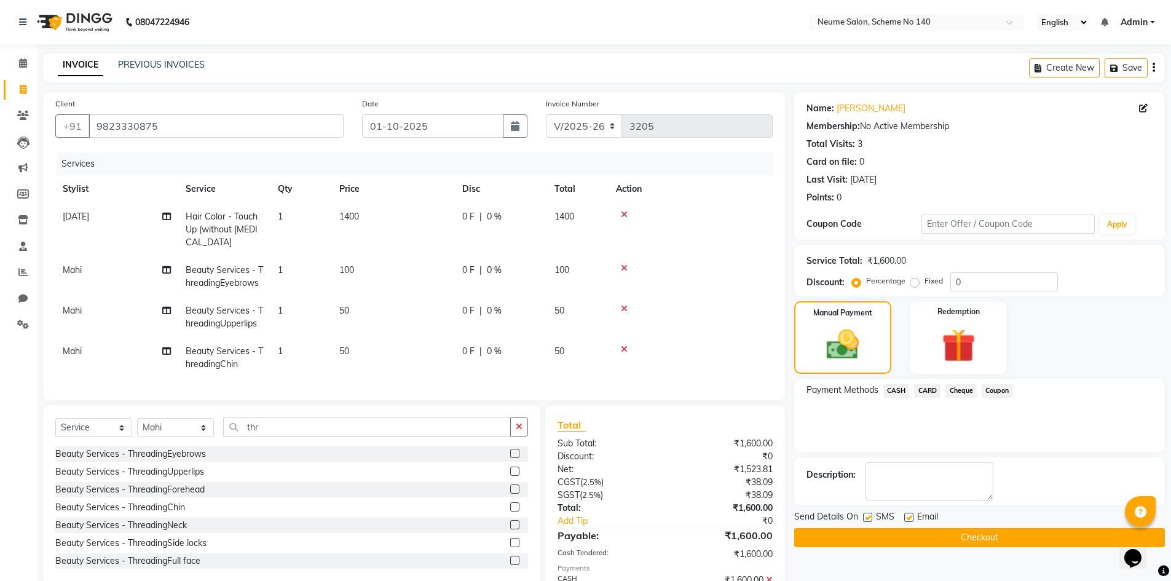
click at [982, 534] on button "Checkout" at bounding box center [979, 537] width 371 height 19
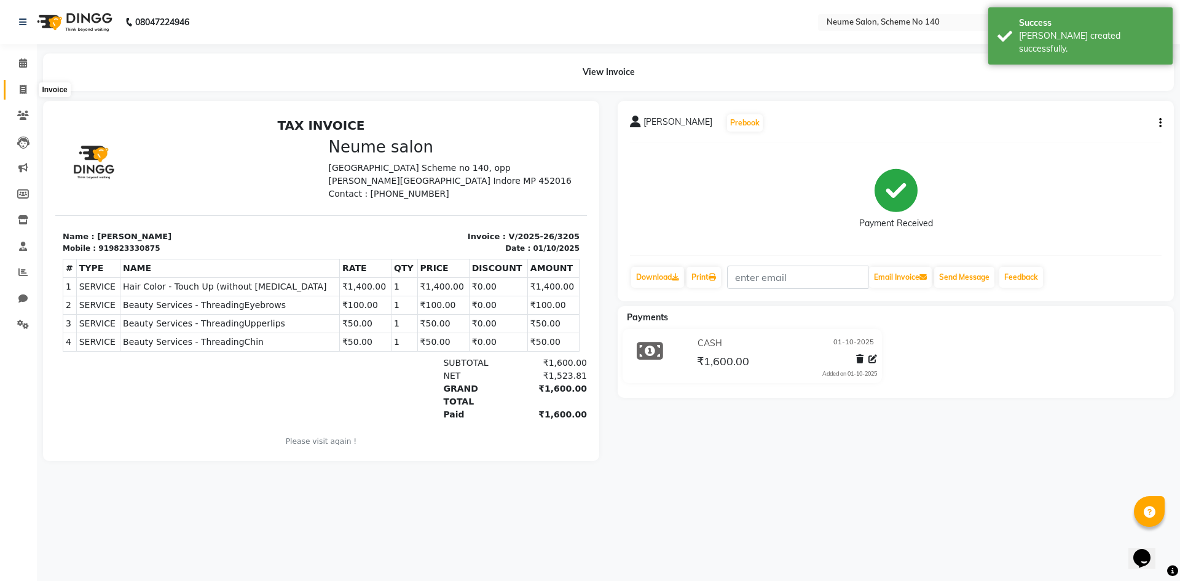
click at [15, 92] on span at bounding box center [23, 90] width 22 height 14
select select "service"
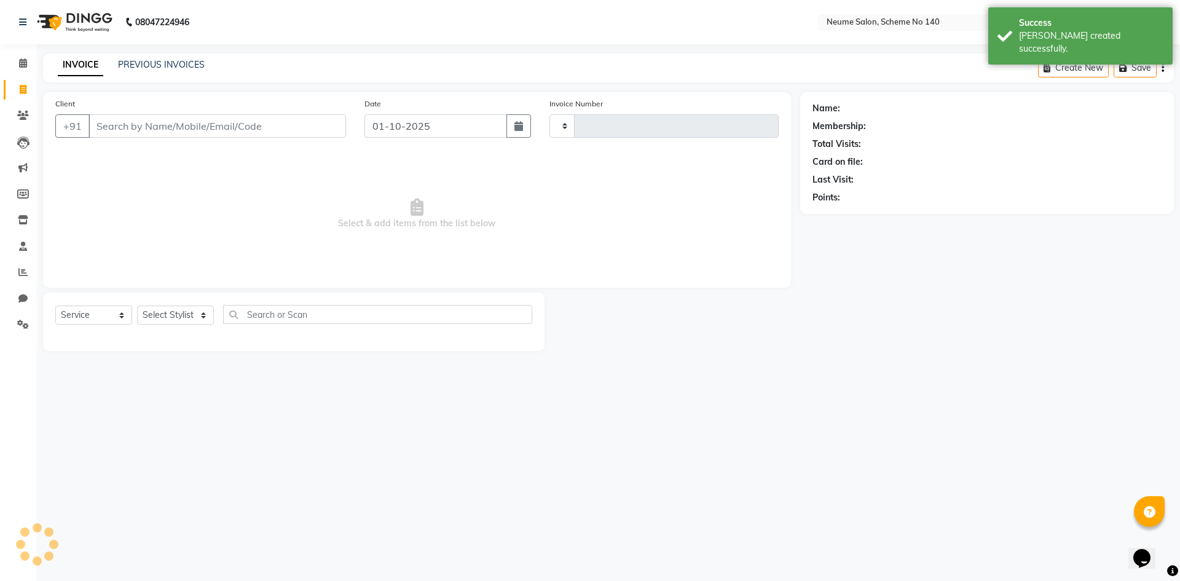
type input "3206"
select select "8098"
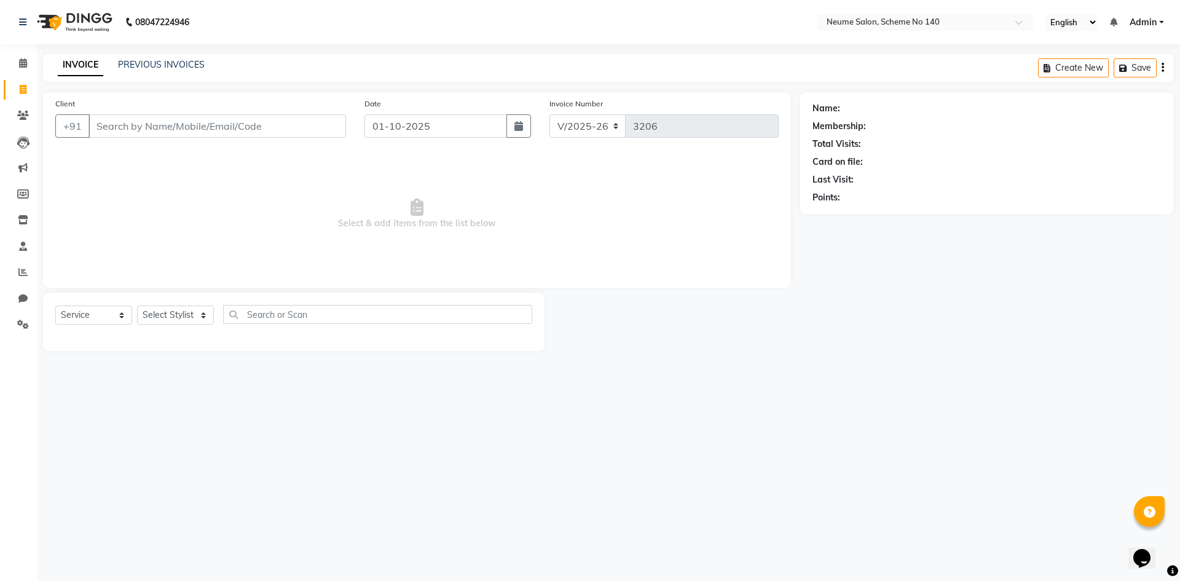
click at [165, 119] on input "Client" at bounding box center [216, 125] width 257 height 23
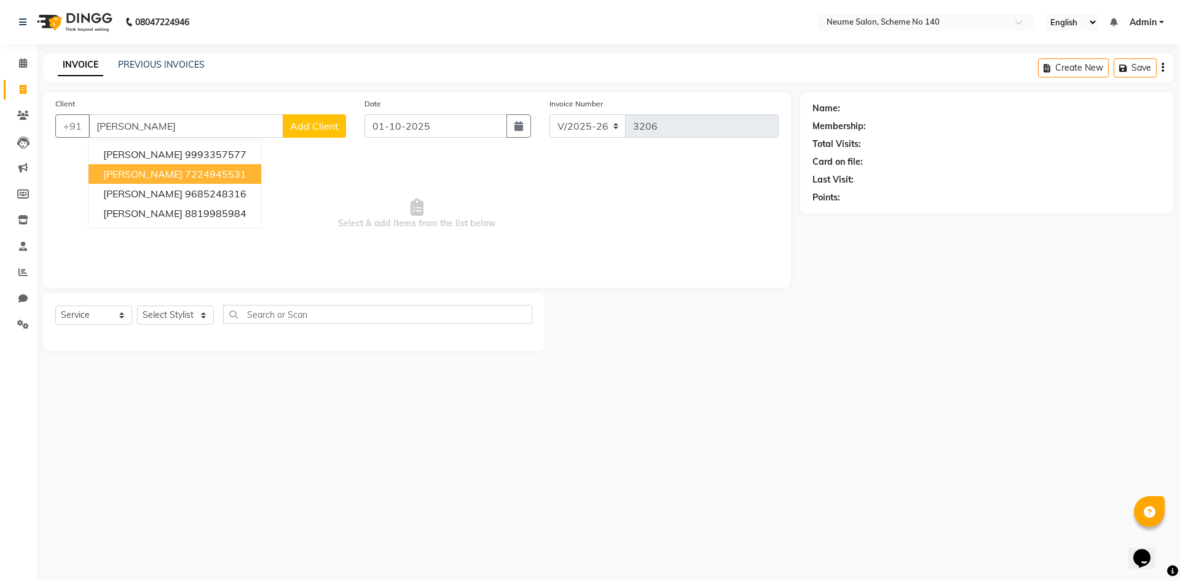
click at [200, 175] on ngb-highlight "7224945531" at bounding box center [215, 174] width 61 height 12
type input "7224945531"
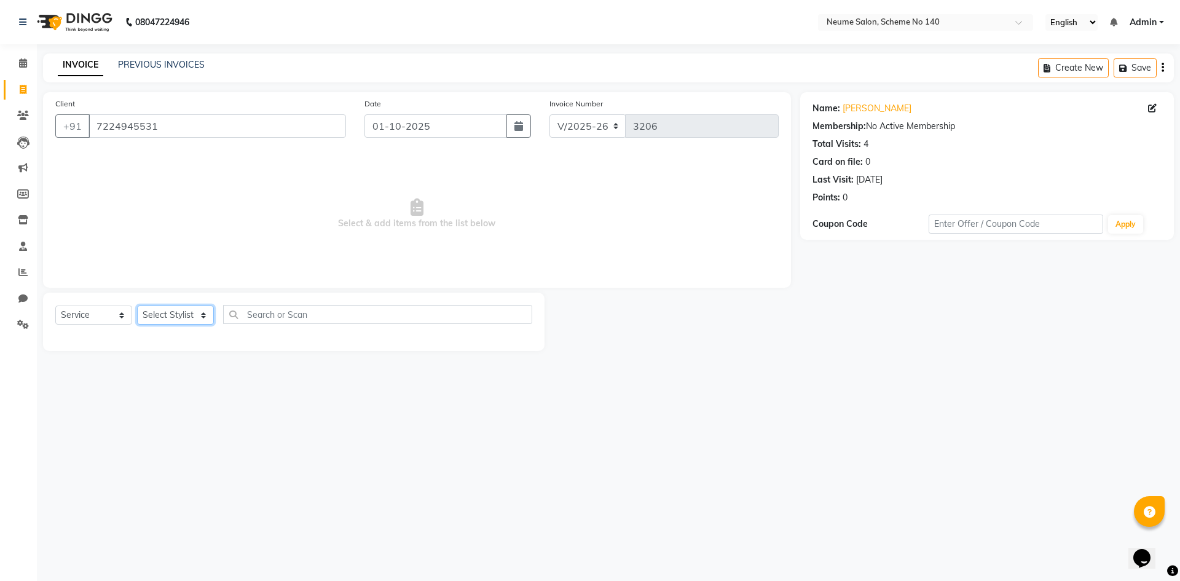
click at [183, 317] on select "Select Stylist [PERSON_NAME] Ashvina [PERSON_NAME] [DATE][PERSON_NAME] Mahi [PE…" at bounding box center [175, 314] width 77 height 19
select select "75326"
click at [137, 305] on select "Select Stylist [PERSON_NAME] Ashvina [PERSON_NAME] [DATE][PERSON_NAME] Mahi [PE…" at bounding box center [175, 314] width 77 height 19
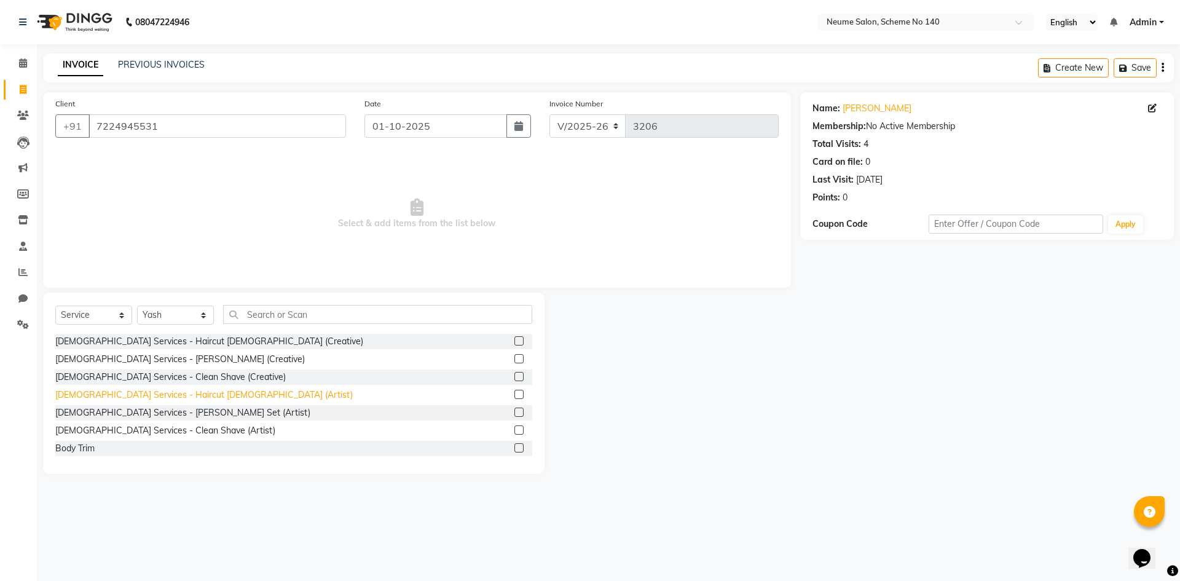
click at [151, 393] on div "[DEMOGRAPHIC_DATA] Services - Haircut [DEMOGRAPHIC_DATA] (Artist)" at bounding box center [203, 394] width 297 height 13
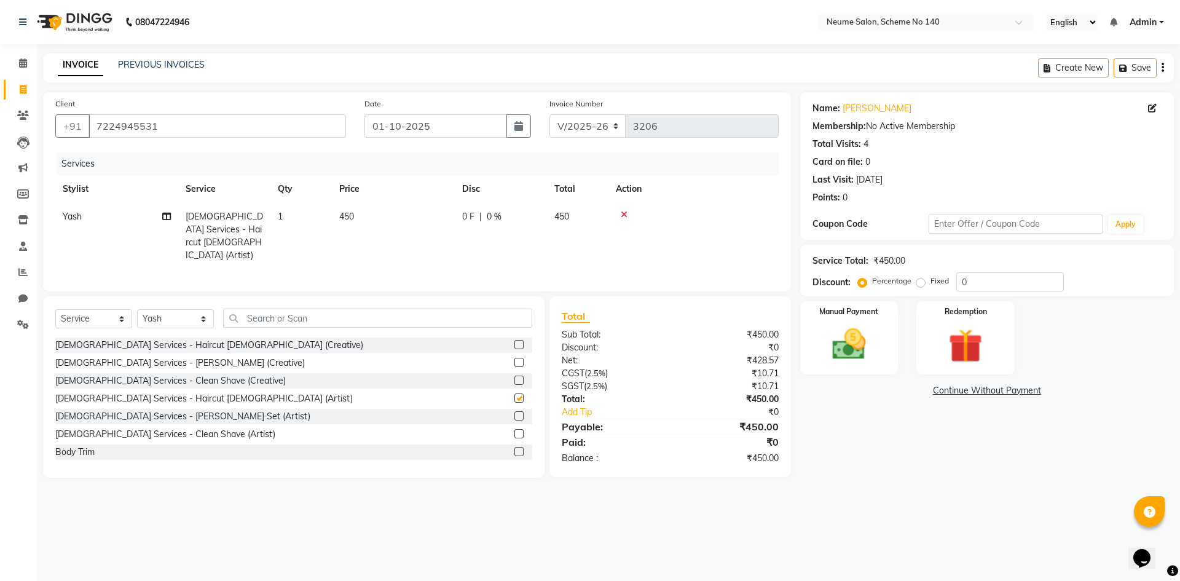
checkbox input "false"
click at [866, 332] on img at bounding box center [848, 344] width 57 height 41
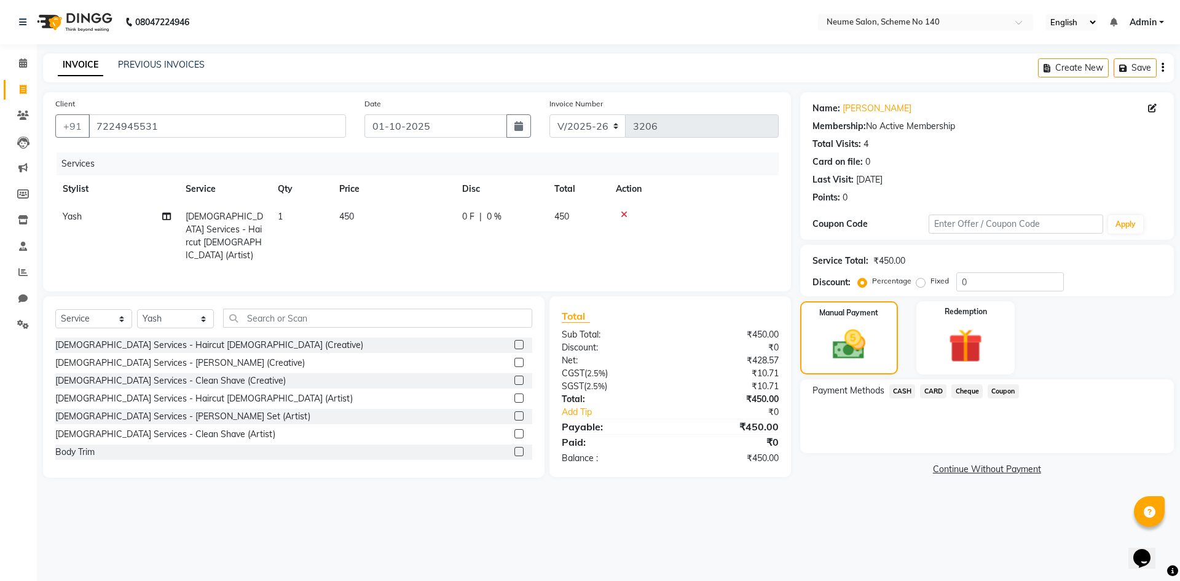
click at [892, 387] on span "CASH" at bounding box center [902, 391] width 26 height 14
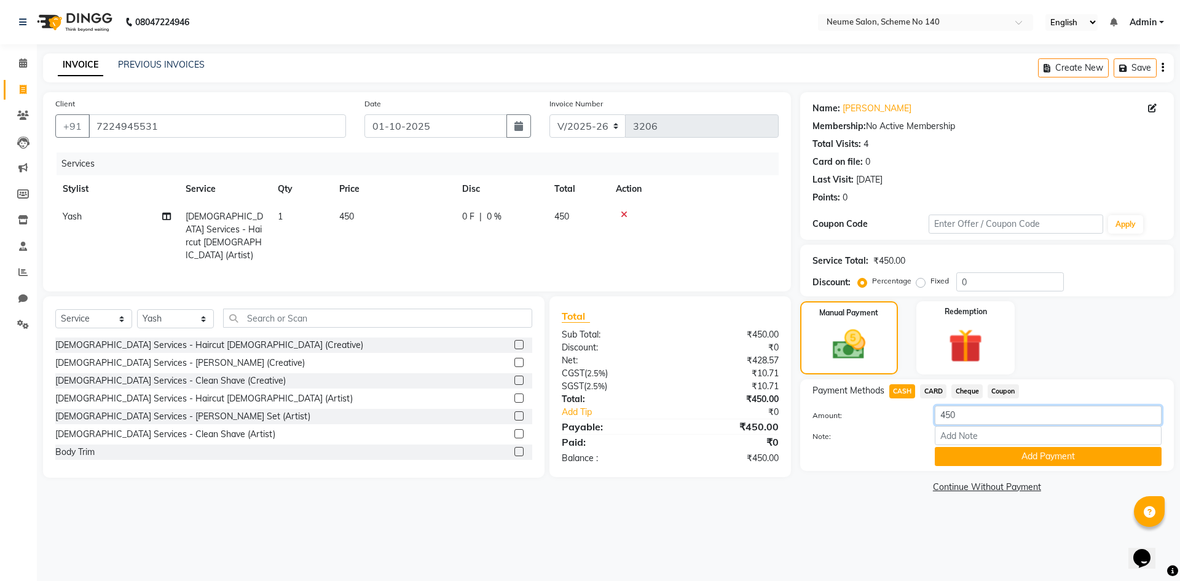
click at [948, 410] on input "450" at bounding box center [1048, 415] width 227 height 19
type input "500"
click at [988, 455] on button "Add Payment" at bounding box center [1048, 456] width 227 height 19
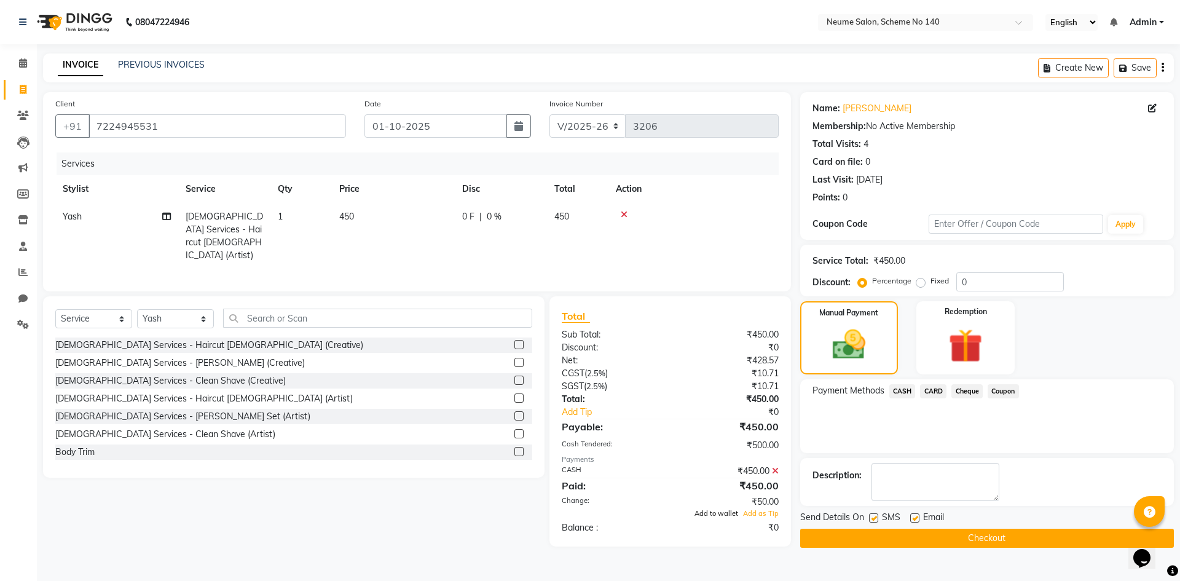
click at [715, 511] on span "Add to wallet" at bounding box center [716, 513] width 44 height 9
click at [825, 540] on button "Checkout" at bounding box center [987, 537] width 374 height 19
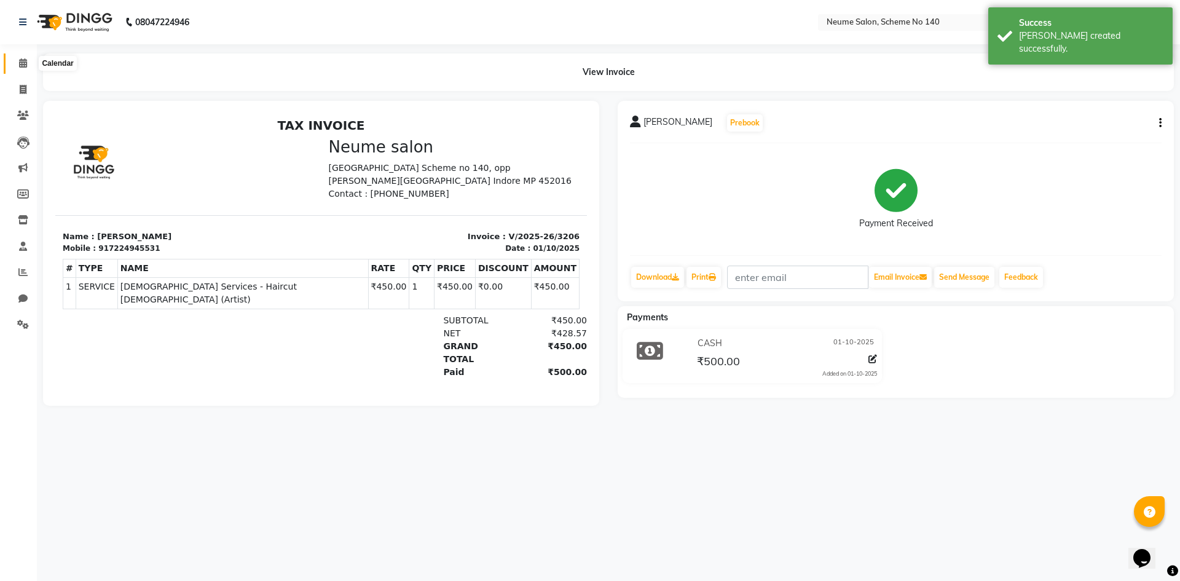
click at [25, 60] on icon at bounding box center [23, 62] width 8 height 9
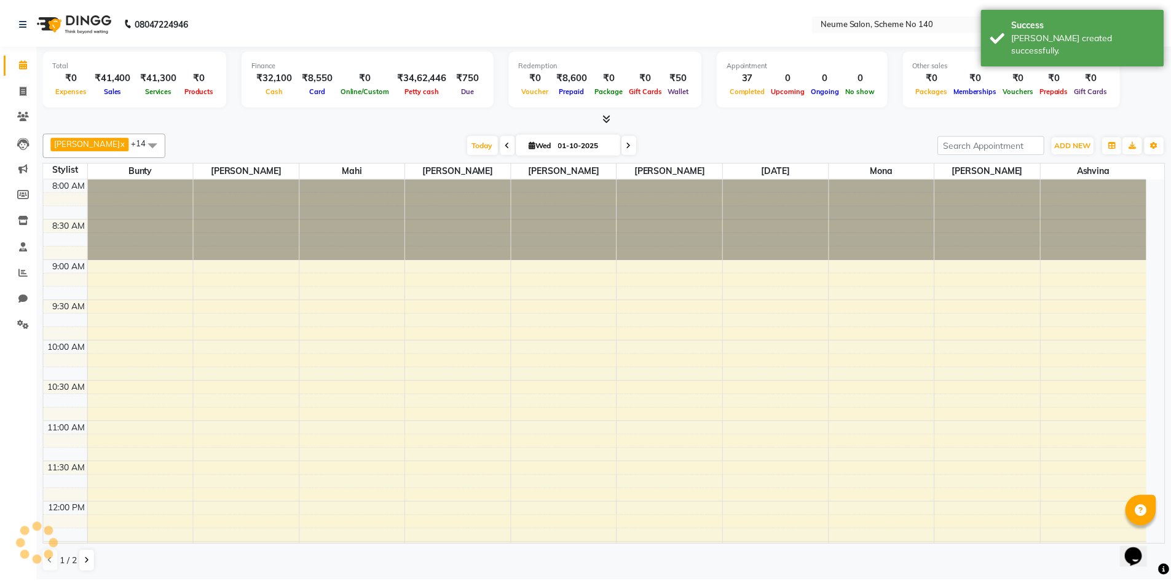
scroll to position [664, 0]
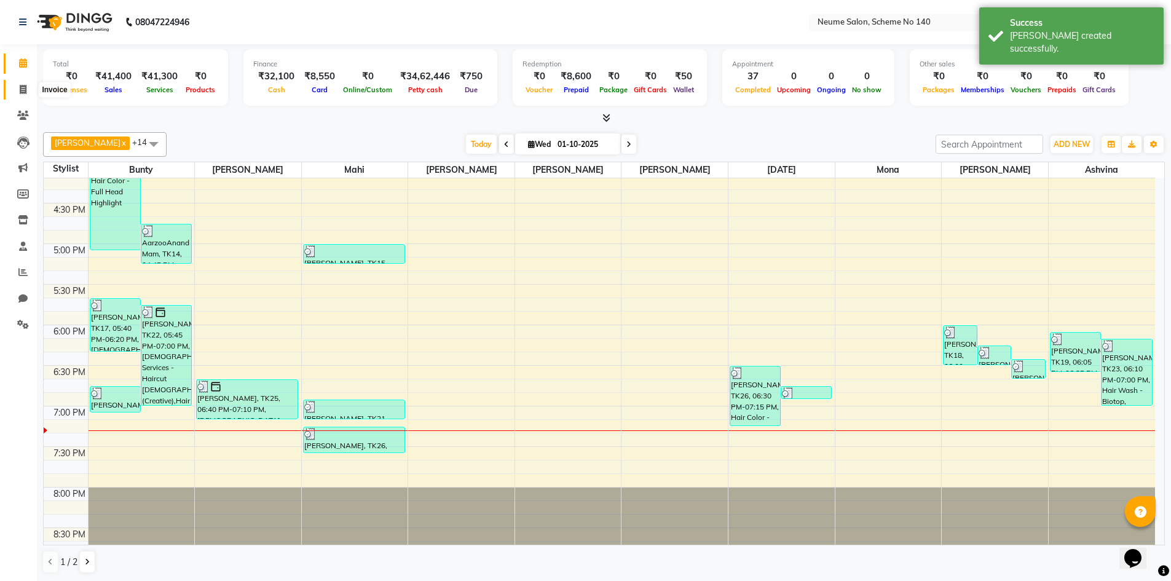
click at [25, 87] on icon at bounding box center [23, 89] width 7 height 9
select select "service"
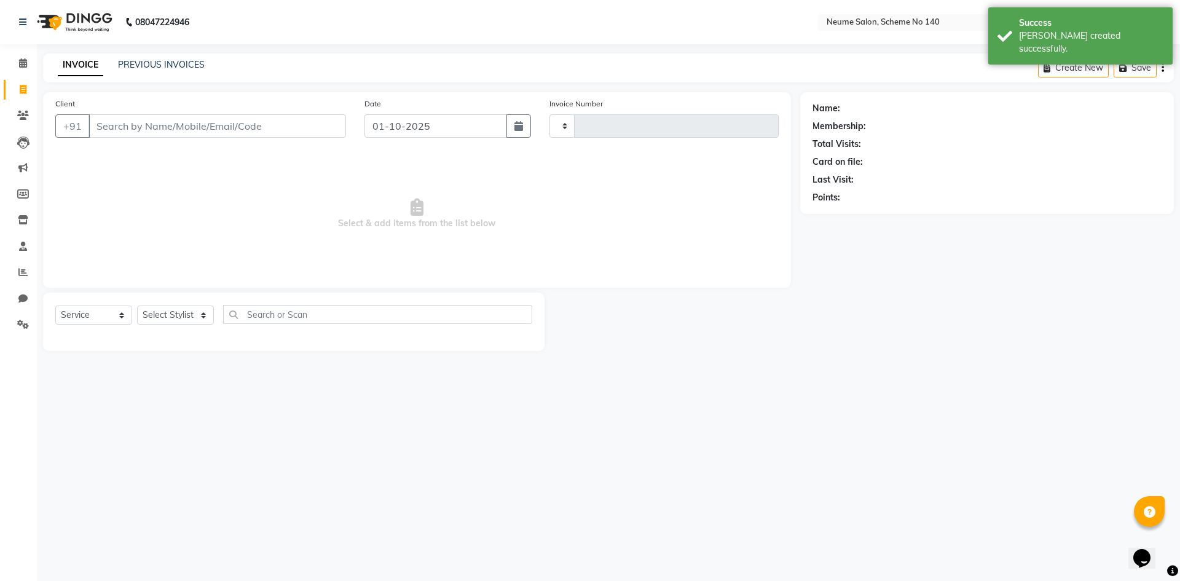
type input "3207"
select select "8098"
click at [178, 71] on div "INVOICE PREVIOUS INVOICES" at bounding box center [131, 65] width 176 height 14
click at [177, 68] on link "PREVIOUS INVOICES" at bounding box center [161, 64] width 87 height 11
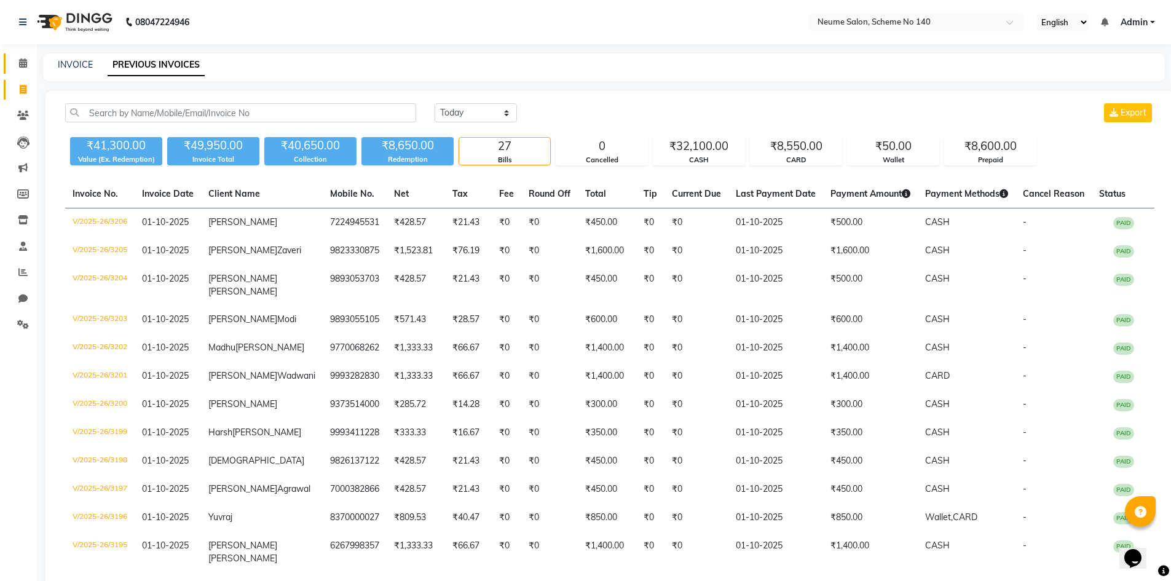
click at [27, 55] on link "Calendar" at bounding box center [18, 63] width 29 height 20
